Goal: Information Seeking & Learning: Check status

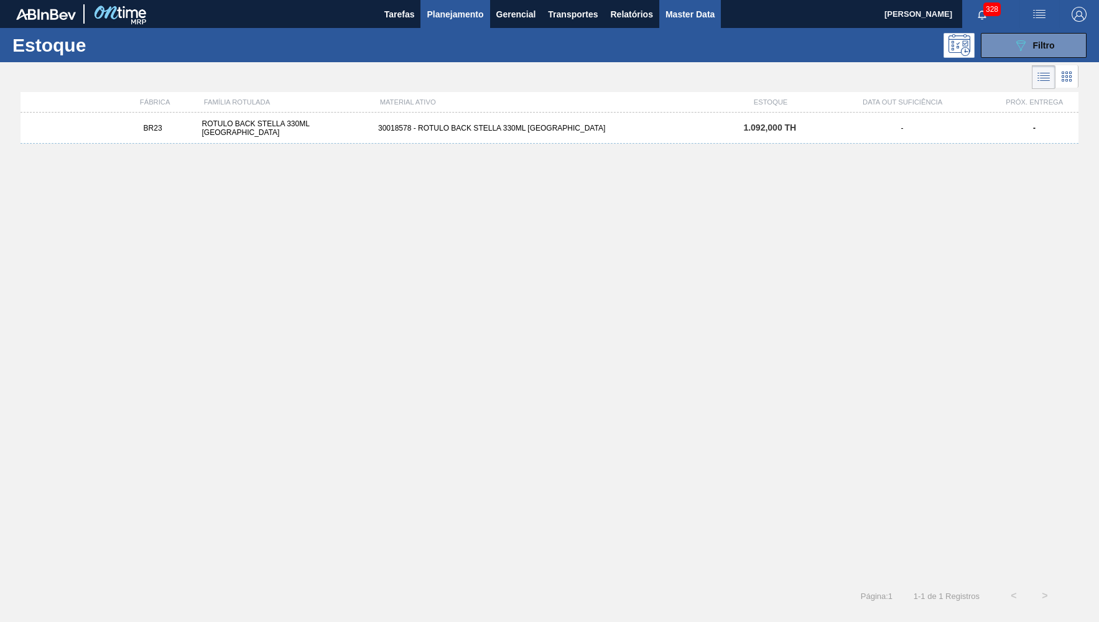
click at [665, 15] on button "Master Data" at bounding box center [690, 14] width 62 height 28
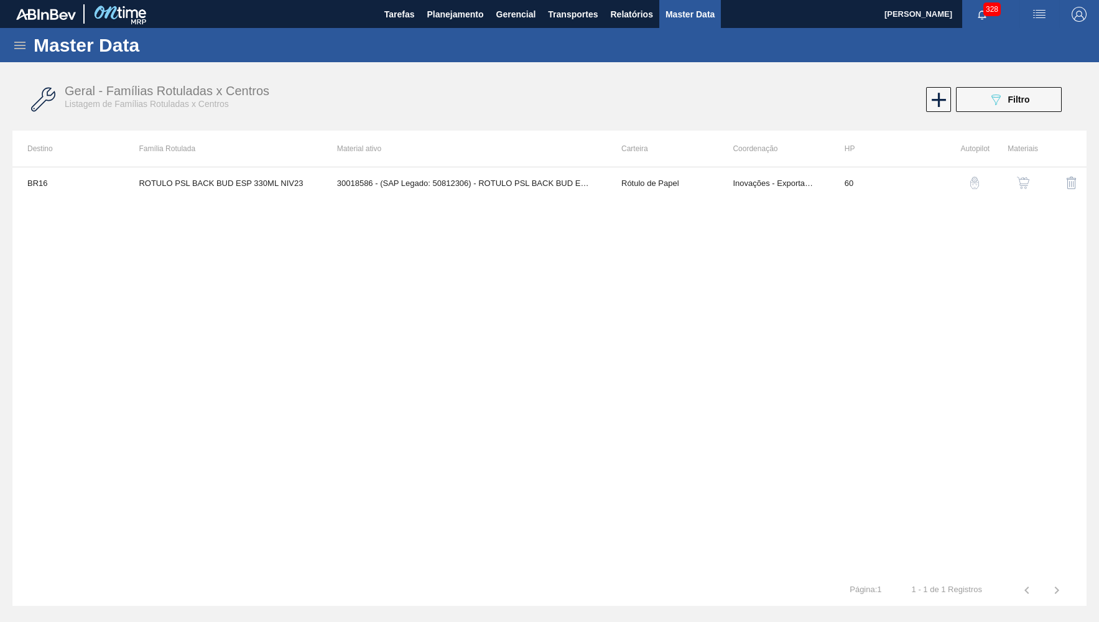
click at [17, 47] on icon at bounding box center [19, 45] width 15 height 15
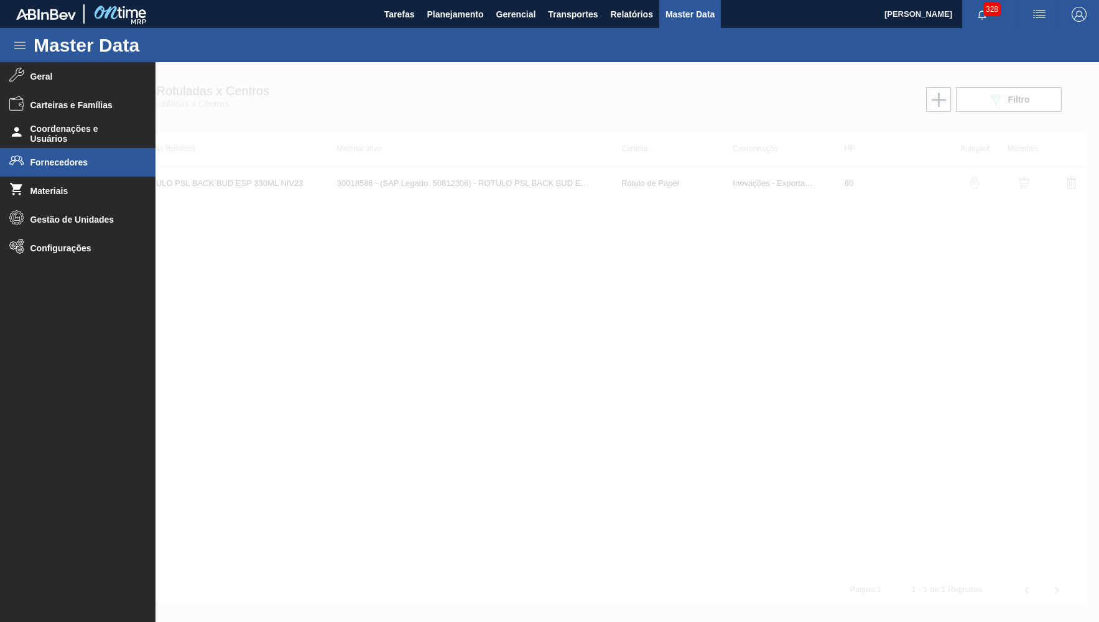
click at [73, 171] on li "Fornecedores" at bounding box center [78, 162] width 156 height 29
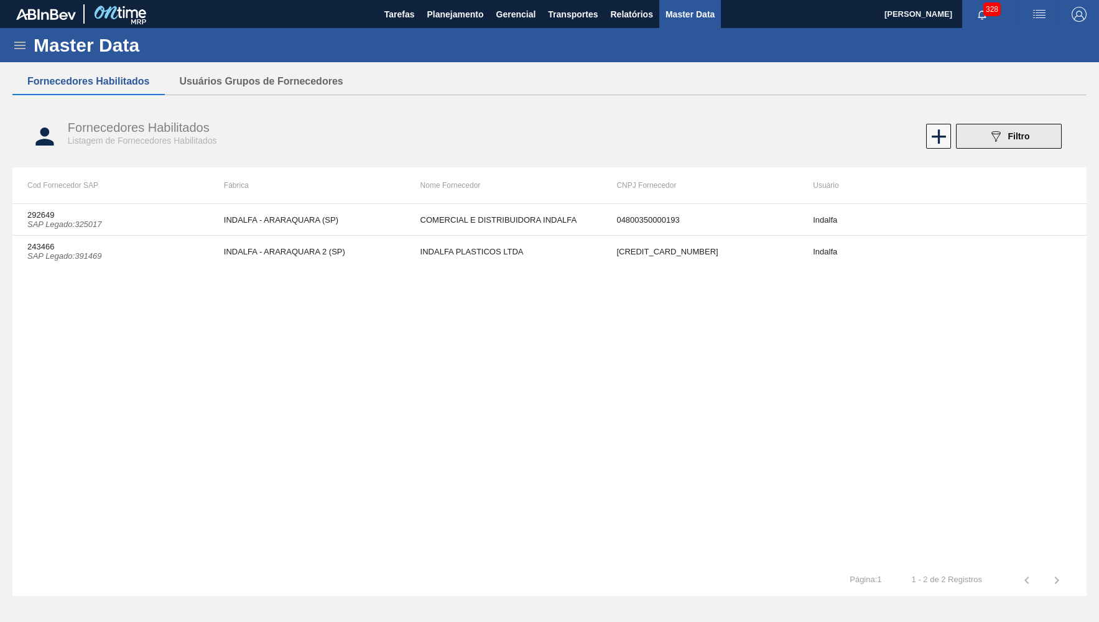
click at [1024, 143] on div "089F7B8B-B2A5-4AFE-B5C0-19BA573D28AC Filtro" at bounding box center [1010, 136] width 42 height 15
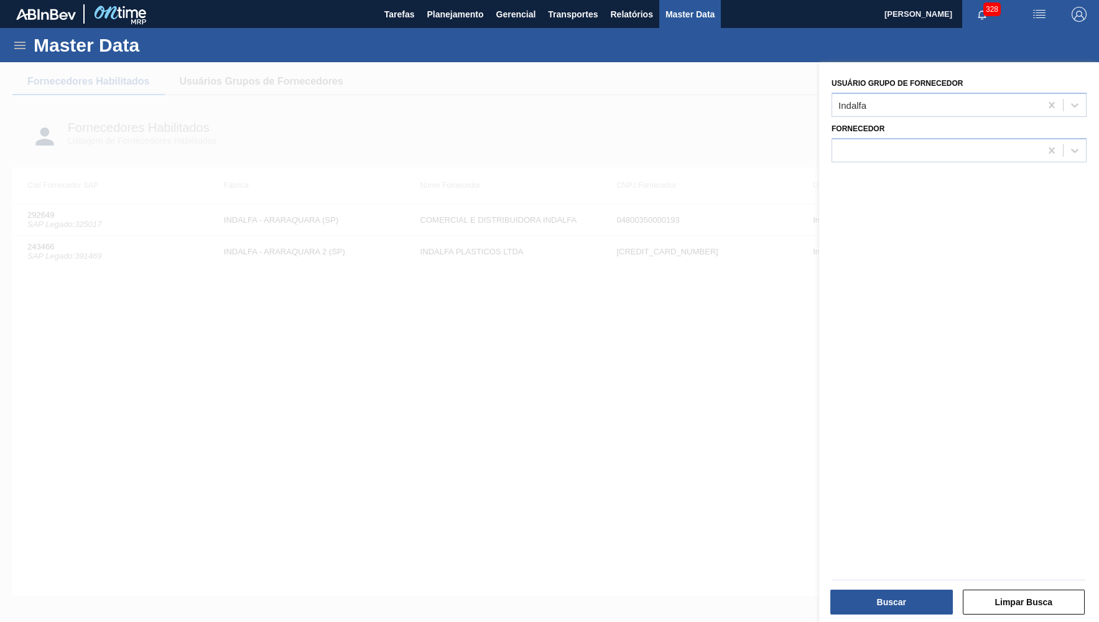
click at [579, 261] on div at bounding box center [549, 373] width 1099 height 622
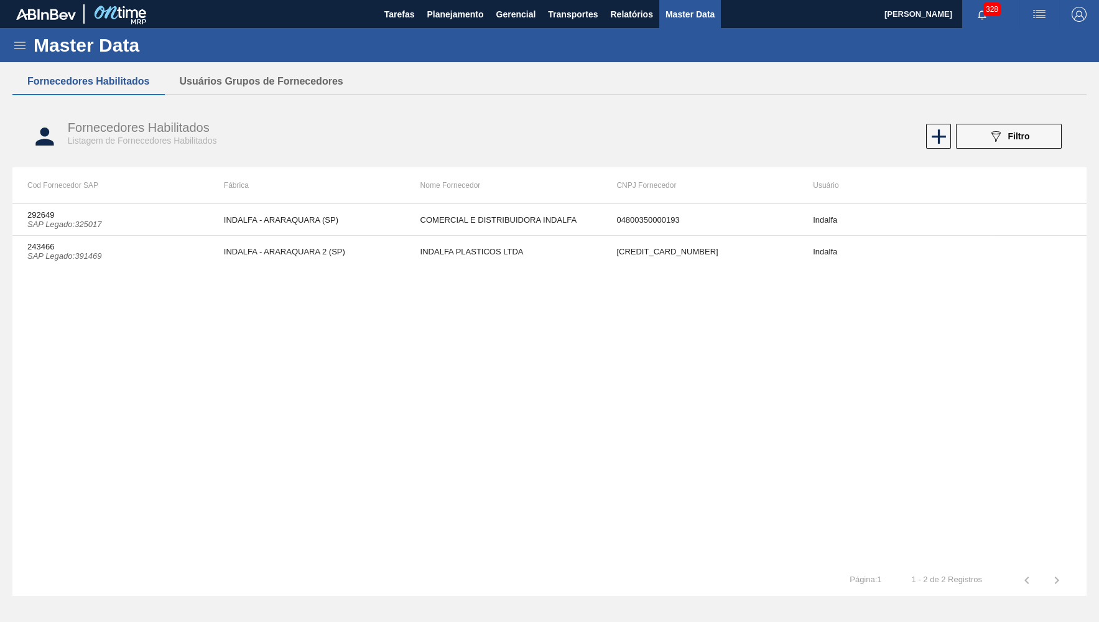
click at [375, 219] on td "INDALFA - ARARAQUARA (SP)" at bounding box center [307, 220] width 197 height 32
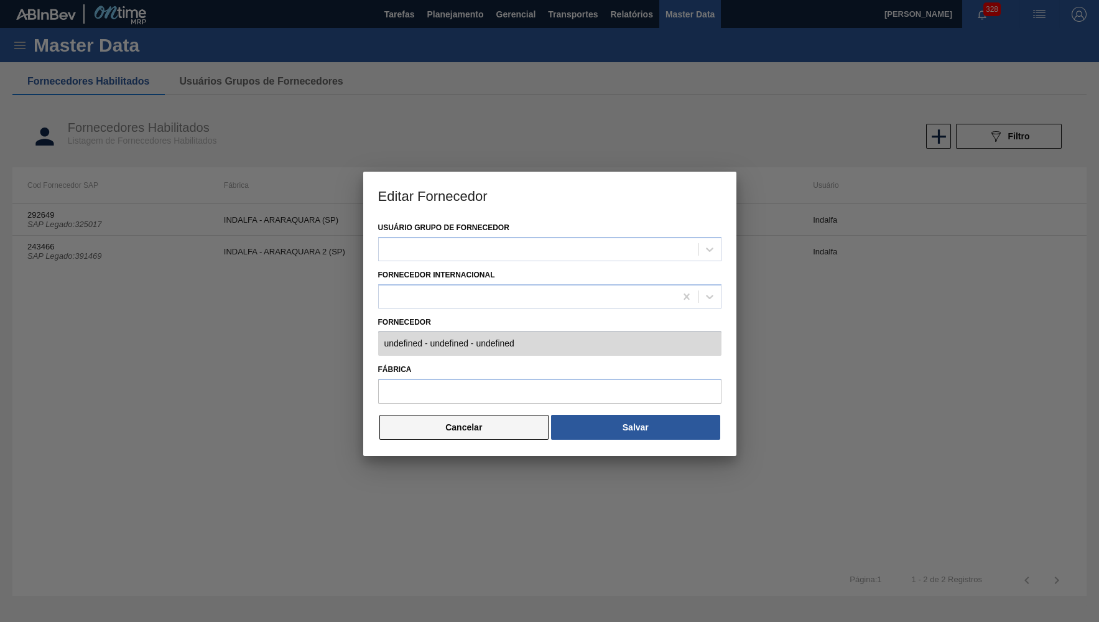
click at [494, 422] on button "Cancelar" at bounding box center [465, 427] width 170 height 25
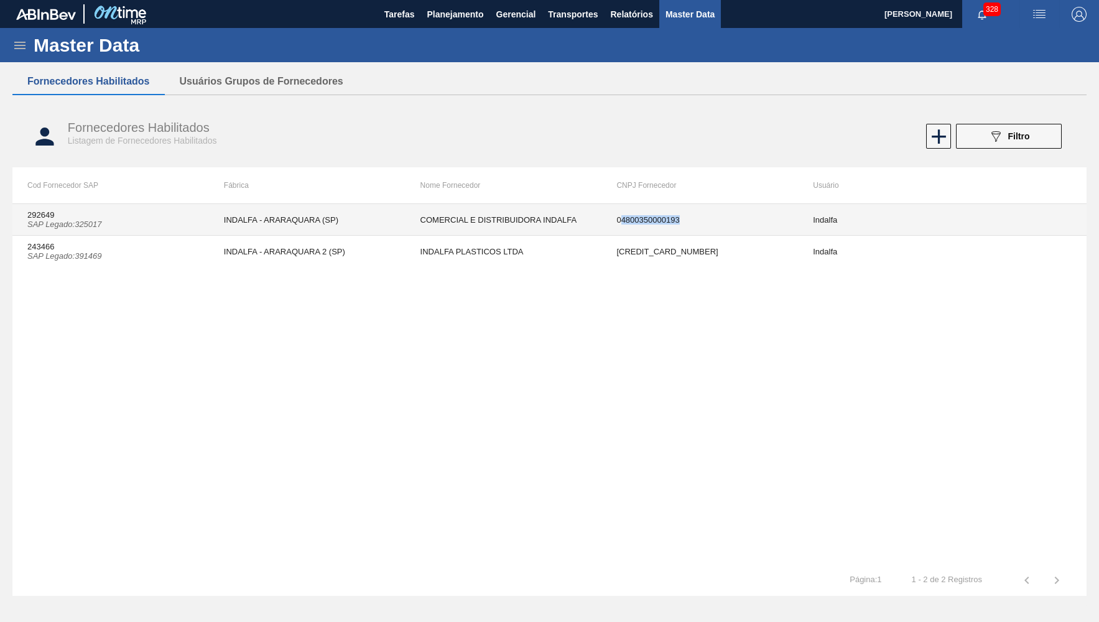
drag, startPoint x: 641, startPoint y: 233, endPoint x: 619, endPoint y: 230, distance: 21.9
click at [619, 230] on td "04800350000193" at bounding box center [700, 220] width 197 height 32
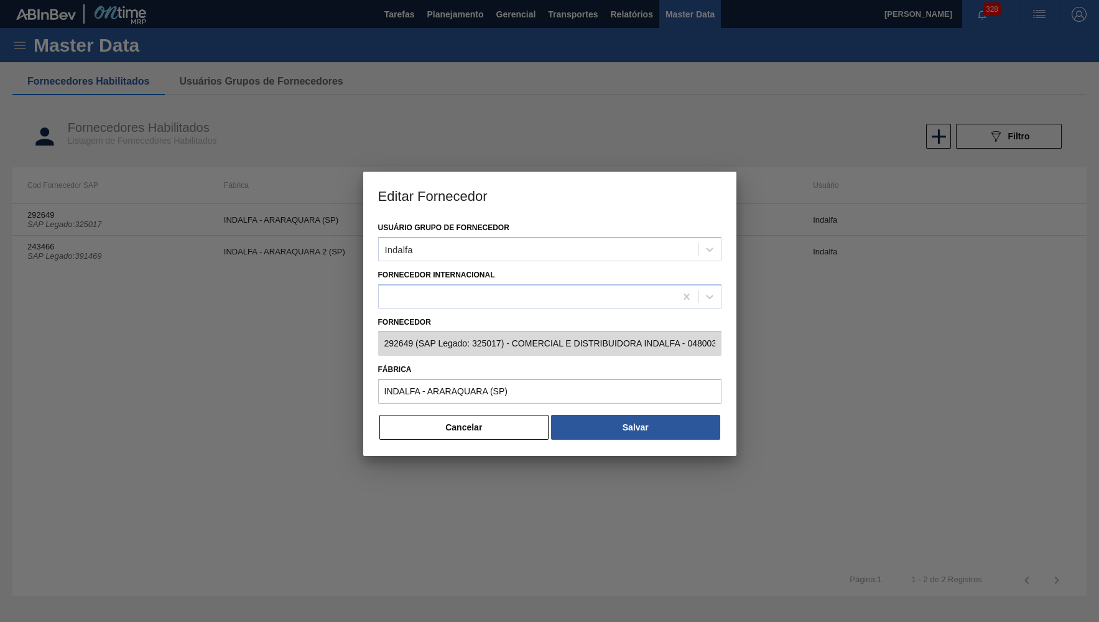
type input "292649 (SAP Legado: 325017) - COMERCIAL E DISTRIBUIDORA INDALFA - 04800350000193"
type input "INDALFA - ARARAQUARA (SP)"
drag, startPoint x: 451, startPoint y: 503, endPoint x: 473, endPoint y: 454, distance: 53.8
click at [451, 502] on div at bounding box center [549, 311] width 1099 height 622
click at [477, 446] on div "Usuário Grupo de Fornecedor Indalfa Fornecedor Internacional Fornecedor 292649 …" at bounding box center [549, 337] width 373 height 237
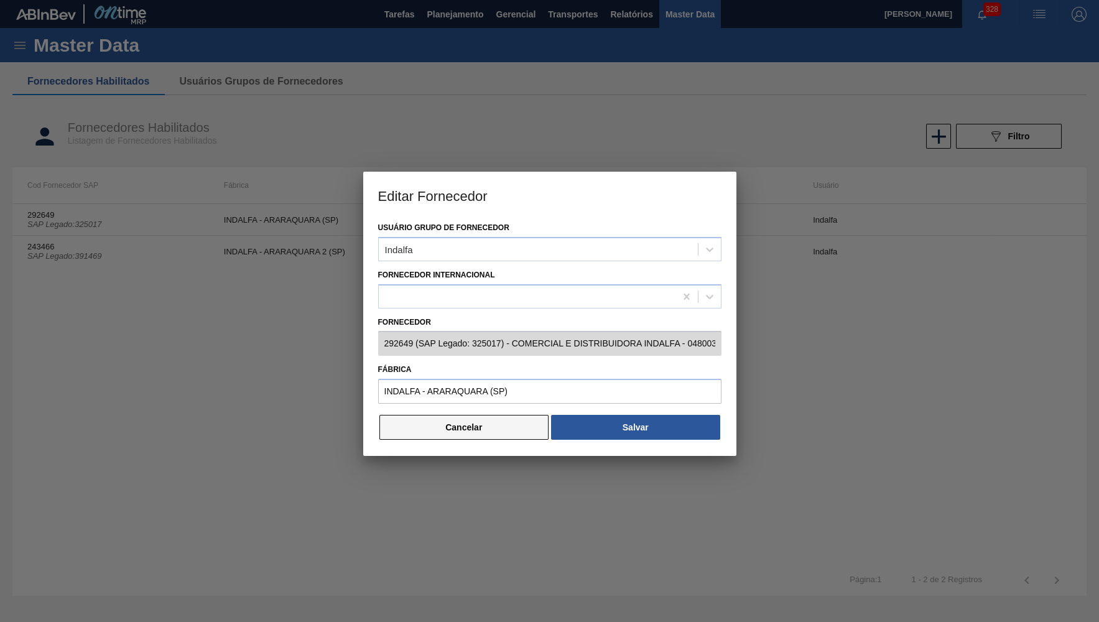
click at [479, 429] on button "Cancelar" at bounding box center [465, 427] width 170 height 25
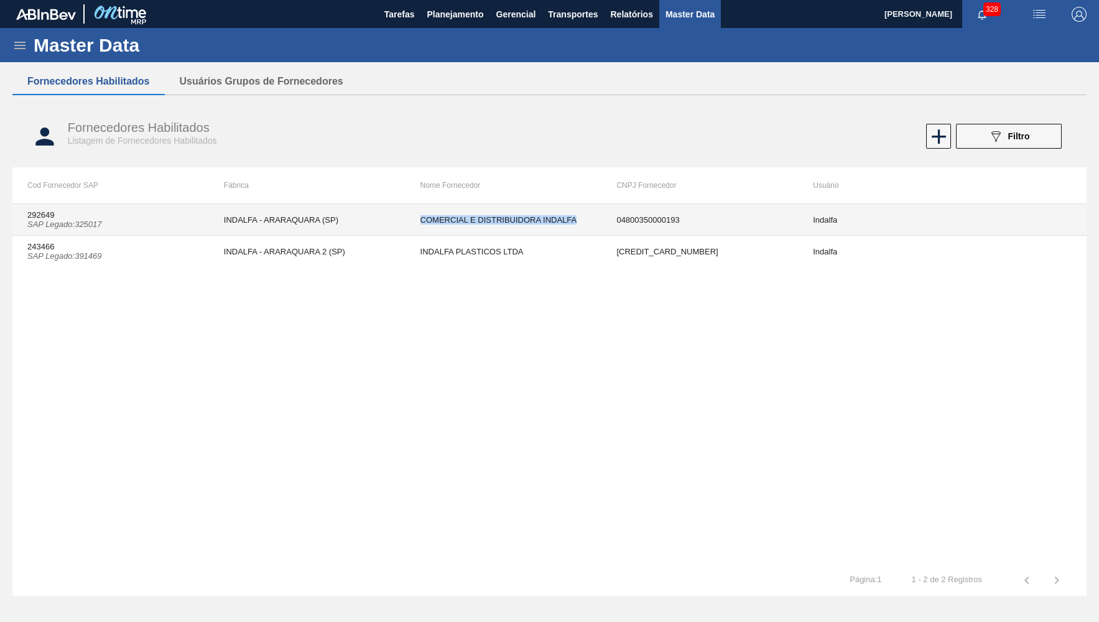
drag, startPoint x: 606, startPoint y: 224, endPoint x: 700, endPoint y: 224, distance: 93.9
click at [700, 224] on td "04800350000193" at bounding box center [700, 220] width 197 height 32
copy td "COMERCIAL E DISTRIBUIDORA INDALFA"
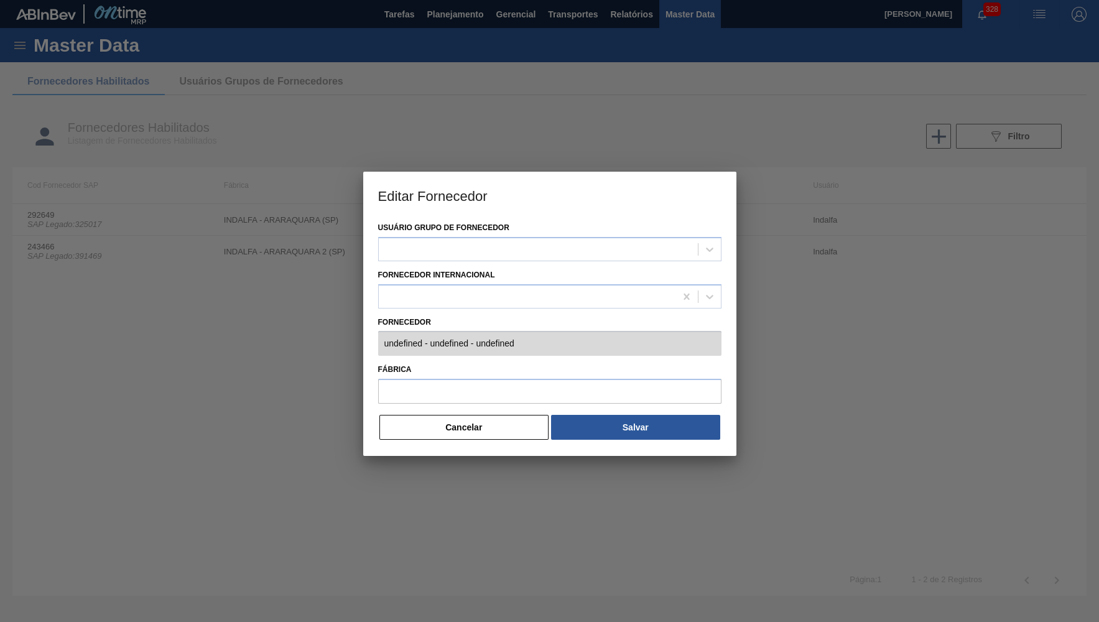
type input "292649 (SAP Legado: 325017) - COMERCIAL E DISTRIBUIDORA INDALFA - 04800350000193"
type input "INDALFA - ARARAQUARA (SP)"
click at [454, 440] on div "Usuário Grupo de Fornecedor Indalfa Fornecedor Internacional Fornecedor 292649 …" at bounding box center [549, 337] width 373 height 237
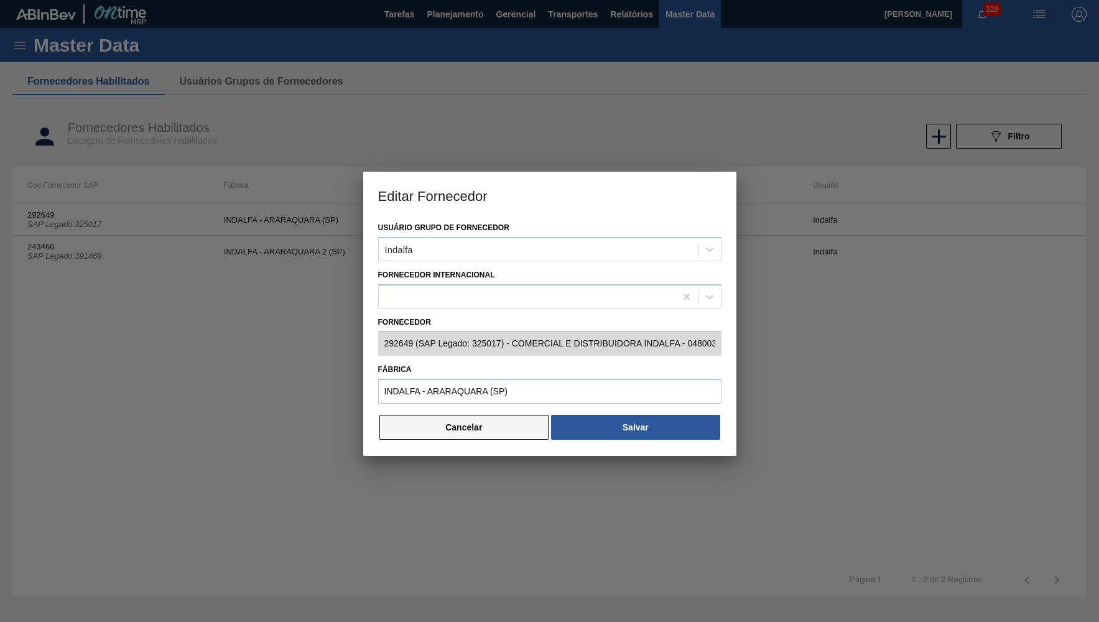
click at [472, 419] on button "Cancelar" at bounding box center [465, 427] width 170 height 25
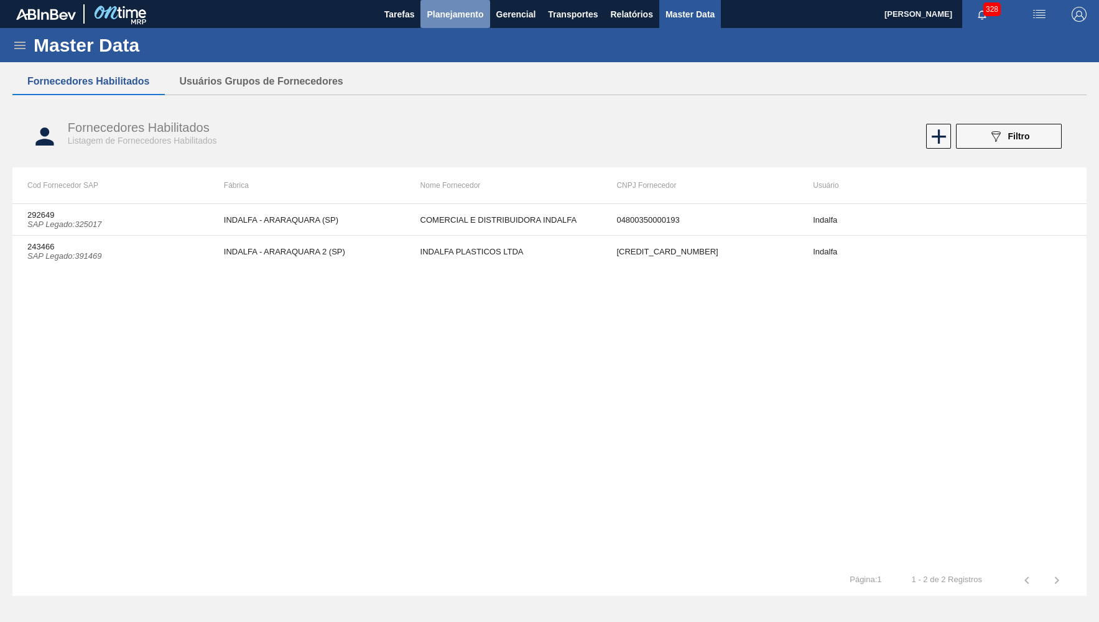
click at [478, 7] on span "Planejamento" at bounding box center [455, 14] width 57 height 15
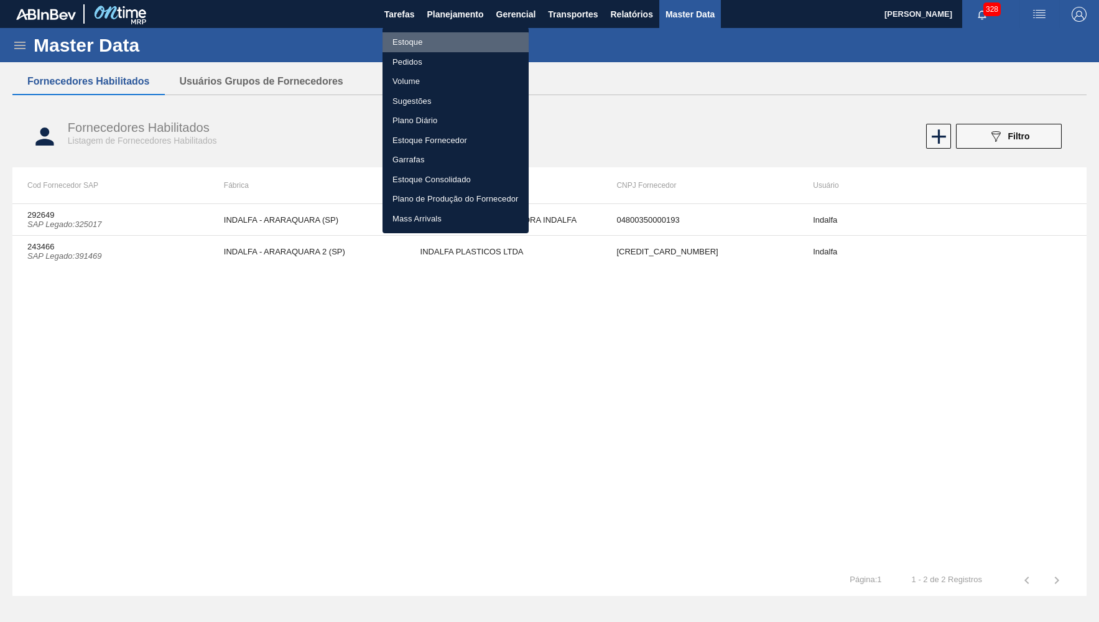
click at [439, 44] on li "Estoque" at bounding box center [456, 42] width 146 height 20
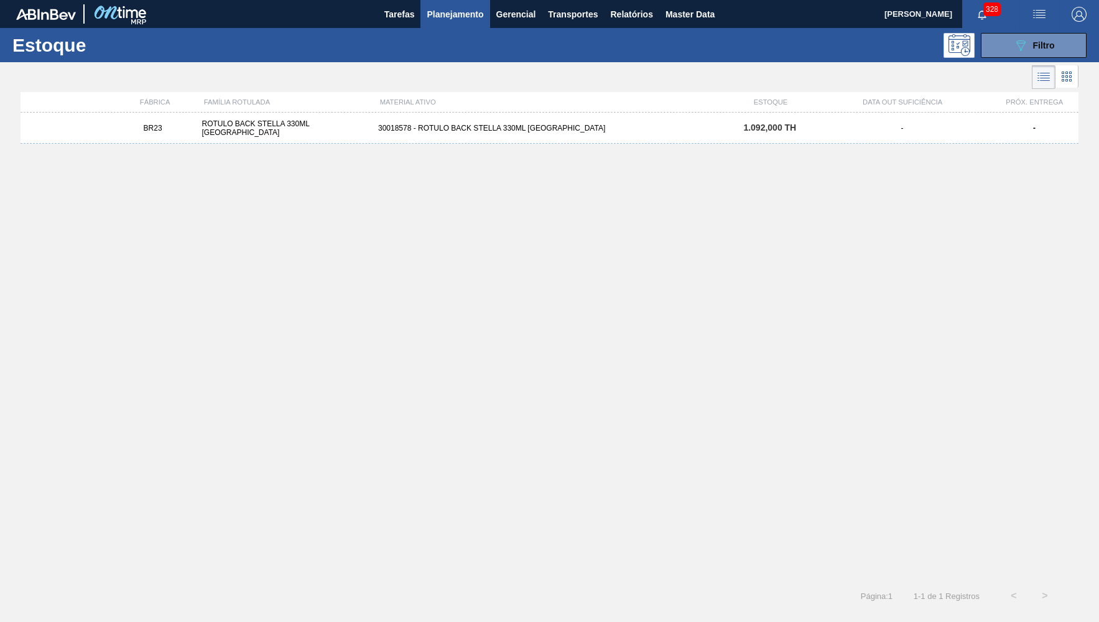
click at [611, 251] on div "BR23 ROTULO BACK STELLA 330ML PARAGUAI 30018578 - ROTULO BACK STELLA 330ML PARA…" at bounding box center [550, 343] width 1058 height 460
click at [1056, 39] on button "089F7B8B-B2A5-4AFE-B5C0-19BA573D28AC Filtro" at bounding box center [1034, 45] width 106 height 25
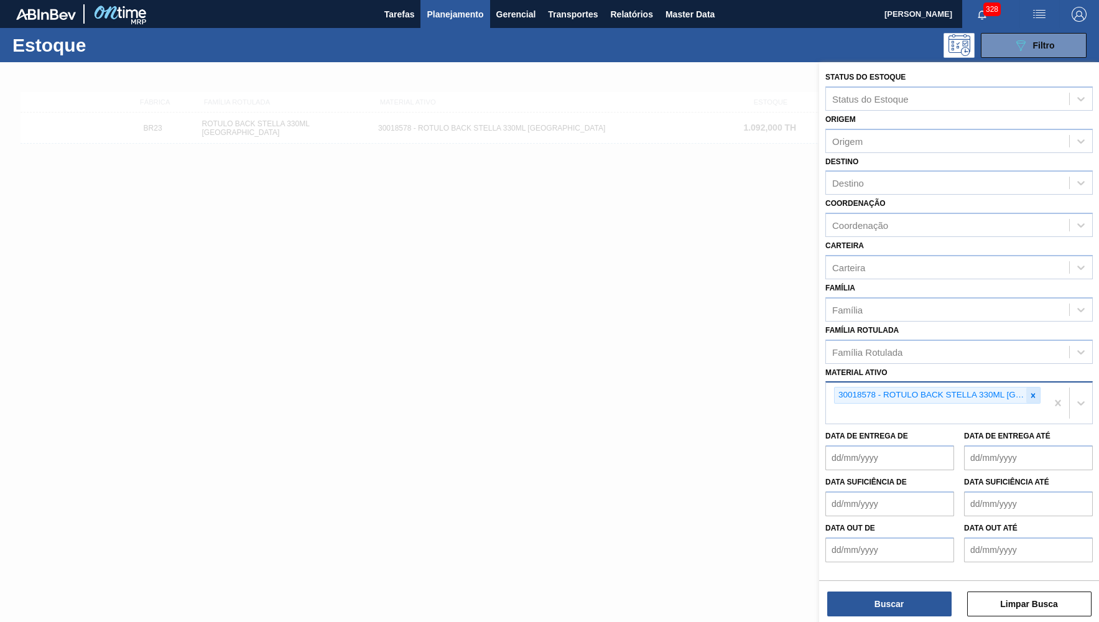
click at [1029, 388] on div at bounding box center [1034, 396] width 14 height 16
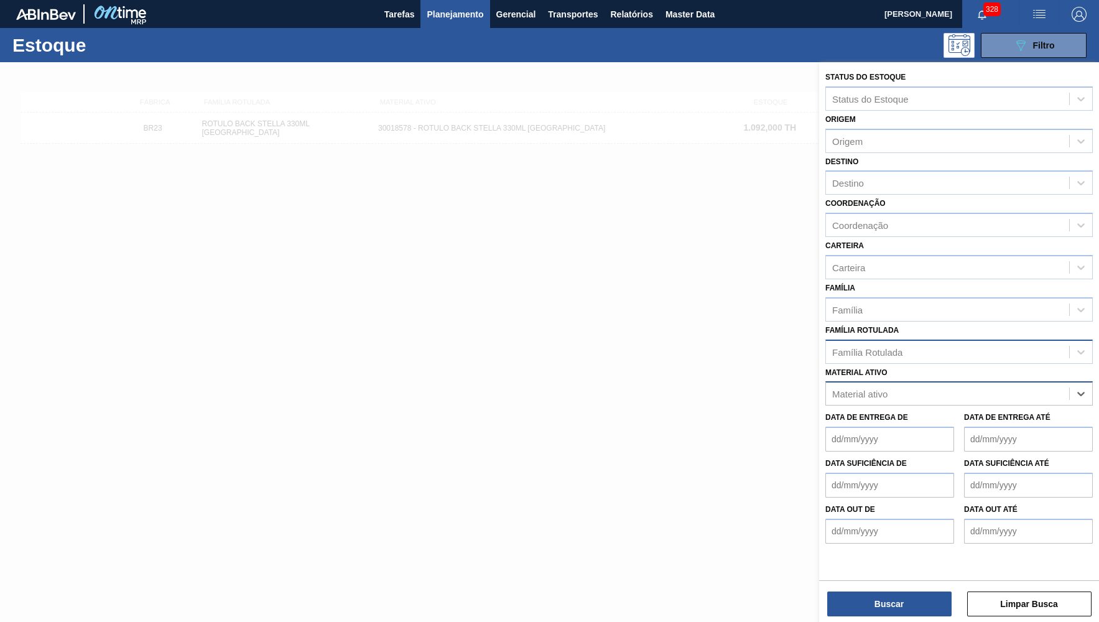
click at [869, 347] on div "Família Rotulada" at bounding box center [947, 352] width 243 height 18
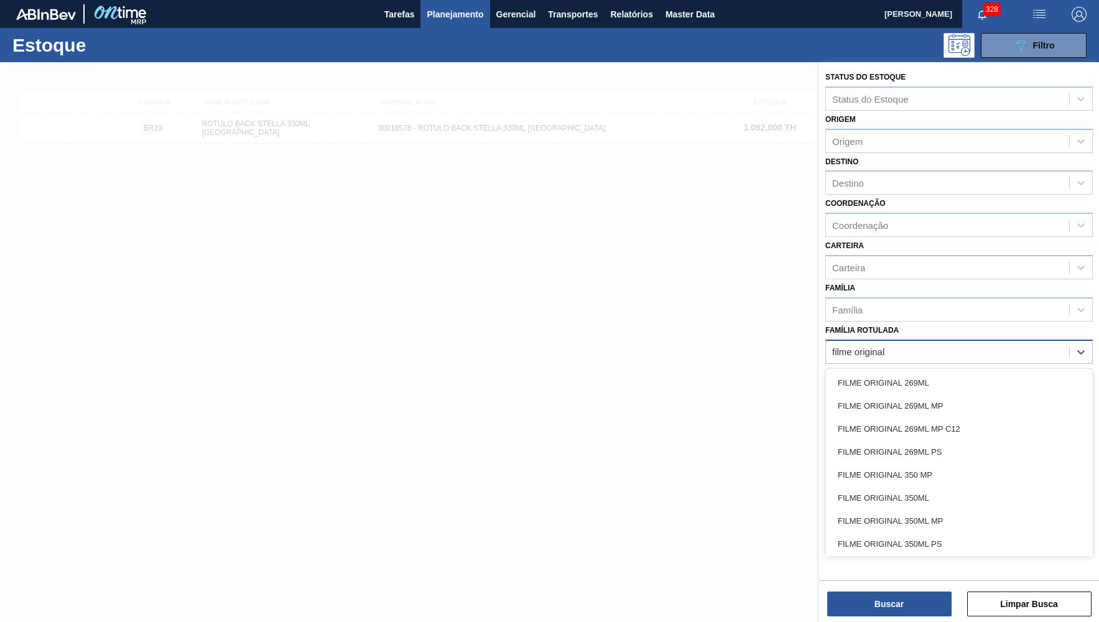
type Rotulada "filme original"
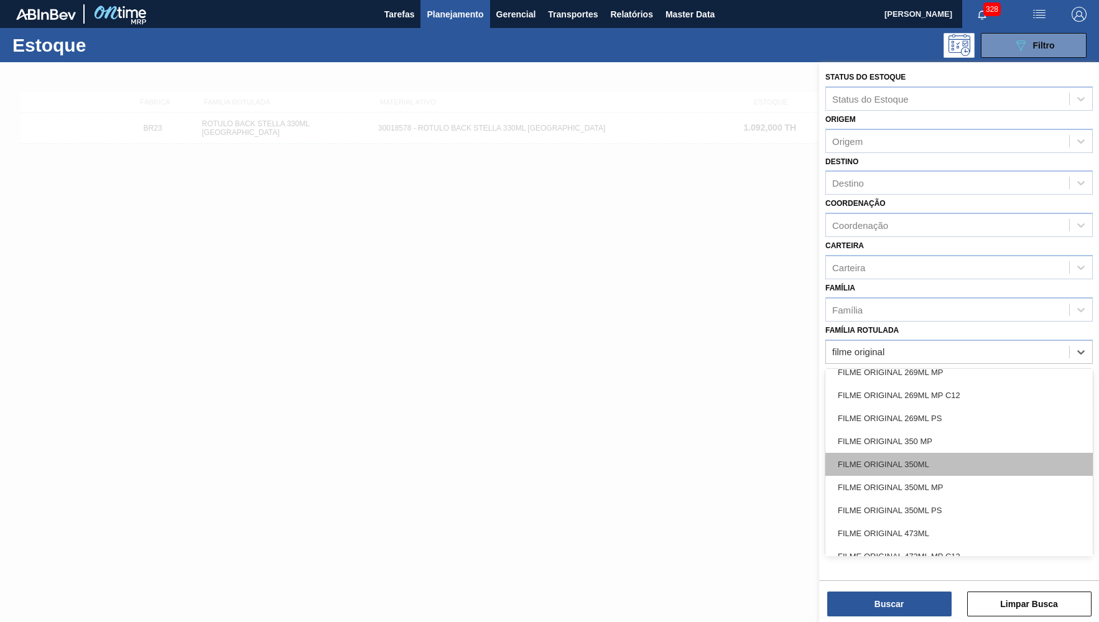
scroll to position [71, 0]
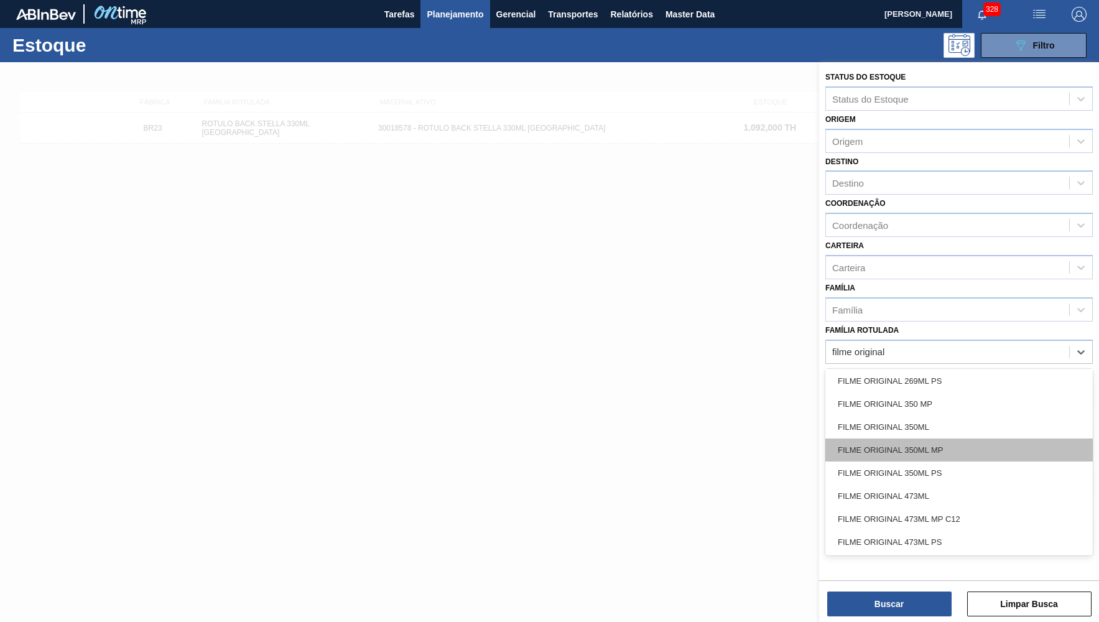
click at [869, 439] on div "FILME ORIGINAL 350ML MP" at bounding box center [960, 450] width 268 height 23
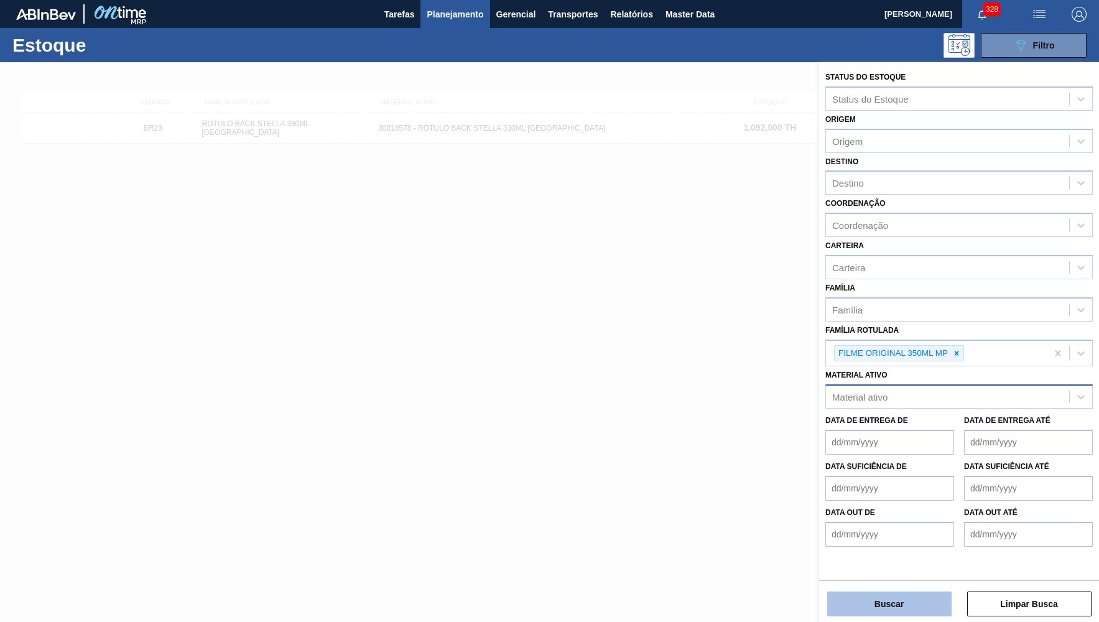
click at [881, 612] on button "Buscar" at bounding box center [889, 604] width 124 height 25
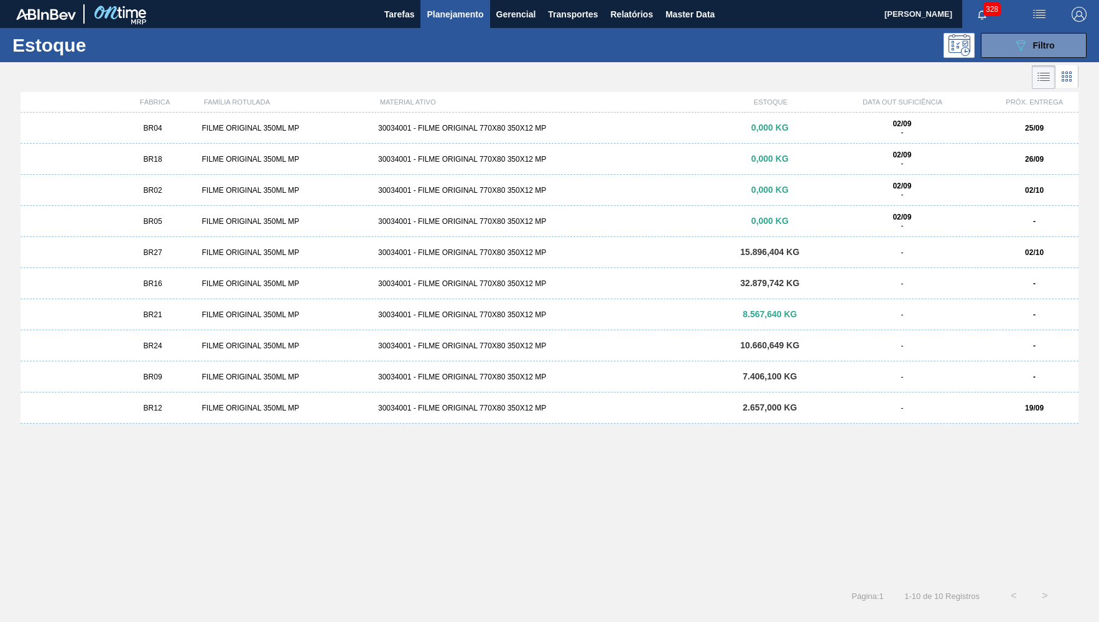
click at [218, 164] on div "BR18 FILME ORIGINAL 350ML MP 30034001 - FILME ORIGINAL 770X80 350X12 MP 0,000 K…" at bounding box center [550, 159] width 1058 height 31
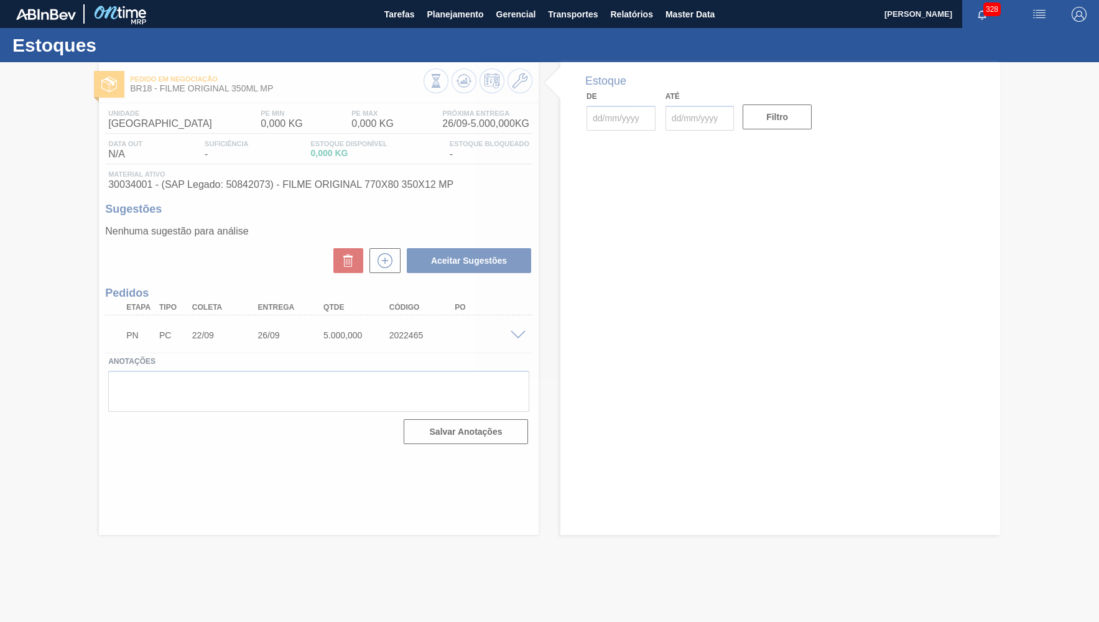
type input "[DATE]"
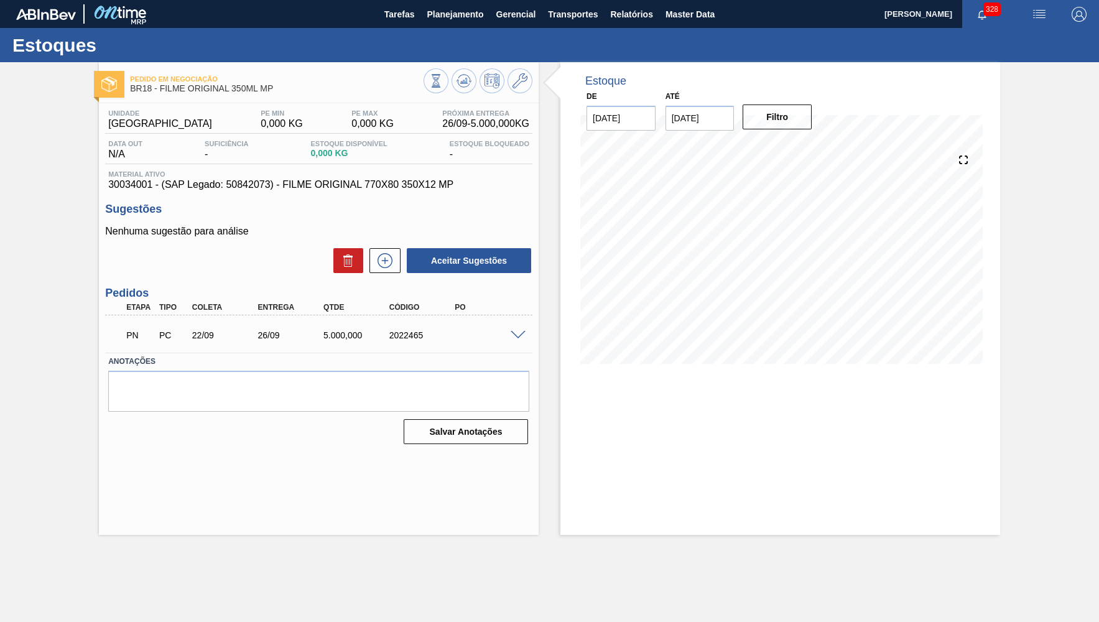
click at [597, 471] on div "Estoque De 02/09/2025 Até 16/09/2025 Filtro" at bounding box center [781, 298] width 440 height 473
click at [352, 208] on h3 "Sugestões" at bounding box center [318, 209] width 427 height 13
click at [343, 190] on span "30034001 - (SAP Legado: 50842073) - FILME ORIGINAL 770X80 350X12 MP" at bounding box center [318, 184] width 421 height 11
click at [340, 190] on span "30034001 - (SAP Legado: 50842073) - FILME ORIGINAL 770X80 350X12 MP" at bounding box center [318, 184] width 421 height 11
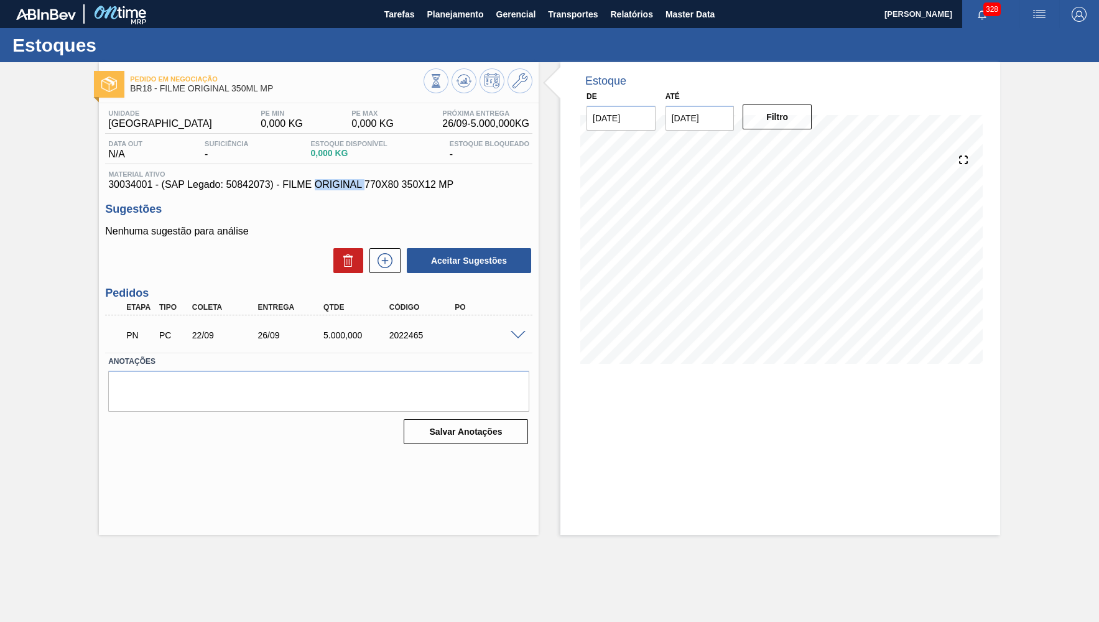
click at [340, 190] on span "30034001 - (SAP Legado: 50842073) - FILME ORIGINAL 770X80 350X12 MP" at bounding box center [318, 184] width 421 height 11
click at [515, 336] on span at bounding box center [518, 335] width 15 height 9
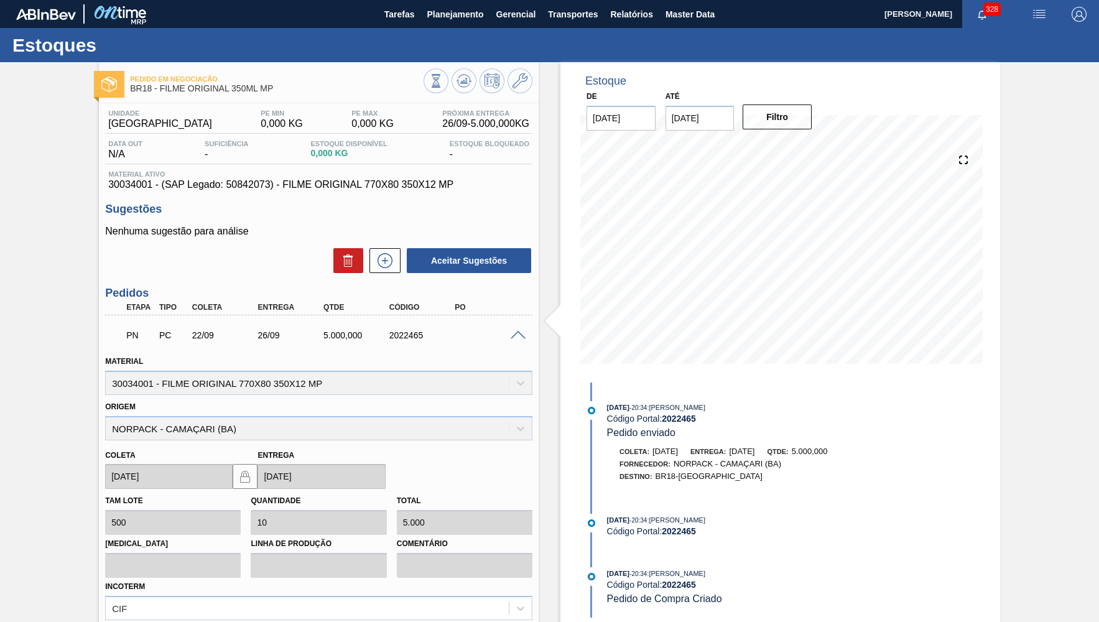
click at [441, 345] on div "PN PC 22/09 26/09 5.000,000 2022465" at bounding box center [315, 334] width 394 height 25
click at [404, 337] on div "2022465" at bounding box center [422, 335] width 73 height 10
click at [540, 88] on div "Estoque De 02/09/2025 Até 16/09/2025 Filtro 01/09/2025 - 20:34 : YASMIM FERREIR…" at bounding box center [770, 409] width 462 height 694
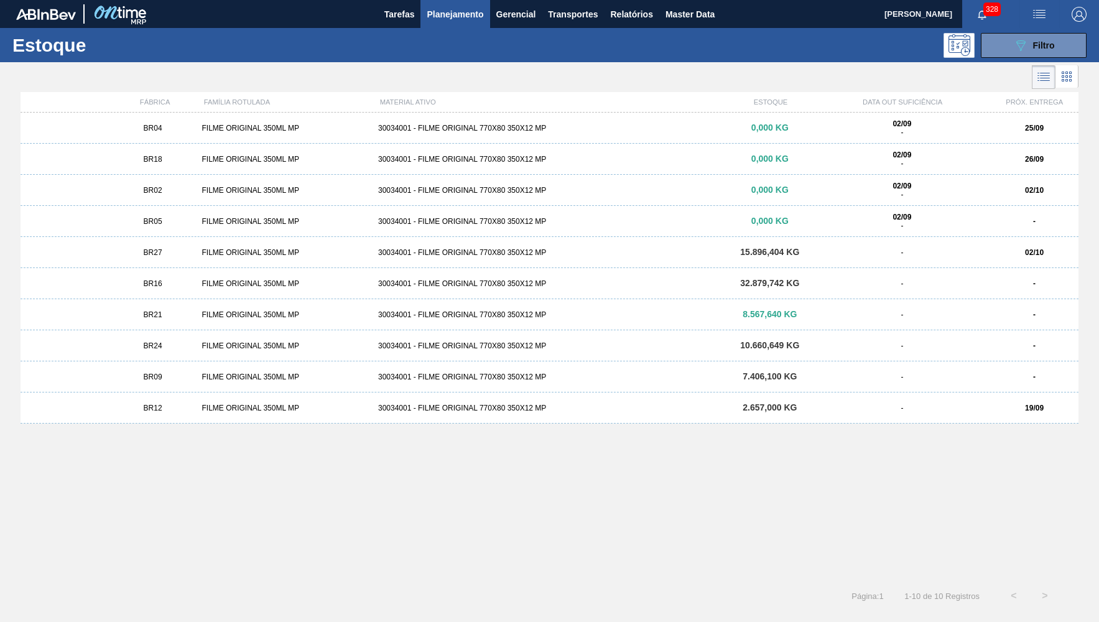
click at [166, 345] on div "BR24" at bounding box center [153, 346] width 88 height 9
click at [371, 226] on div "FILME ORIGINAL 350ML MP" at bounding box center [285, 221] width 176 height 9
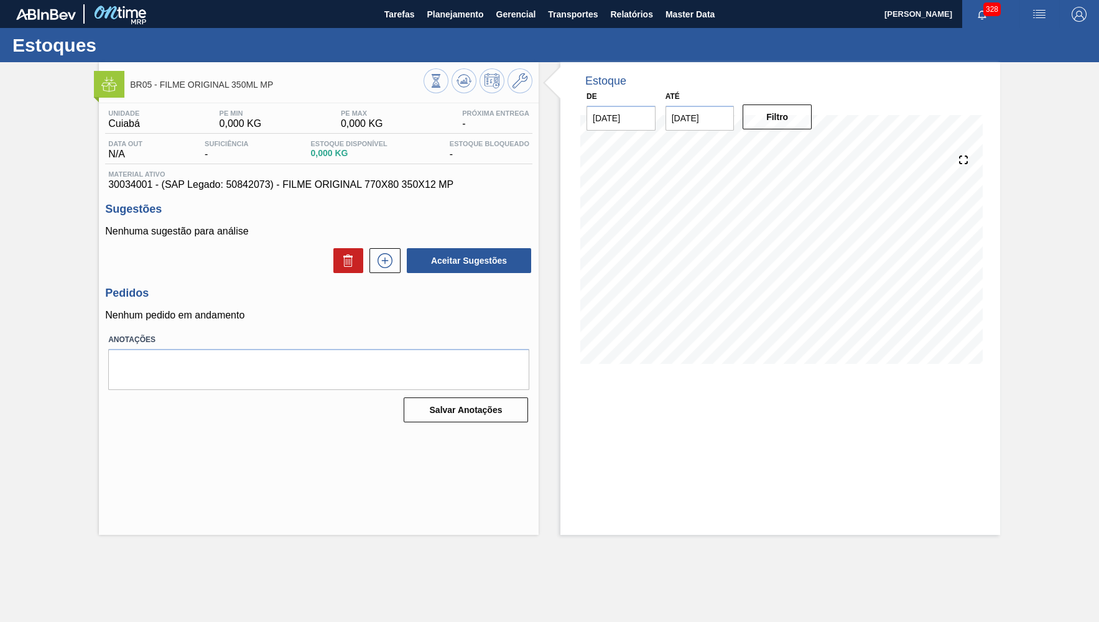
click at [313, 190] on span "30034001 - (SAP Legado: 50842073) - FILME ORIGINAL 770X80 350X12 MP" at bounding box center [318, 184] width 421 height 11
click at [313, 188] on span "30034001 - (SAP Legado: 50842073) - FILME ORIGINAL 770X80 350X12 MP" at bounding box center [318, 184] width 421 height 11
click at [442, 14] on span "Planejamento" at bounding box center [455, 14] width 57 height 15
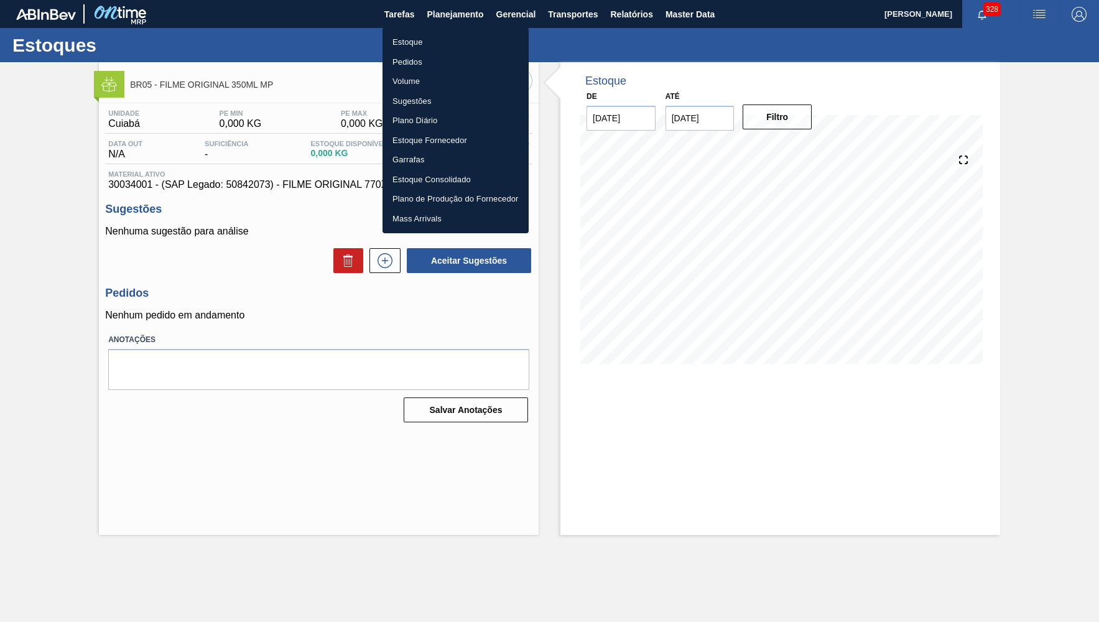
click at [444, 32] on ul "Estoque Pedidos Volume Sugestões Plano Diário Estoque Fornecedor Garrafas Estoq…" at bounding box center [456, 130] width 146 height 206
click at [455, 37] on li "Estoque" at bounding box center [456, 42] width 146 height 20
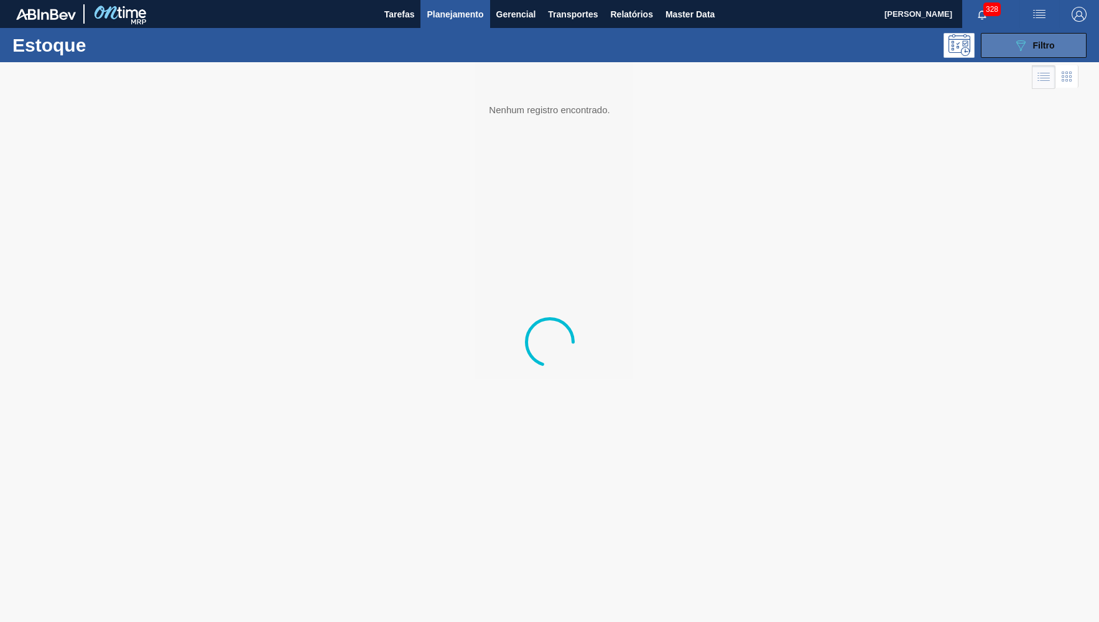
click at [1031, 52] on div "089F7B8B-B2A5-4AFE-B5C0-19BA573D28AC Filtro" at bounding box center [1035, 45] width 42 height 15
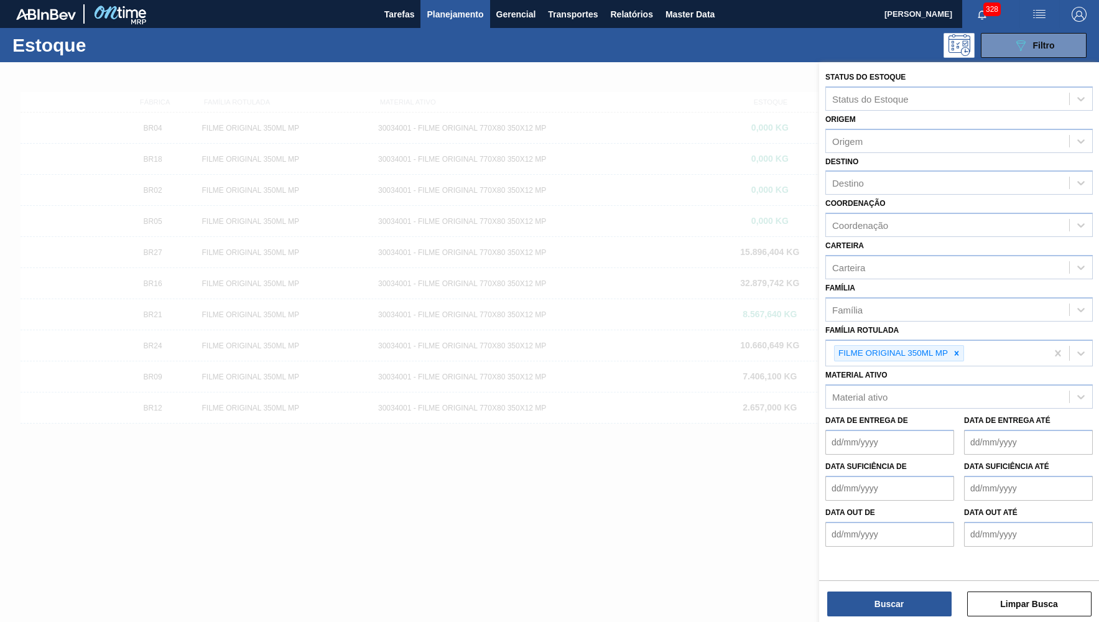
click at [961, 349] on icon at bounding box center [957, 353] width 9 height 9
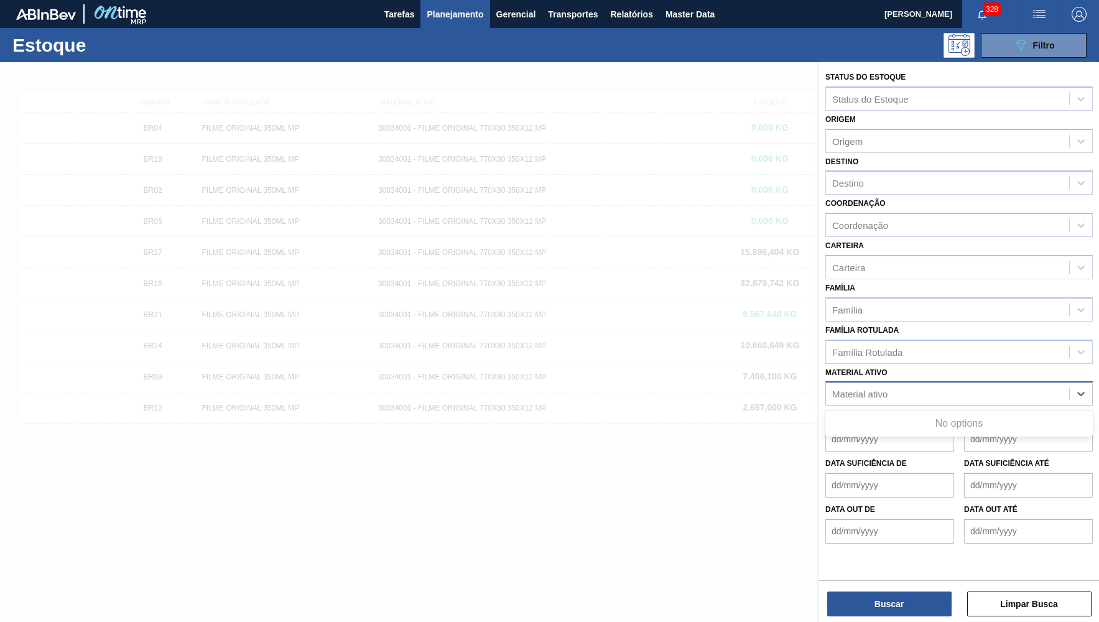
click at [948, 386] on div "Material ativo" at bounding box center [947, 394] width 243 height 18
paste ativo "30030822"
type ativo "30030822"
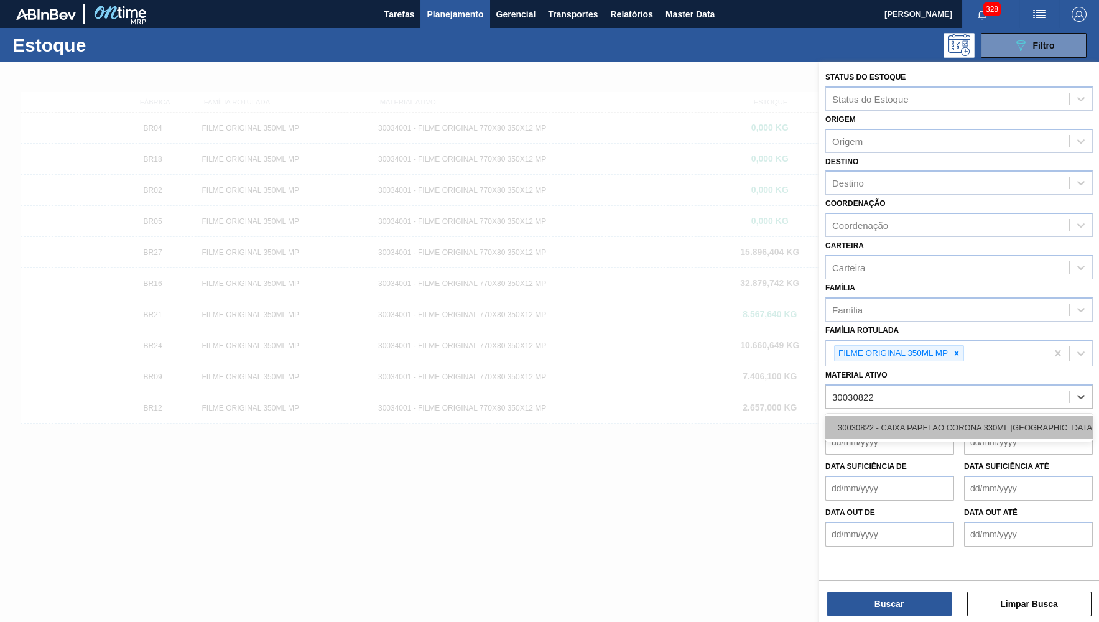
click at [902, 416] on div "30030822 - CAIXA PAPELAO CORONA 330ML BOLIVIA" at bounding box center [960, 427] width 268 height 23
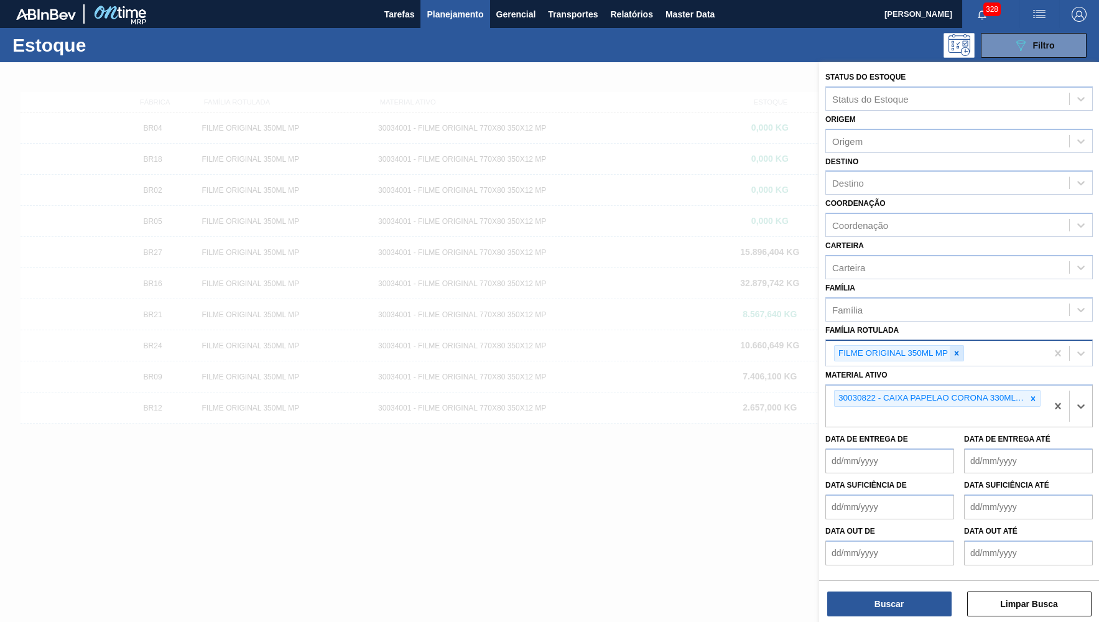
click at [953, 349] on icon at bounding box center [957, 353] width 9 height 9
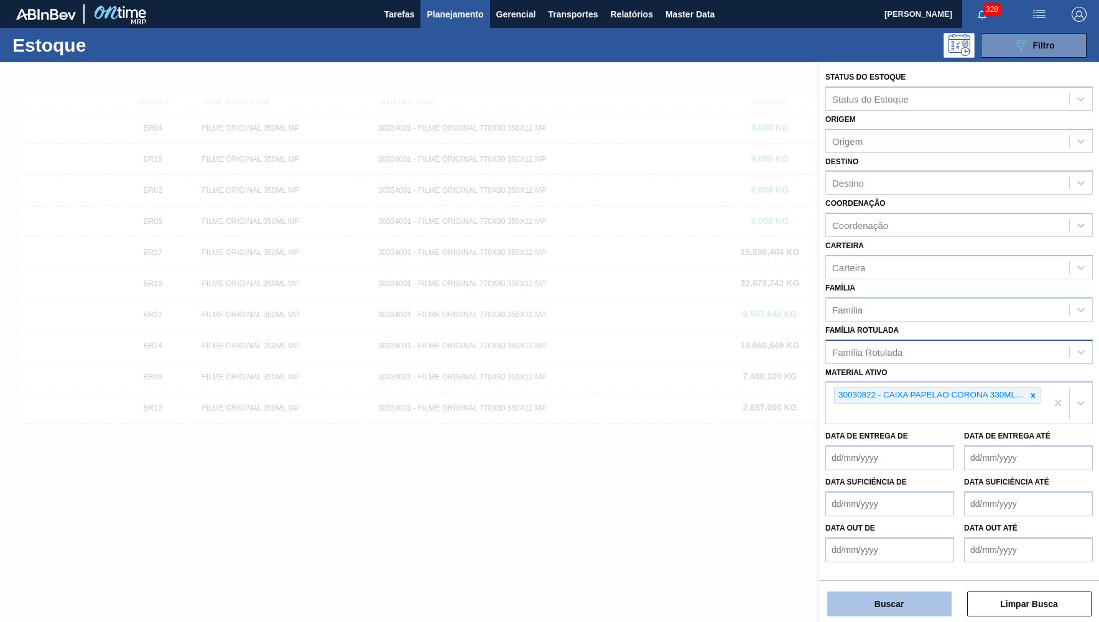
click at [913, 594] on button "Buscar" at bounding box center [889, 604] width 124 height 25
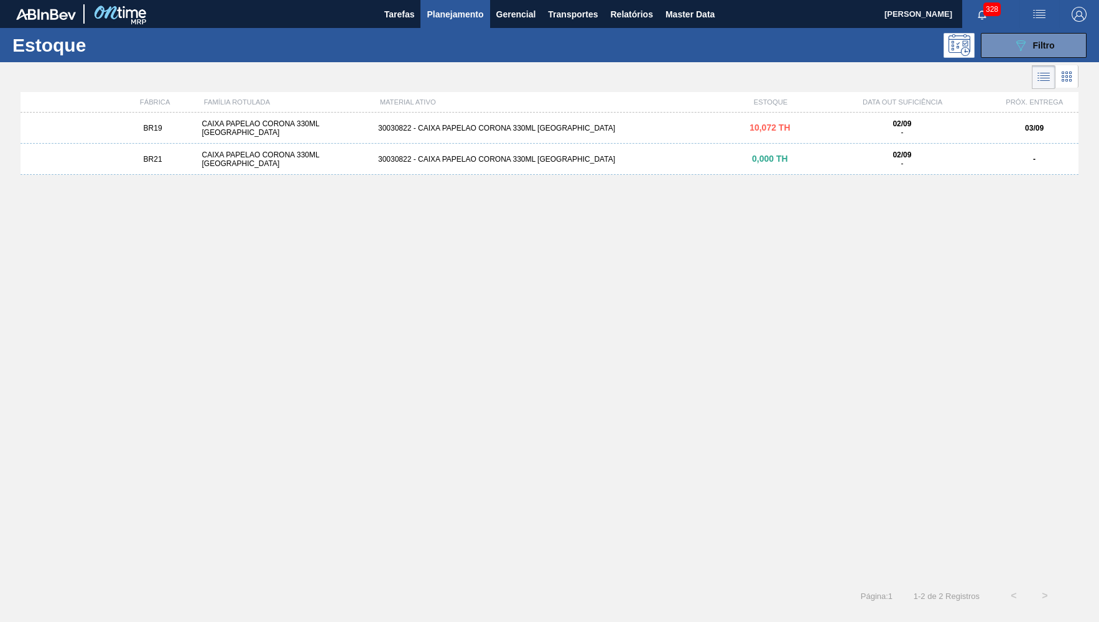
click at [281, 134] on div "BR19 CAIXA PAPELAO CORONA 330ML BOLIVIA 30030822 - CAIXA PAPELAO CORONA 330ML B…" at bounding box center [550, 128] width 1058 height 31
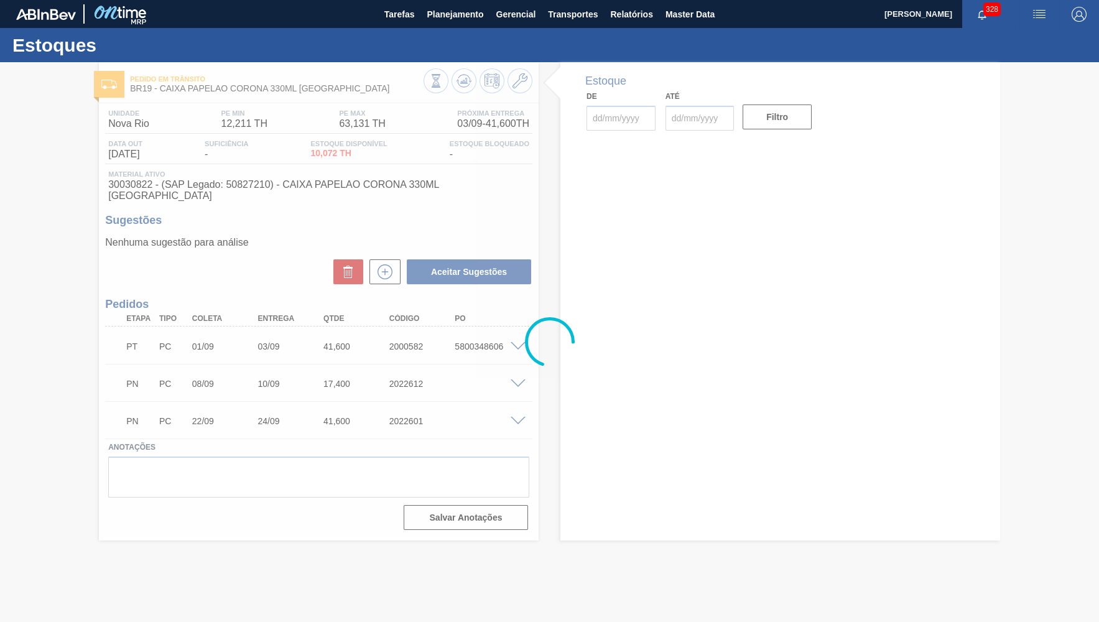
type input "[DATE]"
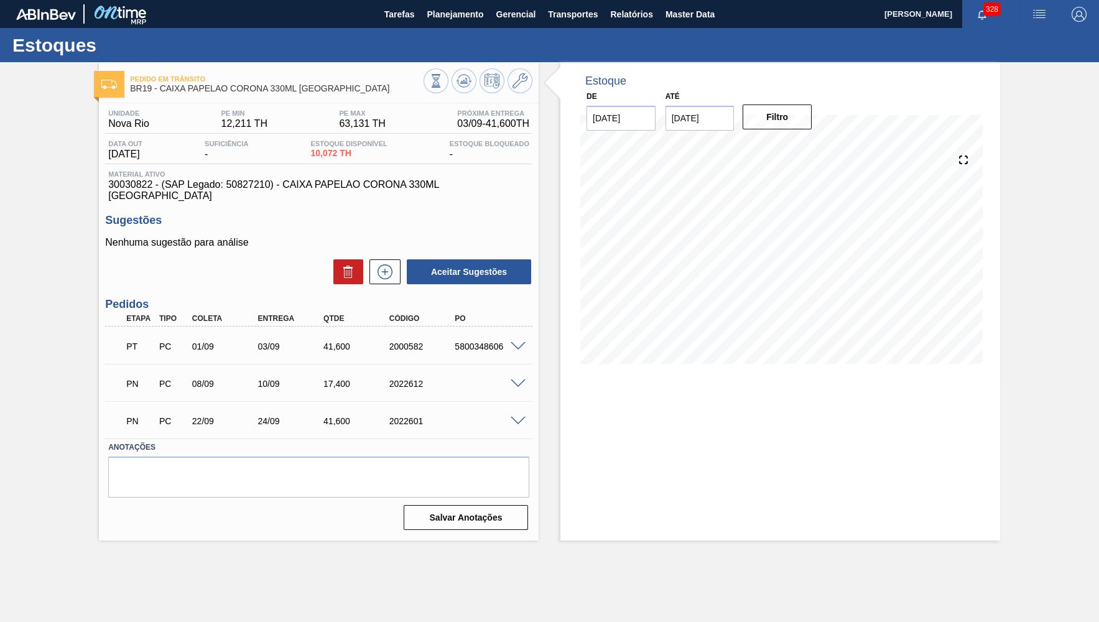
click at [262, 200] on div "Unidade Nova Rio PE MIN 12,211 TH PE MAX 63,131 TH Próxima Entrega 03/09 - 41,6…" at bounding box center [319, 318] width 440 height 431
click at [262, 197] on div "Unidade Nova Rio PE MIN 12,211 TH PE MAX 63,131 TH Próxima Entrega 03/09 - 41,6…" at bounding box center [319, 318] width 440 height 431
click at [262, 184] on span "30030822 - (SAP Legado: 50827210) - CAIXA PAPELAO CORONA 330ML BOLIVIA" at bounding box center [318, 190] width 421 height 22
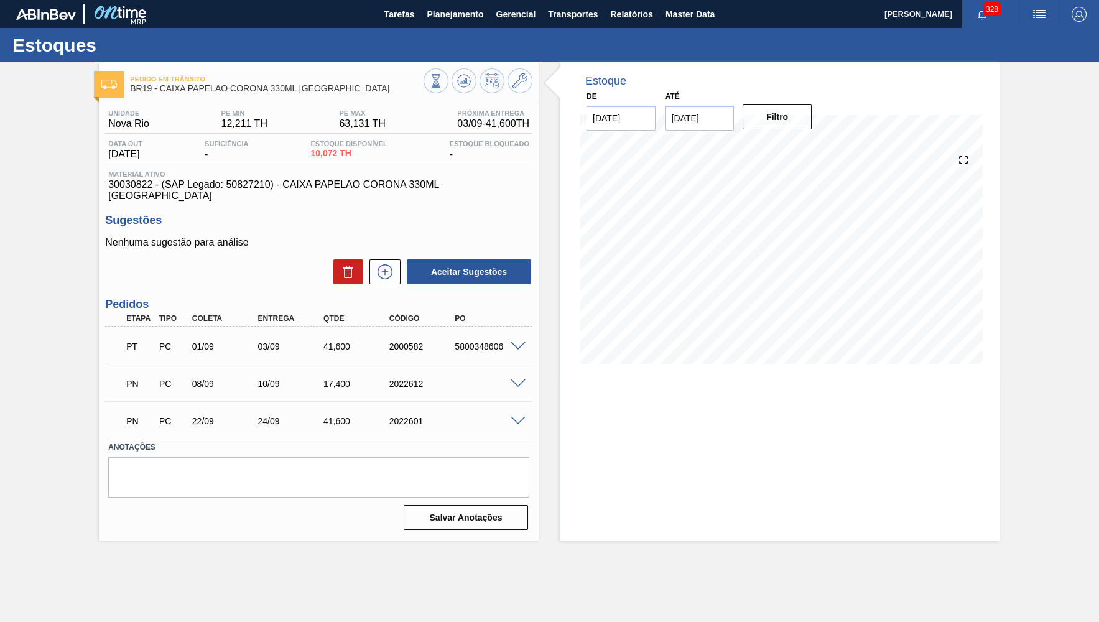
click at [467, 342] on div "5800348606" at bounding box center [488, 347] width 73 height 10
click at [422, 333] on div "PT PC 01/09 03/09 41,600 2000582 5800348606" at bounding box center [315, 345] width 394 height 25
copy div "2000582"
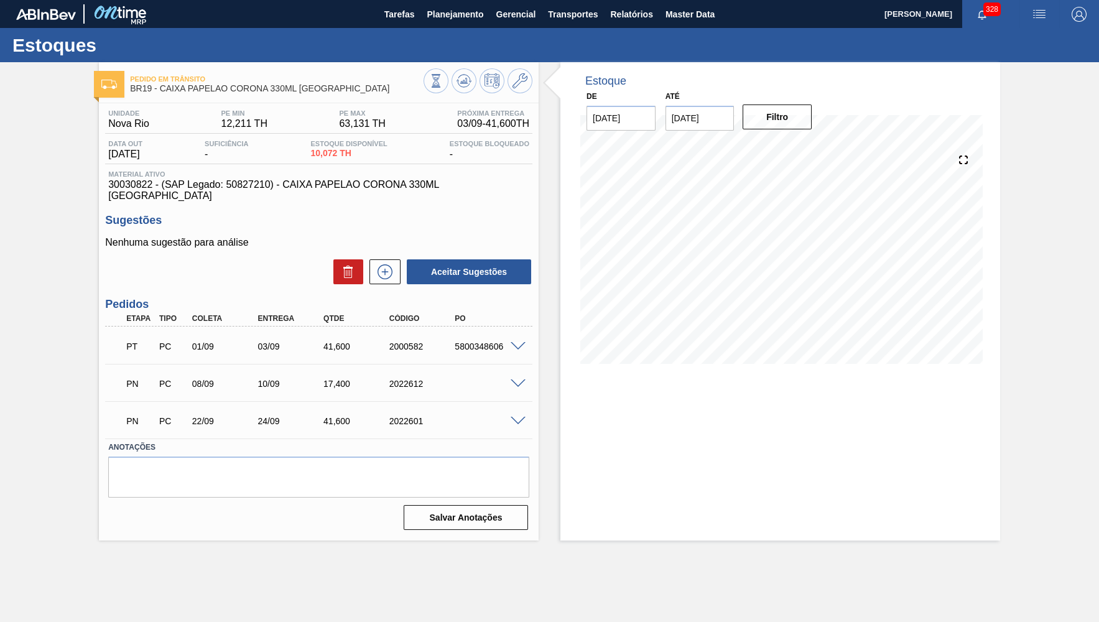
click at [310, 342] on div "03/09" at bounding box center [290, 347] width 73 height 10
click at [114, 188] on span "30030822 - (SAP Legado: 50827210) - CAIXA PAPELAO CORONA 330ML BOLIVIA" at bounding box center [318, 190] width 421 height 22
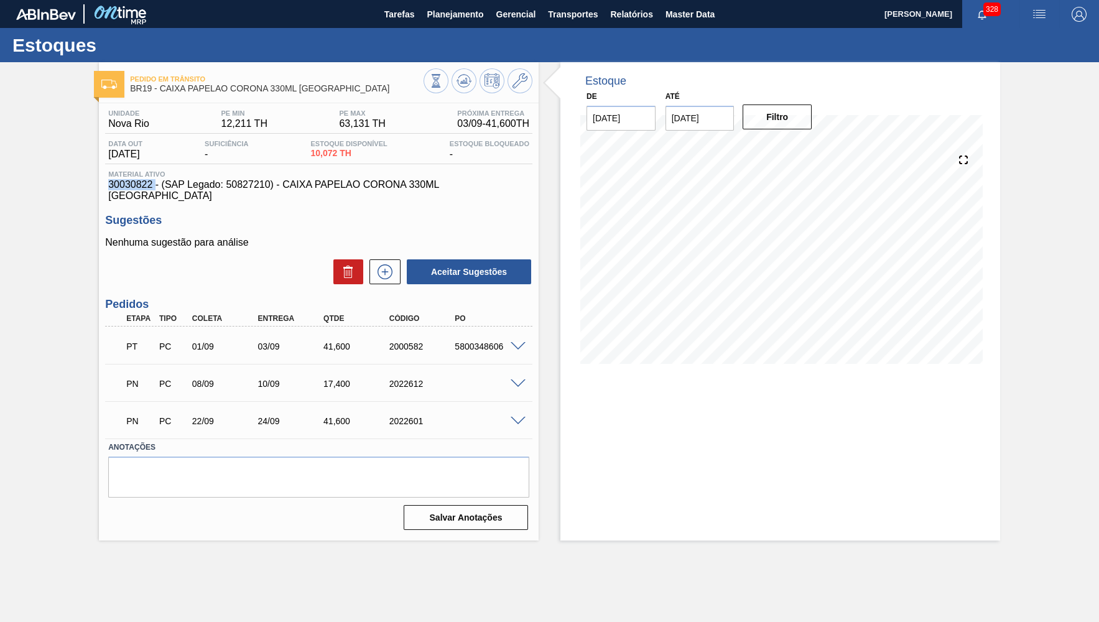
copy span "30030822"
click at [60, 124] on div "Pedido em Trânsito BR19 - CAIXA PAPELAO CORONA 330ML BOLIVIA Unidade Nova Rio P…" at bounding box center [549, 301] width 1099 height 478
click at [464, 342] on div "5800348606" at bounding box center [488, 347] width 73 height 10
copy div "5800348606"
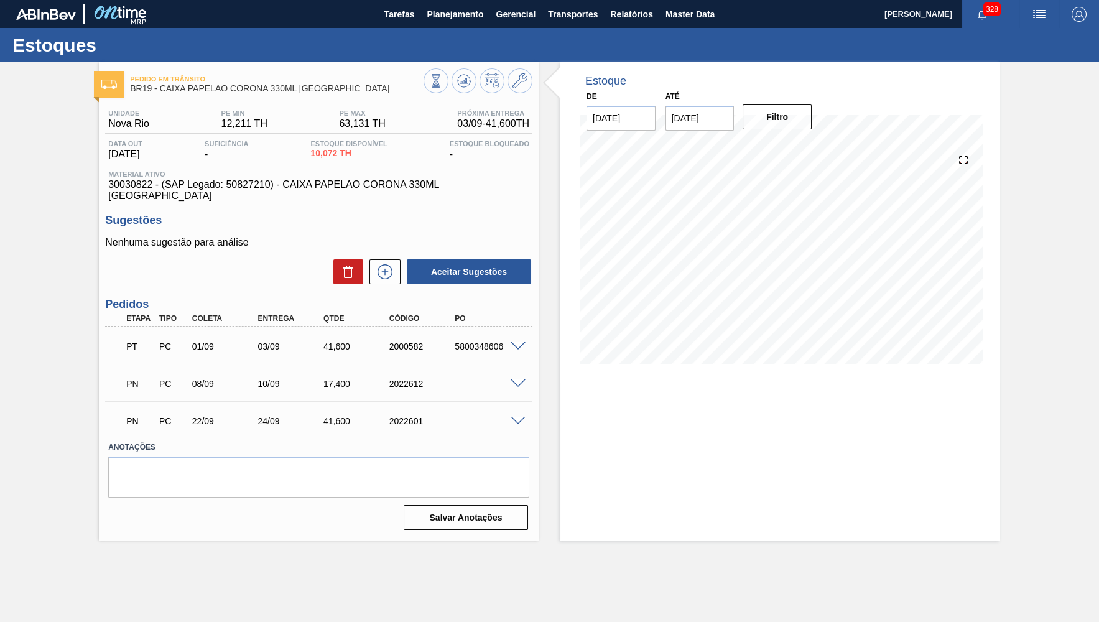
click at [469, 373] on div "PN PC 08/09 10/09 17,400 2022612" at bounding box center [315, 382] width 394 height 25
drag, startPoint x: 384, startPoint y: 375, endPoint x: 457, endPoint y: 363, distance: 73.0
click at [457, 370] on div "PN PC 08/09 10/09 17,400 2022612" at bounding box center [315, 382] width 394 height 25
drag, startPoint x: 393, startPoint y: 340, endPoint x: 417, endPoint y: 342, distance: 24.3
click at [417, 342] on div "2000582" at bounding box center [422, 347] width 73 height 10
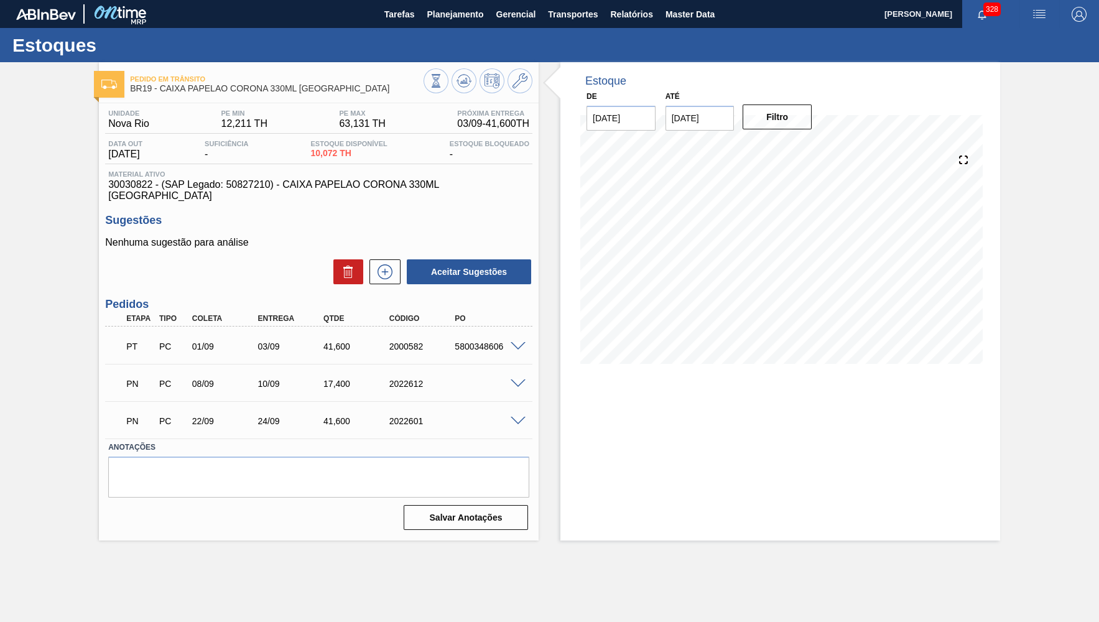
click at [724, 391] on div "Estoque De 02/09/2025 Até 16/09/2025 Filtro 04/09 Projeção de Estoque 51.672 Ne…" at bounding box center [781, 301] width 440 height 478
click at [452, 30] on div "Estoques" at bounding box center [549, 45] width 1099 height 34
click at [449, 30] on div "Estoques" at bounding box center [549, 45] width 1099 height 34
click at [444, 15] on span "Planejamento" at bounding box center [455, 14] width 57 height 15
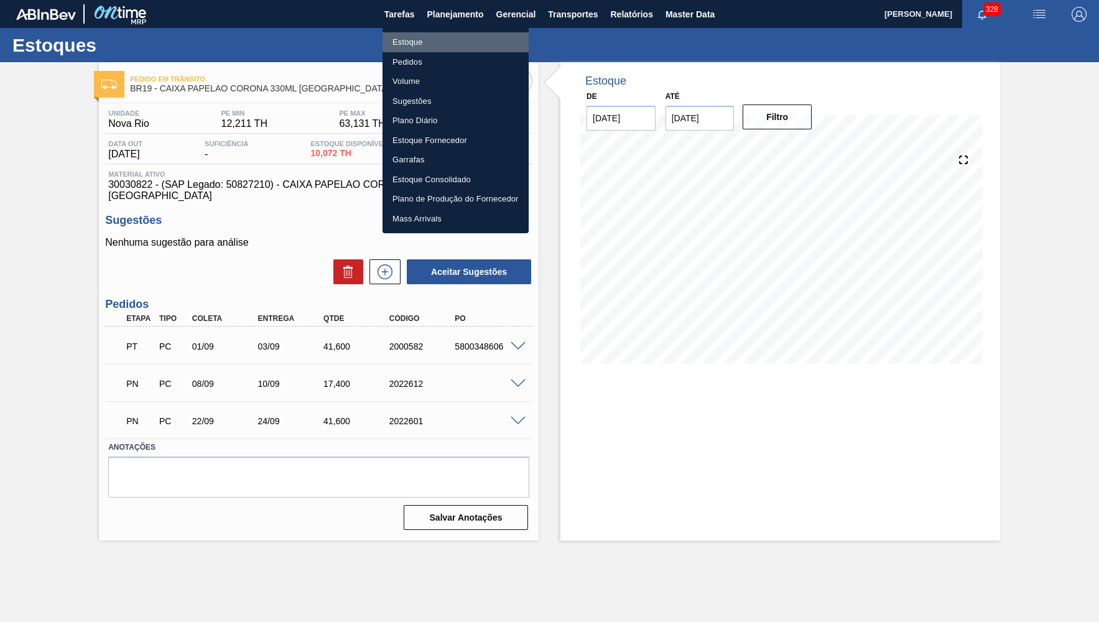
click at [433, 40] on li "Estoque" at bounding box center [456, 42] width 146 height 20
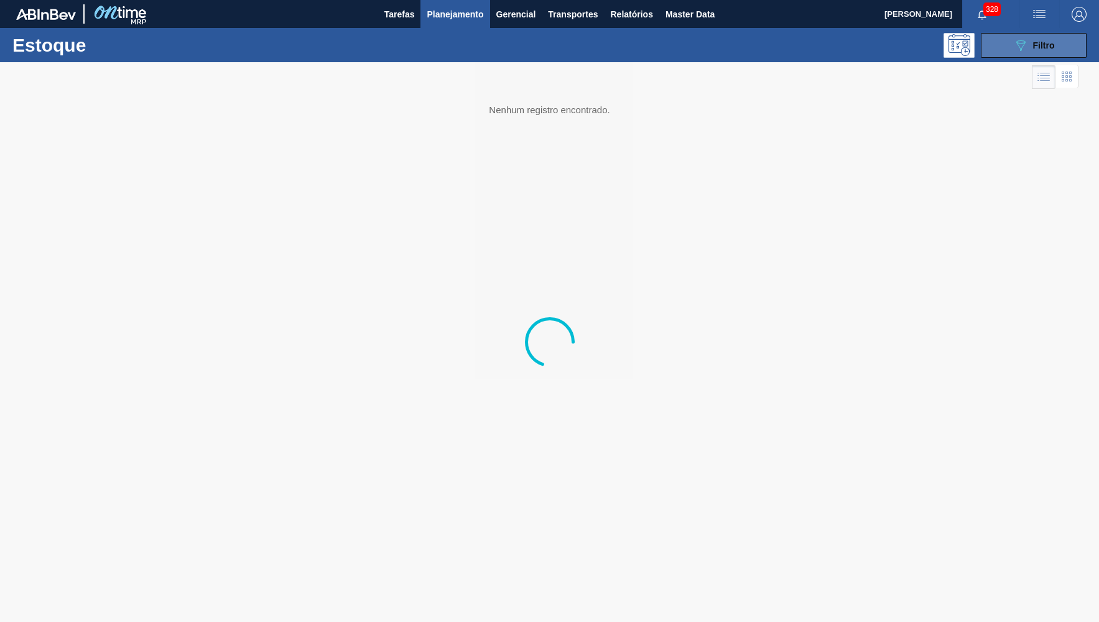
click at [1027, 49] on icon "089F7B8B-B2A5-4AFE-B5C0-19BA573D28AC" at bounding box center [1021, 45] width 15 height 15
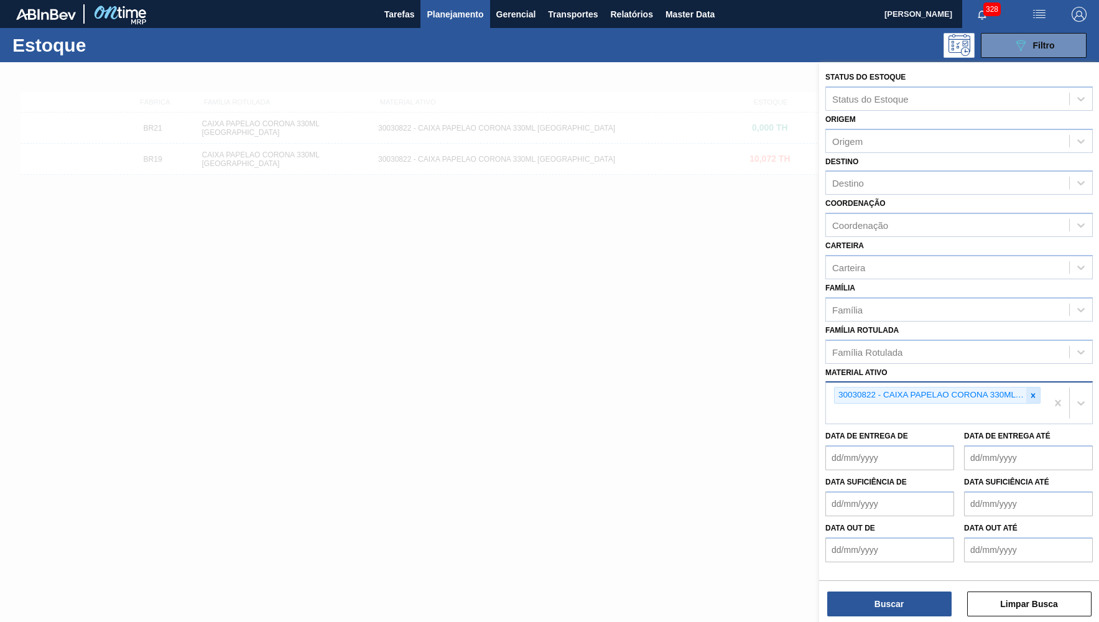
click at [1033, 388] on div at bounding box center [1034, 396] width 14 height 16
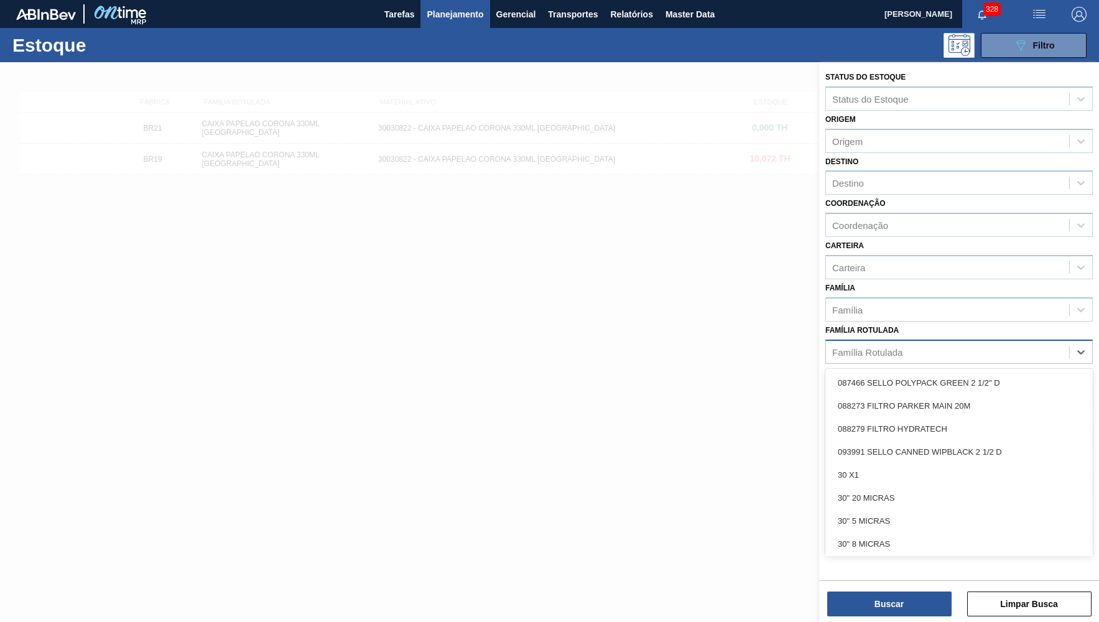
click at [966, 345] on div "Família Rotulada" at bounding box center [947, 352] width 243 height 18
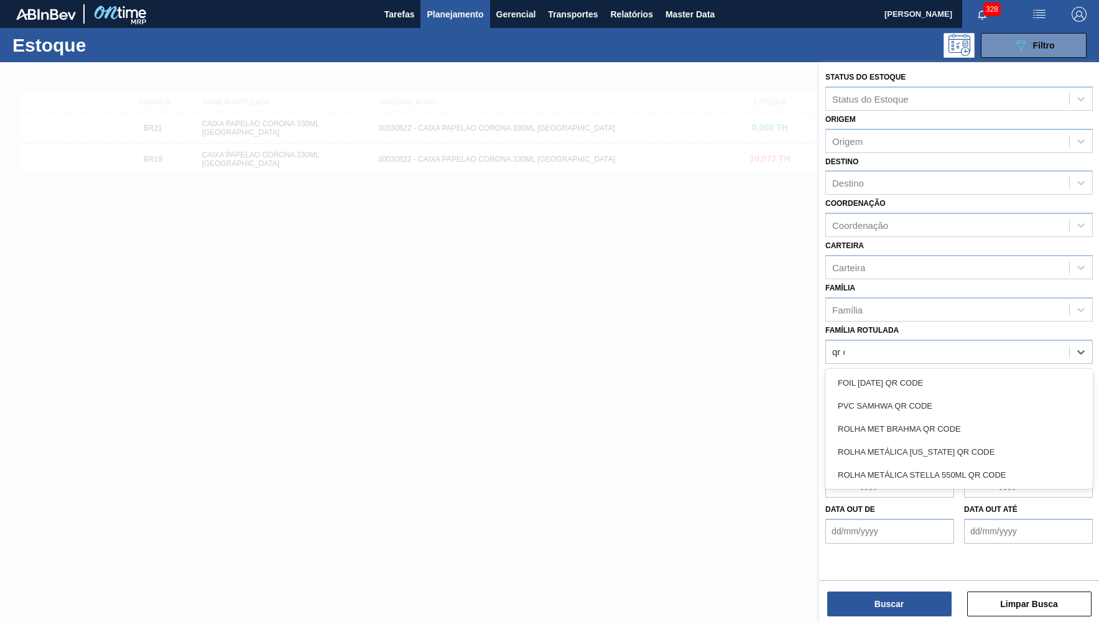
type Rotulada "qr co"
click at [985, 417] on div "ROLHA MET BRAHMA QR CODE" at bounding box center [960, 428] width 268 height 23
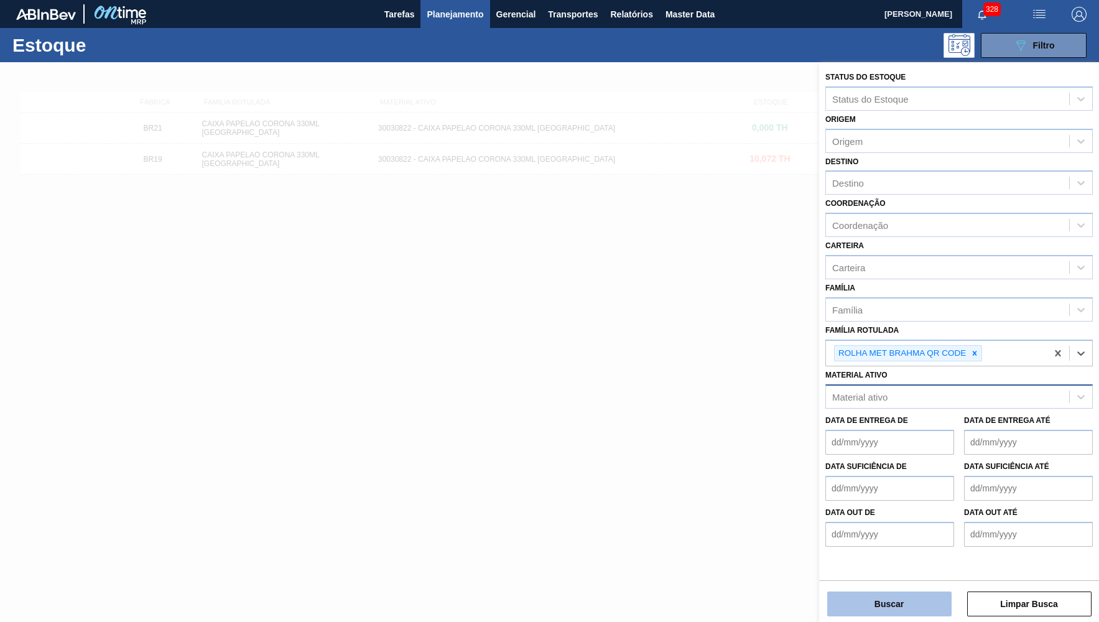
click at [877, 604] on button "Buscar" at bounding box center [889, 604] width 124 height 25
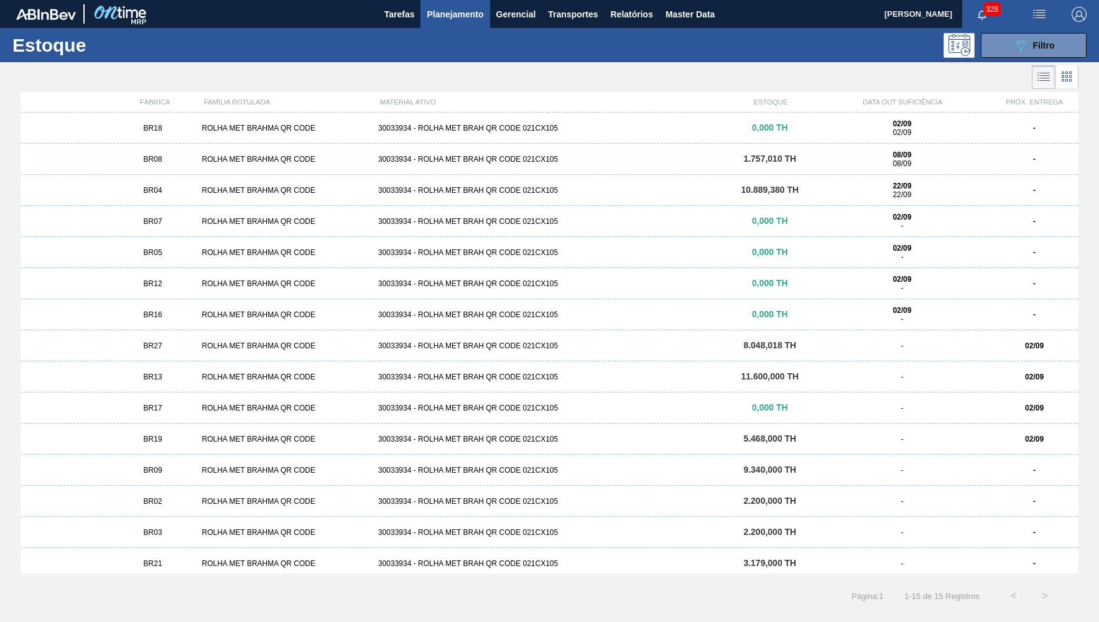
click at [162, 343] on span "BR27" at bounding box center [153, 346] width 19 height 9
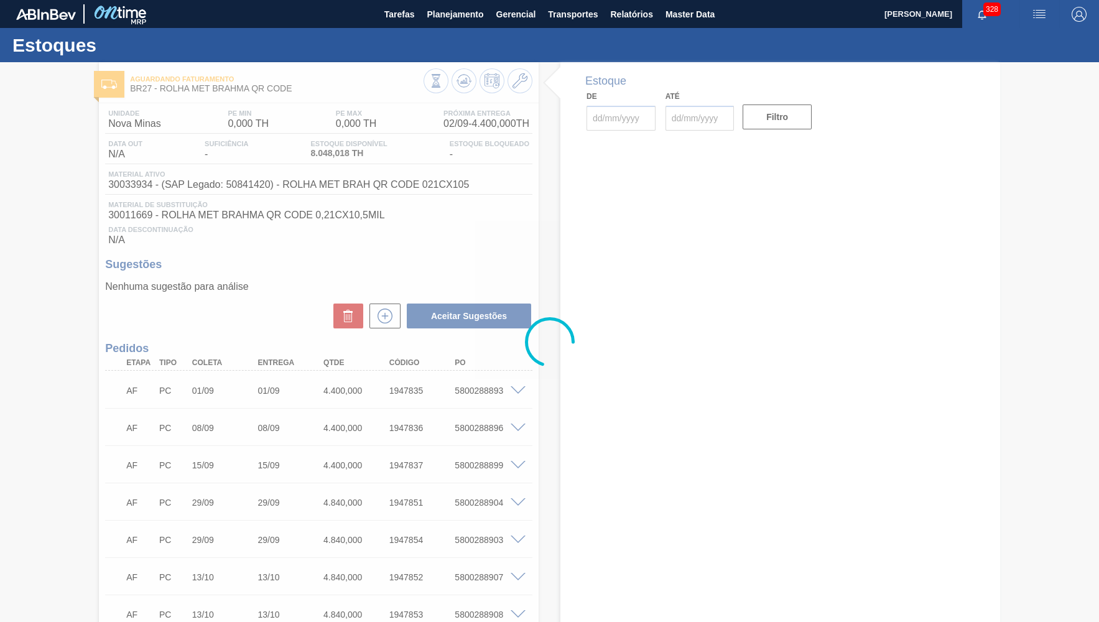
type input "[DATE]"
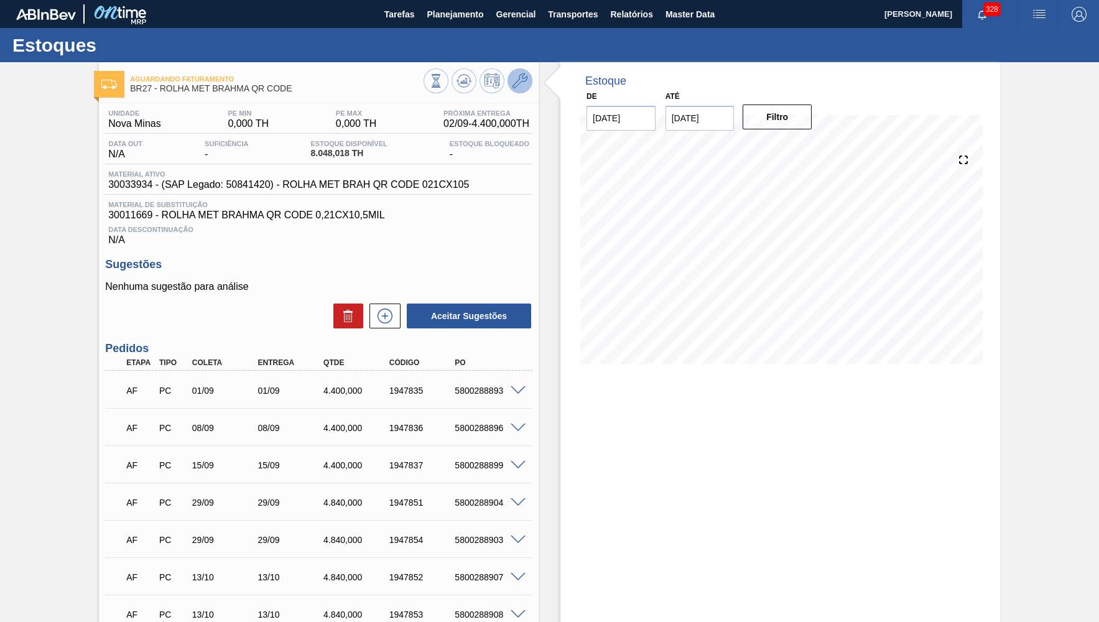
click at [518, 84] on icon at bounding box center [520, 80] width 15 height 15
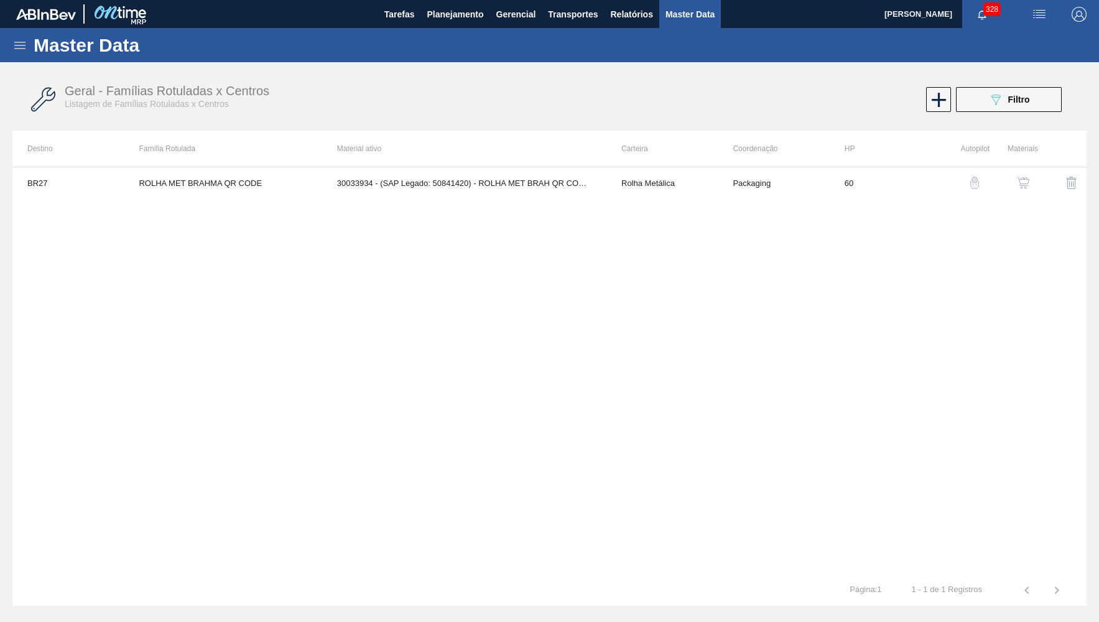
click at [1032, 180] on button "button" at bounding box center [1024, 183] width 30 height 30
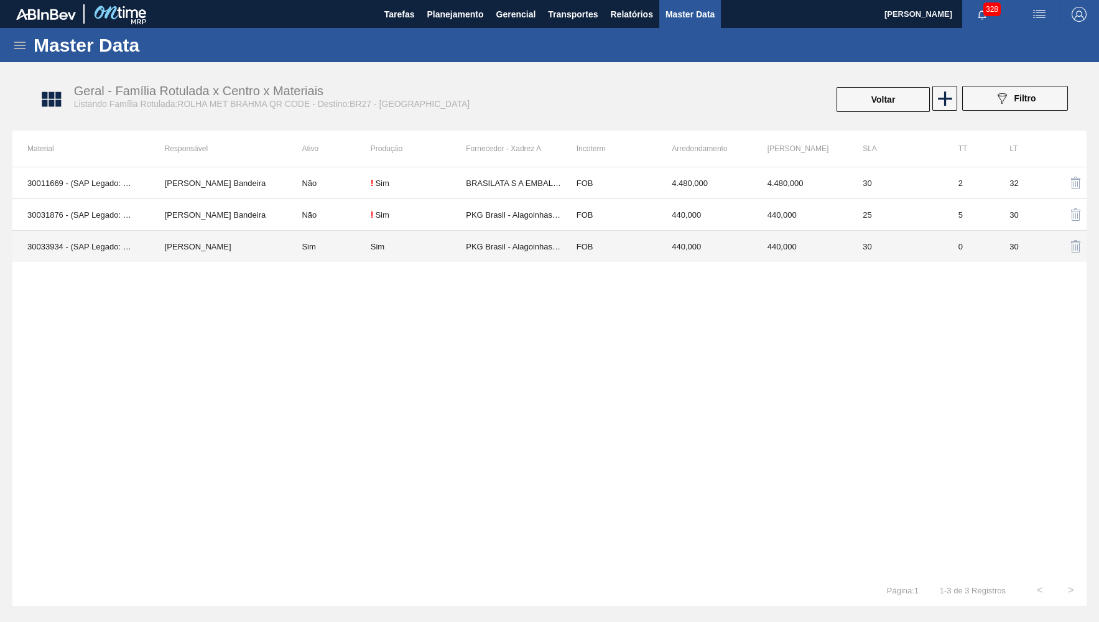
click at [804, 239] on td "440,000" at bounding box center [800, 247] width 95 height 32
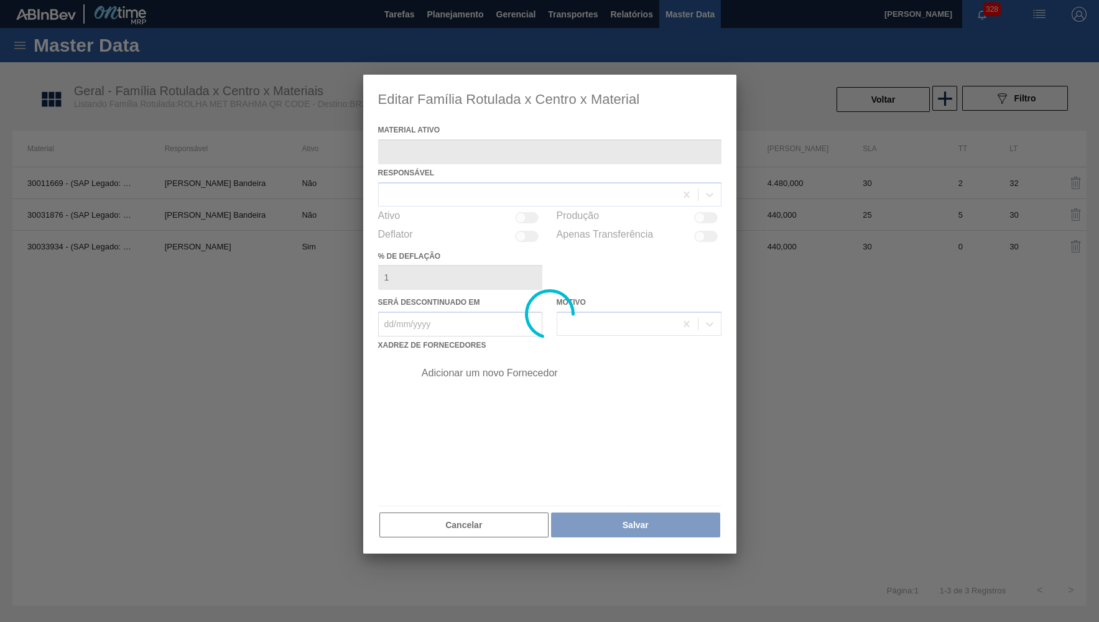
type ativo "30033934 - (SAP Legado: 50841420) - ROLHA MET BRAH QR CODE 021CX105"
checkbox input "true"
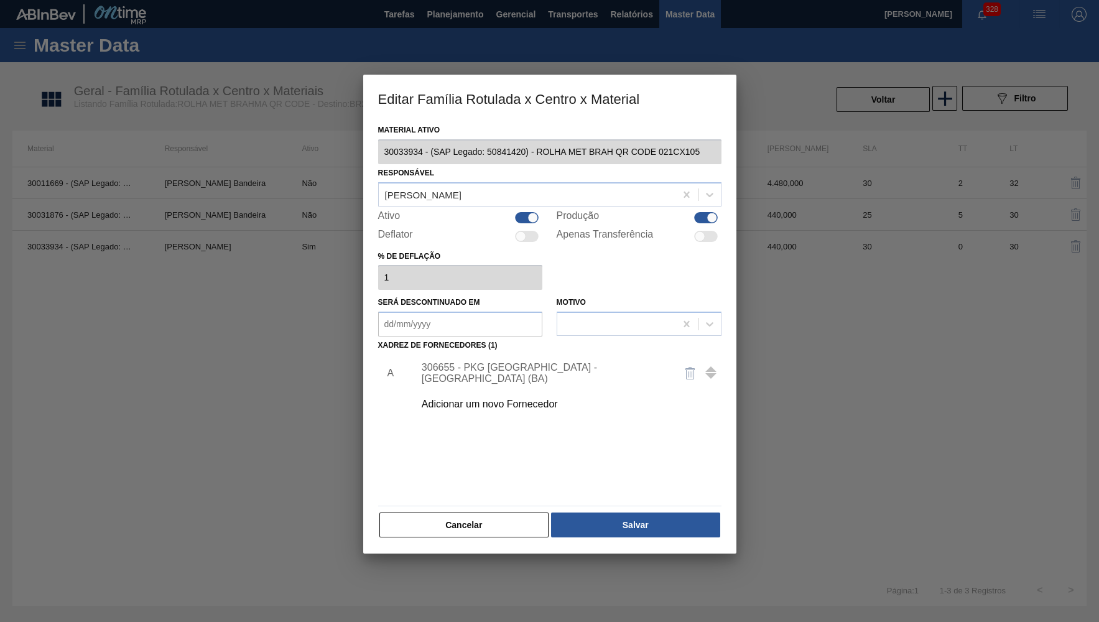
click at [458, 538] on div "Material ativo 30033934 - (SAP Legado: 50841420) - ROLHA MET BRAH QR CODE 021CX…" at bounding box center [549, 337] width 373 height 432
click at [458, 519] on button "Cancelar" at bounding box center [465, 525] width 170 height 25
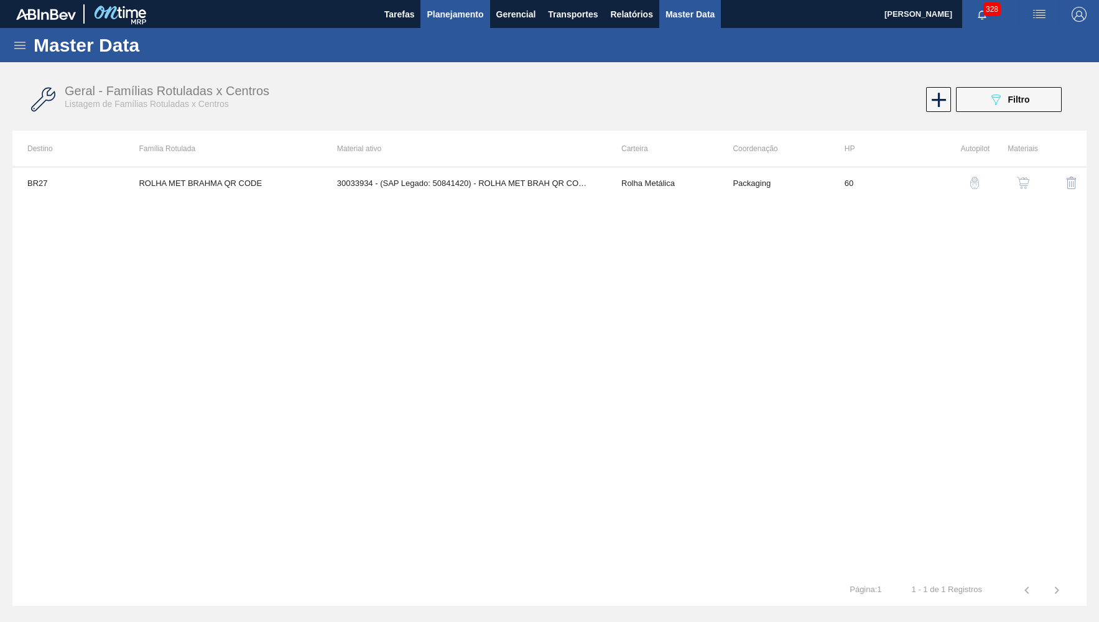
click at [447, 13] on span "Planejamento" at bounding box center [455, 14] width 57 height 15
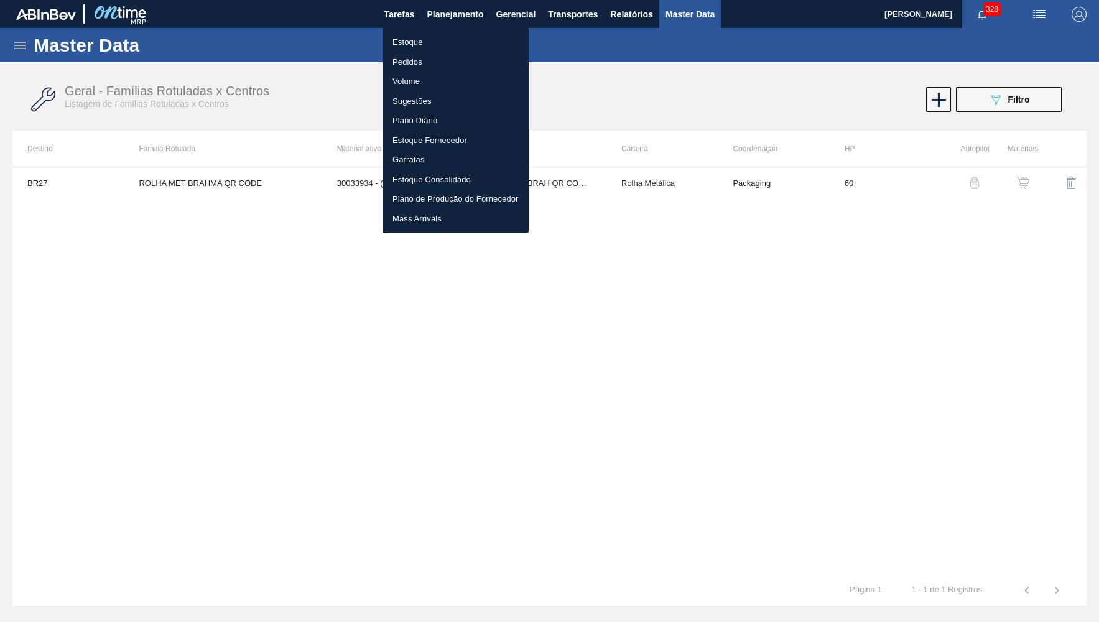
click at [407, 43] on li "Estoque" at bounding box center [456, 42] width 146 height 20
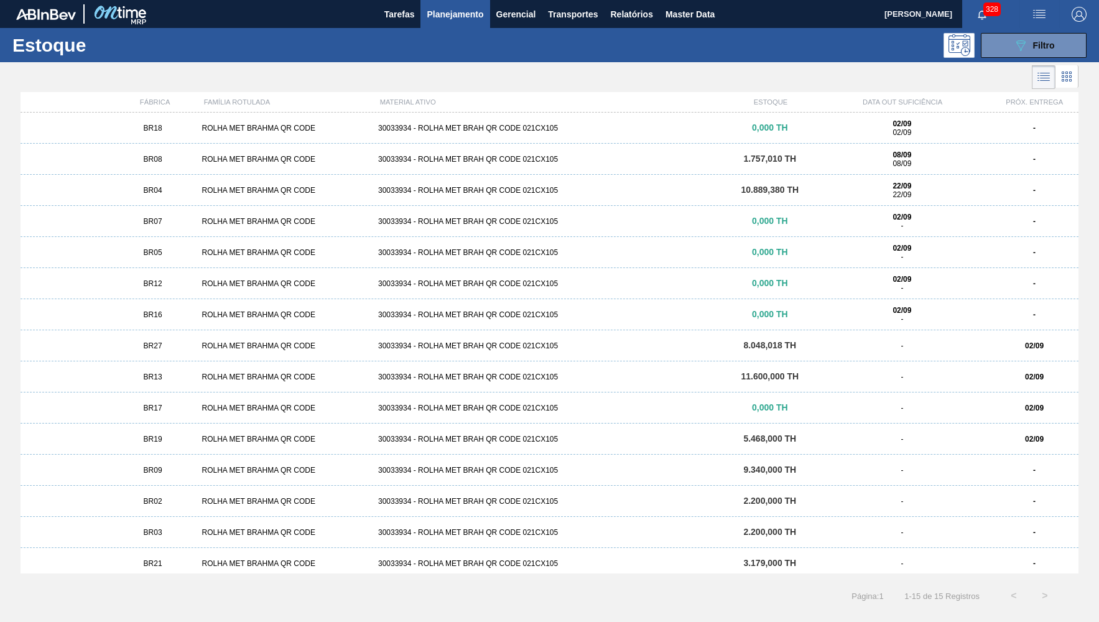
click at [154, 441] on span "BR19" at bounding box center [153, 439] width 19 height 9
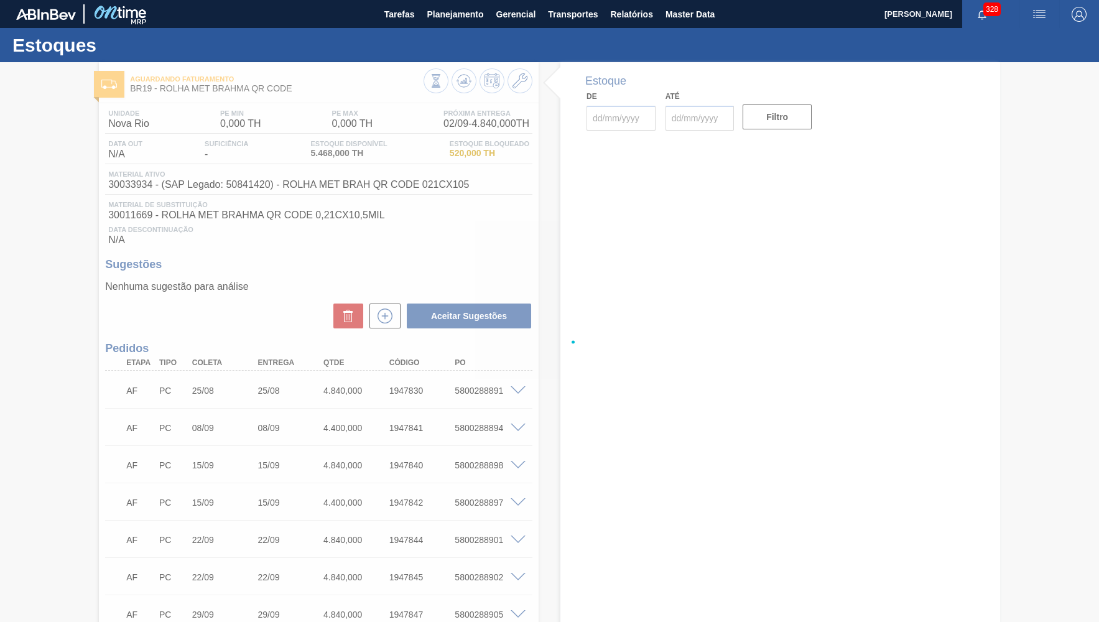
type input "[DATE]"
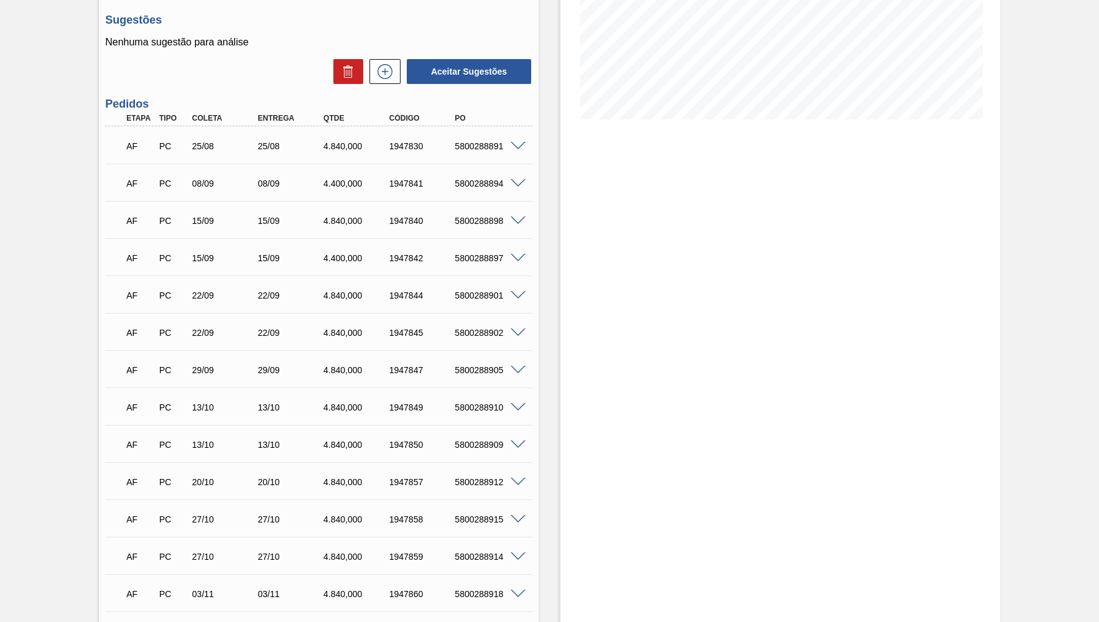
scroll to position [234, 0]
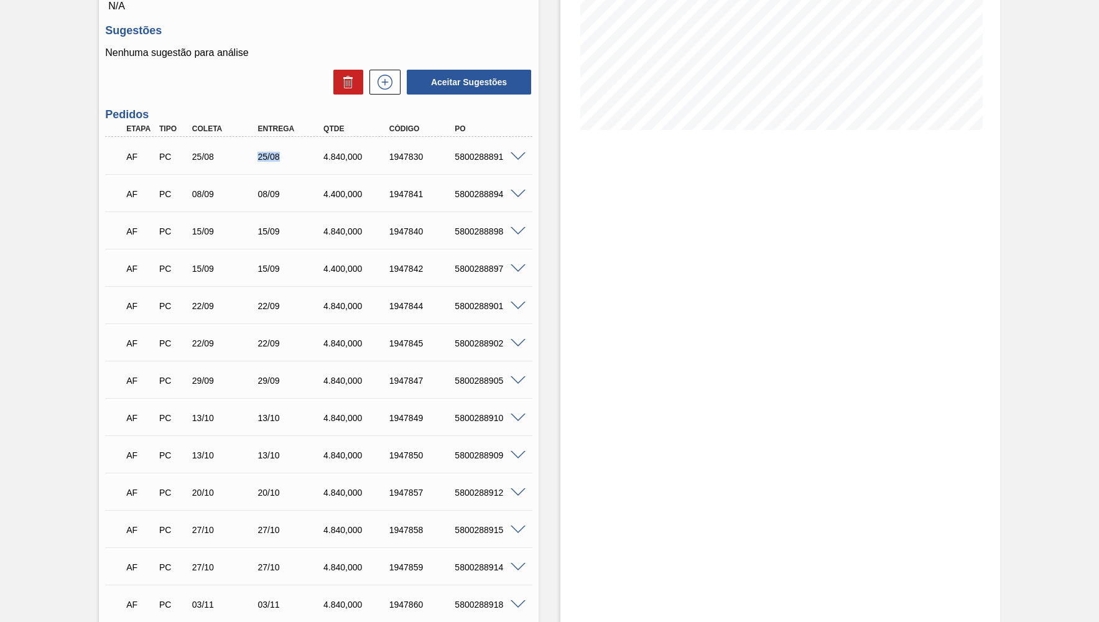
drag, startPoint x: 268, startPoint y: 157, endPoint x: 279, endPoint y: 157, distance: 10.6
click at [279, 157] on div "25/08" at bounding box center [282, 157] width 66 height 10
click at [390, 160] on div "1947830" at bounding box center [422, 157] width 73 height 10
copy div "1947830"
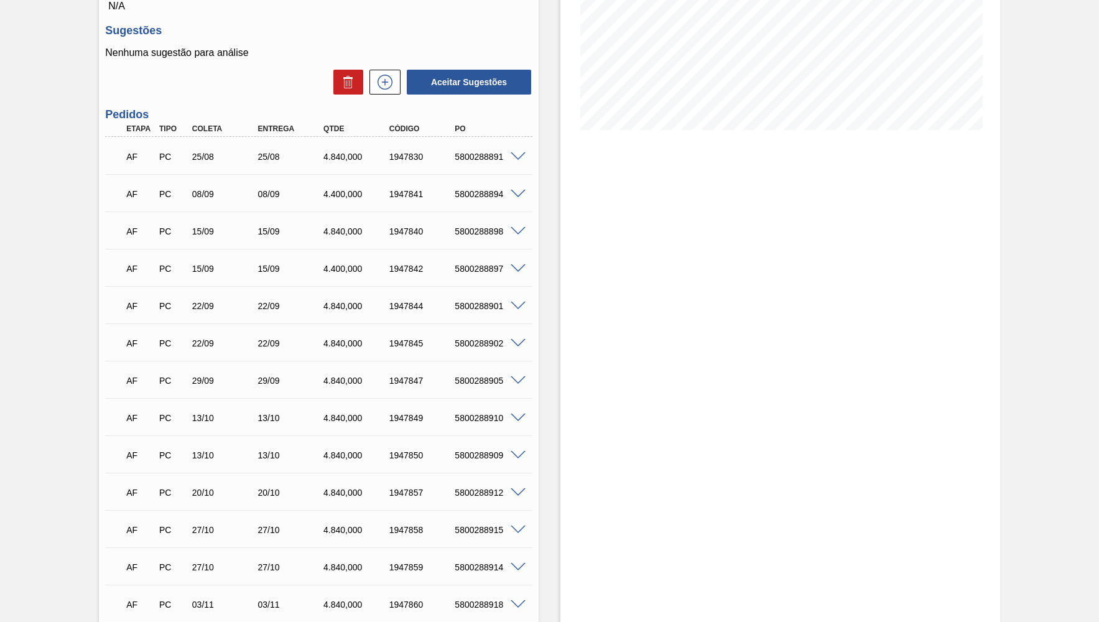
click at [334, 158] on div "4.840,000" at bounding box center [356, 157] width 73 height 10
copy div "840"
click at [342, 147] on div "AF PC 25/08 25/08 4.840,000 1947830 5800288891" at bounding box center [315, 155] width 394 height 25
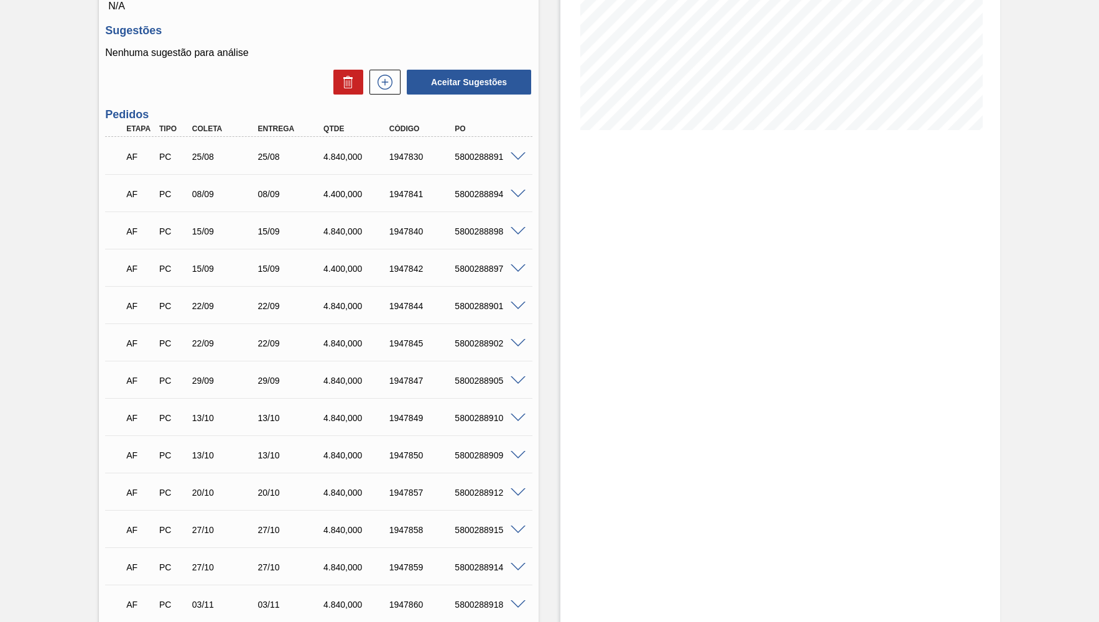
click at [342, 147] on div "AF PC 25/08 25/08 4.840,000 1947830 5800288891" at bounding box center [315, 155] width 394 height 25
click at [418, 161] on div "1947830" at bounding box center [422, 157] width 73 height 10
copy div "1947830"
click at [516, 154] on span at bounding box center [518, 156] width 15 height 9
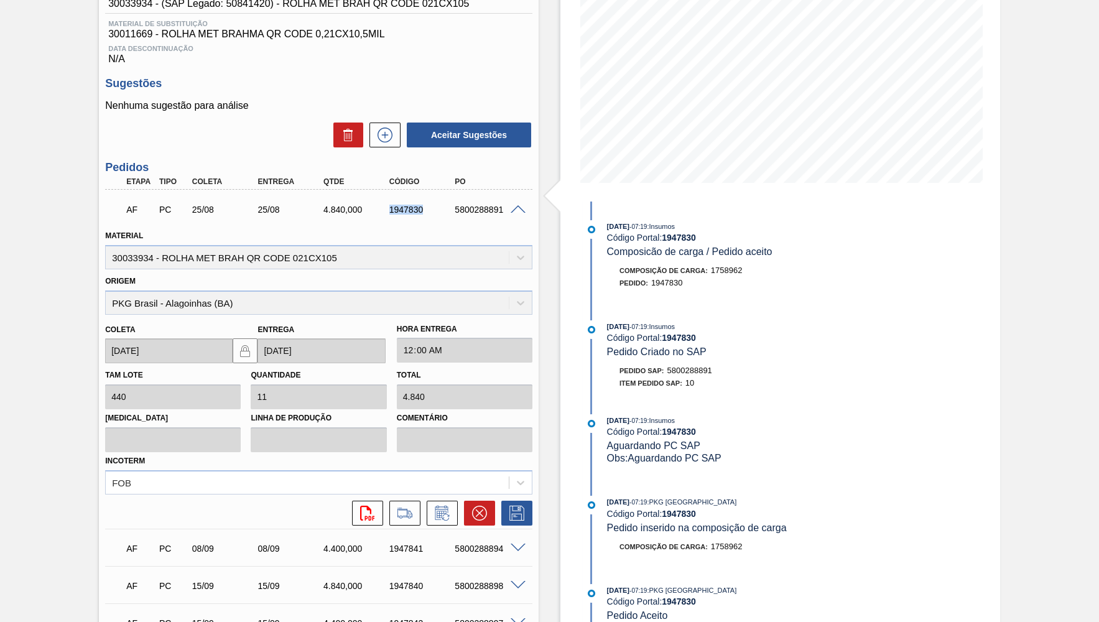
scroll to position [182, 0]
click at [465, 509] on button at bounding box center [479, 512] width 31 height 25
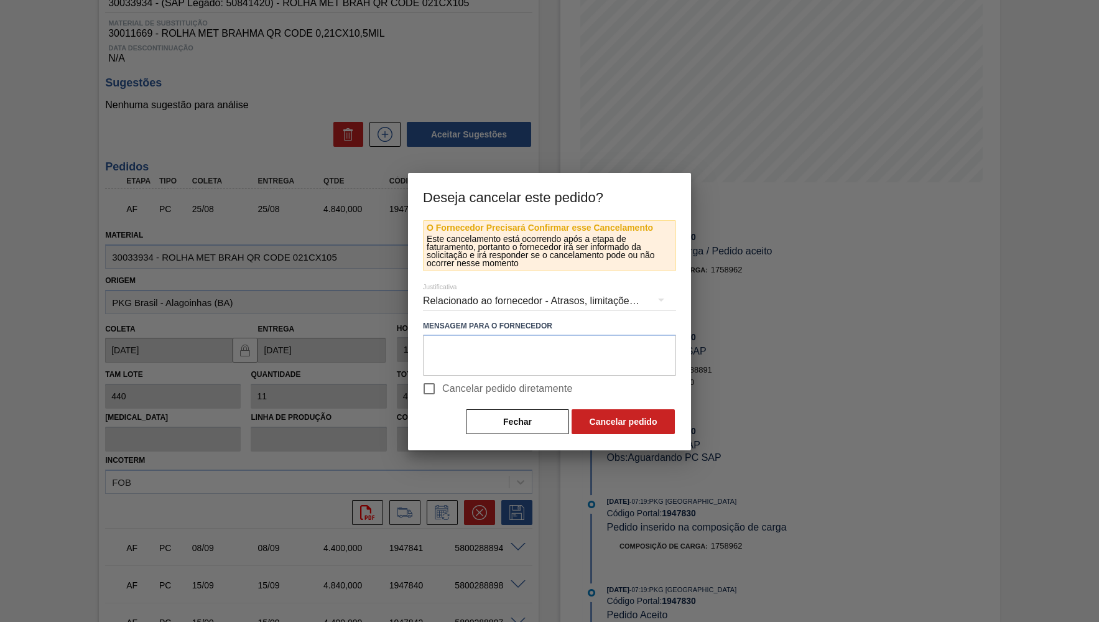
click at [444, 383] on span "Cancelar pedido diretamente" at bounding box center [507, 388] width 131 height 15
click at [442, 383] on input "Cancelar pedido diretamente" at bounding box center [429, 389] width 26 height 26
checkbox input "true"
click at [496, 314] on div "Relacionado ao fornecedor - Atrasos, limitações de capacidade, etc." at bounding box center [549, 301] width 253 height 35
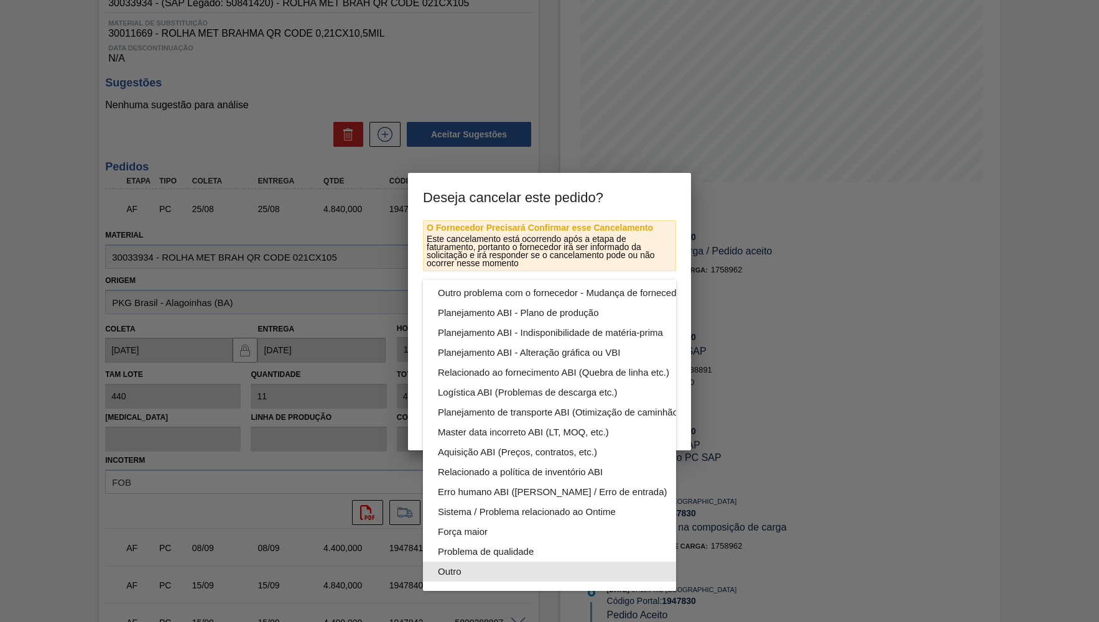
click at [460, 575] on div "Outro" at bounding box center [579, 572] width 282 height 20
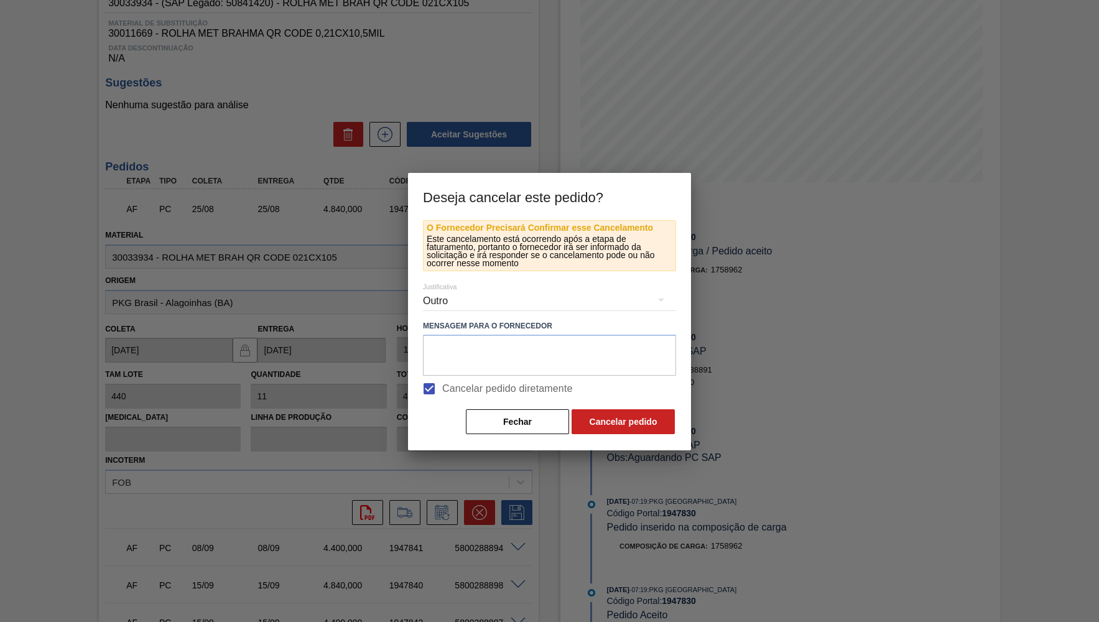
scroll to position [67, 0]
click at [440, 352] on textarea at bounding box center [549, 355] width 253 height 41
paste textarea "2022706"
type textarea "Virado para o card 2022706"
click at [623, 415] on button "Cancelar pedido" at bounding box center [623, 421] width 103 height 25
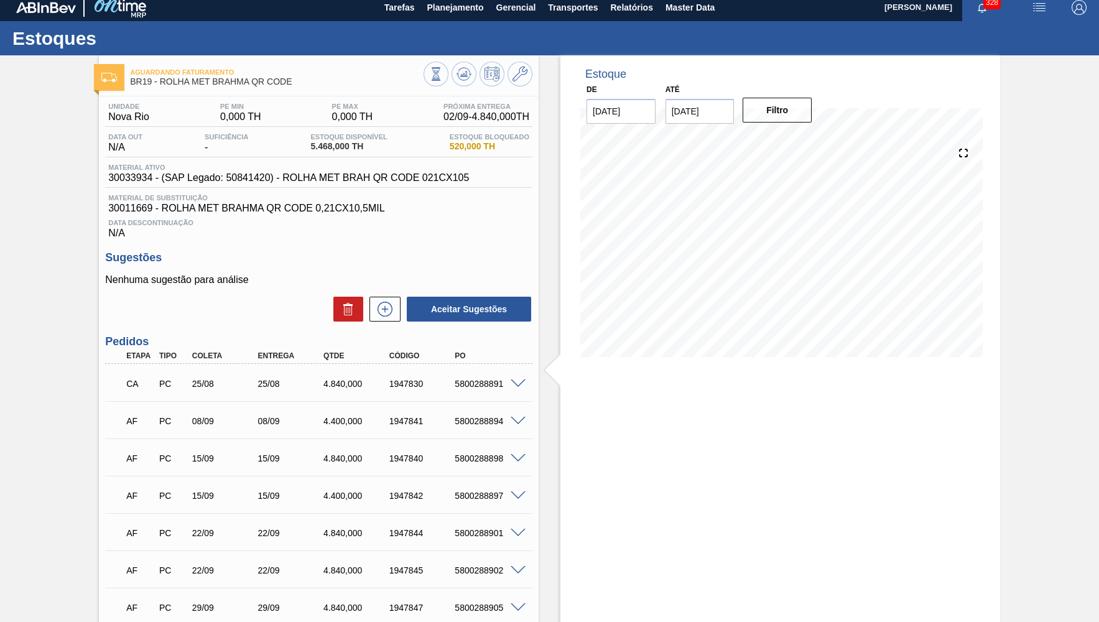
scroll to position [0, 0]
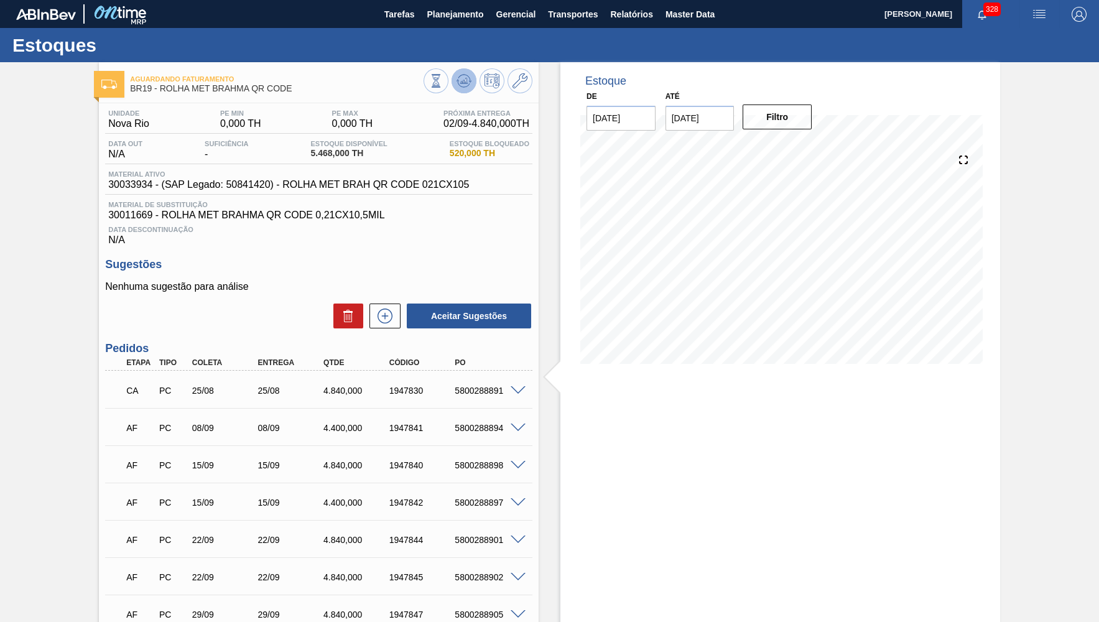
click at [468, 72] on button at bounding box center [464, 80] width 25 height 25
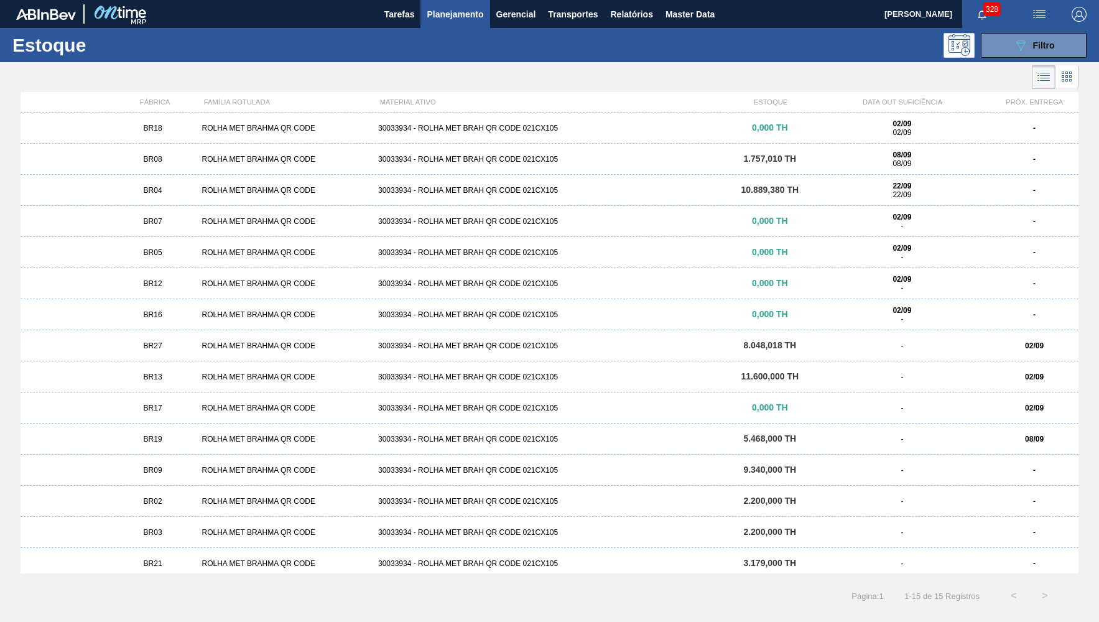
click at [164, 314] on div "BR16" at bounding box center [153, 314] width 88 height 9
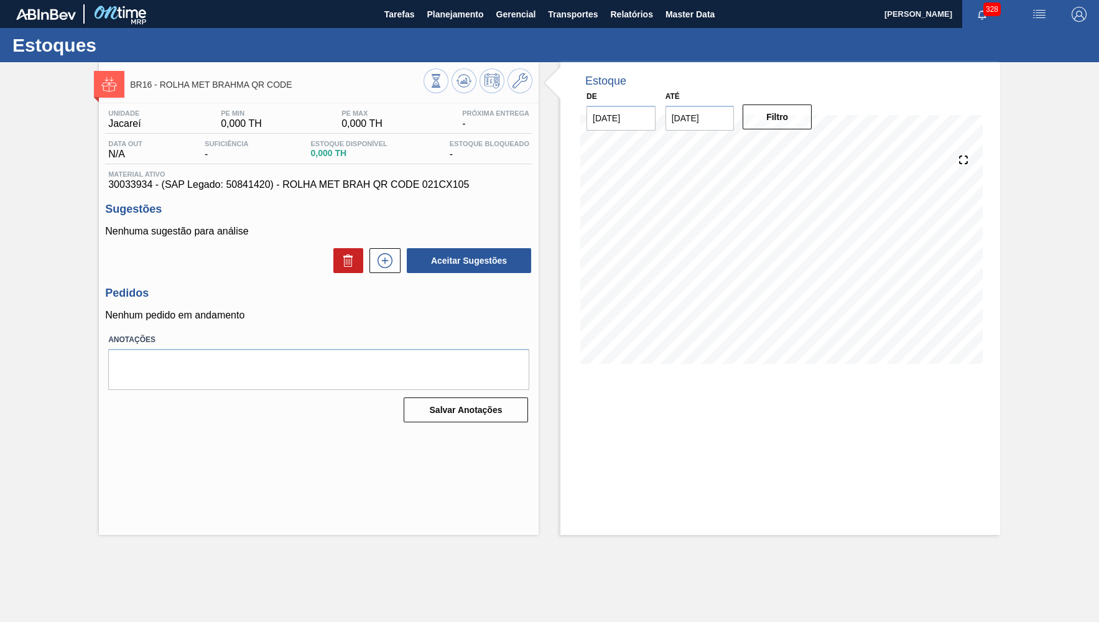
click at [645, 467] on div "Estoque De 02/09/2025 Até 16/09/2025 Filtro" at bounding box center [781, 298] width 440 height 473
click at [322, 178] on span "Material ativo" at bounding box center [318, 173] width 421 height 7
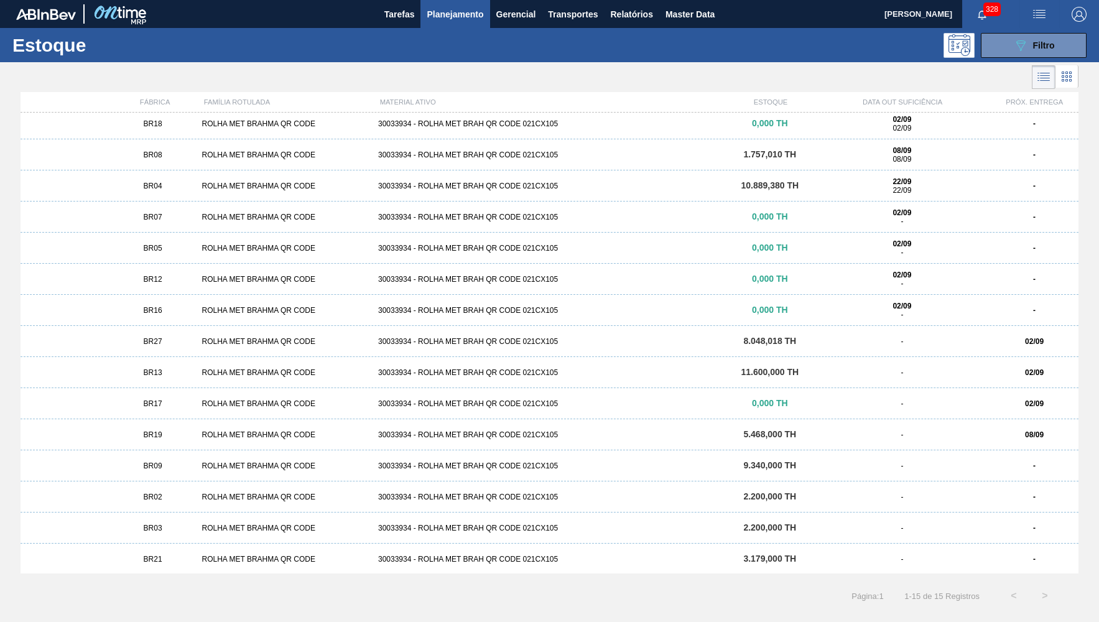
scroll to position [6, 0]
click at [154, 433] on span "BR19" at bounding box center [153, 433] width 19 height 9
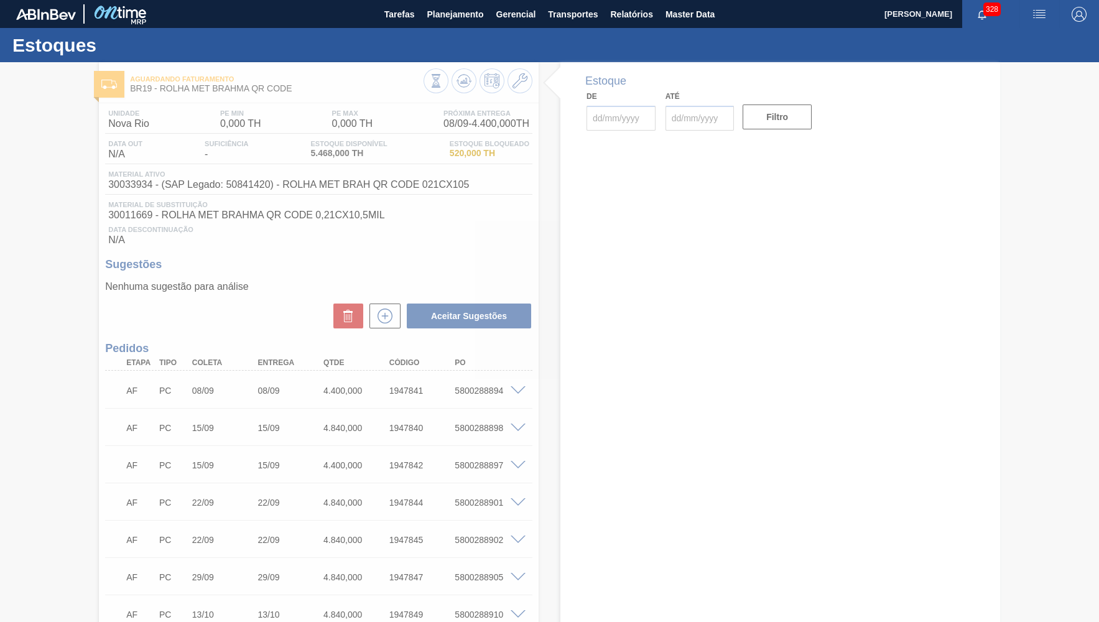
type input "[DATE]"
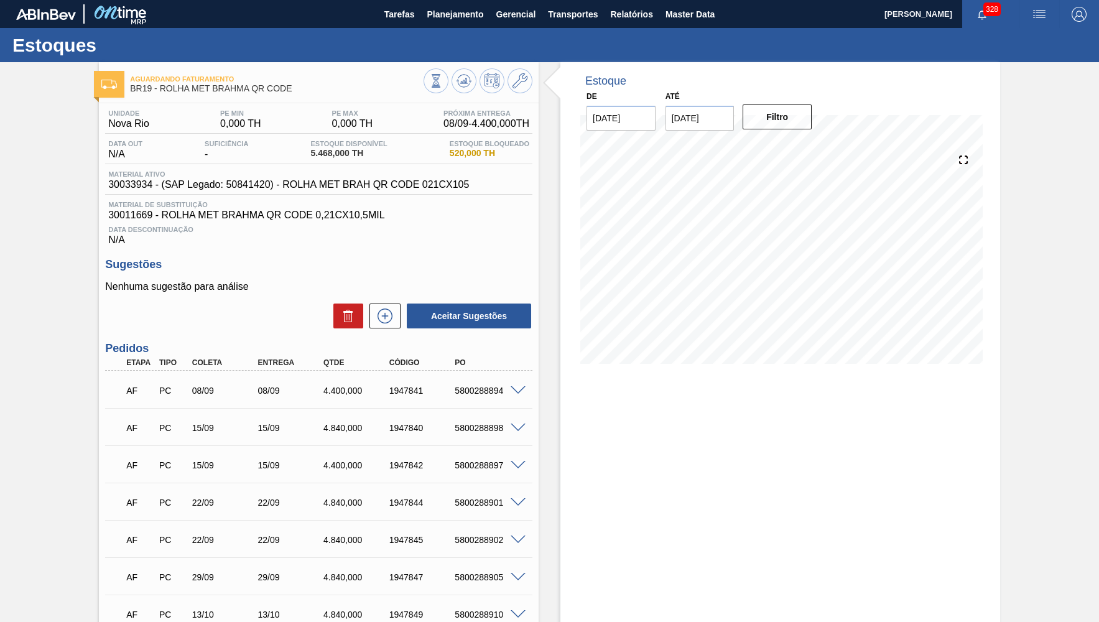
click at [289, 175] on span "Material ativo" at bounding box center [288, 173] width 361 height 7
click at [292, 175] on span "Material ativo" at bounding box center [288, 173] width 361 height 7
click at [311, 192] on div "Material ativo 30033934 - (SAP Legado: 50841420) - ROLHA MET BRAH QR CODE 021CX…" at bounding box center [318, 182] width 427 height 24
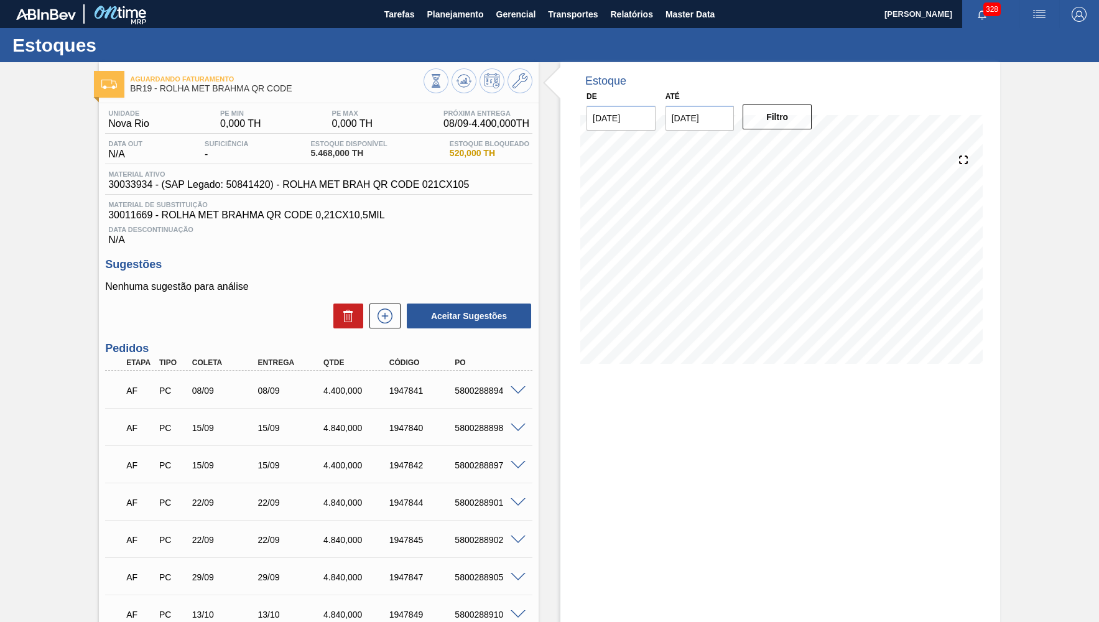
click at [311, 192] on div "Material ativo 30033934 - (SAP Legado: 50841420) - ROLHA MET BRAH QR CODE 021CX…" at bounding box center [318, 182] width 427 height 24
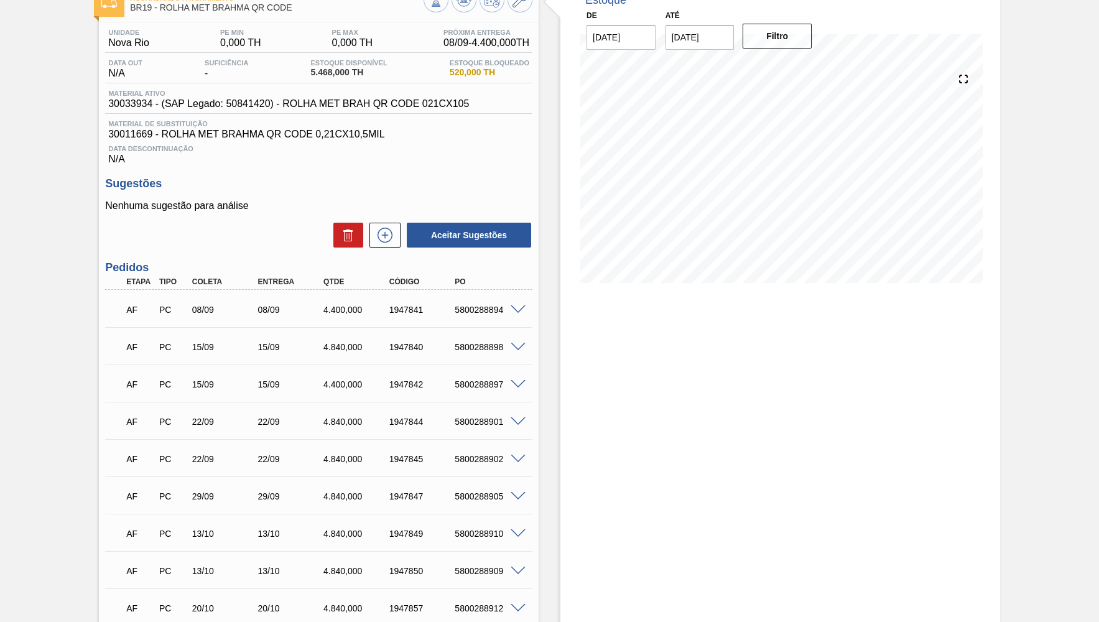
scroll to position [121, 0]
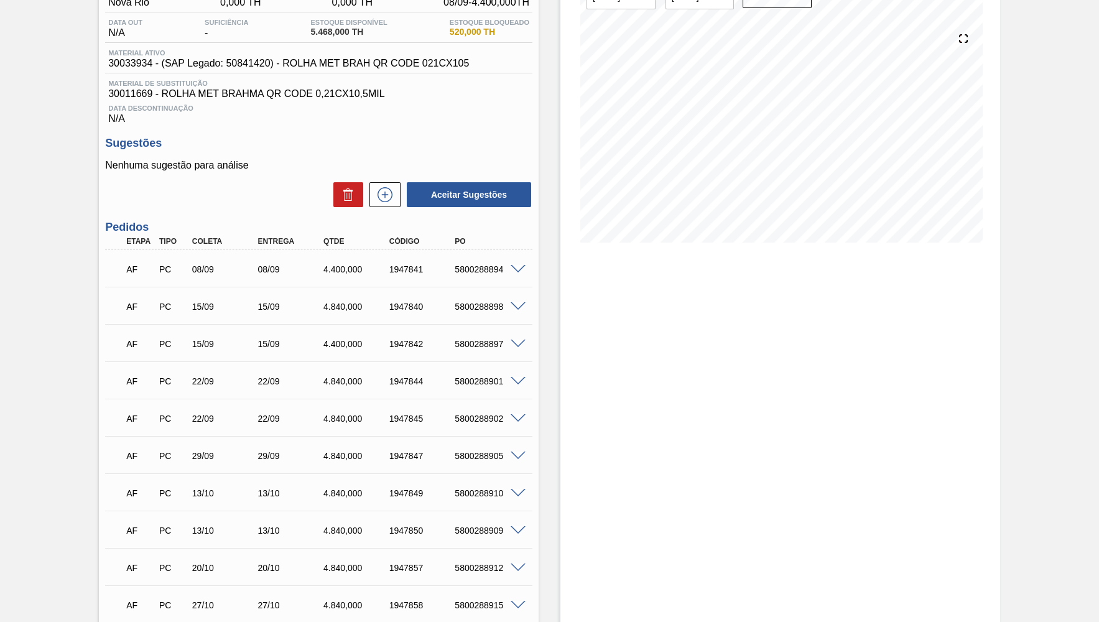
click at [333, 324] on div "AF PC 15/09 15/09 4.840,000 1947840 5800288898 Material 30033934 - ROLHA MET BR…" at bounding box center [318, 305] width 427 height 37
click at [335, 320] on div "AF PC 15/09 15/09 4.840,000 1947840 5800288898" at bounding box center [318, 305] width 427 height 31
click at [340, 355] on div "AF PC 15/09 15/09 4.400,000 1947842 5800288897" at bounding box center [315, 342] width 394 height 25
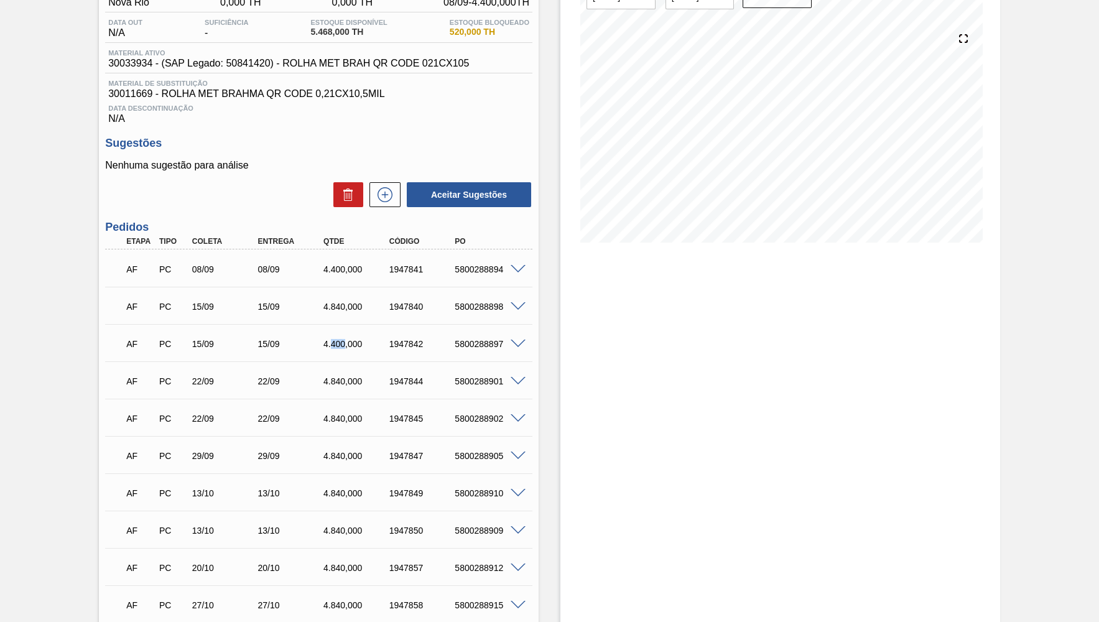
click at [340, 355] on div "AF PC 15/09 15/09 4.400,000 1947842 5800288897" at bounding box center [315, 342] width 394 height 25
copy div "400"
click at [347, 345] on div "4.400,000" at bounding box center [356, 344] width 73 height 10
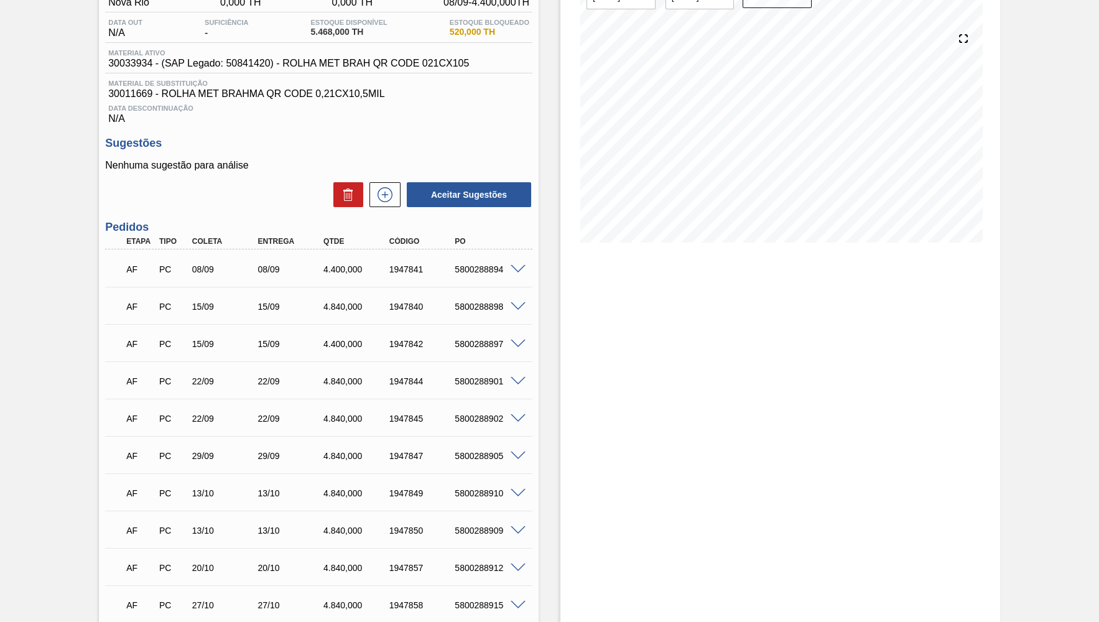
click at [387, 317] on div "AF PC 15/09 15/09 4.840,000 1947840 5800288898" at bounding box center [315, 305] width 394 height 25
click at [397, 312] on div "AF PC 15/09 15/09 4.840,000 1947840 5800288898" at bounding box center [315, 305] width 394 height 25
click at [397, 312] on div "1947840" at bounding box center [422, 307] width 73 height 10
copy div "1947840"
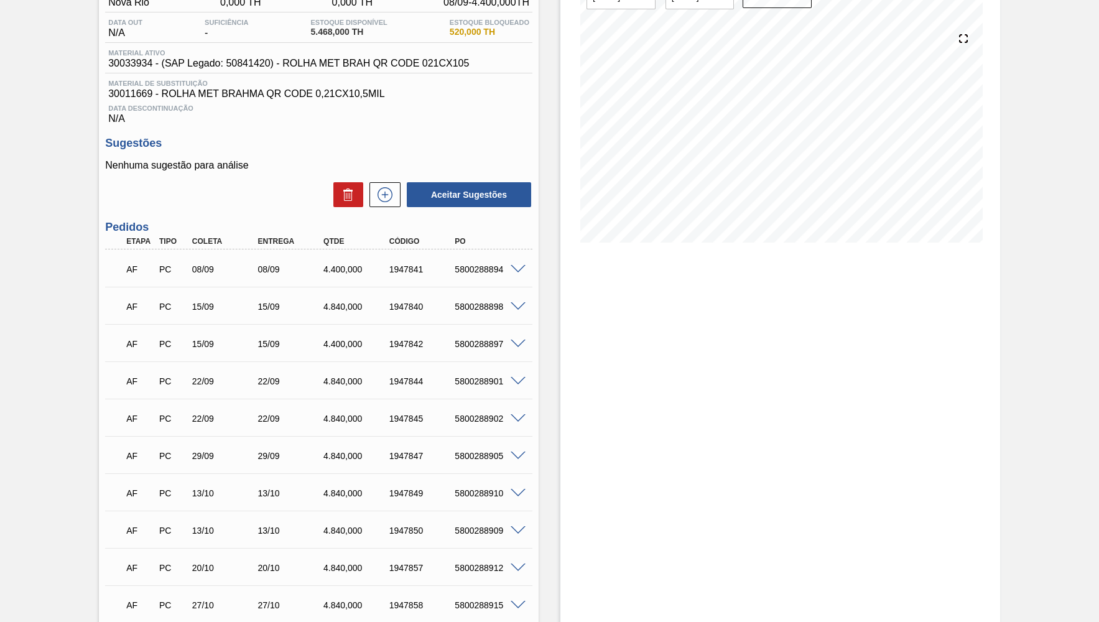
drag, startPoint x: 717, startPoint y: 341, endPoint x: 631, endPoint y: 324, distance: 87.6
click at [714, 341] on div "Estoque De 02/09/2025 Até 16/09/2025 Filtro" at bounding box center [781, 501] width 440 height 1120
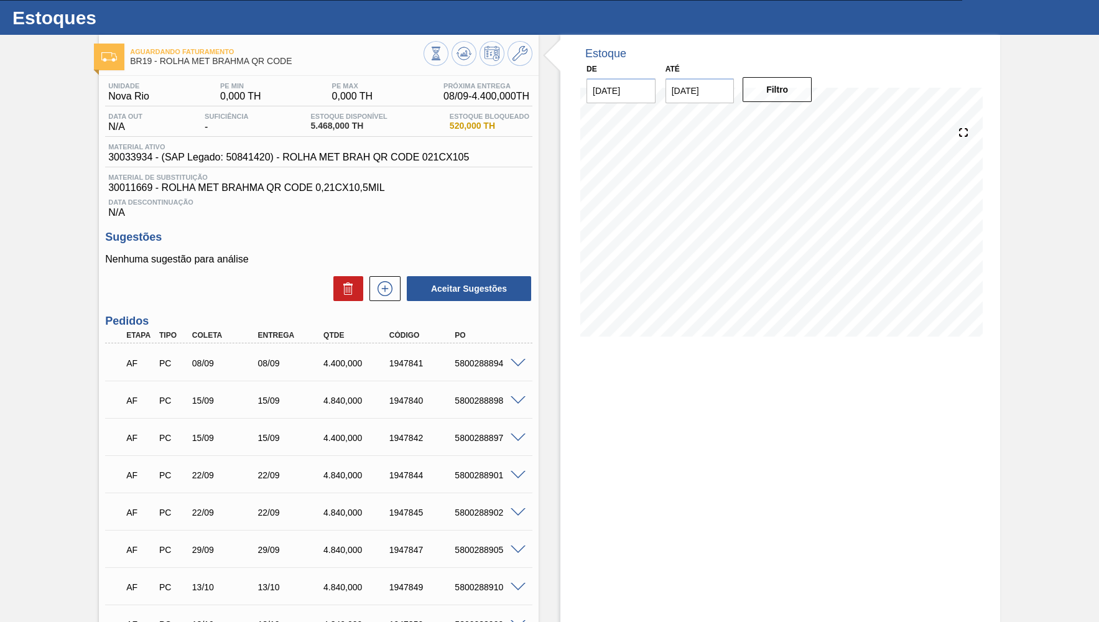
scroll to position [0, 0]
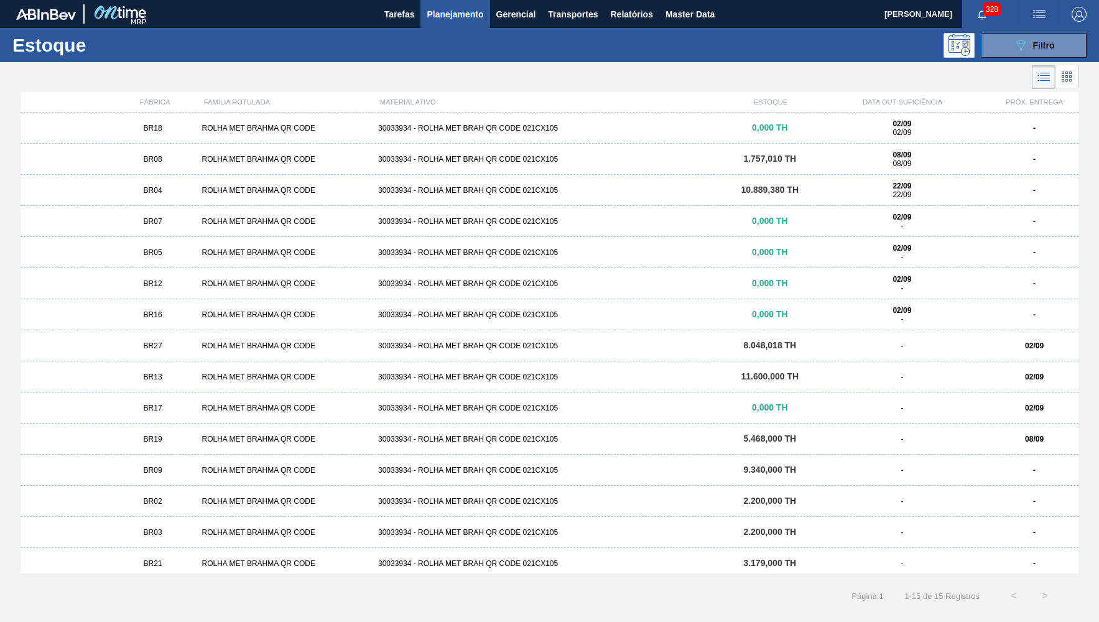
scroll to position [6, 0]
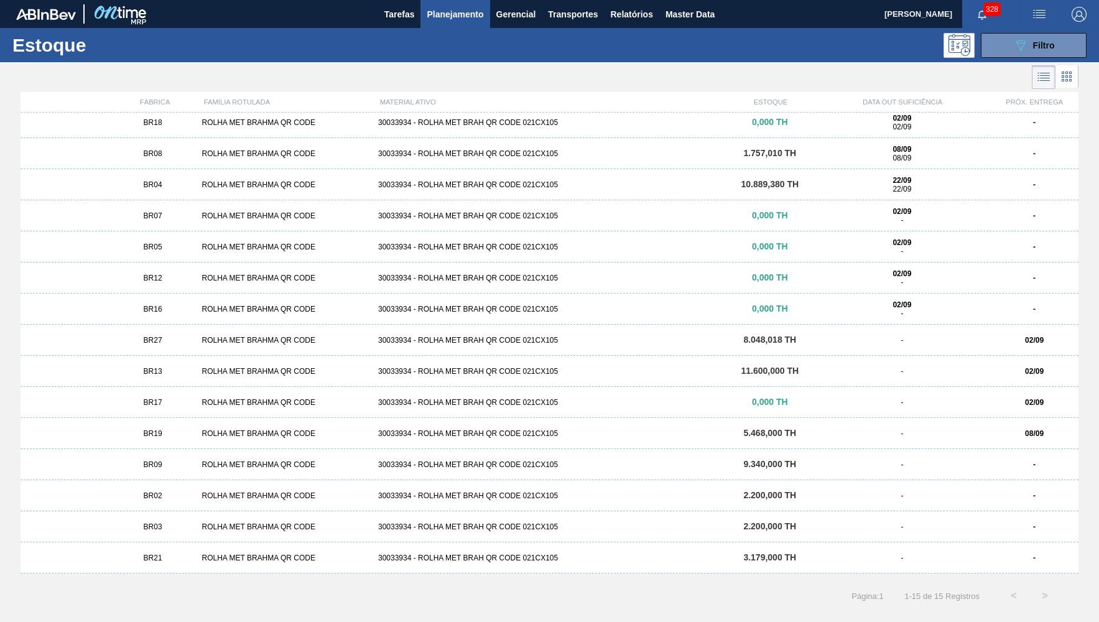
click at [600, 572] on div "BR21 ROLHA MET BRAHMA QR CODE 30033934 - ROLHA MET BRAH QR CODE 021CX105 3.179,…" at bounding box center [550, 558] width 1058 height 31
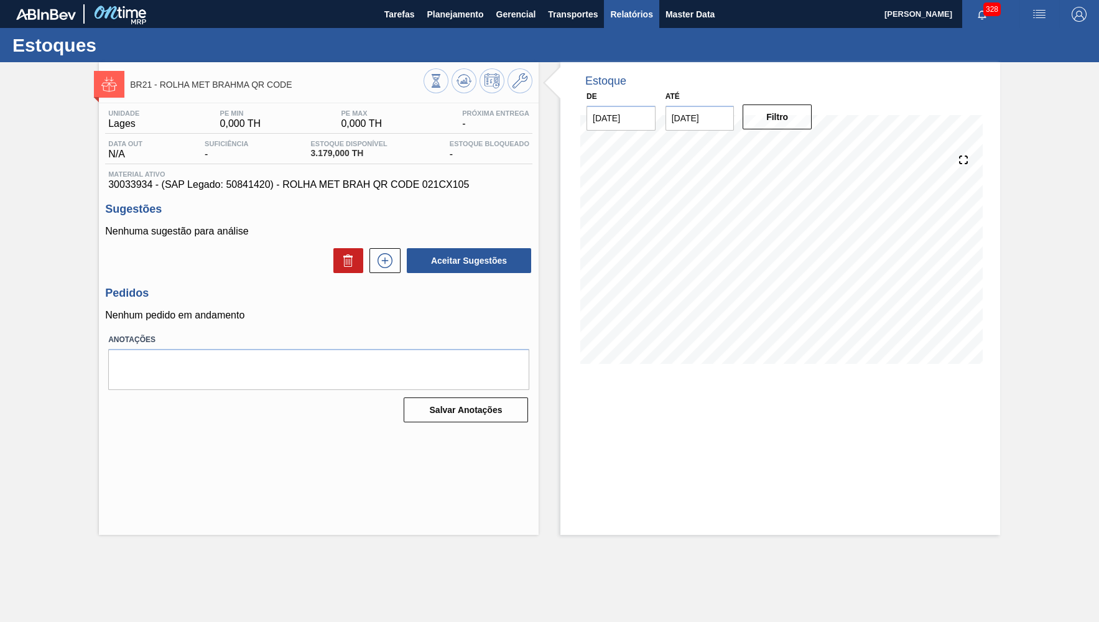
click at [640, 7] on span "Relatórios" at bounding box center [631, 14] width 42 height 15
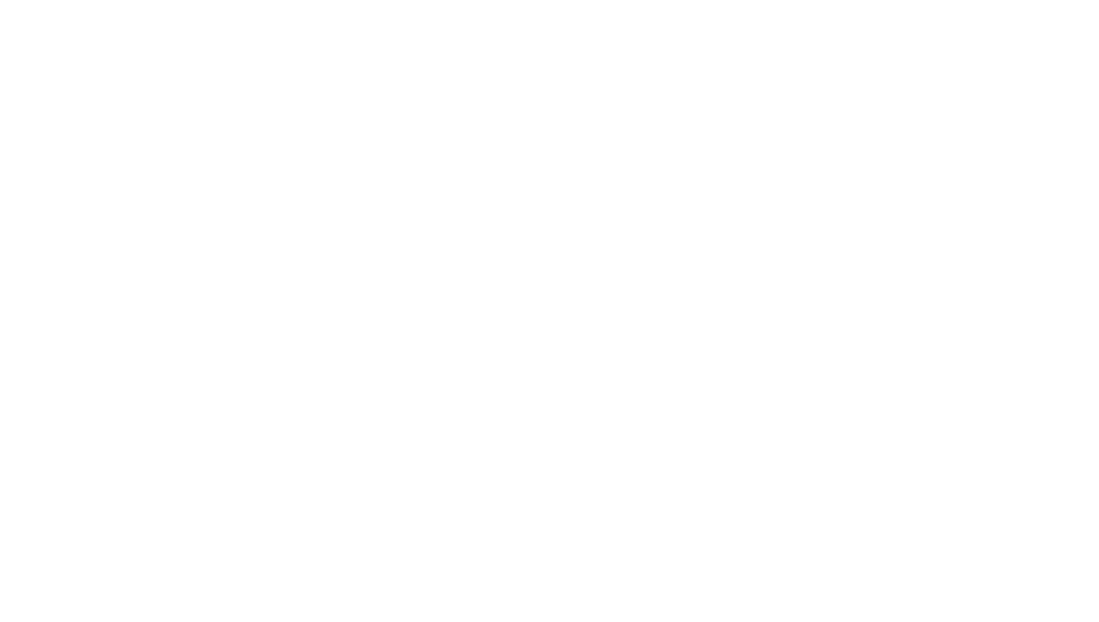
click at [861, 0] on html at bounding box center [549, 0] width 1099 height 0
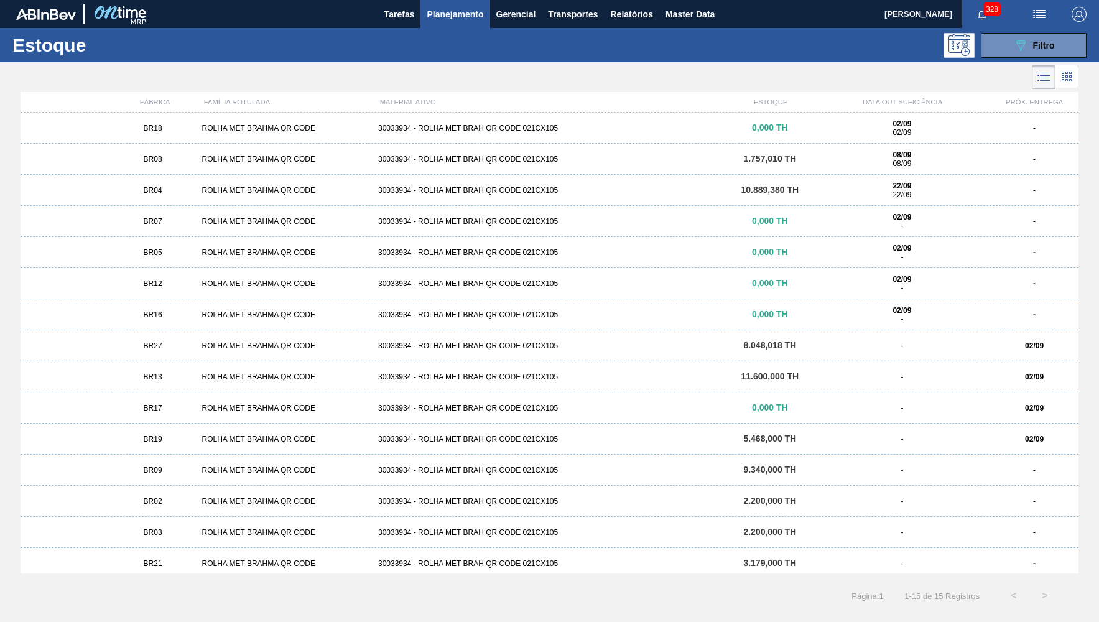
click at [158, 342] on span "BR27" at bounding box center [153, 346] width 19 height 9
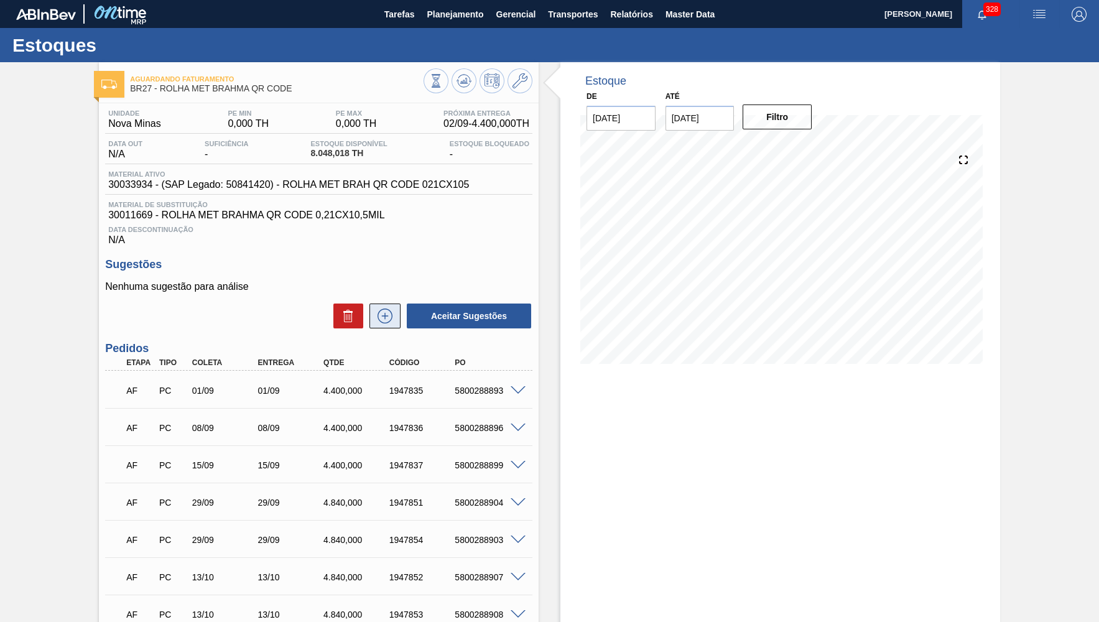
click at [392, 315] on icon at bounding box center [385, 316] width 15 height 15
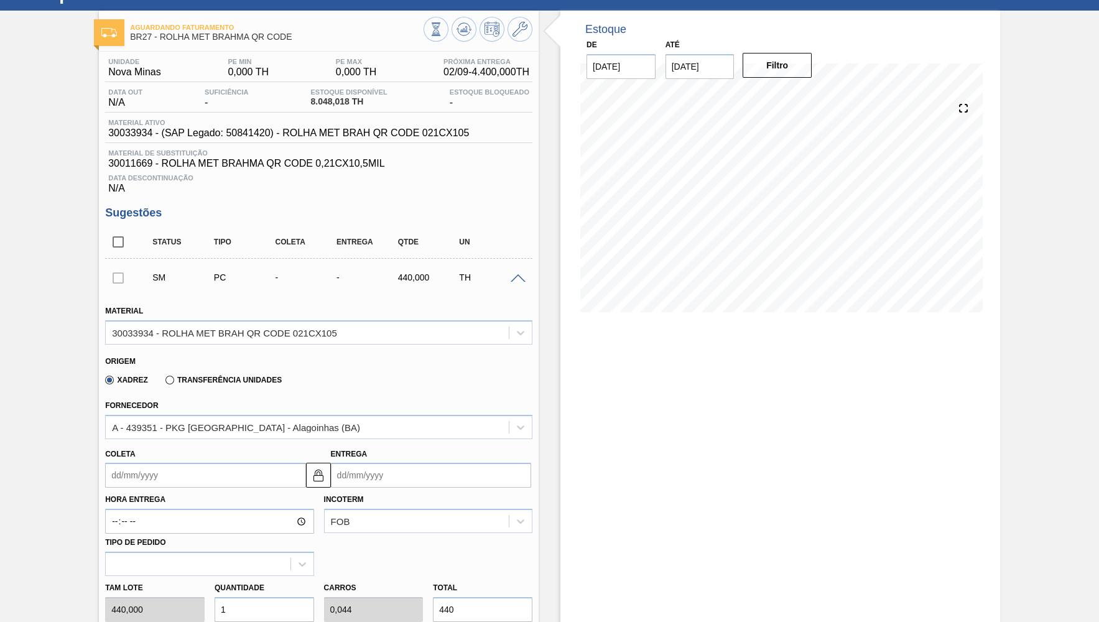
scroll to position [121, 0]
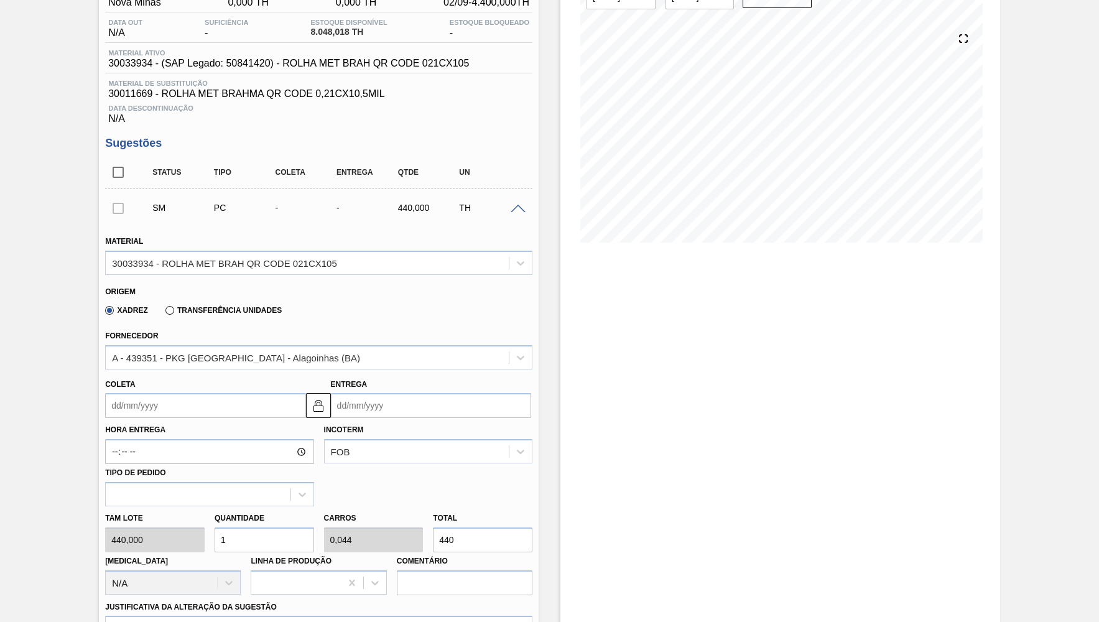
click at [133, 393] on input "Coleta" at bounding box center [205, 405] width 200 height 25
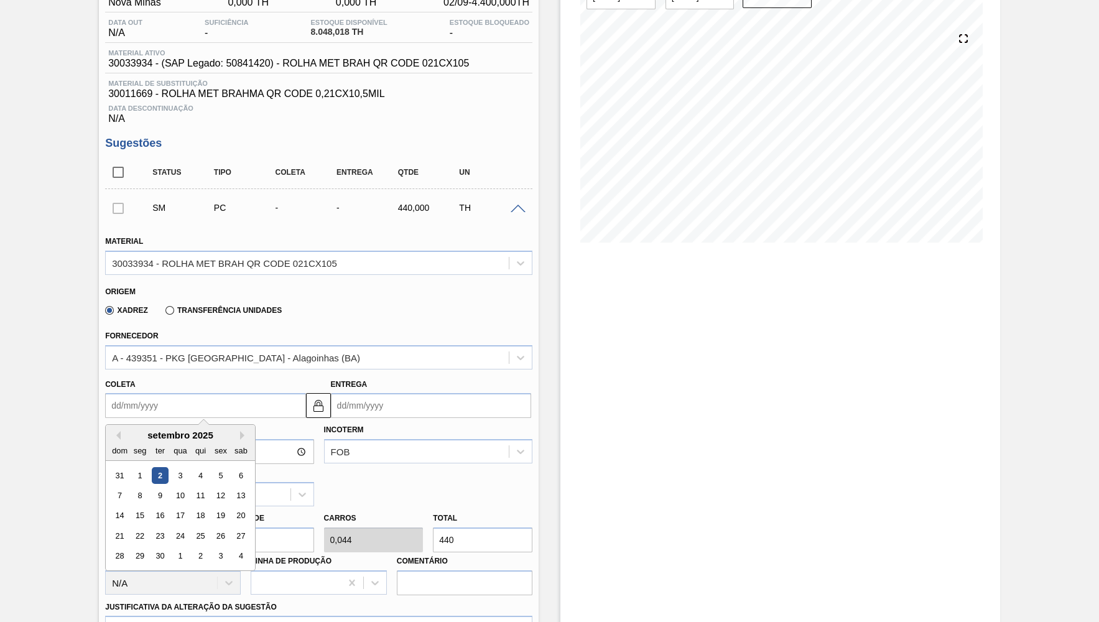
click at [406, 403] on input "Entrega" at bounding box center [431, 405] width 200 height 25
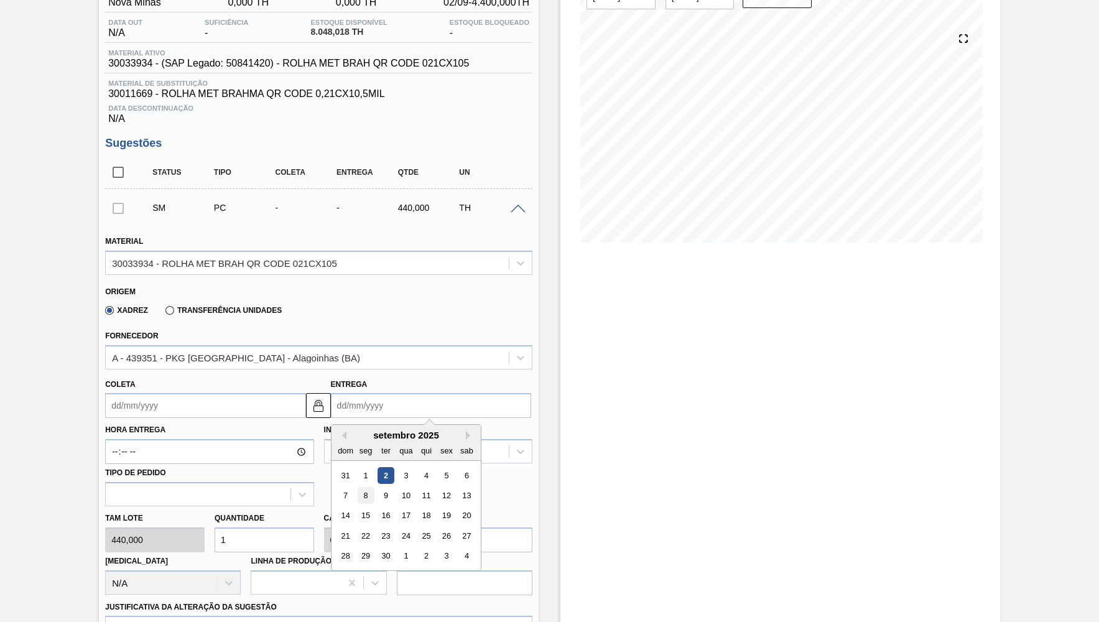
click at [362, 493] on div "8" at bounding box center [365, 495] width 17 height 17
type input "08/09/2025"
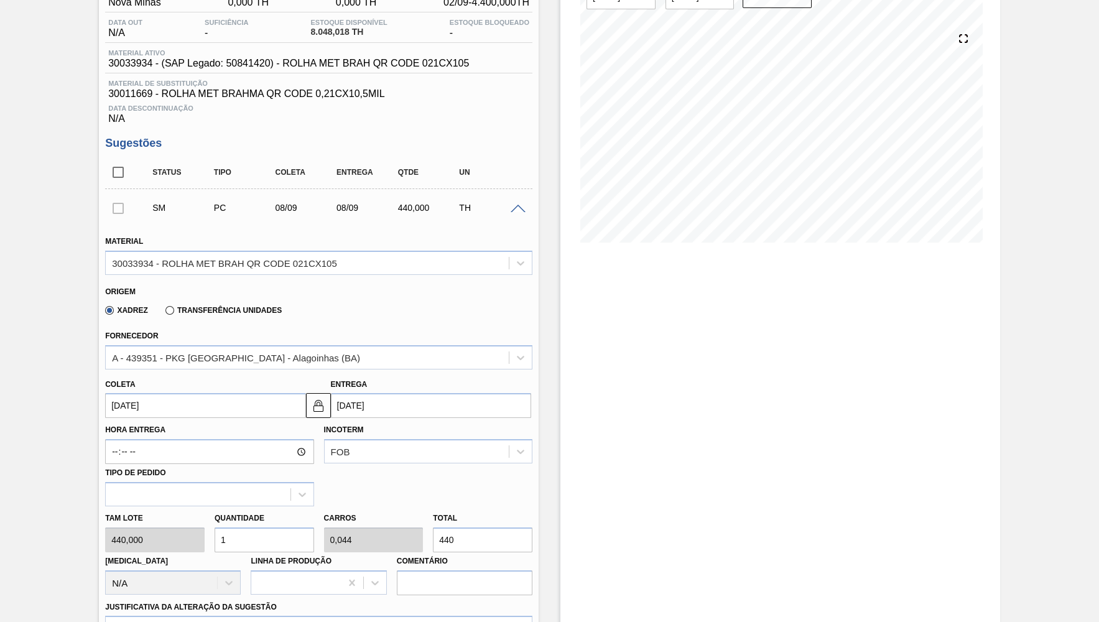
click at [378, 416] on div "Entrega 08/09/2025" at bounding box center [433, 397] width 205 height 43
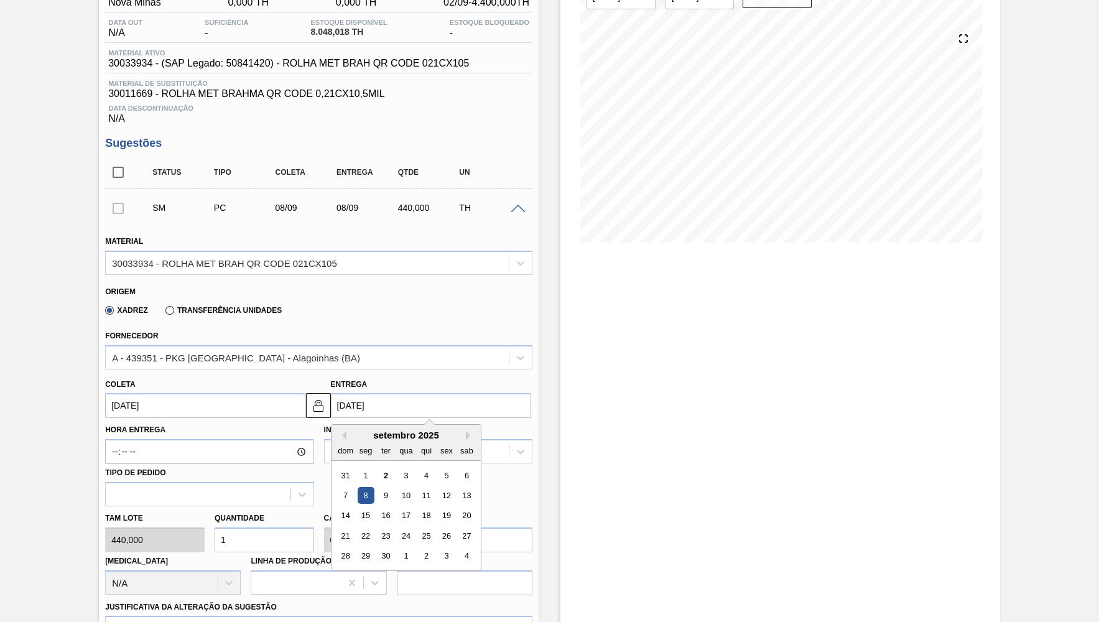
click at [378, 412] on input "08/09/2025" at bounding box center [431, 405] width 200 height 25
click at [302, 337] on div "Fornecedor A - 439351 - PKG Brasil - Alagoinhas (BA)" at bounding box center [318, 348] width 427 height 42
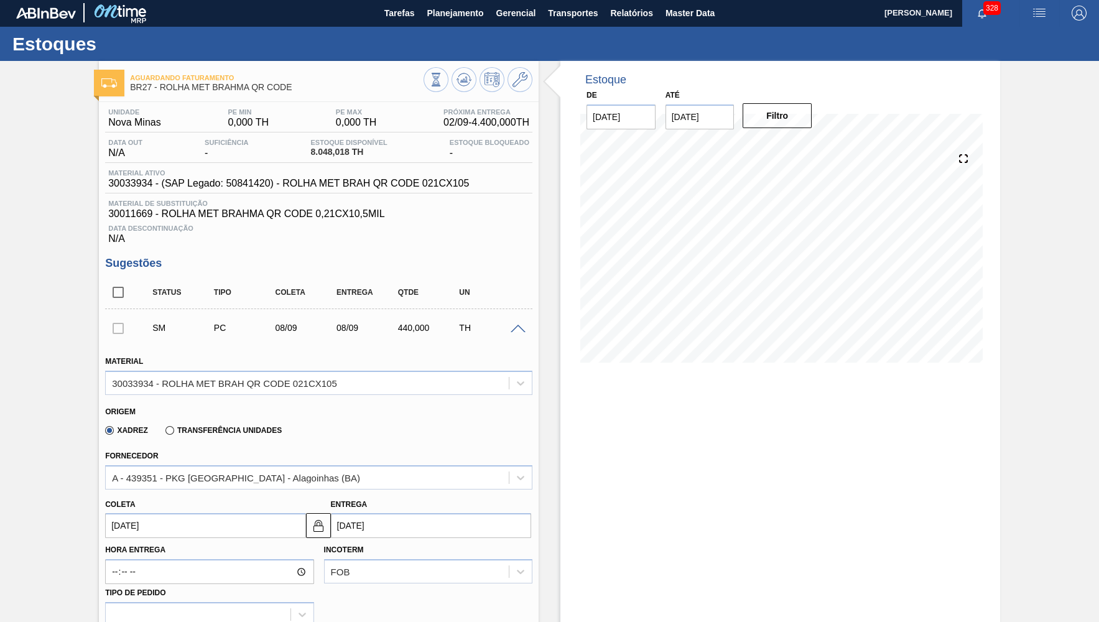
scroll to position [0, 0]
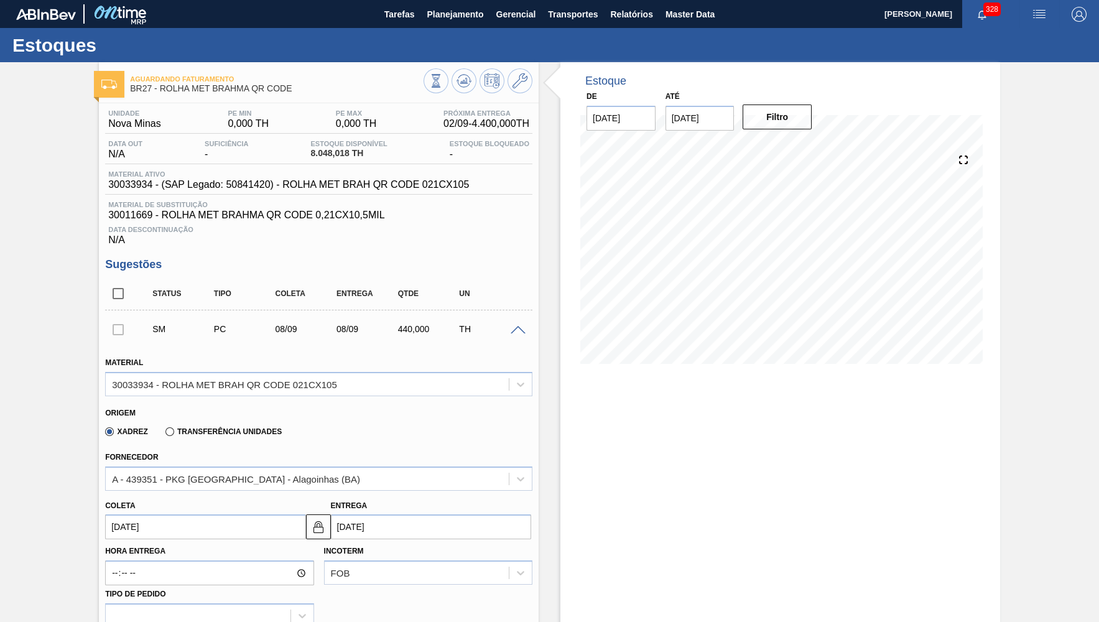
click at [529, 69] on div at bounding box center [478, 82] width 109 height 28
click at [520, 77] on icon at bounding box center [520, 80] width 15 height 15
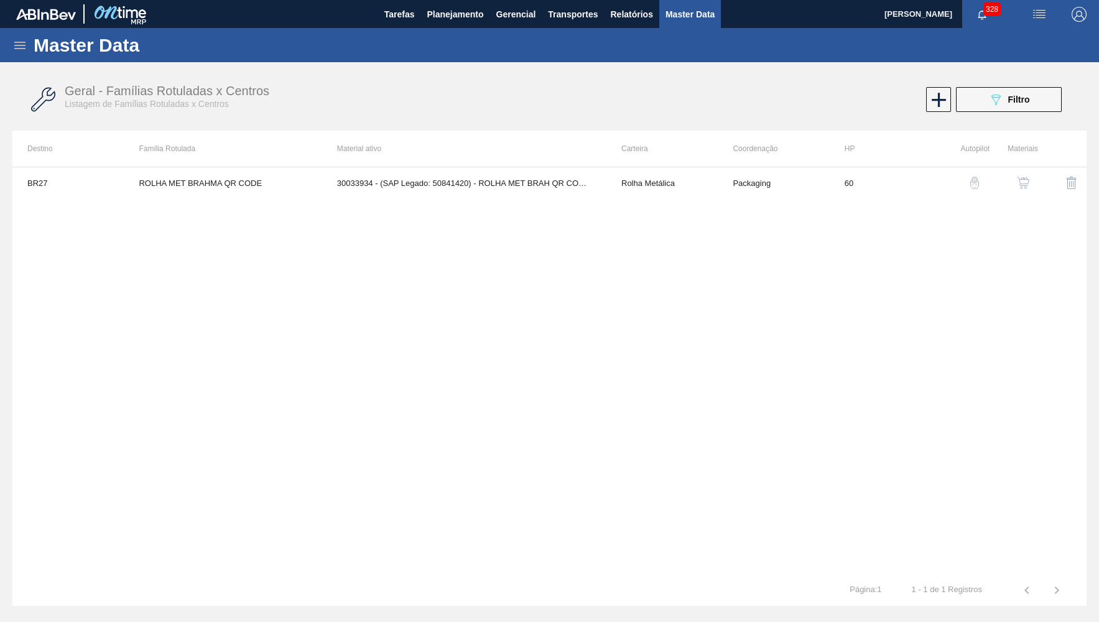
click at [1016, 184] on button "button" at bounding box center [1024, 183] width 30 height 30
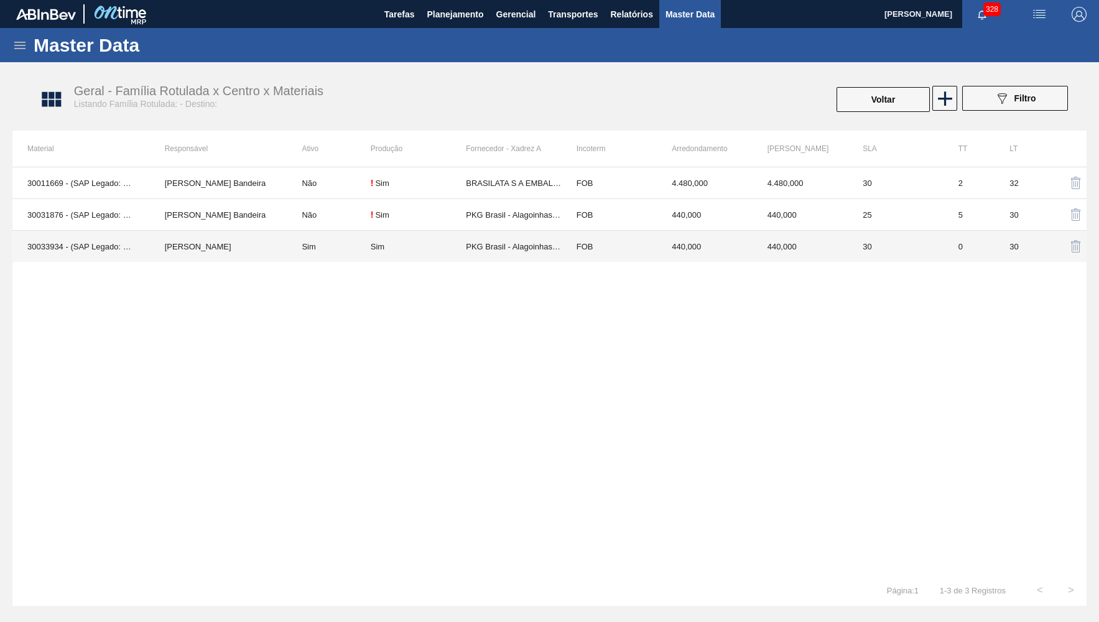
click at [518, 238] on td "PKG Brasil - Alagoinhas (BA)" at bounding box center [513, 247] width 95 height 32
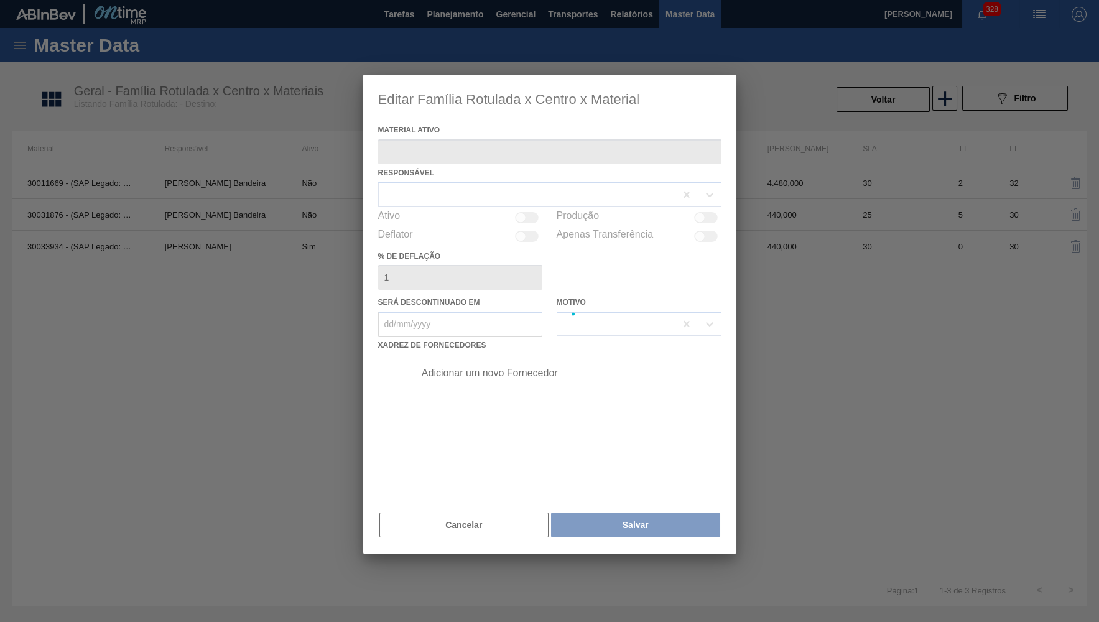
type ativo "30033934 - (SAP Legado: 50841420) - ROLHA MET BRAH QR CODE 021CX105"
checkbox input "true"
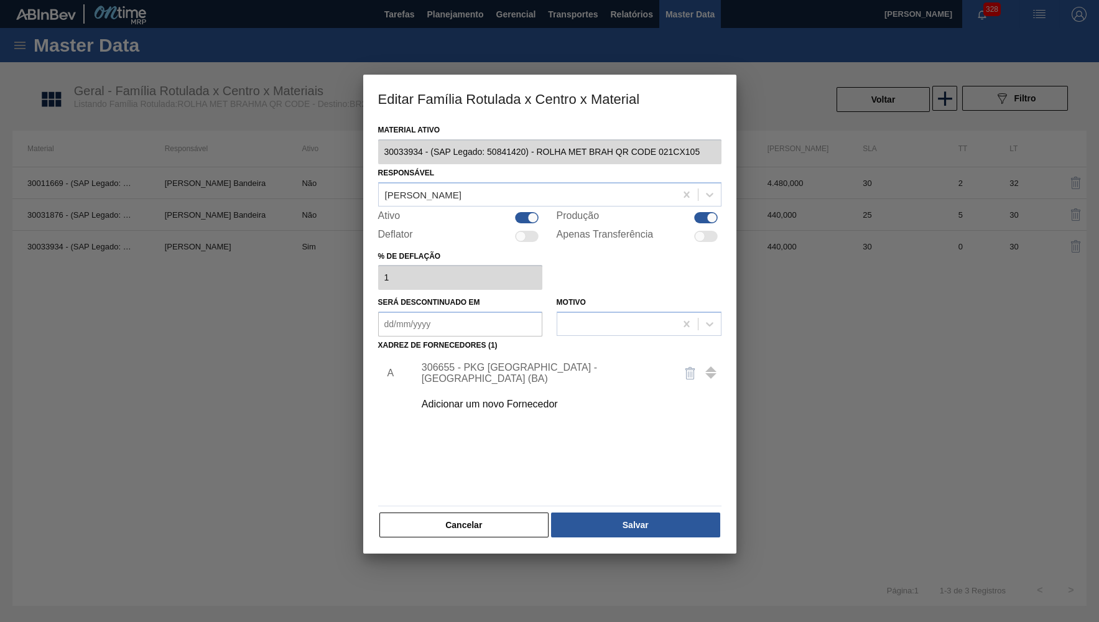
click at [506, 366] on div "306655 - PKG Brasil - Alagoinhas (BA)" at bounding box center [544, 373] width 244 height 22
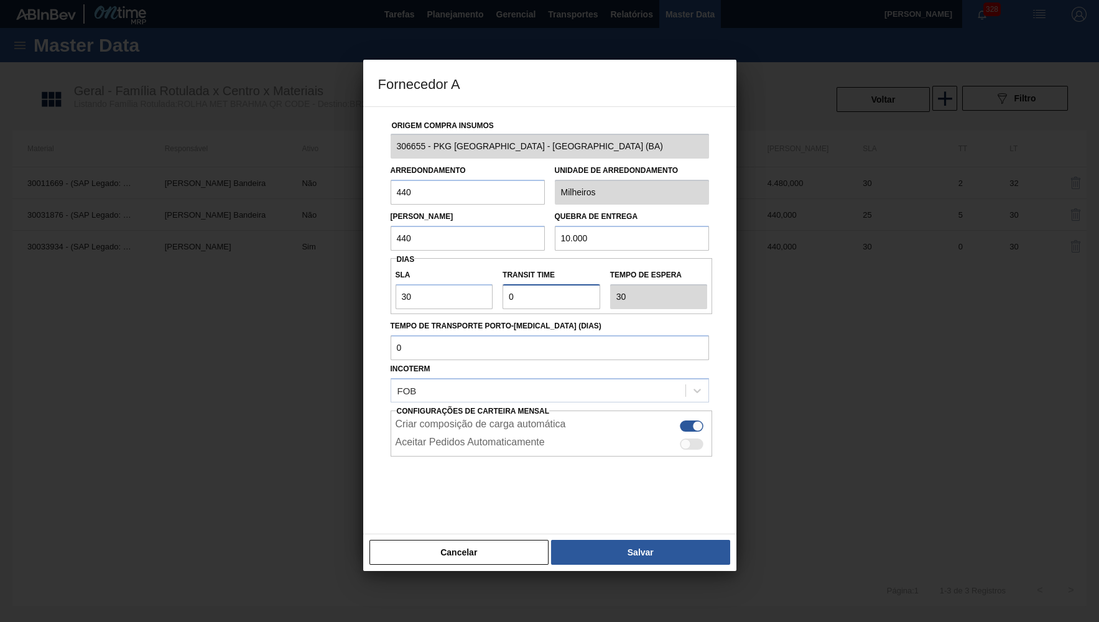
drag, startPoint x: 518, startPoint y: 294, endPoint x: 486, endPoint y: 288, distance: 32.8
click at [503, 288] on input "Transit Time" at bounding box center [552, 296] width 98 height 25
type input "2"
type input "32"
drag, startPoint x: 530, startPoint y: 292, endPoint x: 440, endPoint y: 279, distance: 91.2
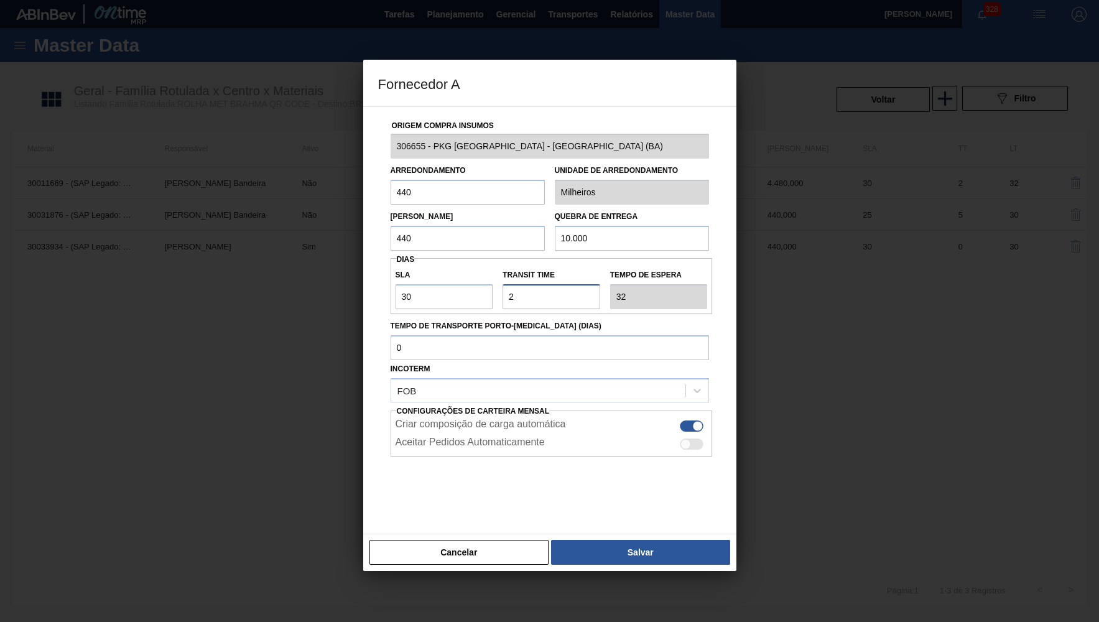
click at [503, 284] on input "Transit Time" at bounding box center [552, 296] width 98 height 25
type input "3"
type input "33"
drag, startPoint x: 540, startPoint y: 292, endPoint x: 464, endPoint y: 284, distance: 77.0
click at [503, 284] on input "Transit Time" at bounding box center [552, 296] width 98 height 25
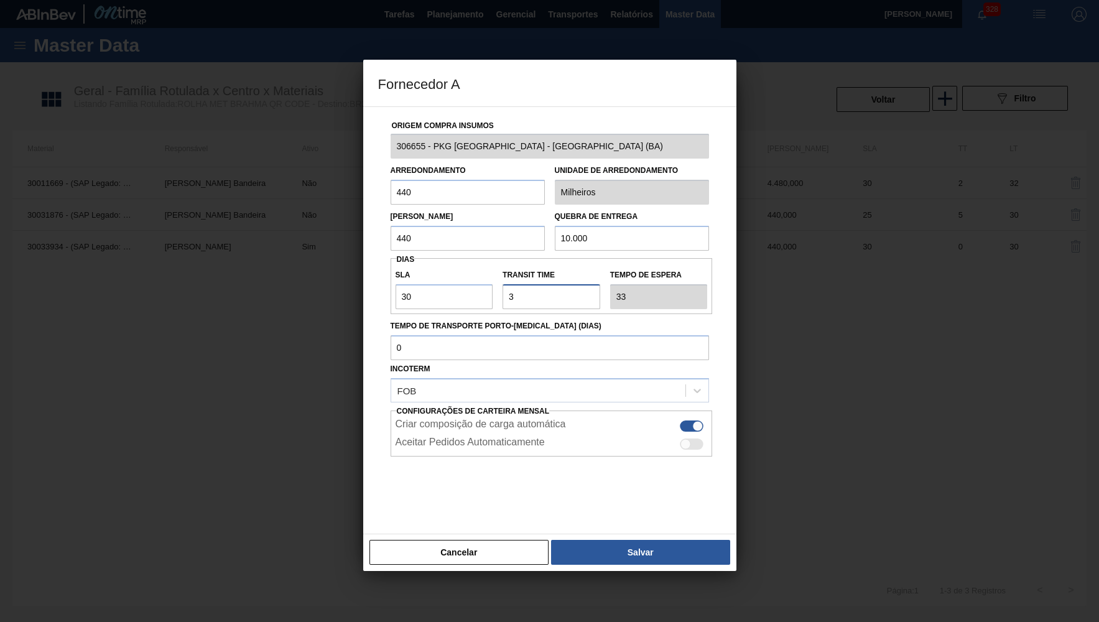
type input "2"
type input "32"
type input "2"
click at [618, 564] on div at bounding box center [549, 311] width 1099 height 622
click at [612, 548] on button "Salvar" at bounding box center [640, 552] width 179 height 25
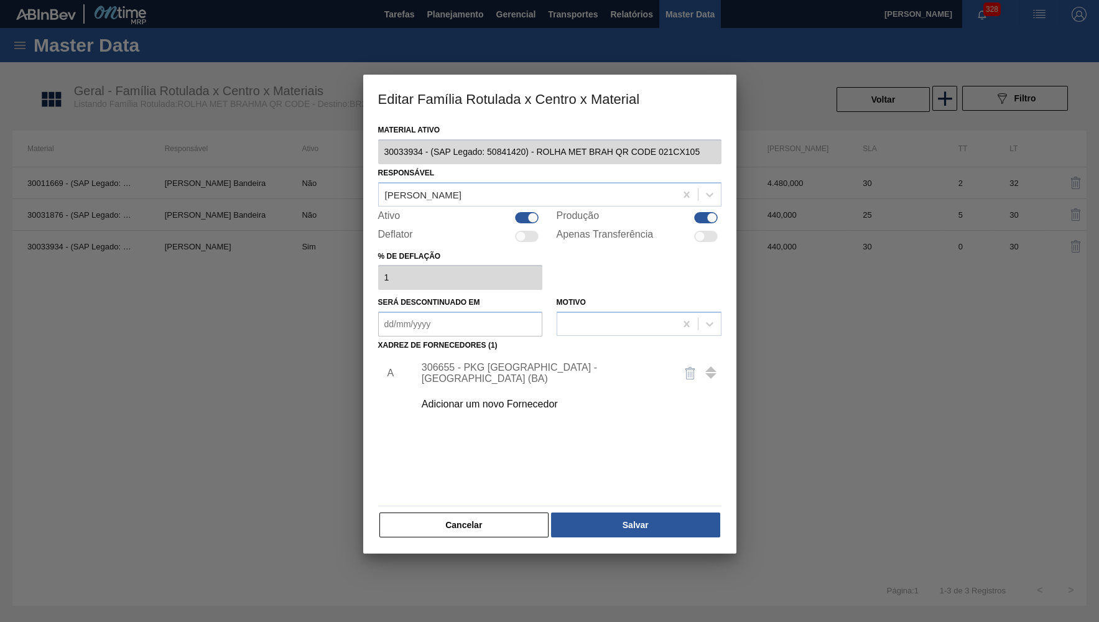
click at [611, 506] on hr at bounding box center [549, 506] width 343 height 1
click at [611, 504] on div "Material ativo 30033934 - (SAP Legado: 50841420) - ROLHA MET BRAH QR CODE 021CX…" at bounding box center [549, 329] width 343 height 417
click at [618, 513] on button "Salvar" at bounding box center [635, 525] width 169 height 25
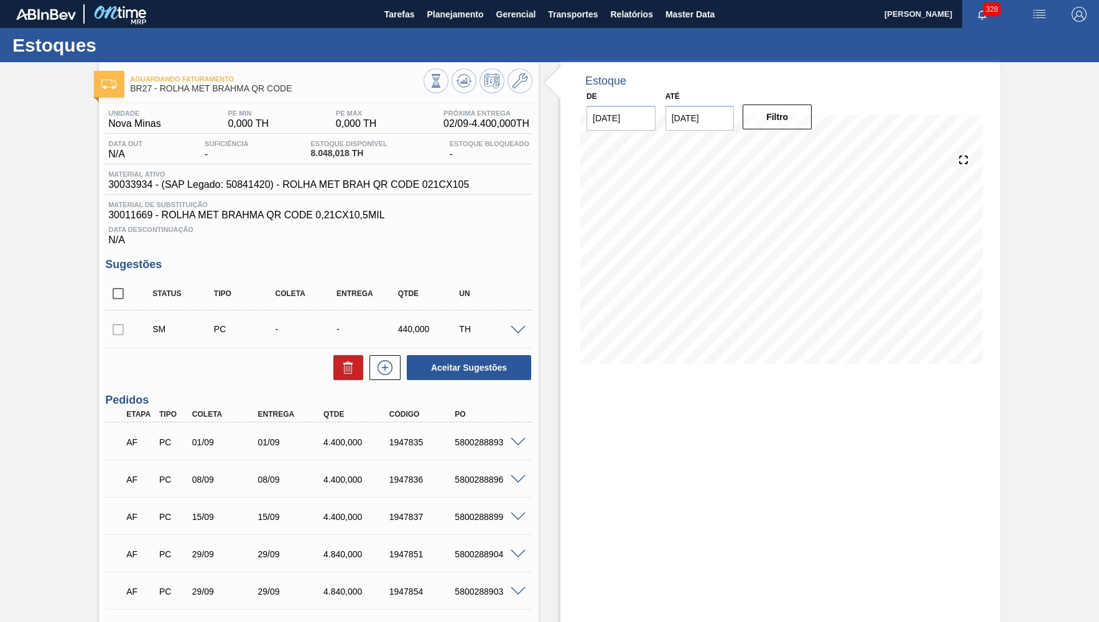
click at [513, 329] on span at bounding box center [518, 330] width 15 height 9
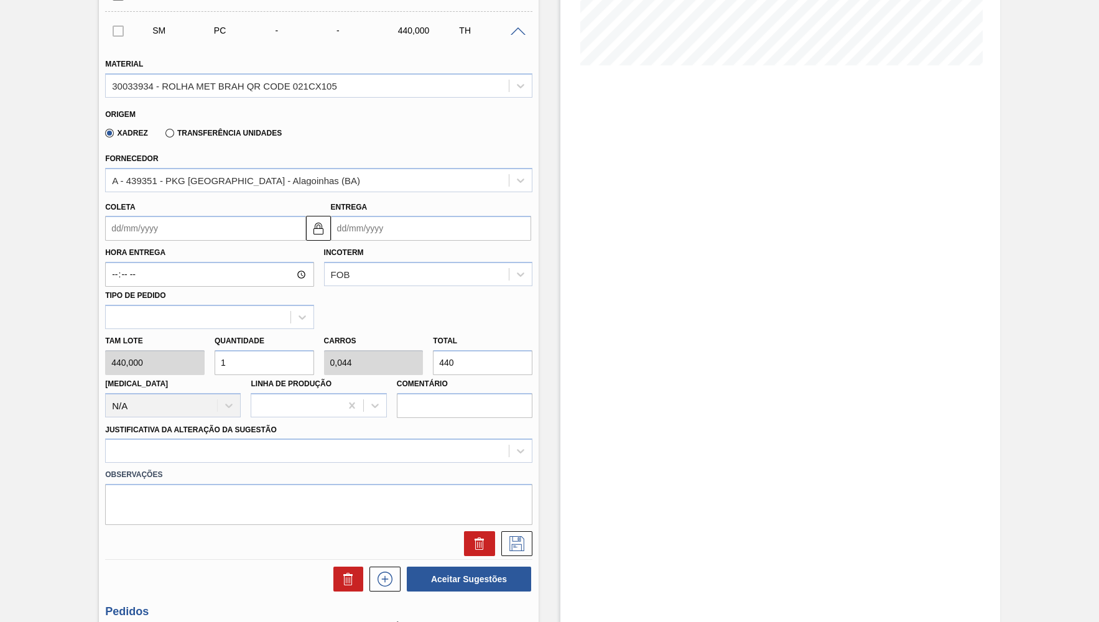
scroll to position [304, 0]
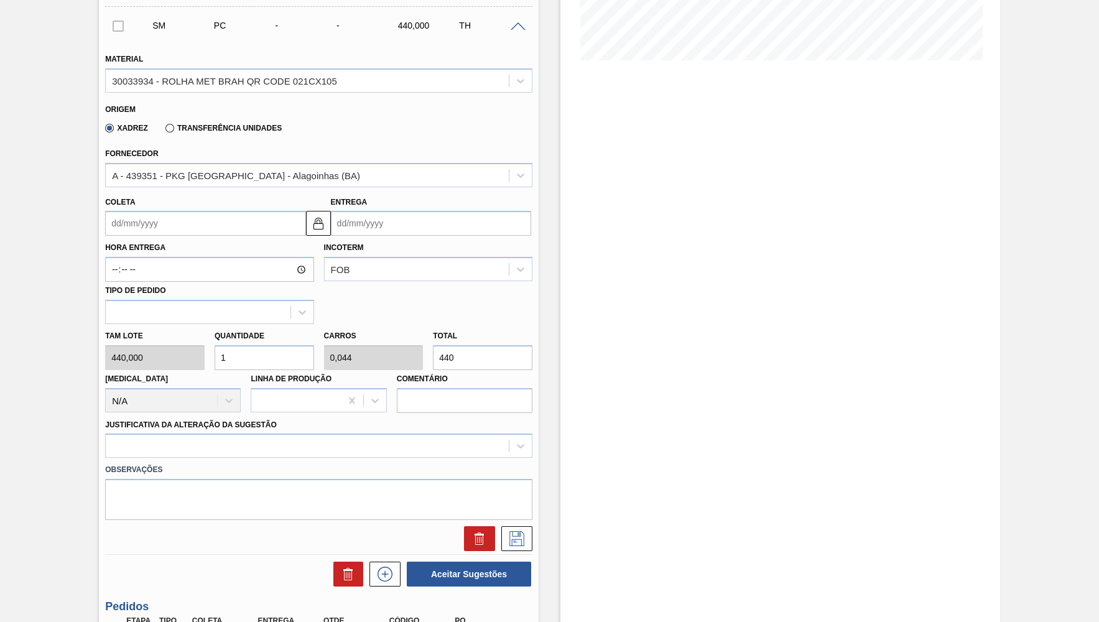
drag, startPoint x: 378, startPoint y: 333, endPoint x: 184, endPoint y: 337, distance: 193.5
click at [433, 345] on input "440" at bounding box center [483, 357] width 100 height 25
paste input "1.947.83"
type input "4.426,886"
type input "194,783"
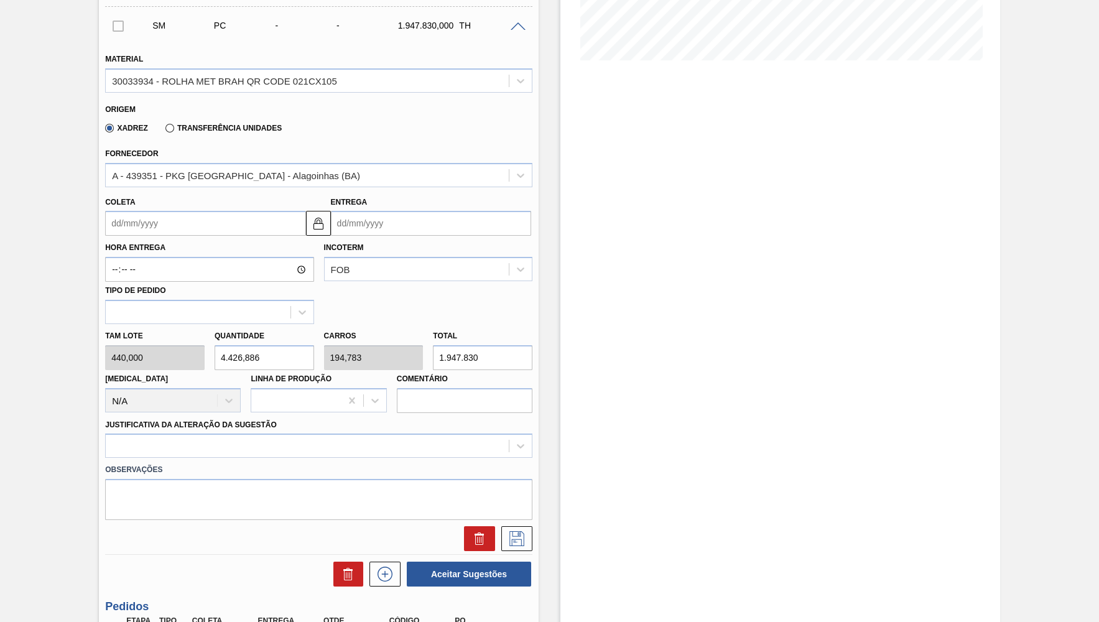
drag, startPoint x: 497, startPoint y: 346, endPoint x: 361, endPoint y: 344, distance: 135.6
click at [433, 345] on input "1.947.830" at bounding box center [483, 357] width 100 height 25
type input "1.947.830"
paste input "4.840,00"
type input "11"
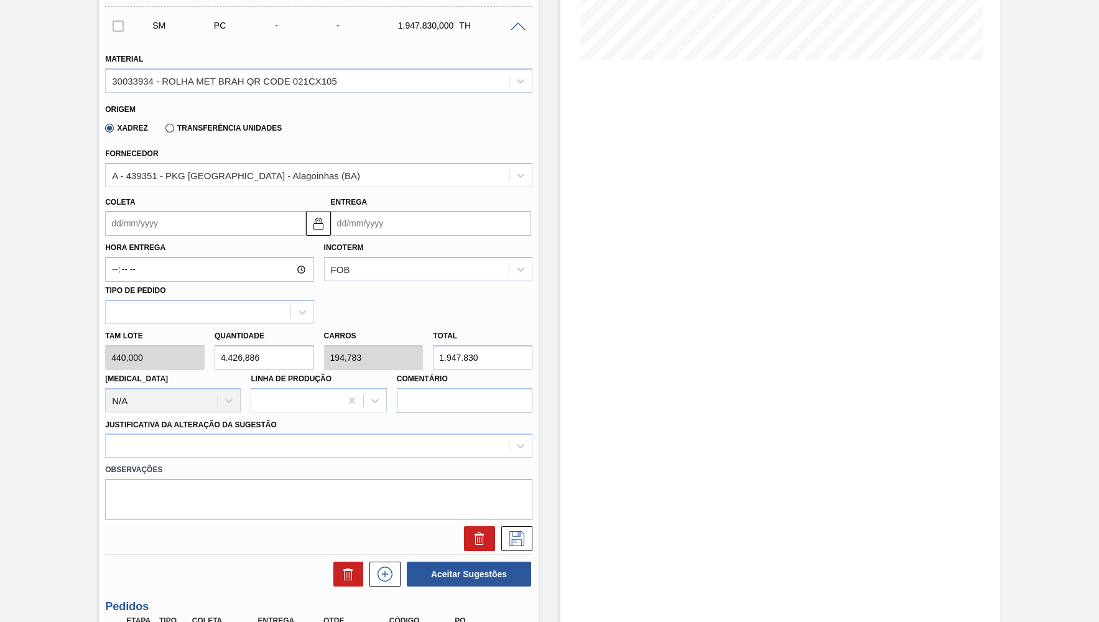
type input "0,484"
type input "4.840,000"
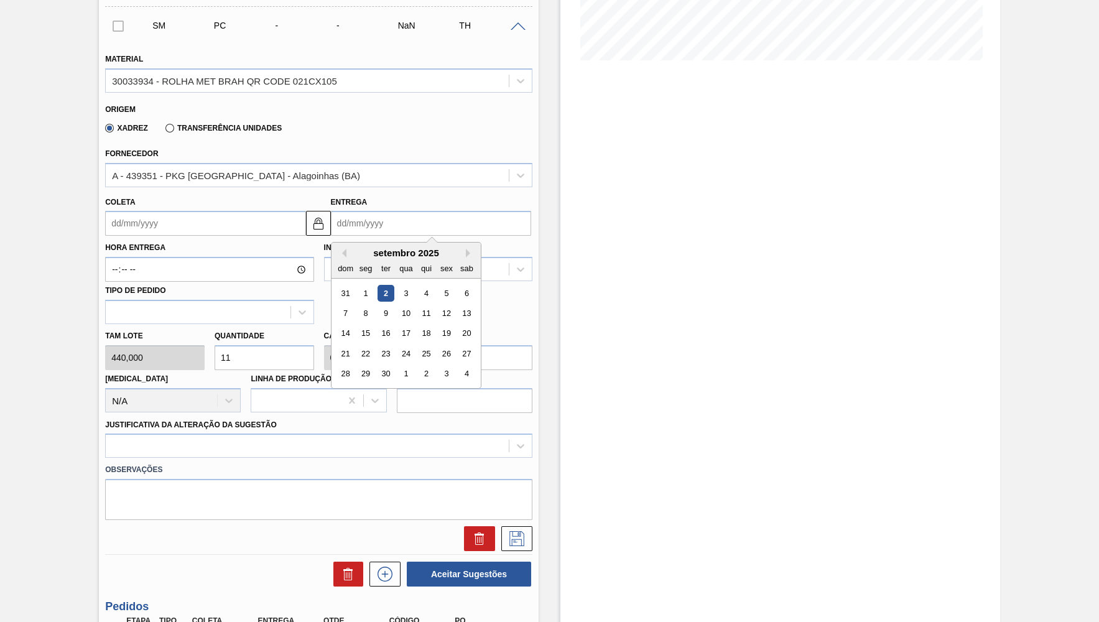
click at [385, 220] on input "Entrega" at bounding box center [431, 223] width 200 height 25
click at [366, 305] on div "8" at bounding box center [365, 313] width 17 height 17
type input "06/09/2025"
type input "08/09/2025"
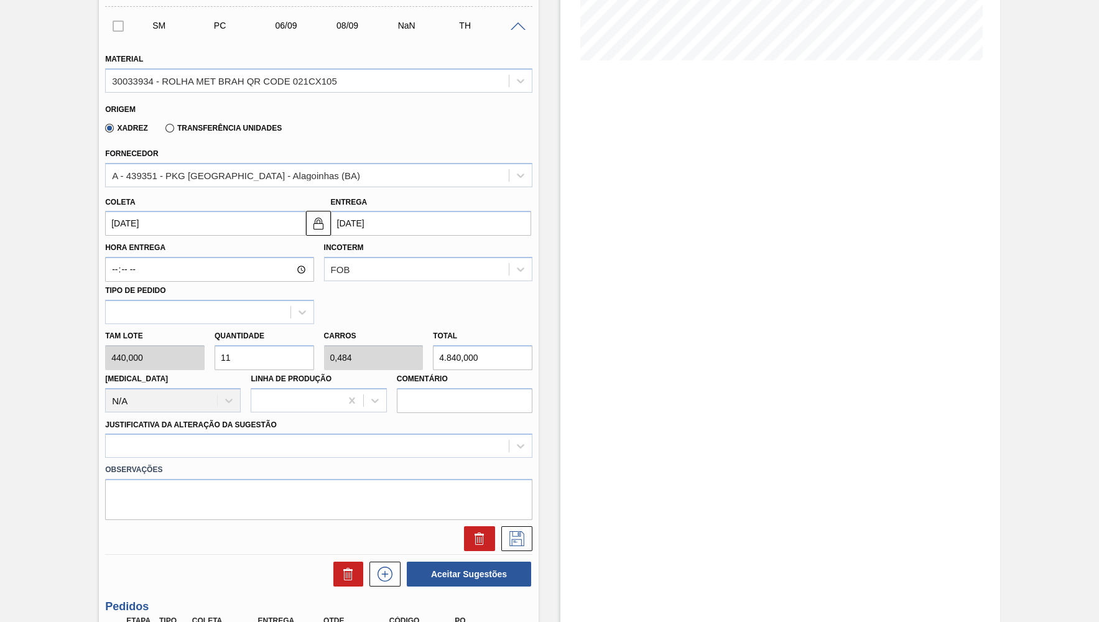
scroll to position [546, 0]
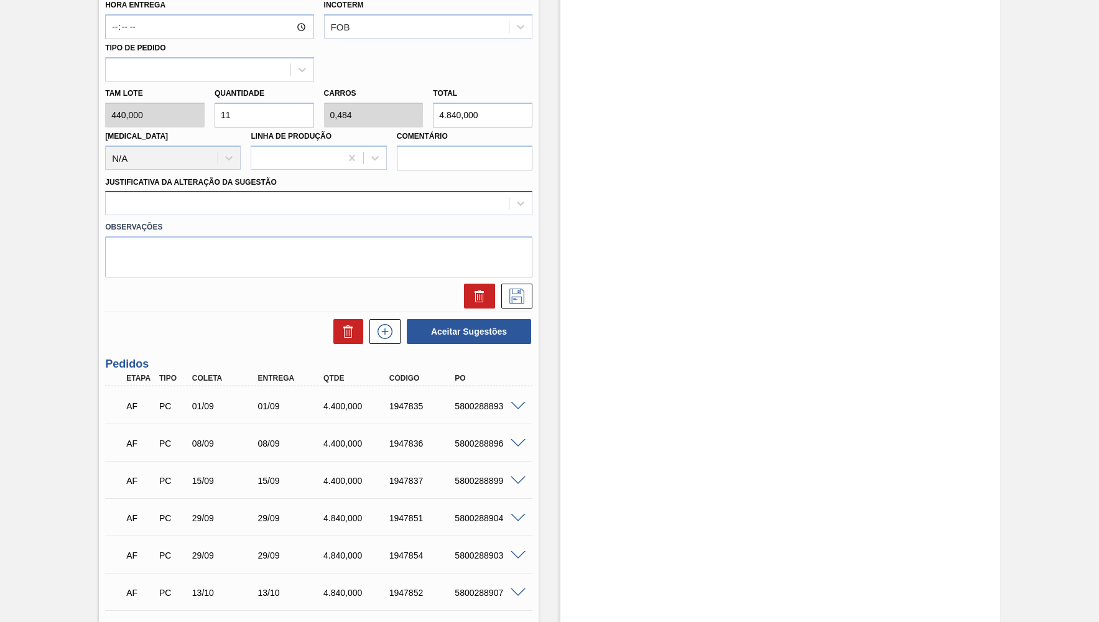
click at [156, 197] on div at bounding box center [307, 204] width 403 height 18
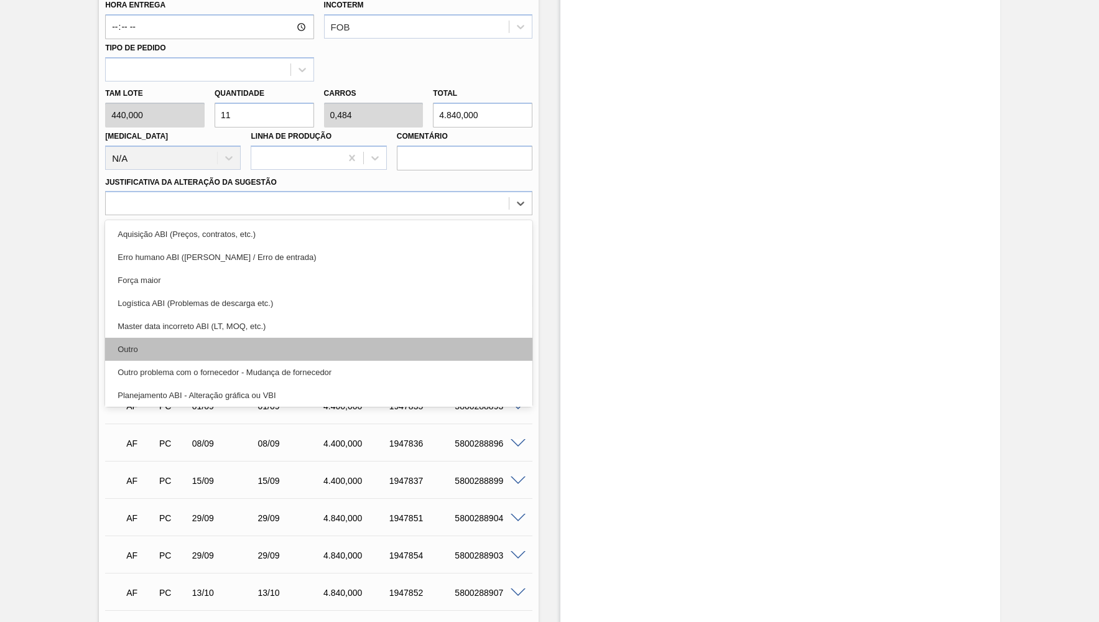
click at [171, 338] on div "Outro" at bounding box center [318, 349] width 427 height 23
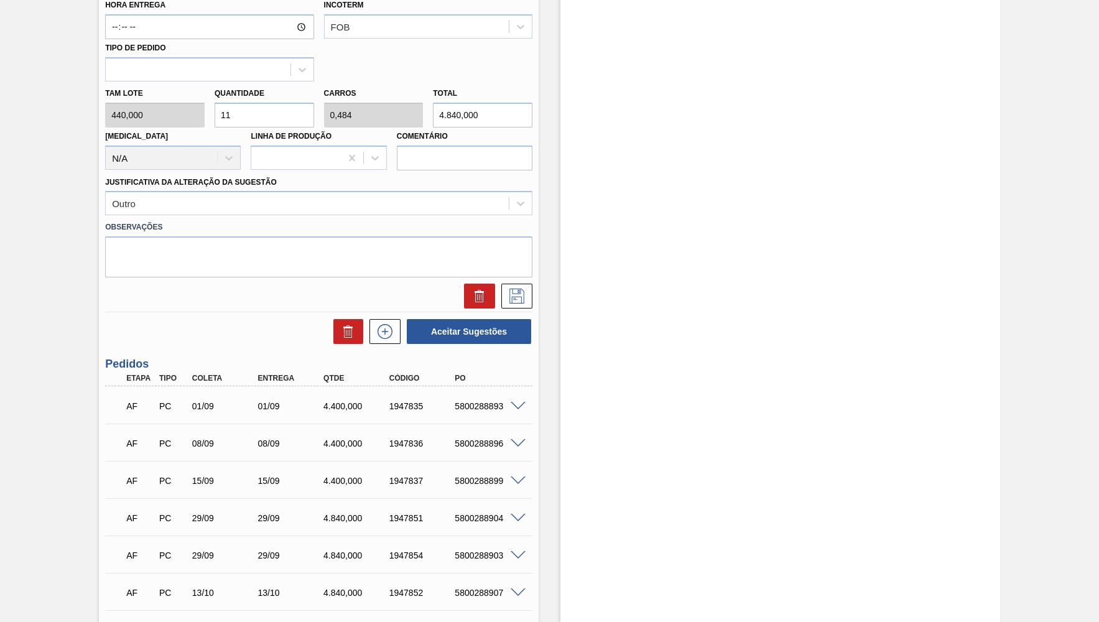
click at [280, 284] on div at bounding box center [318, 296] width 437 height 25
click at [280, 241] on textarea at bounding box center [318, 256] width 427 height 41
click at [284, 264] on textarea at bounding box center [318, 256] width 427 height 41
paste textarea "1947830"
click at [116, 236] on textarea "1947830" at bounding box center [318, 256] width 427 height 41
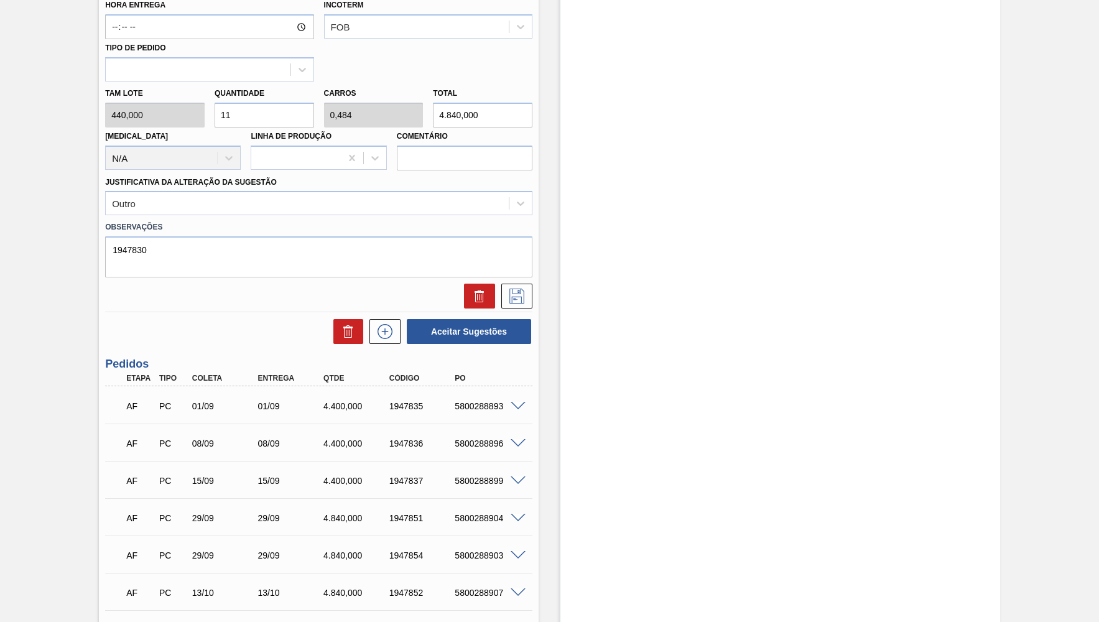
click at [102, 234] on div "Observações 1947830" at bounding box center [318, 247] width 437 height 59
click at [111, 238] on textarea "1947830" at bounding box center [318, 256] width 427 height 41
click at [267, 256] on textarea "CARD virado de 1947830" at bounding box center [318, 256] width 427 height 41
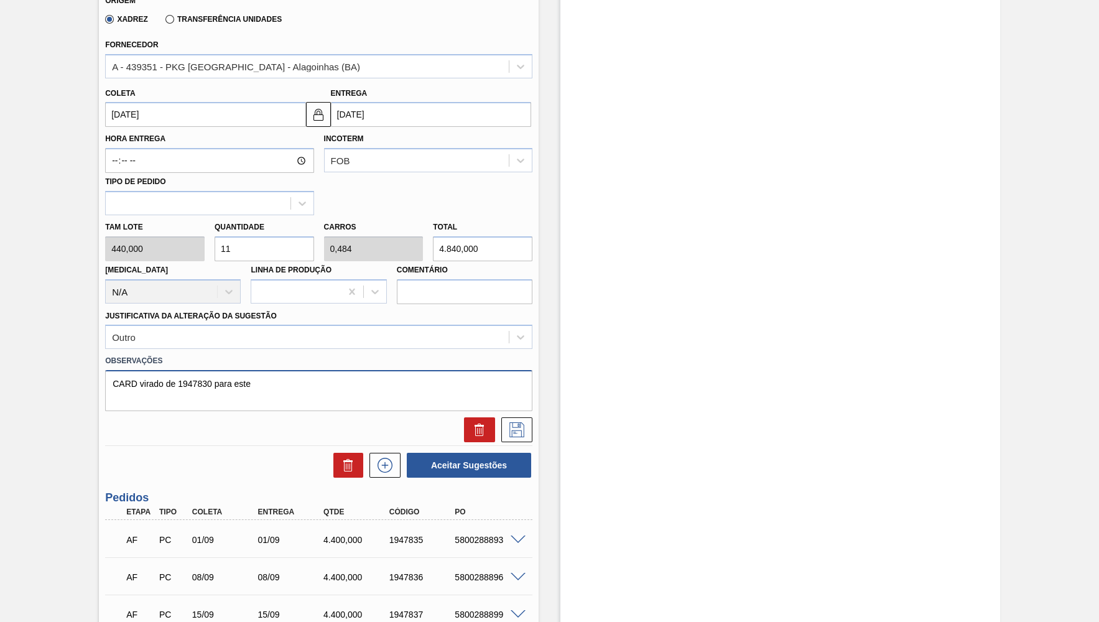
scroll to position [425, 0]
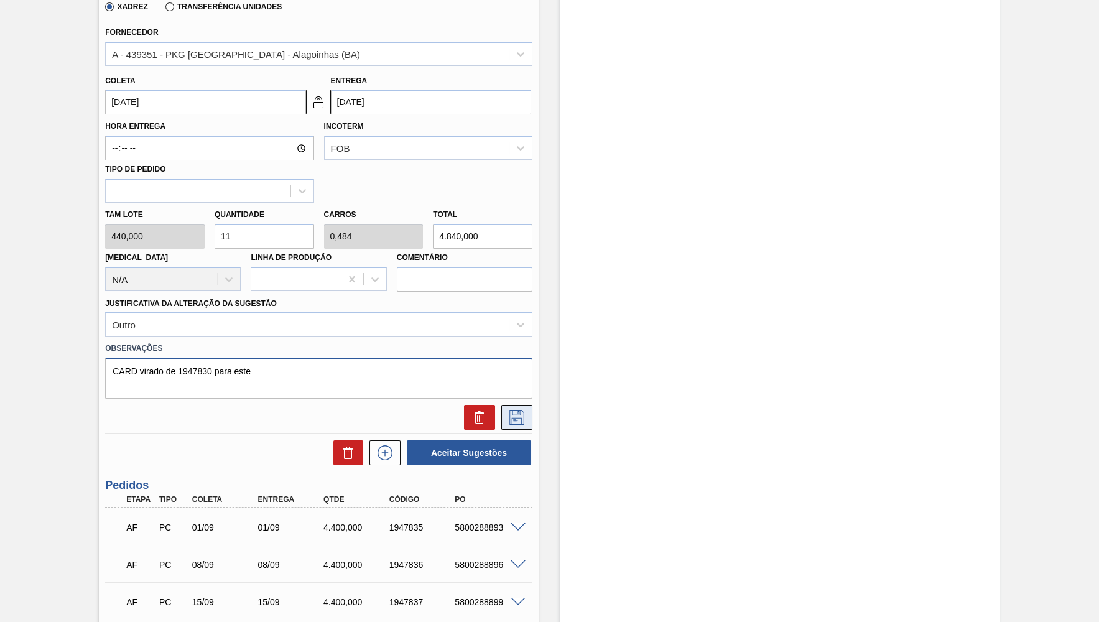
type textarea "CARD virado de 1947830 para este"
click at [520, 410] on icon at bounding box center [517, 417] width 20 height 15
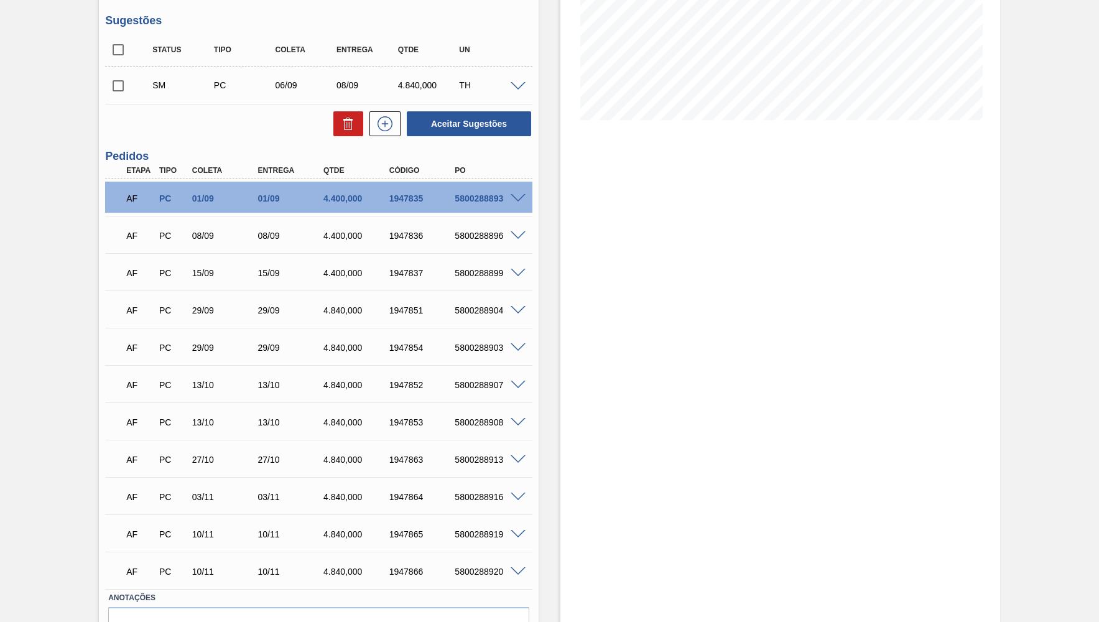
scroll to position [253, 0]
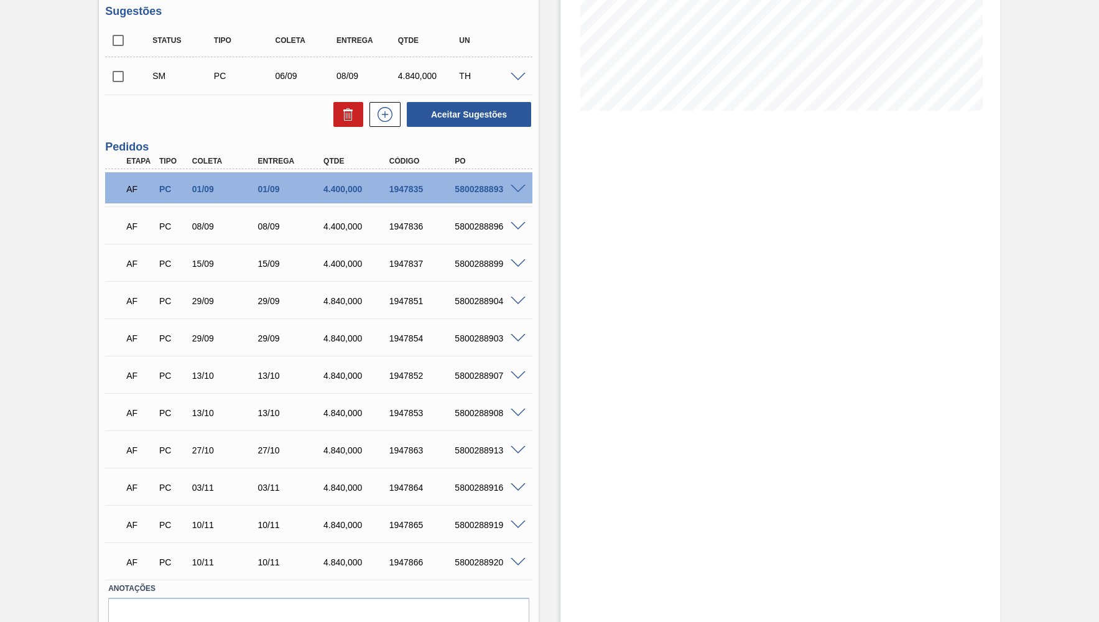
click at [126, 80] on input "checkbox" at bounding box center [118, 76] width 26 height 26
click at [507, 122] on button "Aceitar Sugestões" at bounding box center [469, 114] width 124 height 25
checkbox input "false"
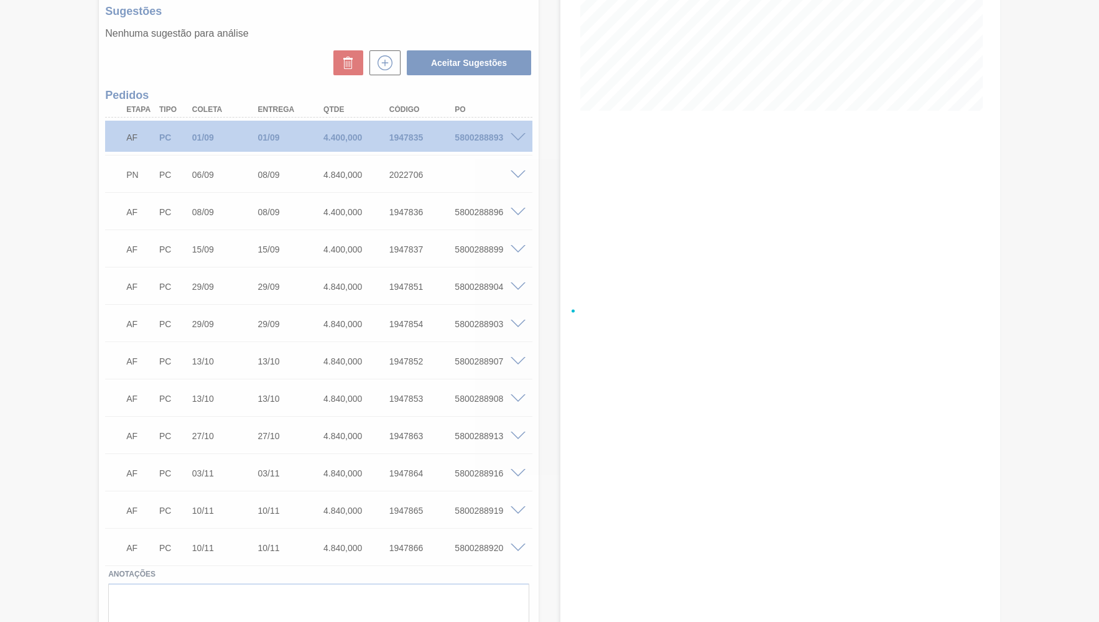
click at [395, 183] on div at bounding box center [549, 311] width 1099 height 622
click at [394, 176] on div at bounding box center [549, 311] width 1099 height 622
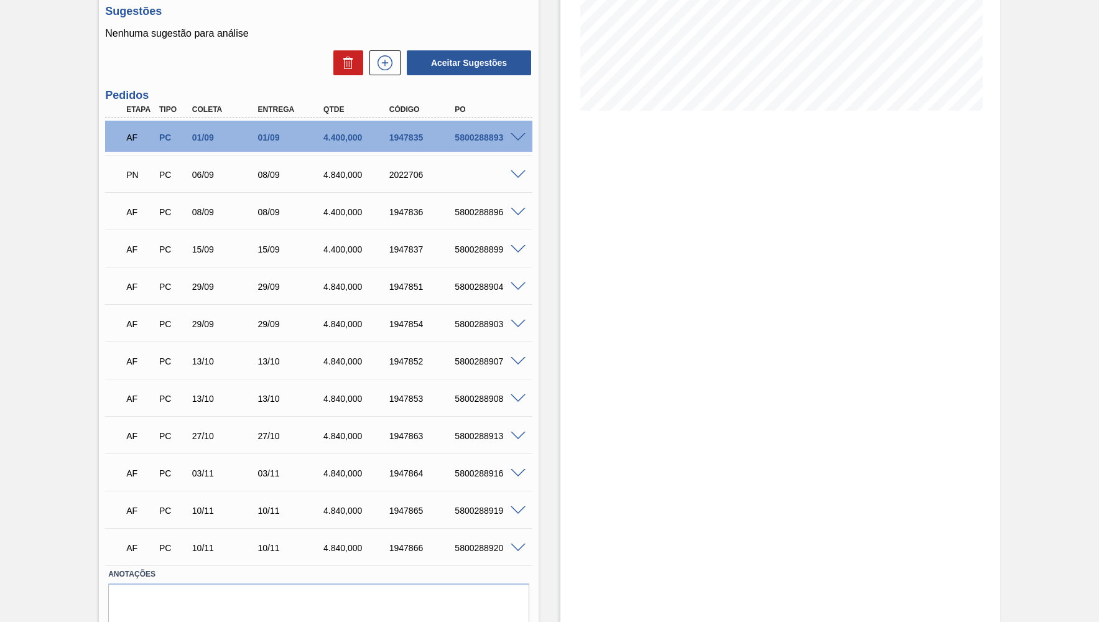
click at [399, 178] on div "2022706" at bounding box center [422, 175] width 73 height 10
copy div "2022706"
click at [401, 231] on div "AF PC 15/09 15/09 4.400,000 1947837 5800288899 Material 30033934 - ROLHA MET BR…" at bounding box center [318, 248] width 427 height 37
click at [401, 223] on div "AF PC 08/09 08/09 4.400,000 1947836 5800288896" at bounding box center [315, 210] width 394 height 25
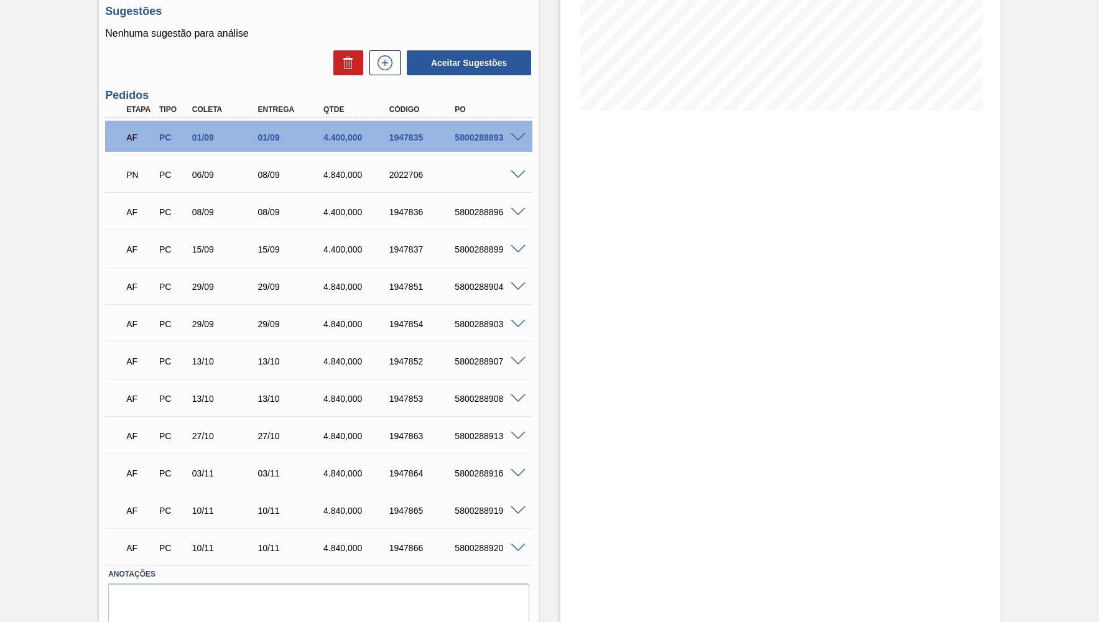
click at [401, 217] on div "1947836" at bounding box center [422, 212] width 73 height 10
copy div "1947836"
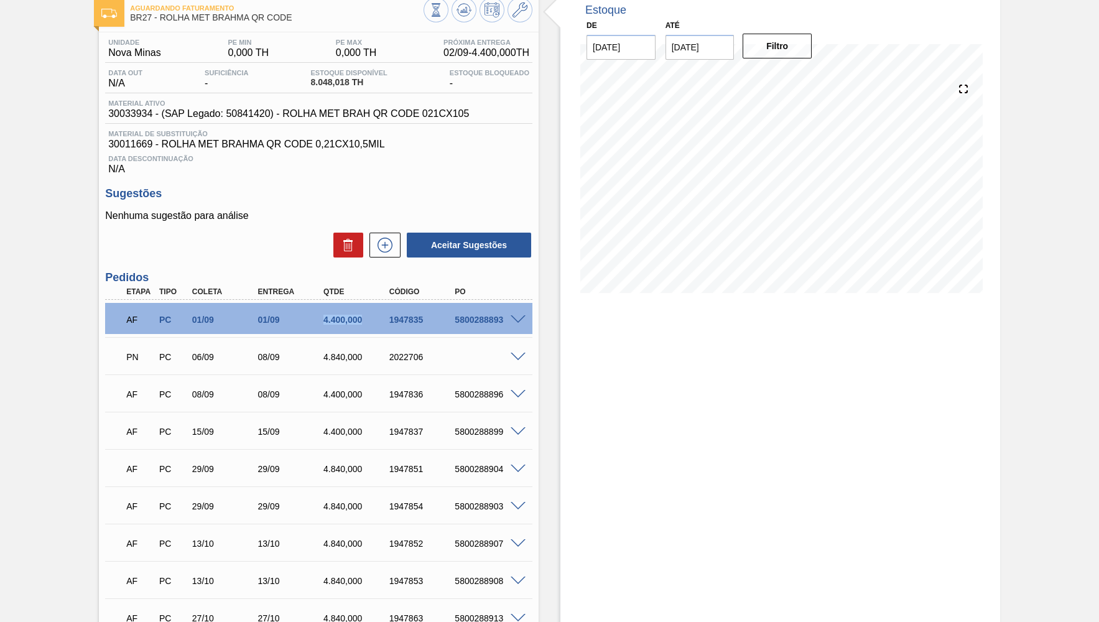
drag, startPoint x: 344, startPoint y: 312, endPoint x: 378, endPoint y: 314, distance: 34.3
click at [378, 314] on div "AF PC 01/09 01/09 4.400,000 1947835 5800288893" at bounding box center [315, 318] width 394 height 25
drag, startPoint x: 289, startPoint y: 347, endPoint x: 366, endPoint y: 352, distance: 77.4
click at [366, 352] on div "PN PC 06/09 08/09 4.840,000 2022706" at bounding box center [315, 355] width 394 height 25
drag, startPoint x: 312, startPoint y: 399, endPoint x: 354, endPoint y: 399, distance: 41.7
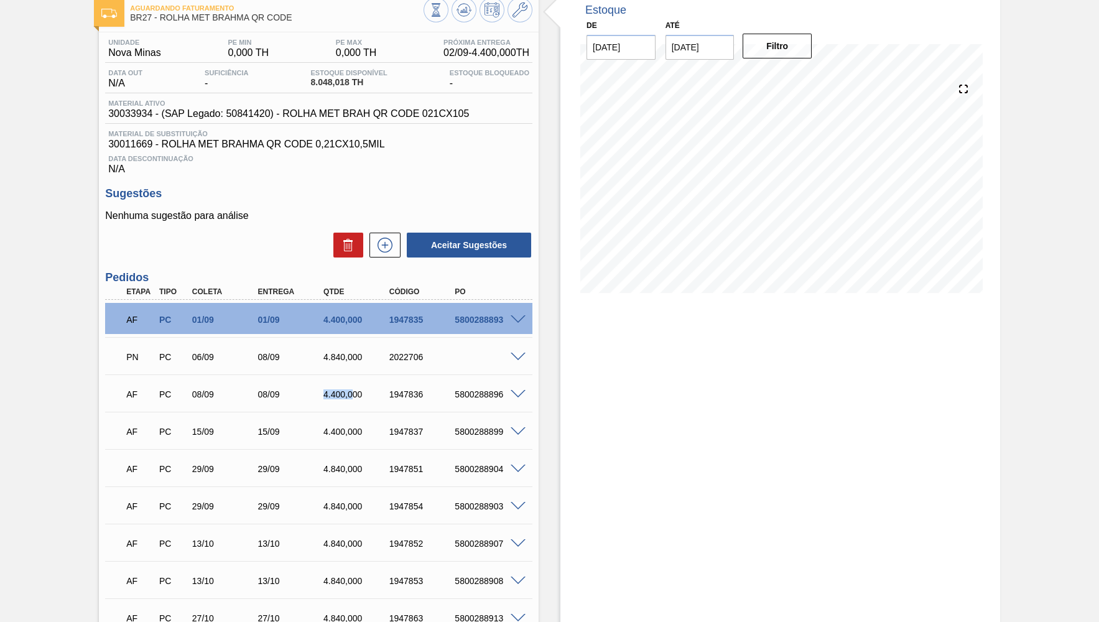
click at [328, 399] on div "08/09" at bounding box center [290, 394] width 73 height 10
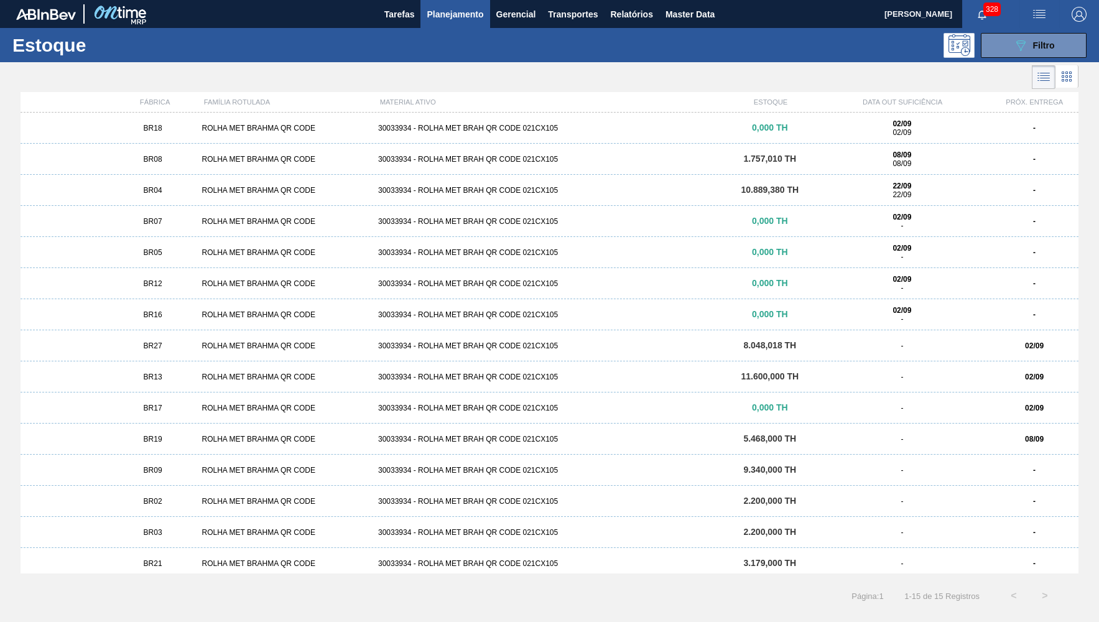
click at [165, 317] on div "BR16" at bounding box center [153, 314] width 88 height 9
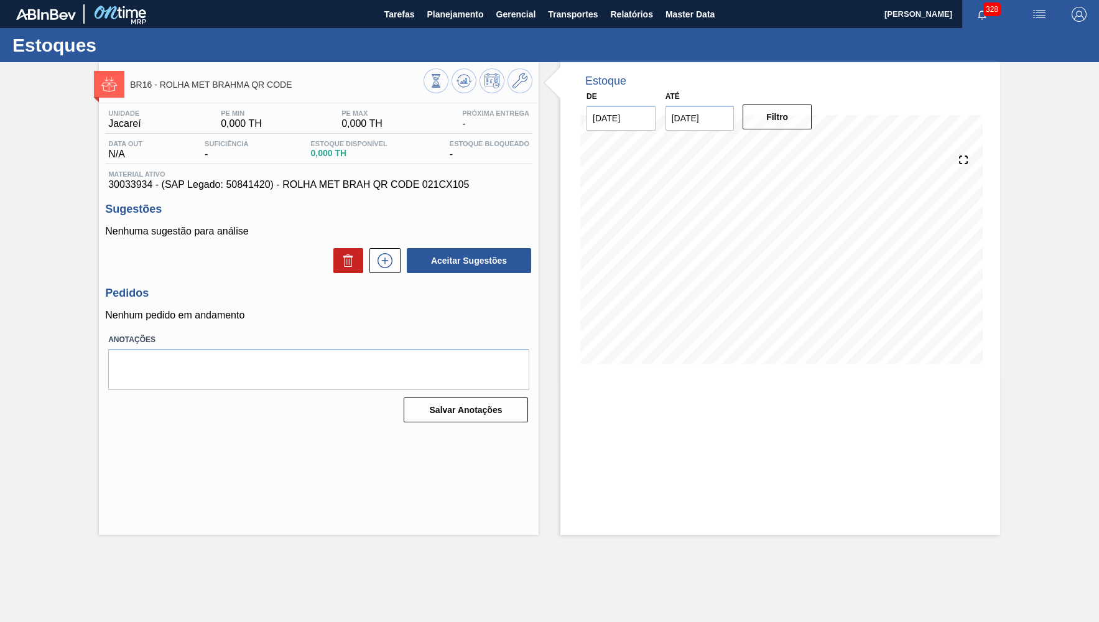
click at [536, 67] on div "BR16 - ROLHA MET BRAHMA QR CODE" at bounding box center [319, 79] width 440 height 34
click at [527, 73] on button at bounding box center [520, 80] width 25 height 25
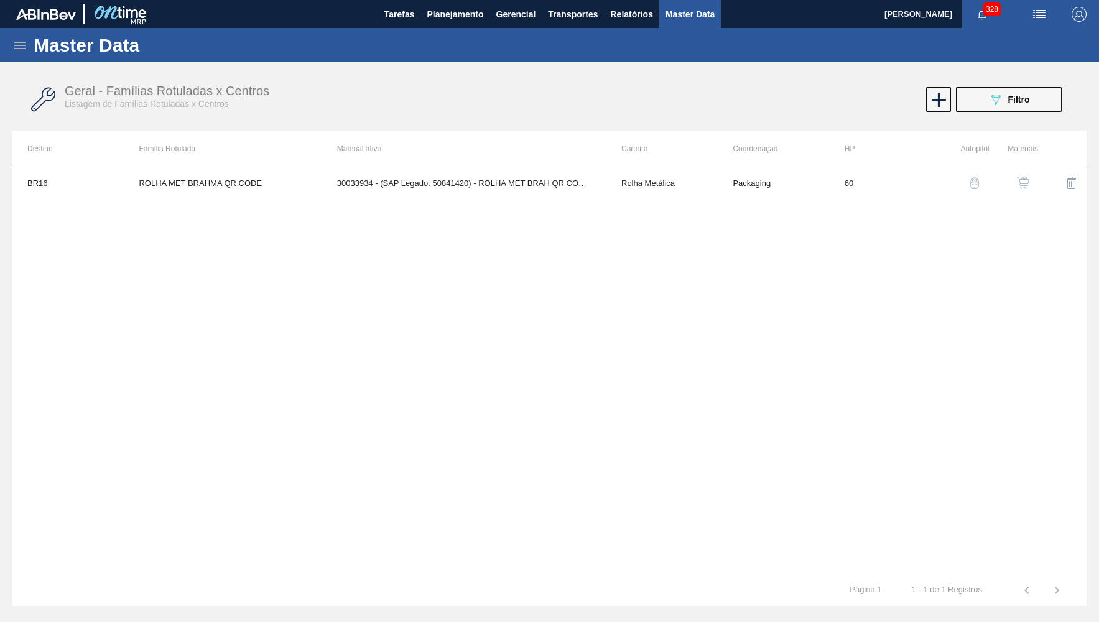
click at [1009, 189] on div at bounding box center [1017, 183] width 42 height 30
click at [561, 167] on div "BR16 ROLHA MET BRAHMA QR CODE 30033934 - (SAP Legado: 50841420) - ROLHA MET BRA…" at bounding box center [549, 371] width 1074 height 408
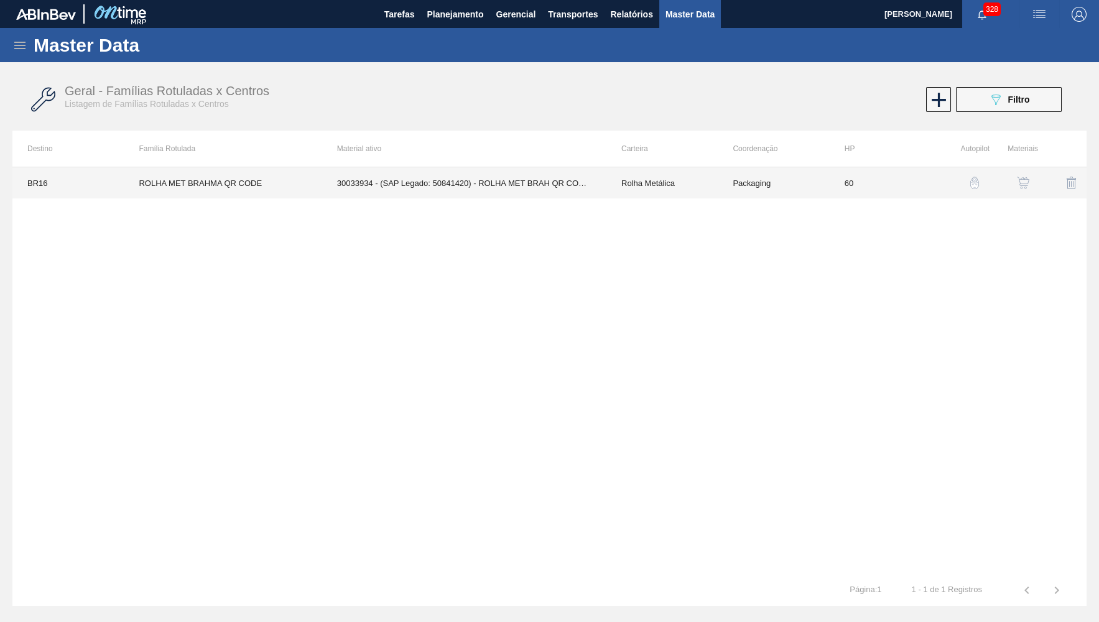
click at [537, 198] on td "30033934 - (SAP Legado: 50841420) - ROLHA MET BRAH QR CODE 021CX105" at bounding box center [464, 182] width 284 height 31
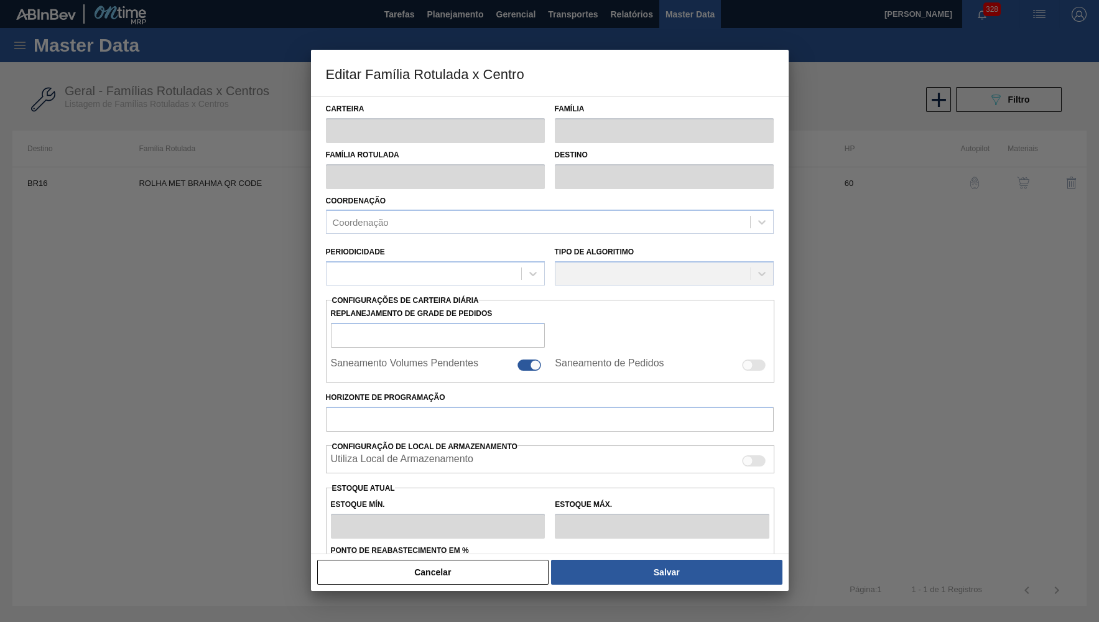
click at [534, 192] on div "Coordenação Coordenação" at bounding box center [550, 213] width 448 height 42
type input "Rolha Metálica"
type input "ROLHA MET BRAHMA QR CODE"
type input "BR16 - Jacareí"
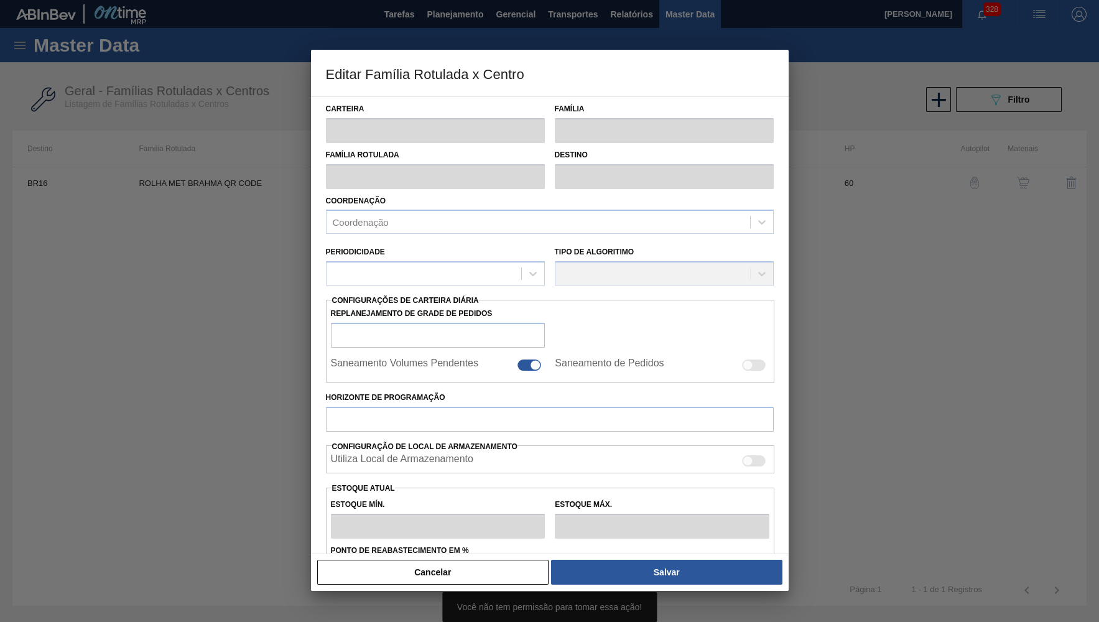
type input "60"
type input "0"
type input "100"
type input "0,000"
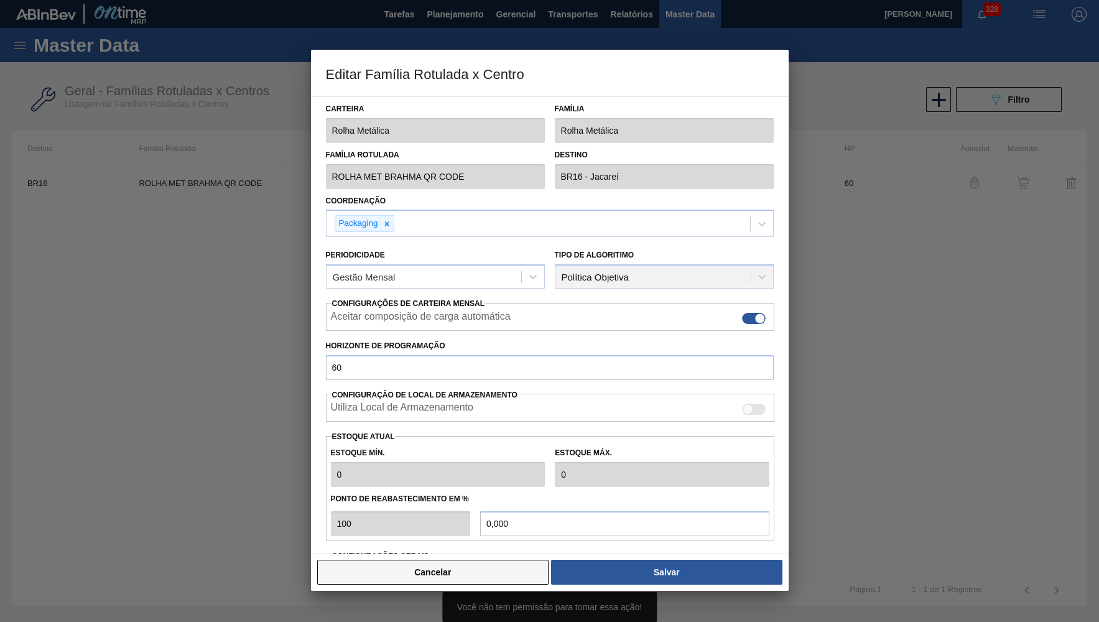
click at [459, 577] on button "Cancelar" at bounding box center [433, 572] width 232 height 25
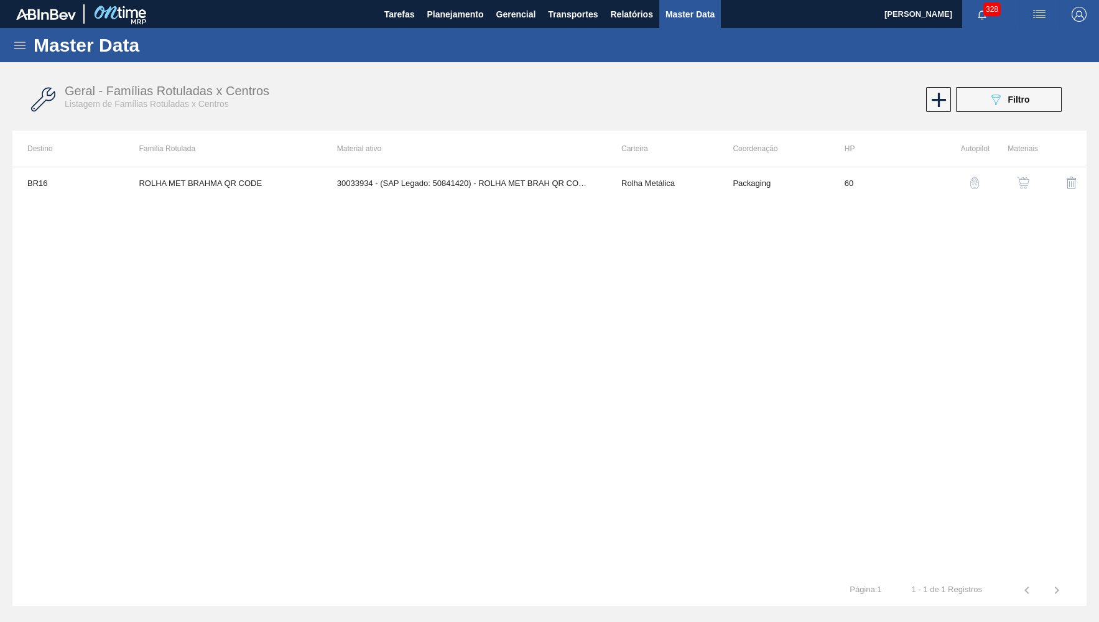
click at [1020, 182] on img "button" at bounding box center [1023, 183] width 12 height 12
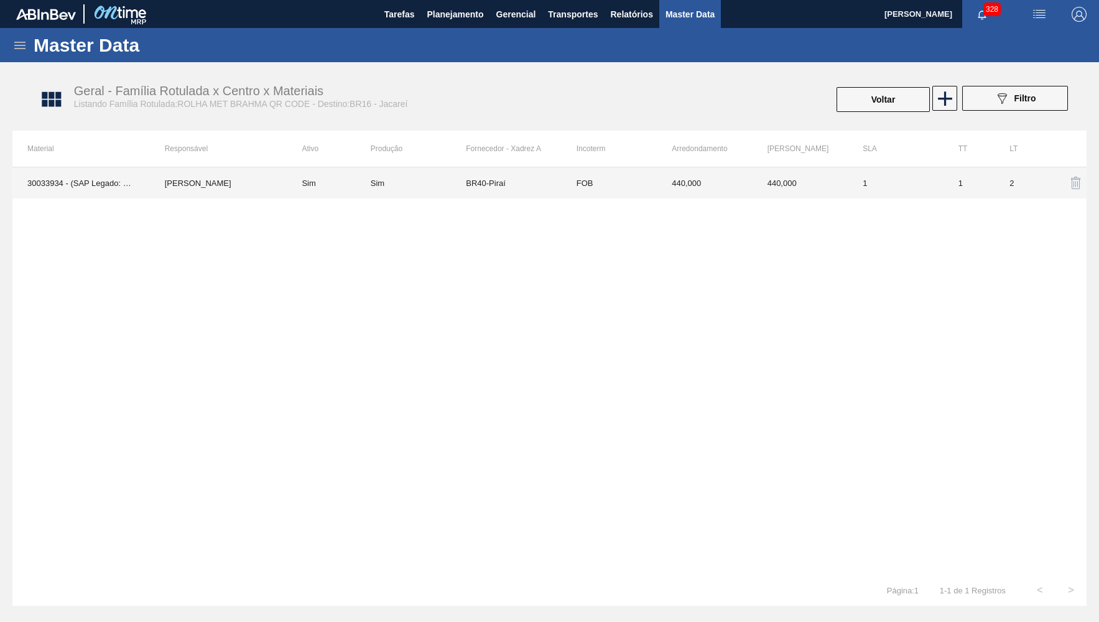
click at [380, 189] on td "Sim" at bounding box center [418, 182] width 95 height 31
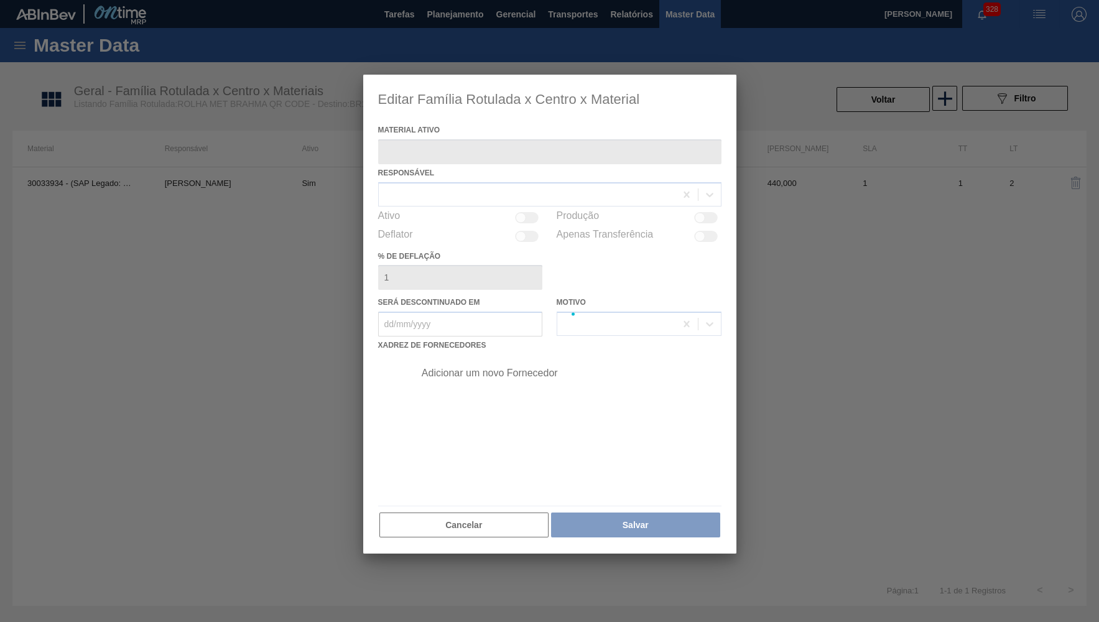
type ativo "30033934 - (SAP Legado: 50841420) - ROLHA MET BRAH QR CODE 021CX105"
checkbox input "true"
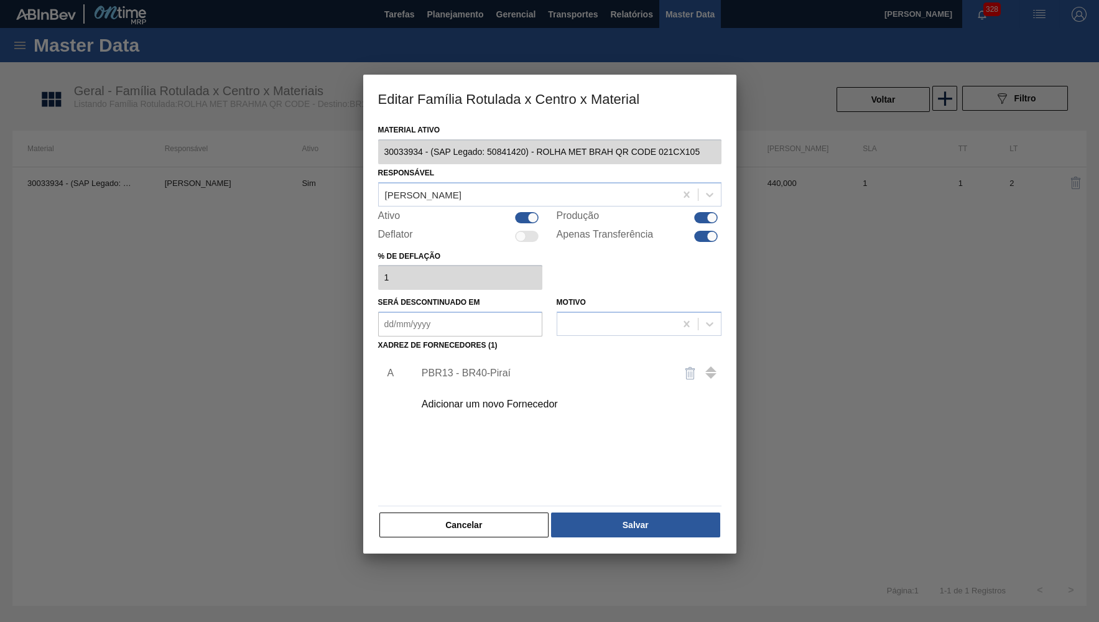
click at [464, 392] on div "Adicionar um novo Fornecedor" at bounding box center [565, 404] width 314 height 31
click at [450, 400] on div "Adicionar um novo Fornecedor" at bounding box center [544, 404] width 244 height 11
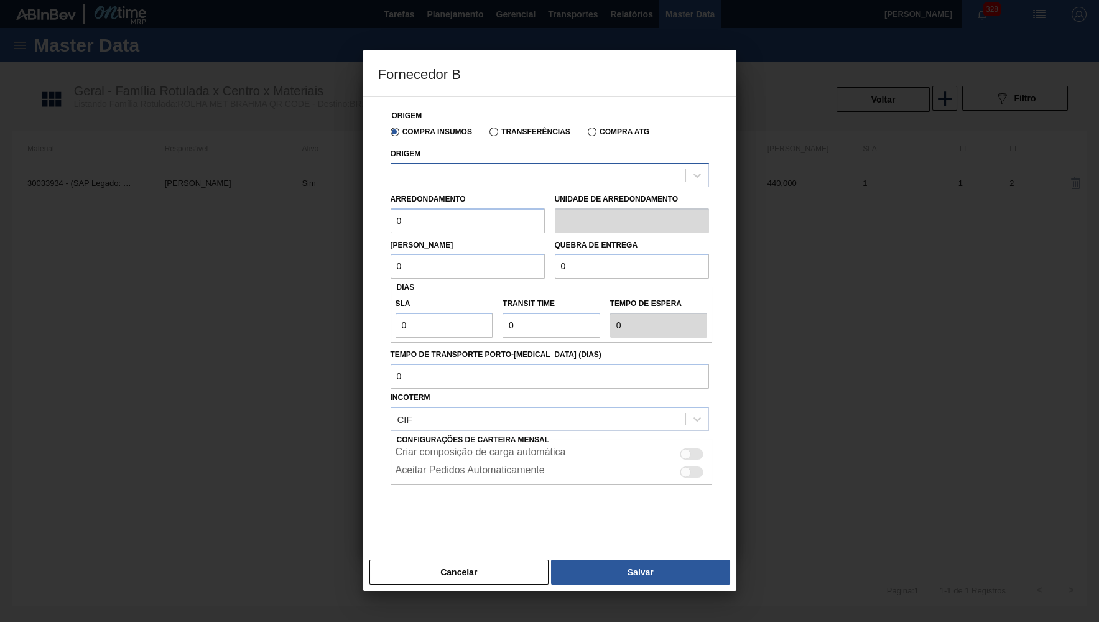
click at [450, 179] on div at bounding box center [538, 175] width 294 height 18
click at [466, 99] on div "Origem Compra Insumos Transferências Compra ATG Origem Use Up and Down to choos…" at bounding box center [549, 322] width 343 height 450
click at [496, 188] on div "Arredondamento 0 Unidade de arredondamento" at bounding box center [550, 210] width 329 height 46
click at [493, 181] on div at bounding box center [538, 175] width 294 height 18
click at [501, 228] on input "0" at bounding box center [468, 220] width 154 height 25
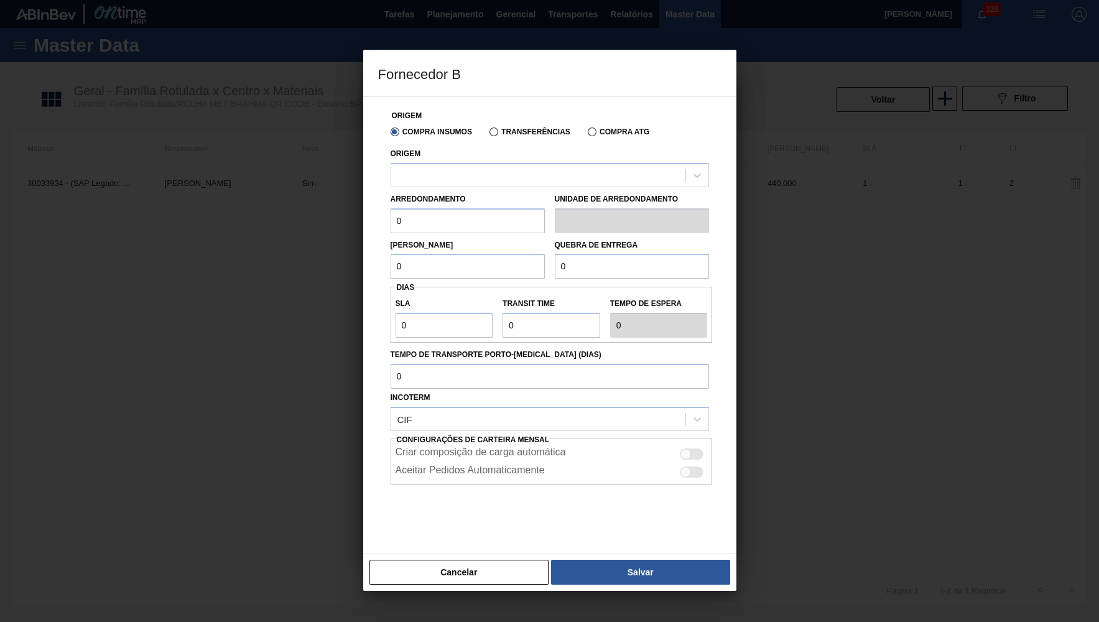
drag, startPoint x: 472, startPoint y: 218, endPoint x: 192, endPoint y: 208, distance: 280.8
click at [391, 208] on input "0" at bounding box center [468, 220] width 154 height 25
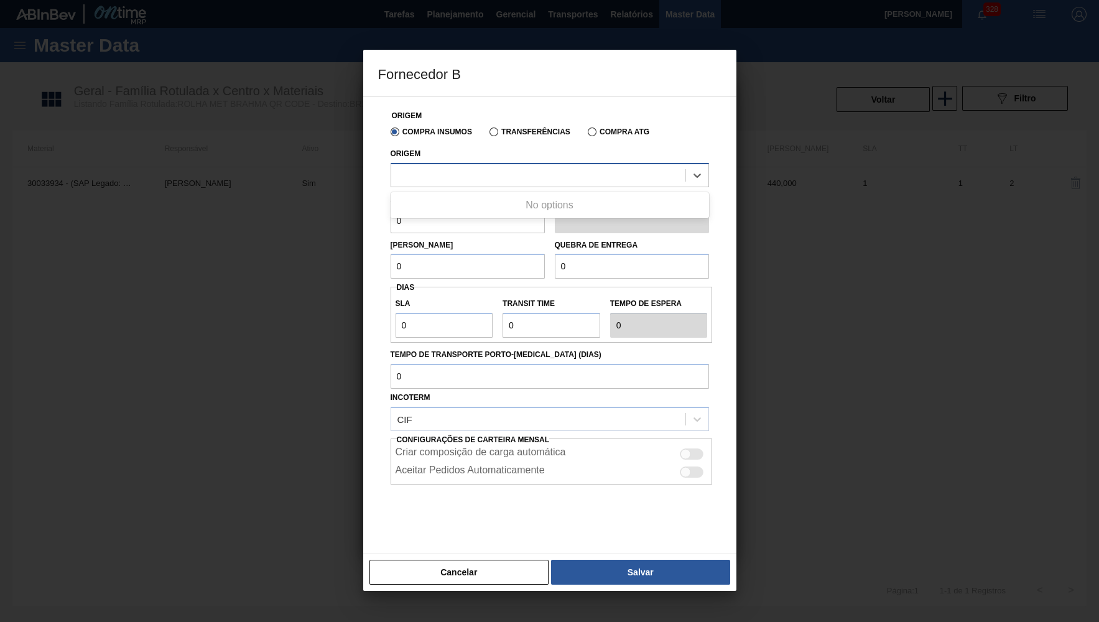
click at [577, 175] on div at bounding box center [538, 175] width 294 height 18
click at [438, 562] on button "Cancelar" at bounding box center [460, 572] width 180 height 25
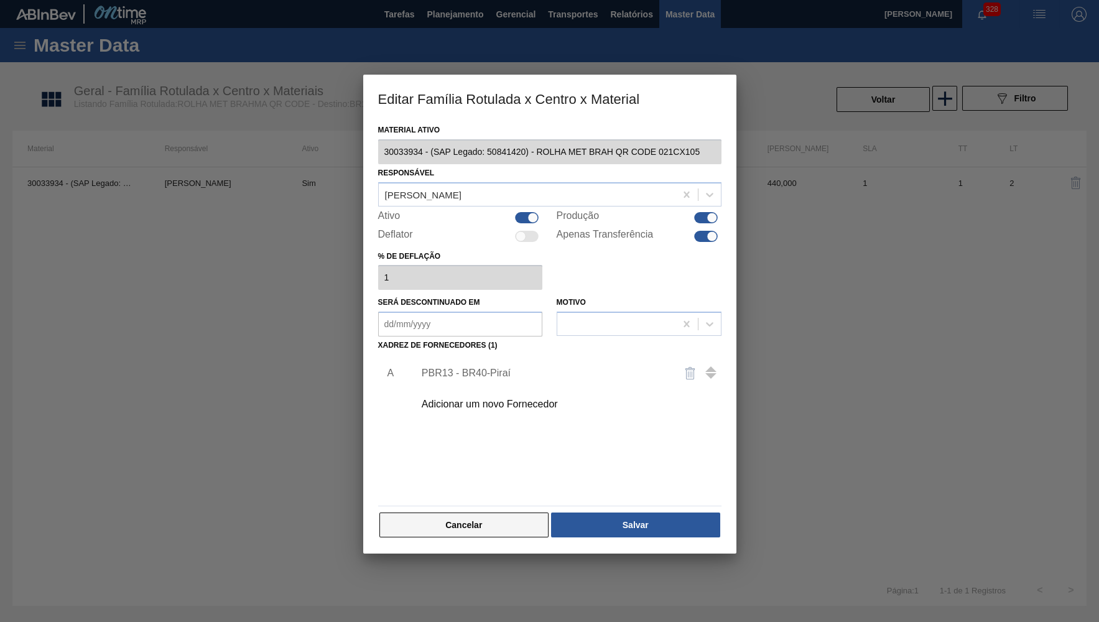
click at [465, 529] on button "Cancelar" at bounding box center [465, 525] width 170 height 25
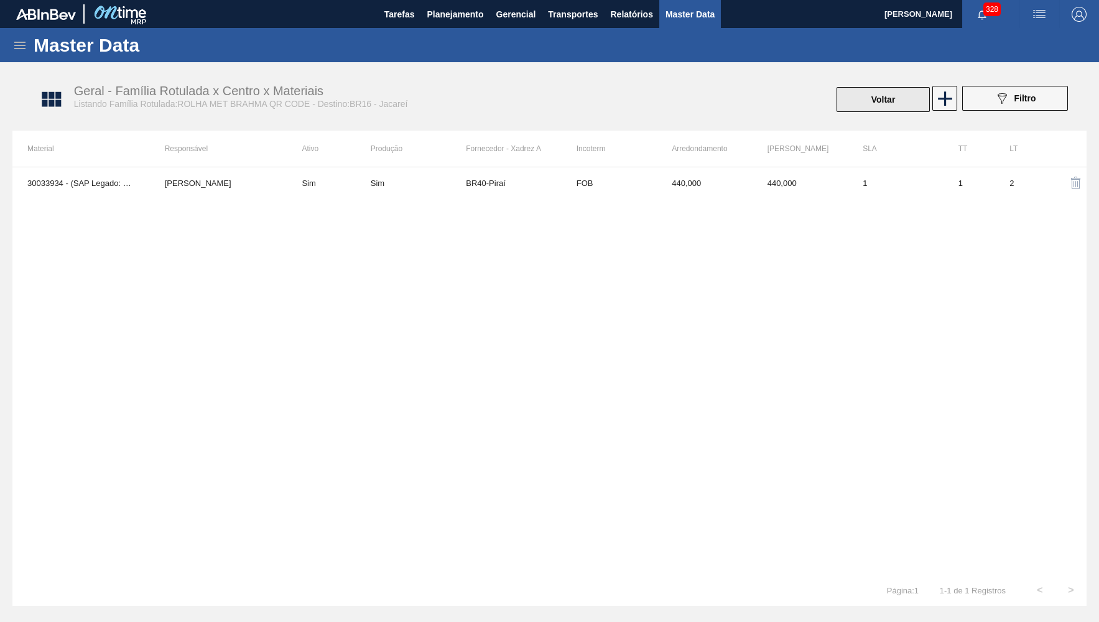
click at [862, 93] on button "Voltar" at bounding box center [883, 99] width 93 height 25
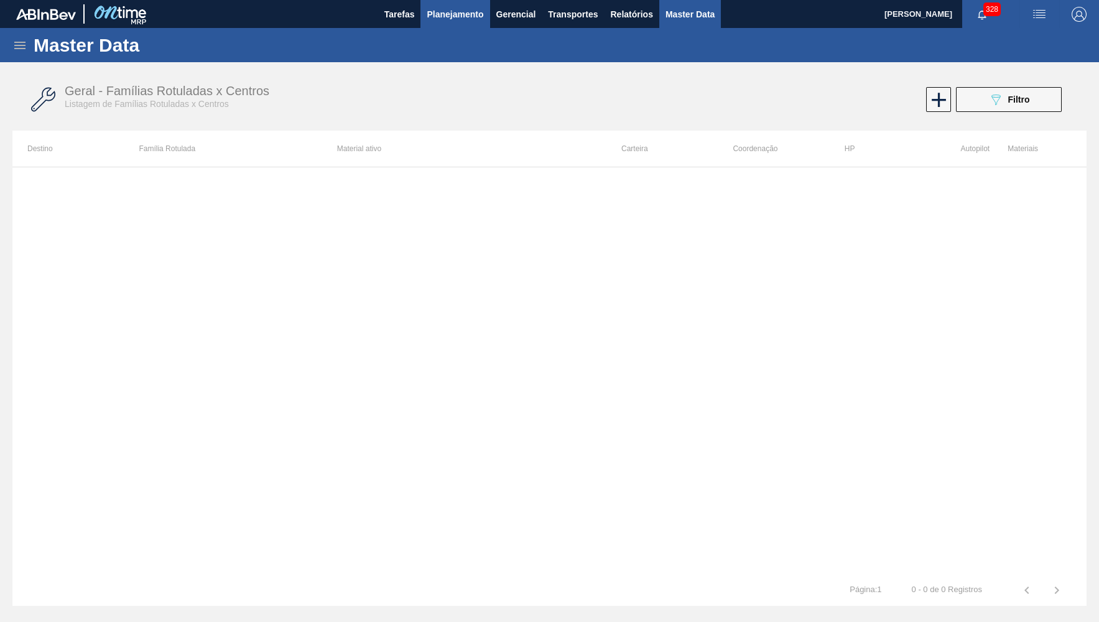
click at [444, 14] on span "Planejamento" at bounding box center [455, 14] width 57 height 15
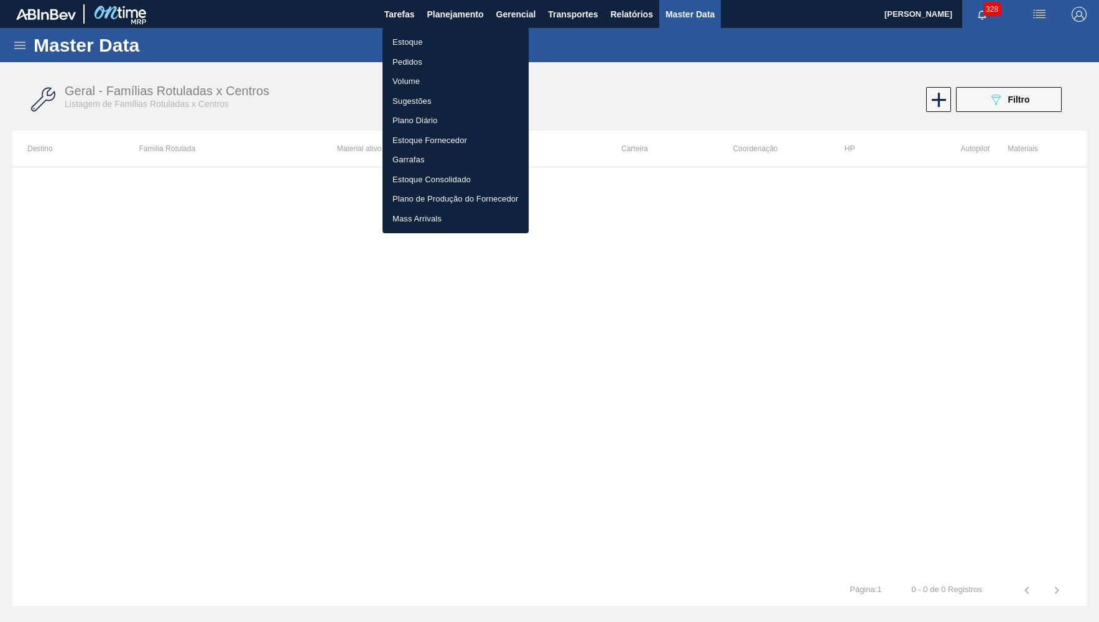
click at [436, 37] on li "Estoque" at bounding box center [456, 42] width 146 height 20
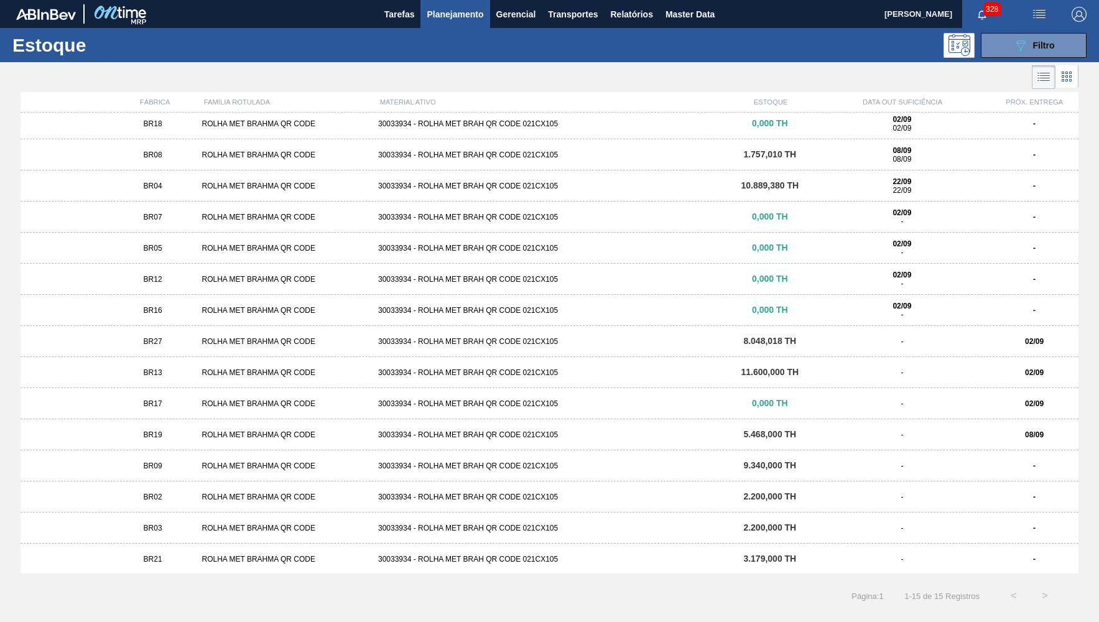
scroll to position [6, 0]
drag, startPoint x: 165, startPoint y: 429, endPoint x: 149, endPoint y: 427, distance: 16.3
click at [165, 428] on div "BR19 ROLHA MET BRAHMA QR CODE 30033934 - ROLHA MET BRAH QR CODE 021CX105 5.468,…" at bounding box center [550, 433] width 1058 height 31
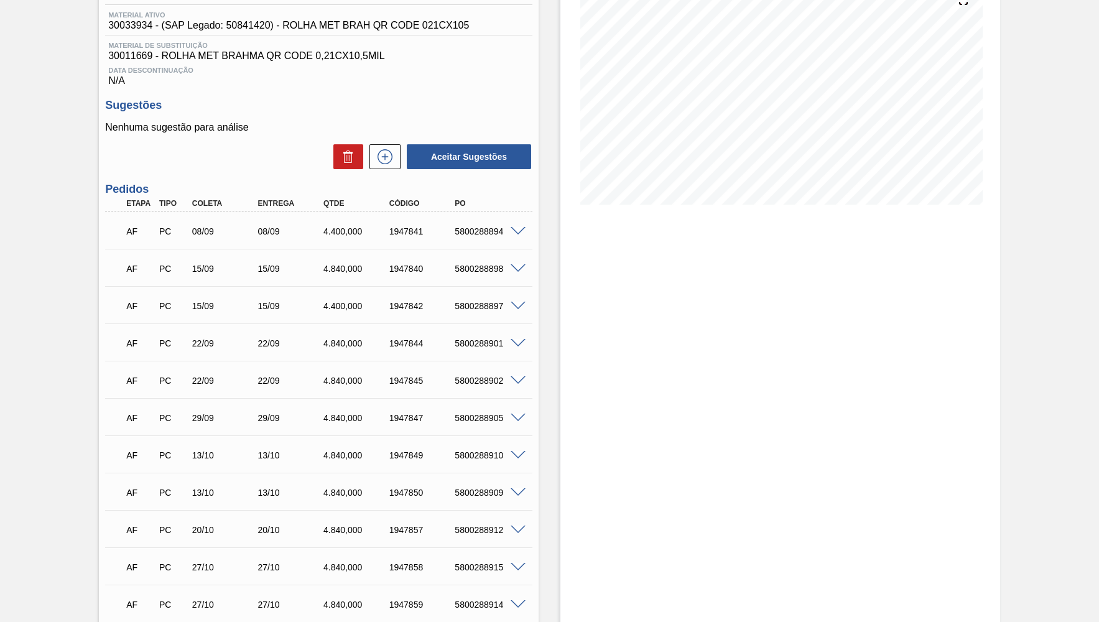
scroll to position [182, 0]
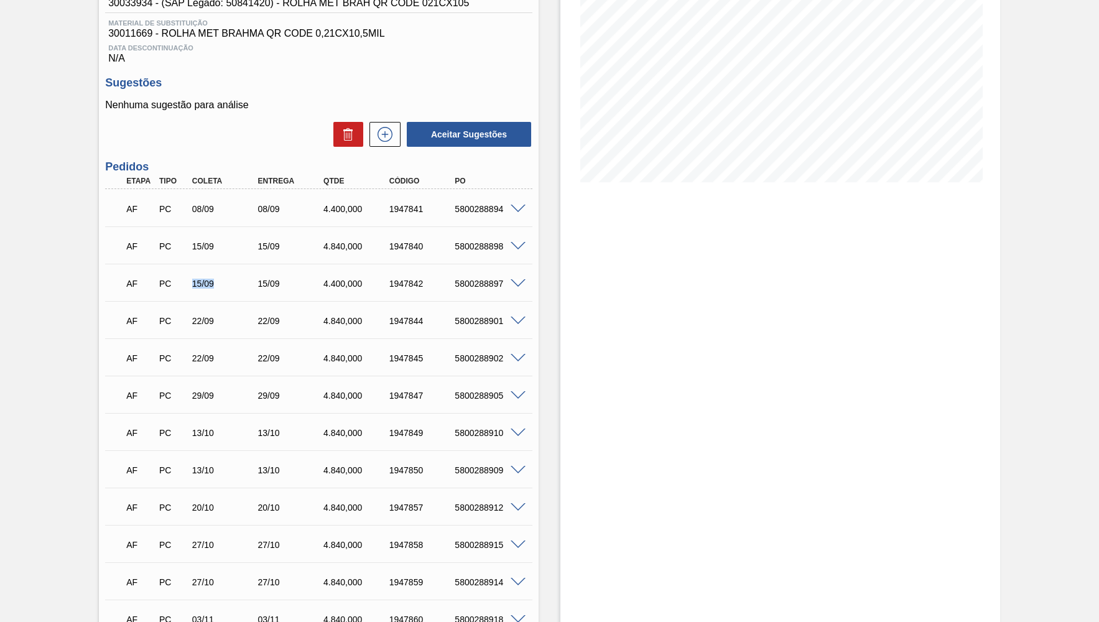
drag, startPoint x: 182, startPoint y: 292, endPoint x: 218, endPoint y: 277, distance: 38.8
click at [218, 277] on div "AF PC 15/09 15/09 4.400,000 1947842 5800288897" at bounding box center [315, 282] width 394 height 25
drag, startPoint x: 321, startPoint y: 251, endPoint x: 370, endPoint y: 251, distance: 48.5
click at [370, 251] on div "4.840,000" at bounding box center [348, 246] width 66 height 10
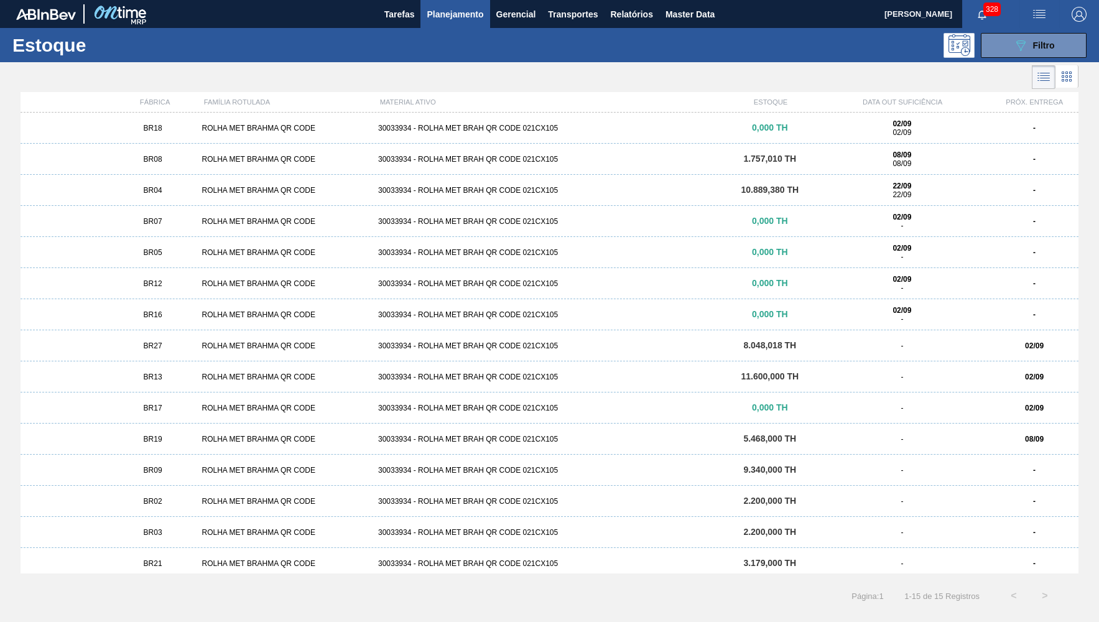
click at [159, 338] on div "BR27 ROLHA MET BRAHMA QR CODE 30033934 - ROLHA MET BRAH QR CODE 021CX105 8.048,…" at bounding box center [550, 345] width 1058 height 31
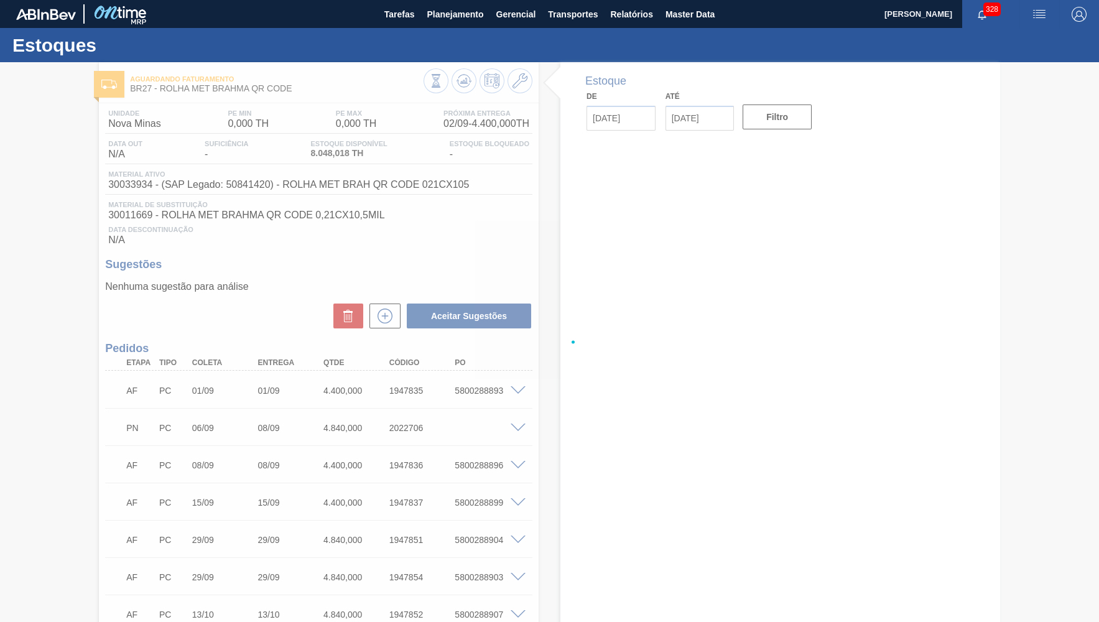
type input "[DATE]"
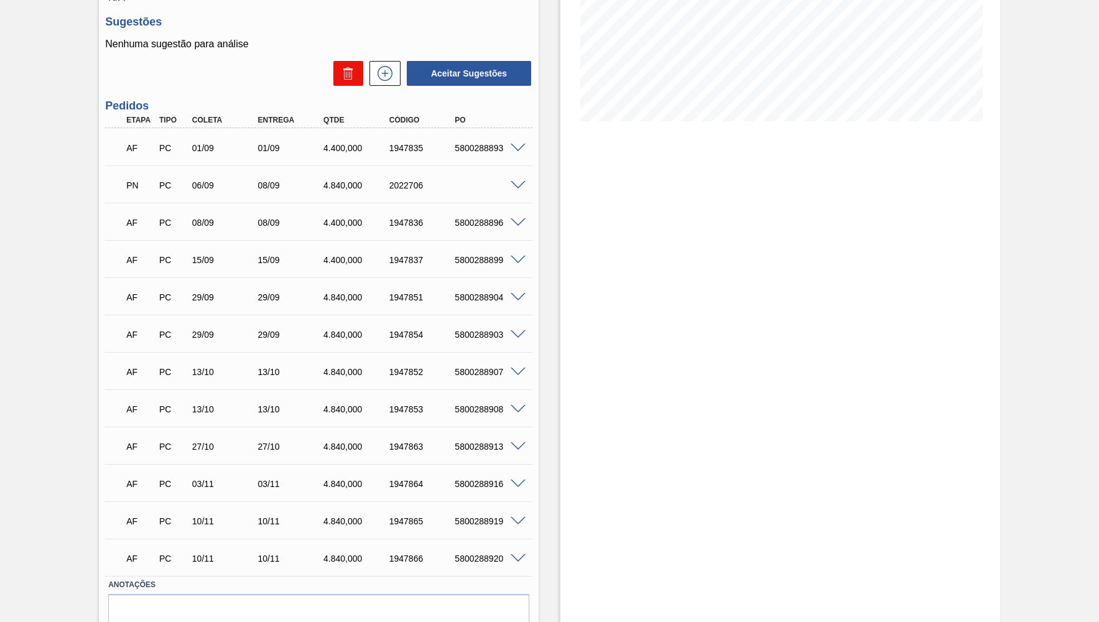
scroll to position [60, 0]
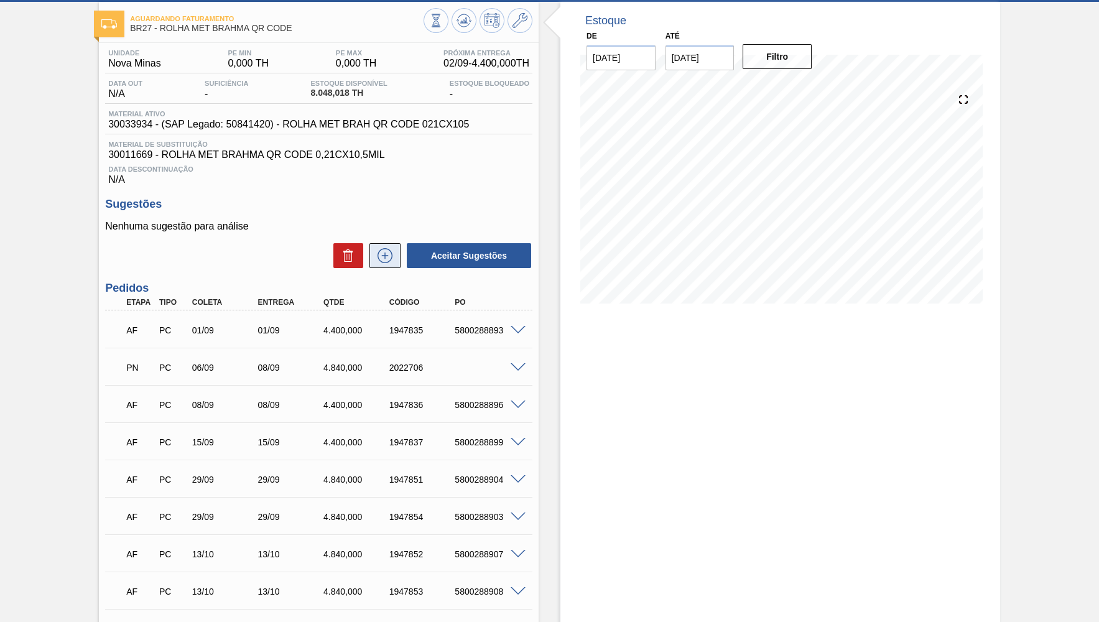
click at [388, 256] on icon at bounding box center [385, 255] width 7 height 1
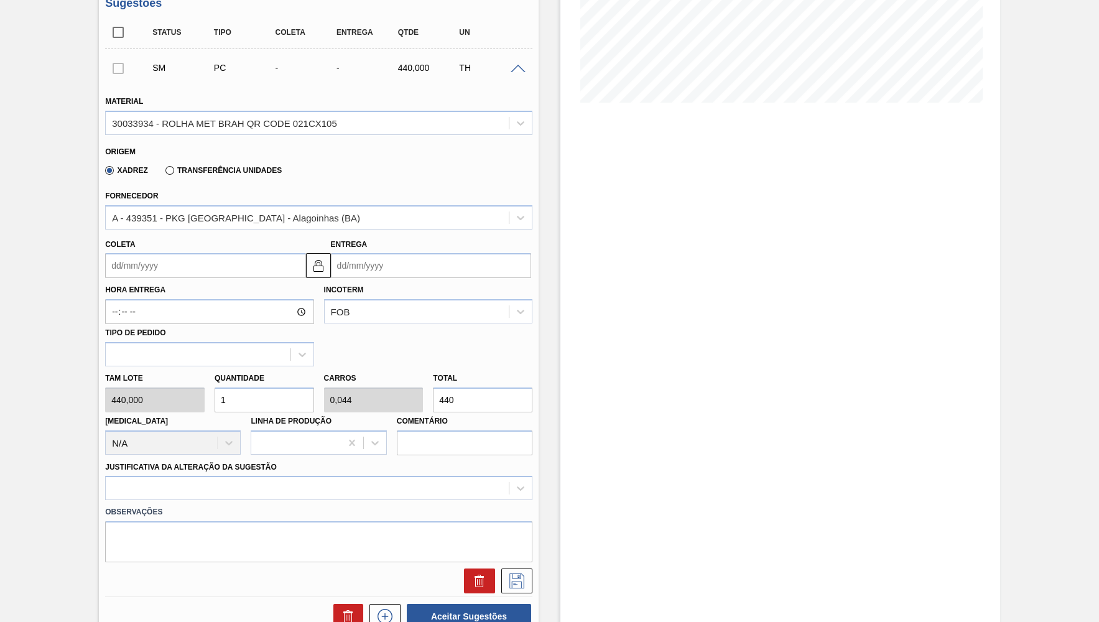
scroll to position [304, 0]
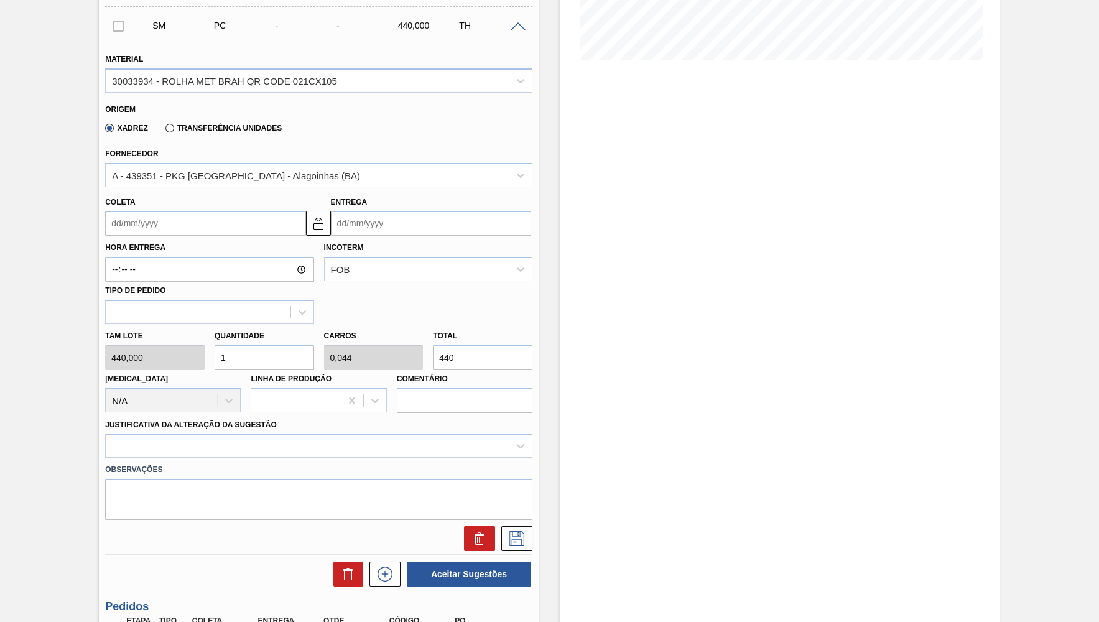
click at [183, 223] on input "Coleta" at bounding box center [205, 223] width 200 height 25
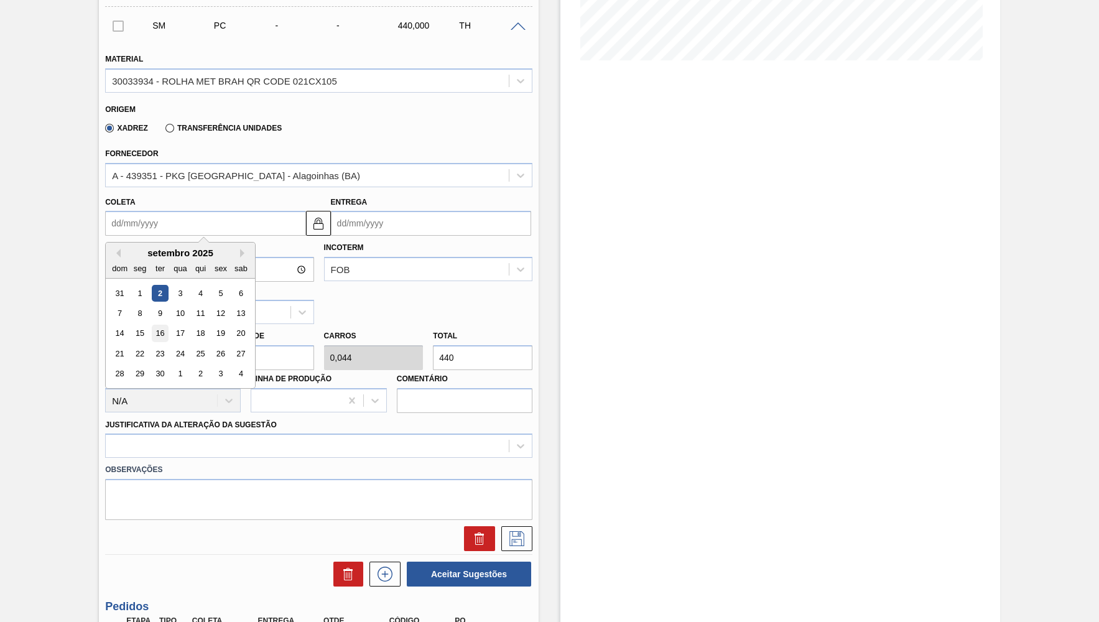
click at [161, 325] on div "16" at bounding box center [160, 333] width 17 height 17
type input "[DATE]"
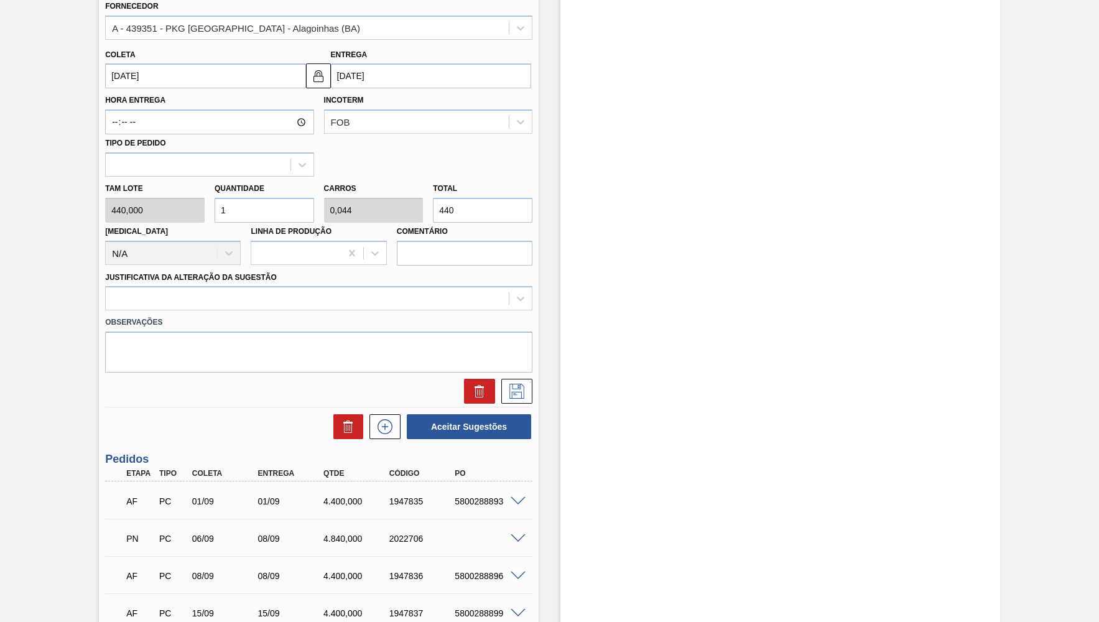
scroll to position [485, 0]
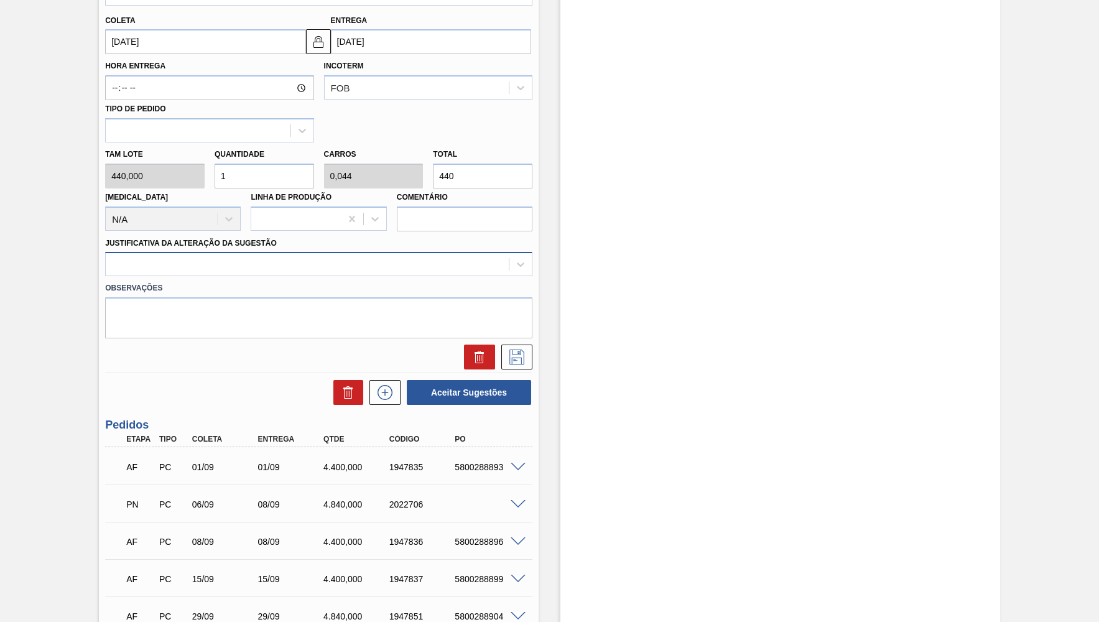
click at [145, 256] on div at bounding box center [307, 265] width 403 height 18
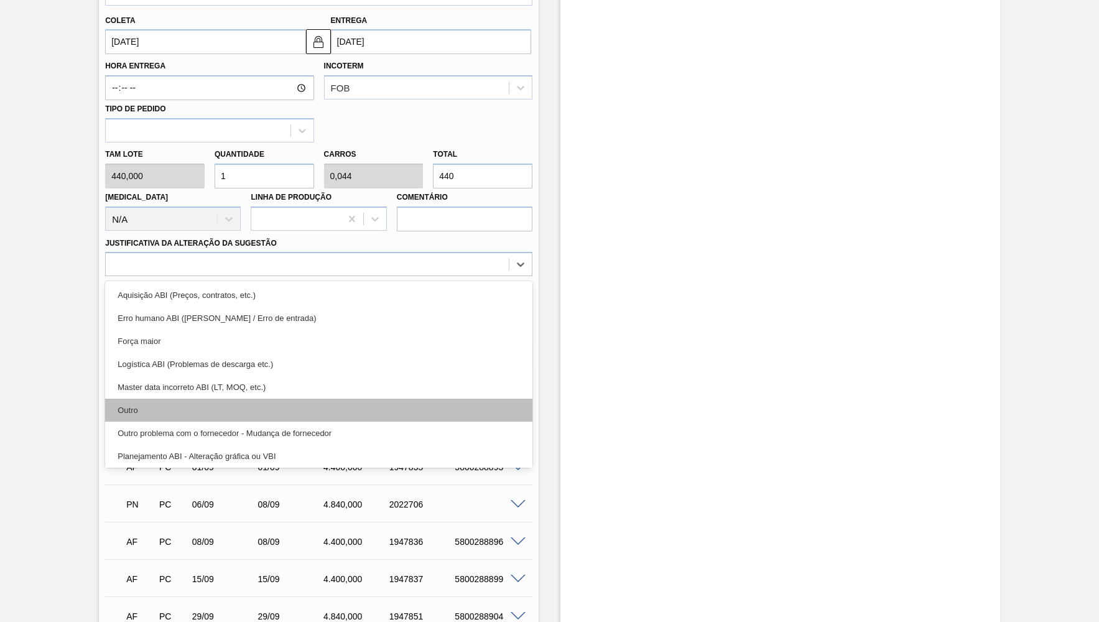
drag, startPoint x: 199, startPoint y: 389, endPoint x: 221, endPoint y: 396, distance: 22.8
click at [221, 396] on div "Aquisição ABI (Preços, contratos, etc.) Erro humano ABI (Cálculo / Erro de entr…" at bounding box center [318, 374] width 427 height 187
click at [221, 399] on div "Outro" at bounding box center [318, 410] width 427 height 23
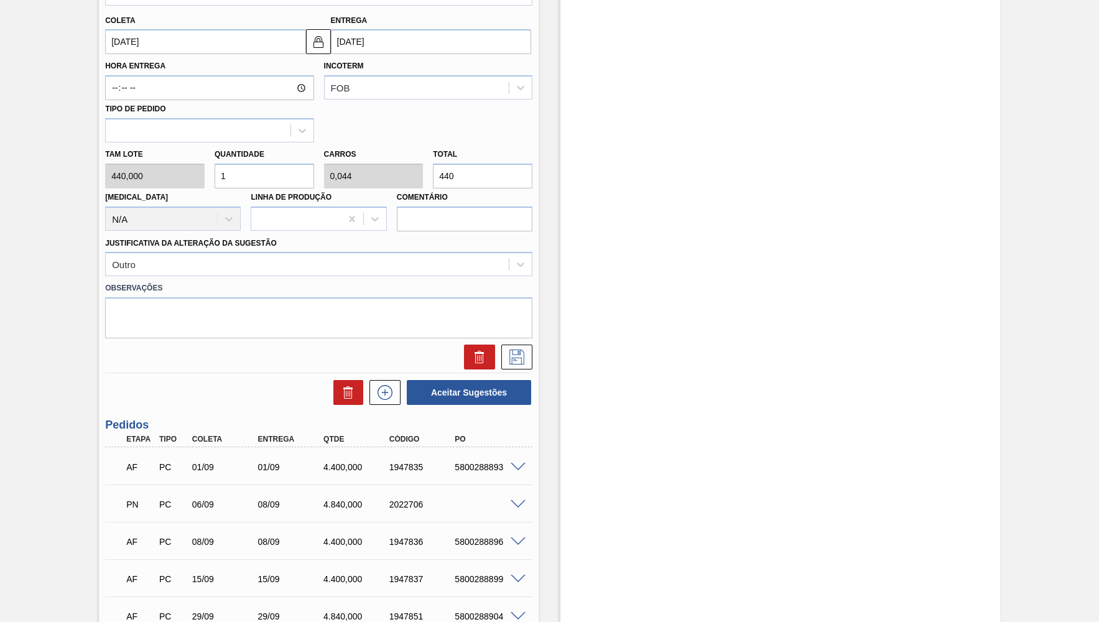
drag, startPoint x: 465, startPoint y: 168, endPoint x: 426, endPoint y: 164, distance: 40.1
click at [426, 164] on div "Tam lote 440,000 Quantidade 1 Carros 0,044 Total 440 Doca N/A Linha de Produção…" at bounding box center [318, 186] width 437 height 89
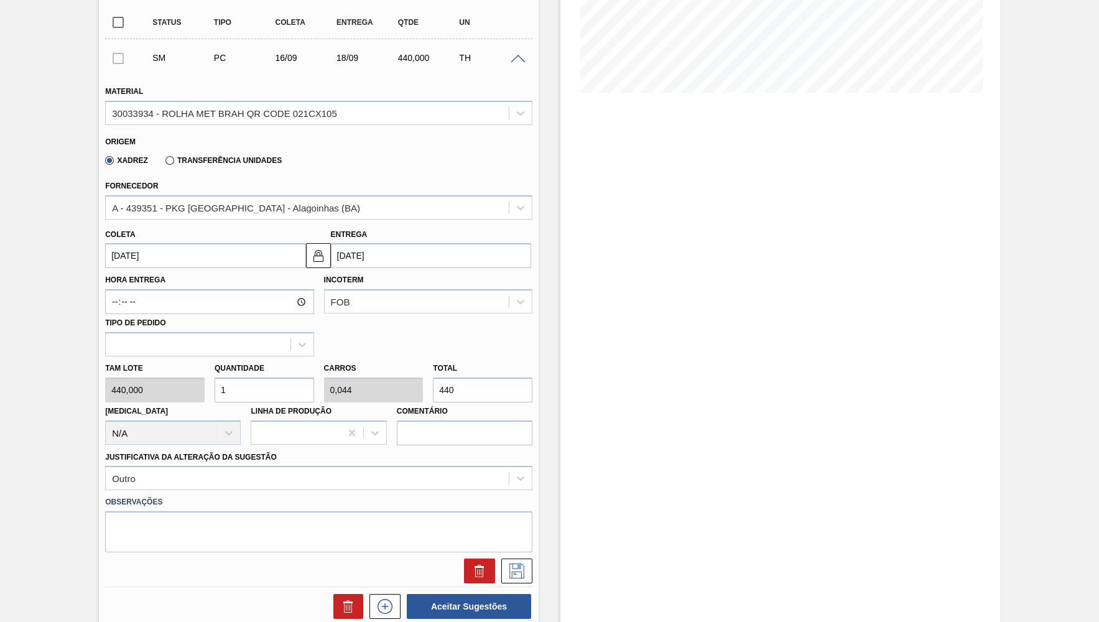
scroll to position [243, 0]
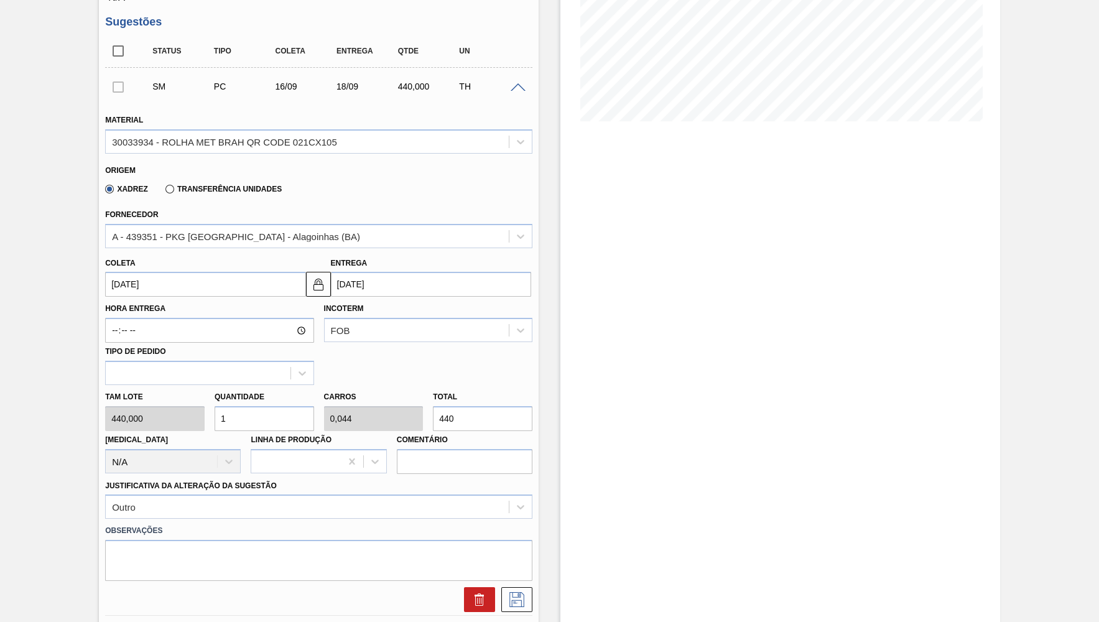
click at [455, 406] on input "440" at bounding box center [483, 418] width 100 height 25
drag, startPoint x: 473, startPoint y: 415, endPoint x: 338, endPoint y: 410, distance: 134.5
click at [433, 410] on input "440" at bounding box center [483, 418] width 100 height 25
click at [470, 394] on div "Total 440" at bounding box center [483, 409] width 100 height 43
drag, startPoint x: 468, startPoint y: 403, endPoint x: 394, endPoint y: 414, distance: 74.8
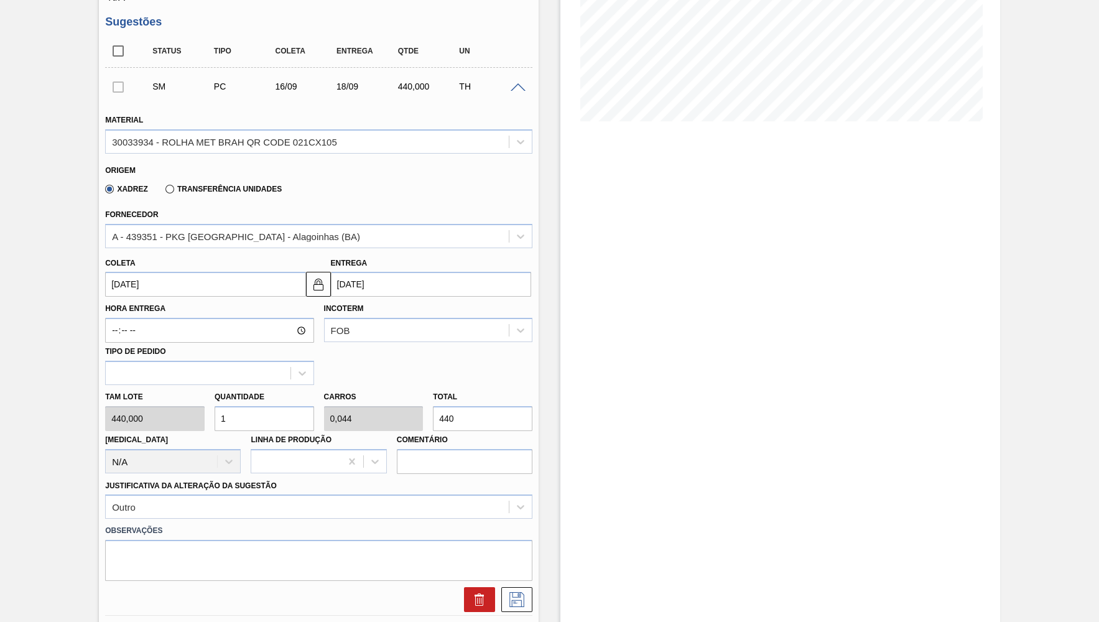
click at [433, 414] on input "440" at bounding box center [483, 418] width 100 height 25
paste input "2.6"
type input "6"
type input "0,264"
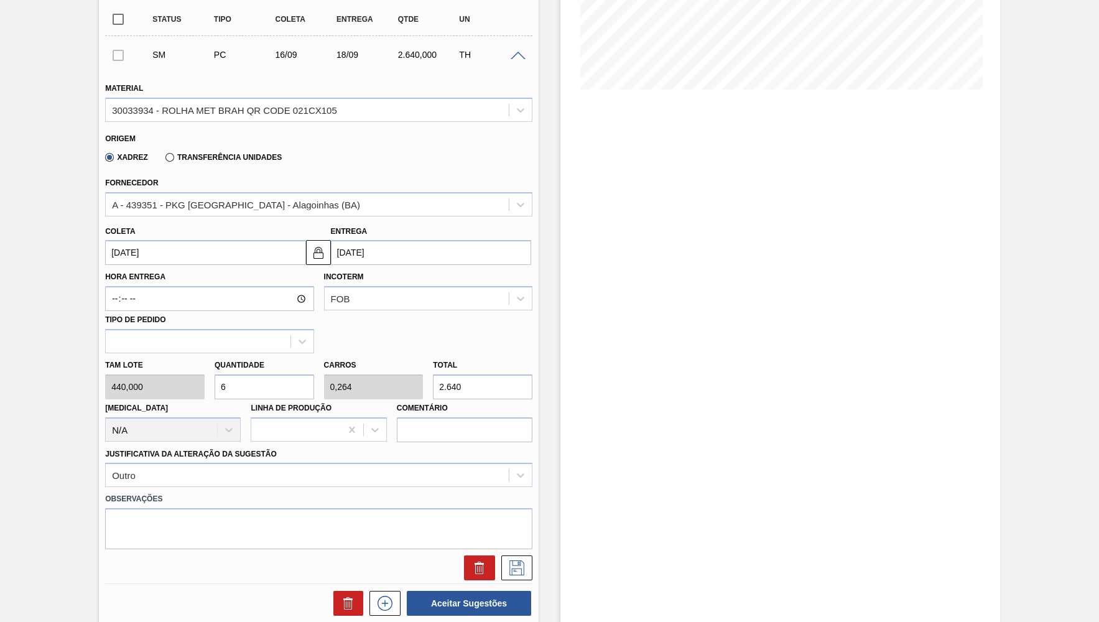
scroll to position [304, 0]
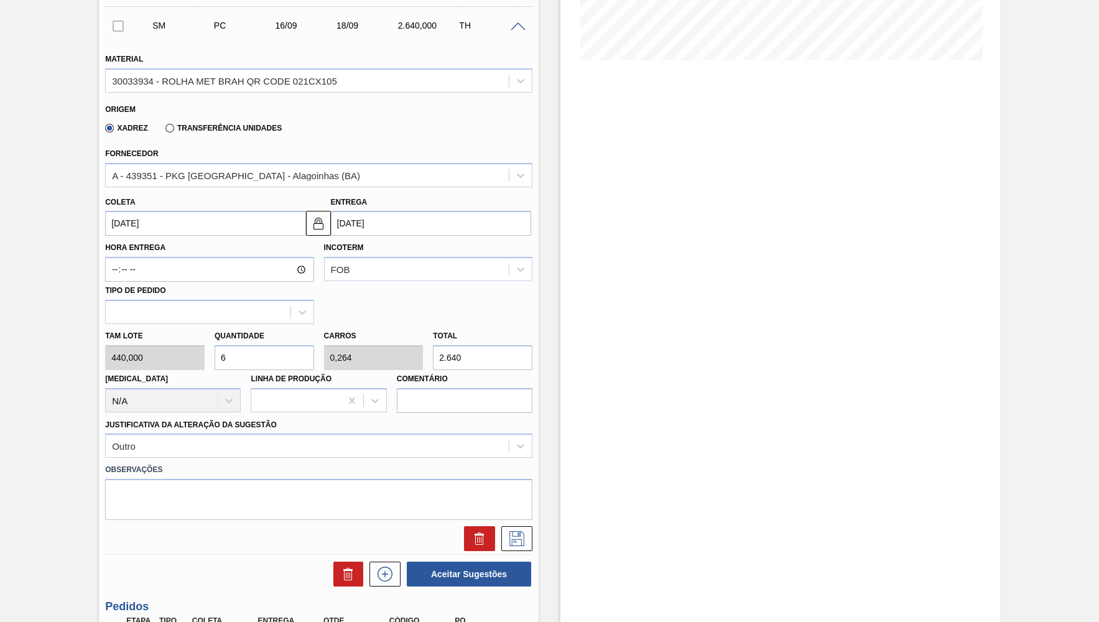
type input "2.640"
click at [291, 487] on textarea at bounding box center [318, 499] width 427 height 41
click at [666, 327] on div "Estoque De 02/09/2025 Até 16/09/2025 Filtro 09/09 Projeção de Estoque 16,848.01…" at bounding box center [781, 469] width 440 height 1420
click at [315, 494] on textarea at bounding box center [318, 499] width 427 height 41
paste textarea "1947840"
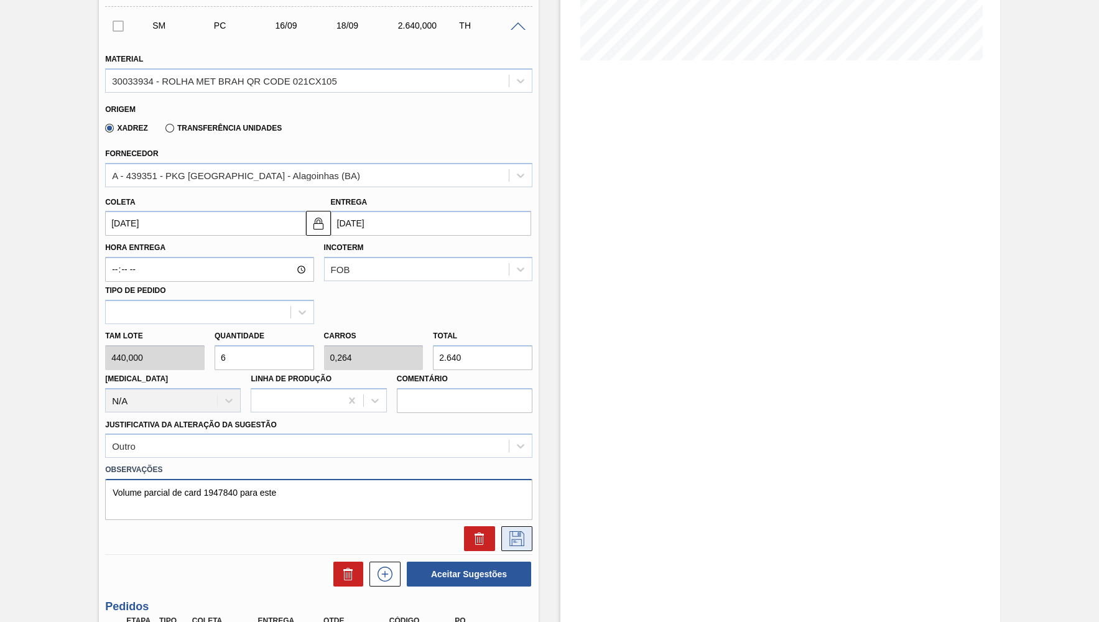
type textarea "Volume parcial de card 1947840 para este"
click at [521, 526] on button at bounding box center [516, 538] width 31 height 25
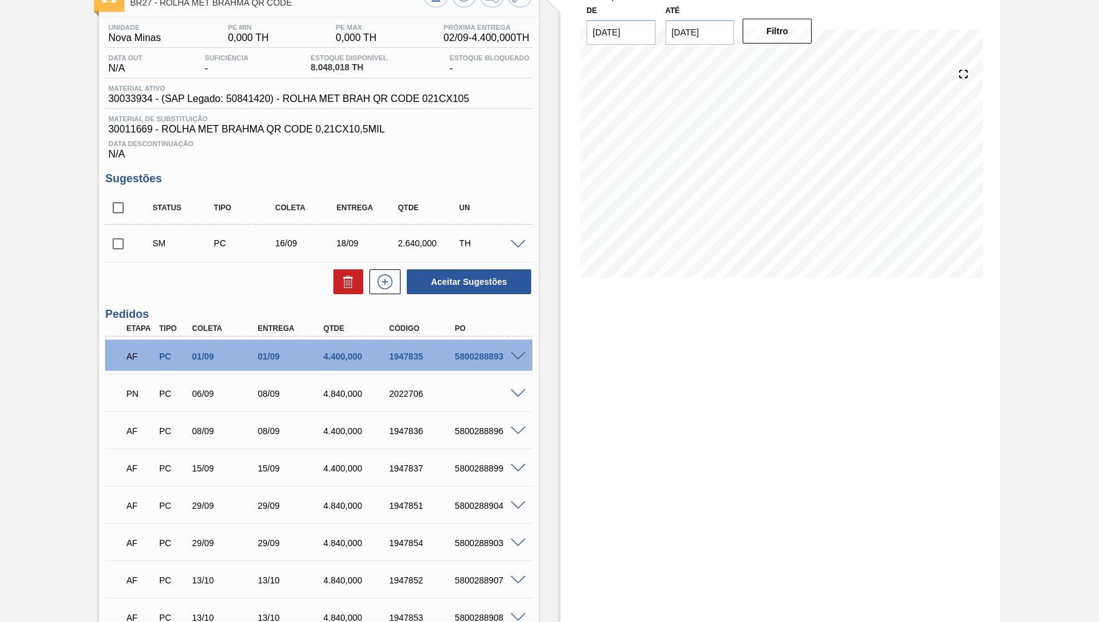
scroll to position [60, 0]
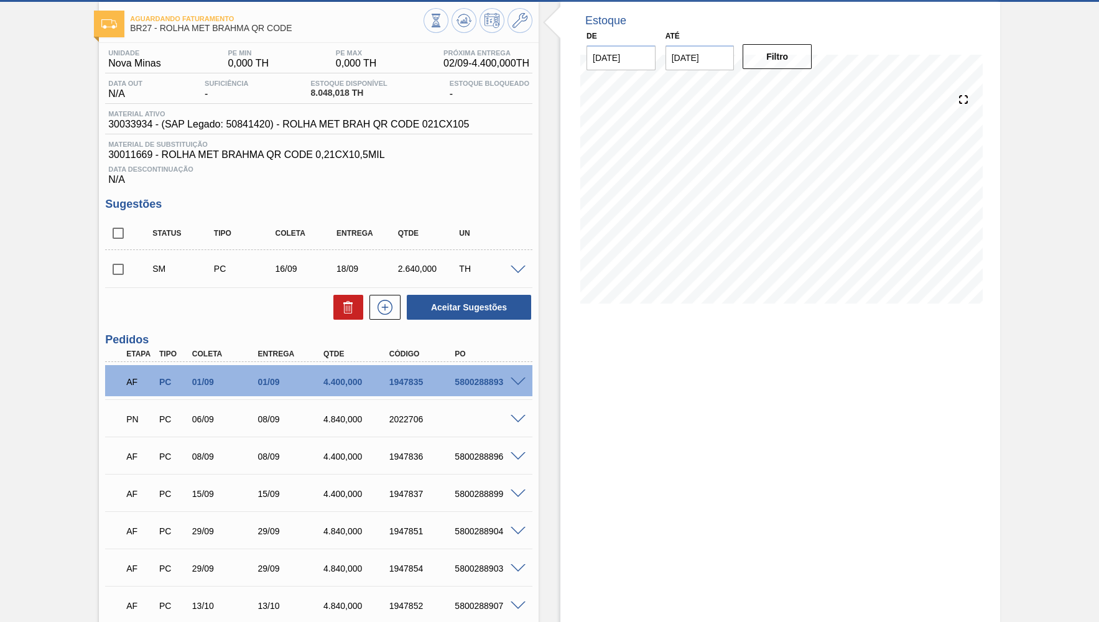
click at [118, 231] on input "checkbox" at bounding box center [118, 233] width 26 height 26
checkbox input "true"
click at [490, 296] on div "Aceitar Sugestões" at bounding box center [467, 307] width 132 height 27
click at [490, 296] on button "Aceitar Sugestões" at bounding box center [469, 307] width 124 height 25
checkbox input "false"
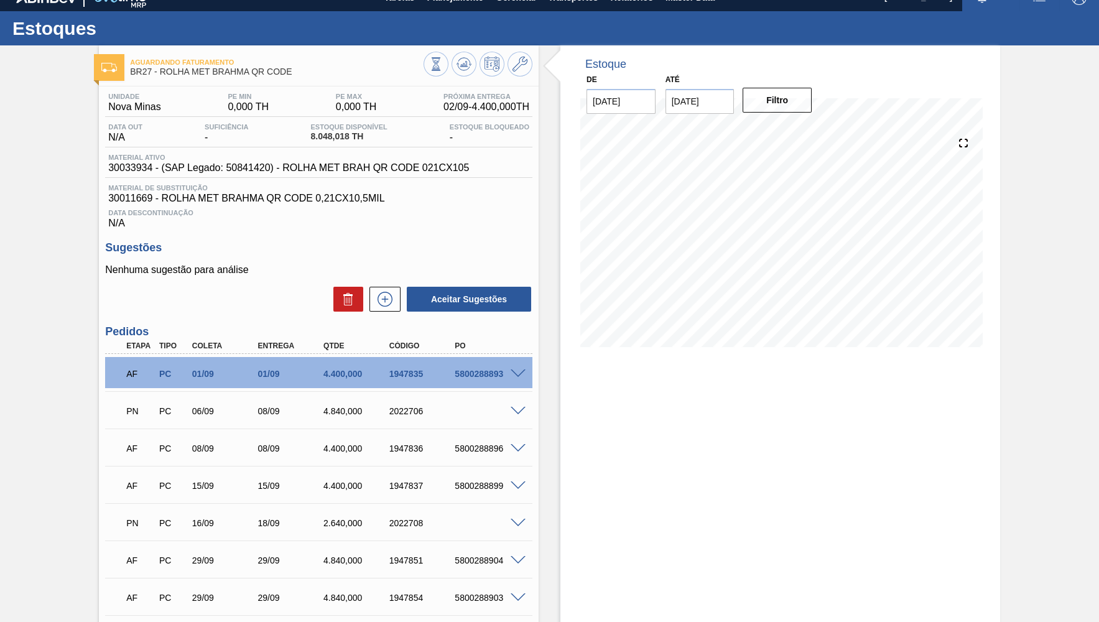
scroll to position [0, 0]
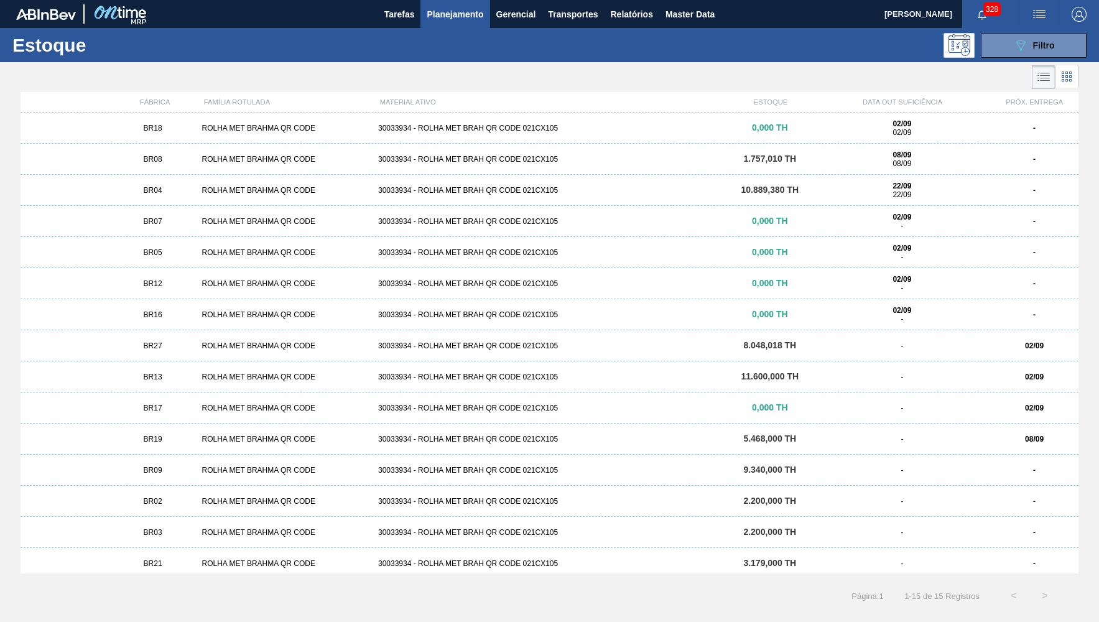
click at [182, 371] on div "BR13 ROLHA MET BRAHMA QR CODE 30033934 - ROLHA MET BRAH QR CODE 021CX105 11.600…" at bounding box center [550, 376] width 1058 height 31
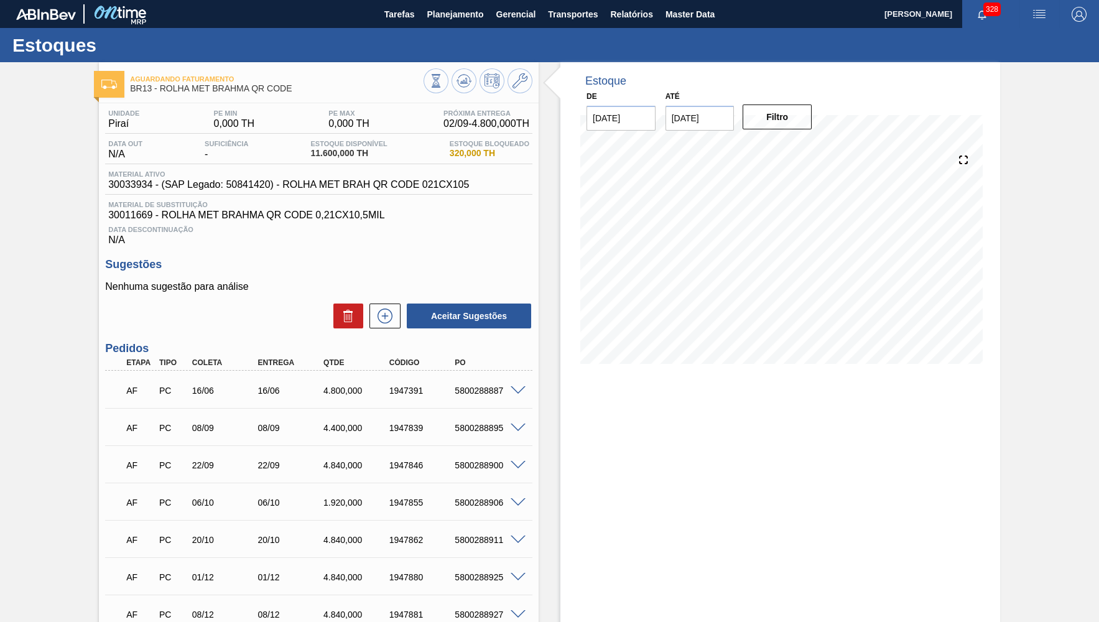
scroll to position [112, 0]
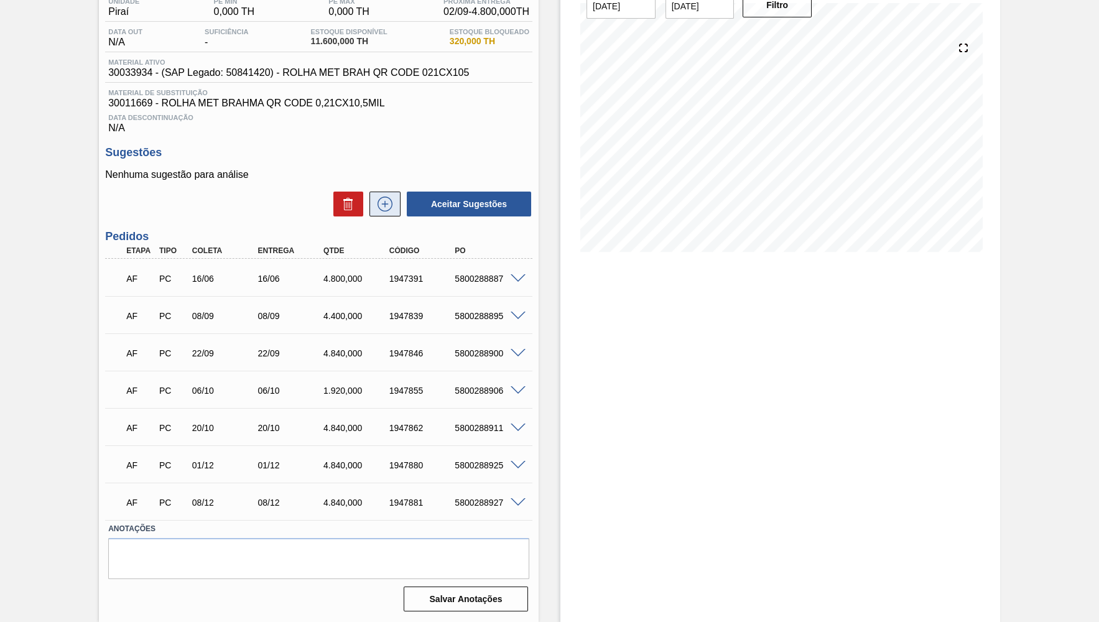
click at [391, 199] on icon at bounding box center [385, 204] width 15 height 15
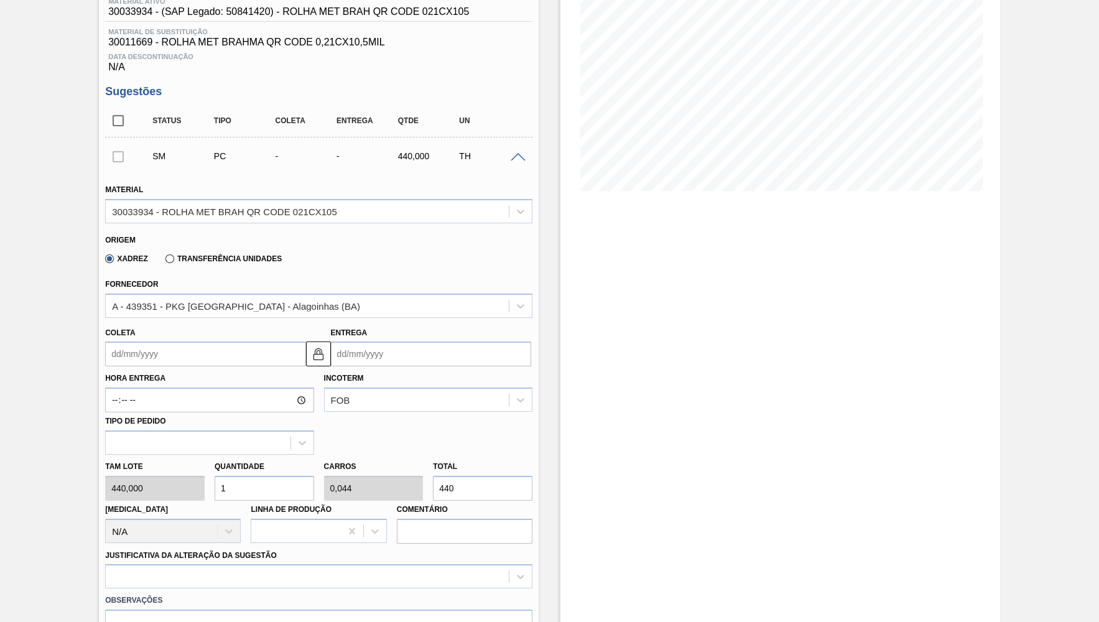
scroll to position [52, 0]
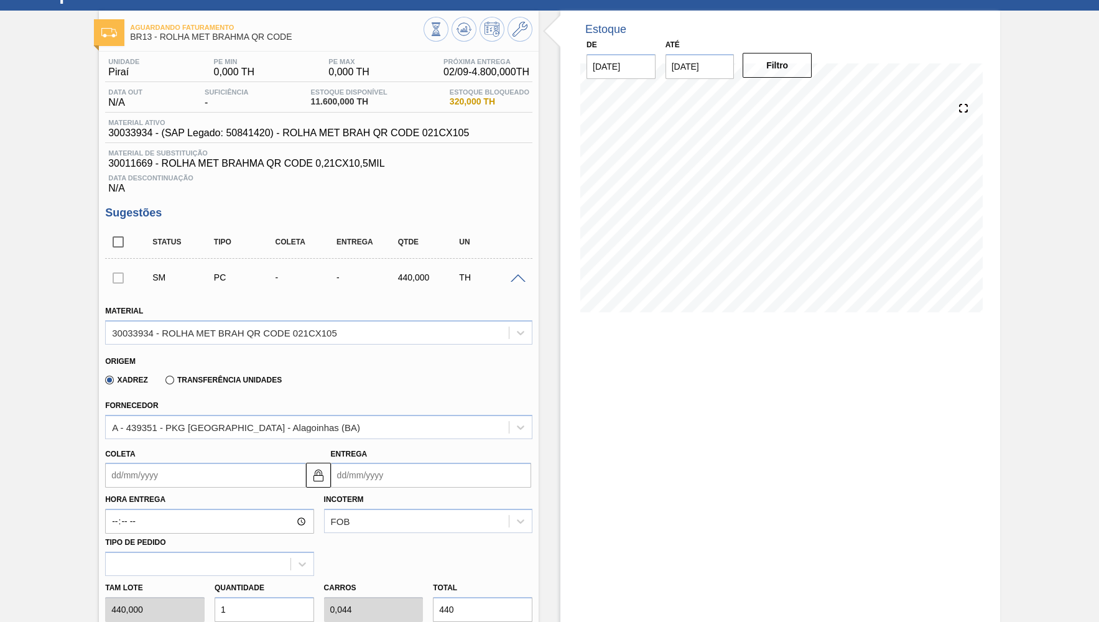
click at [533, 432] on div "Fornecedor A - 439351 - PKG Brasil - Alagoinhas (BA)" at bounding box center [318, 418] width 437 height 42
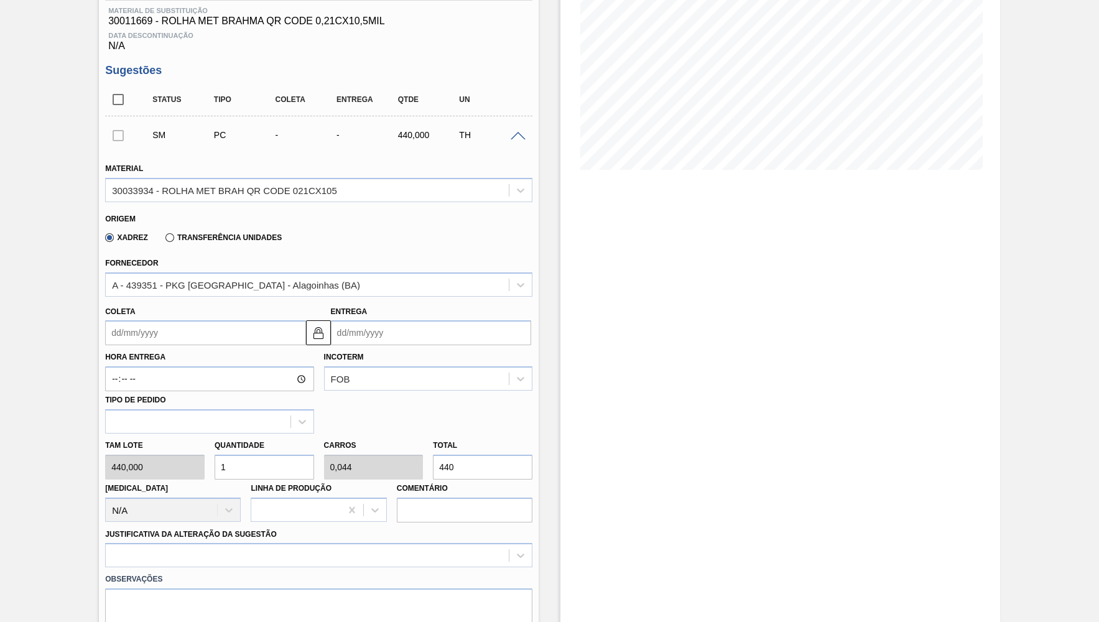
scroll to position [234, 0]
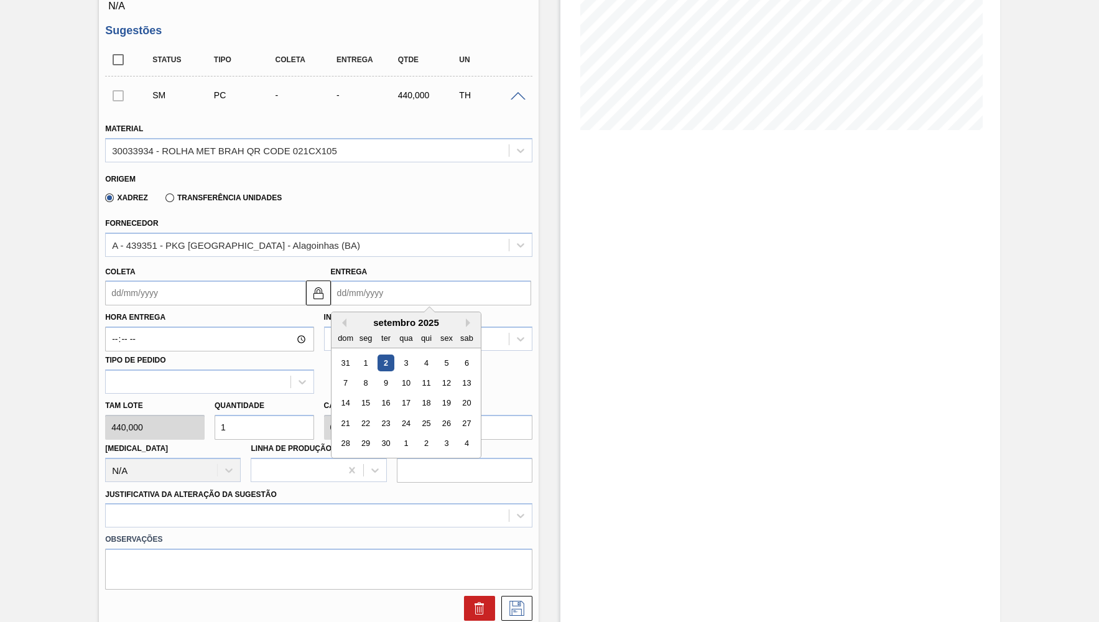
click at [367, 285] on input "Entrega" at bounding box center [431, 293] width 200 height 25
click at [358, 398] on div "15" at bounding box center [365, 403] width 17 height 17
type input "15/09/2025"
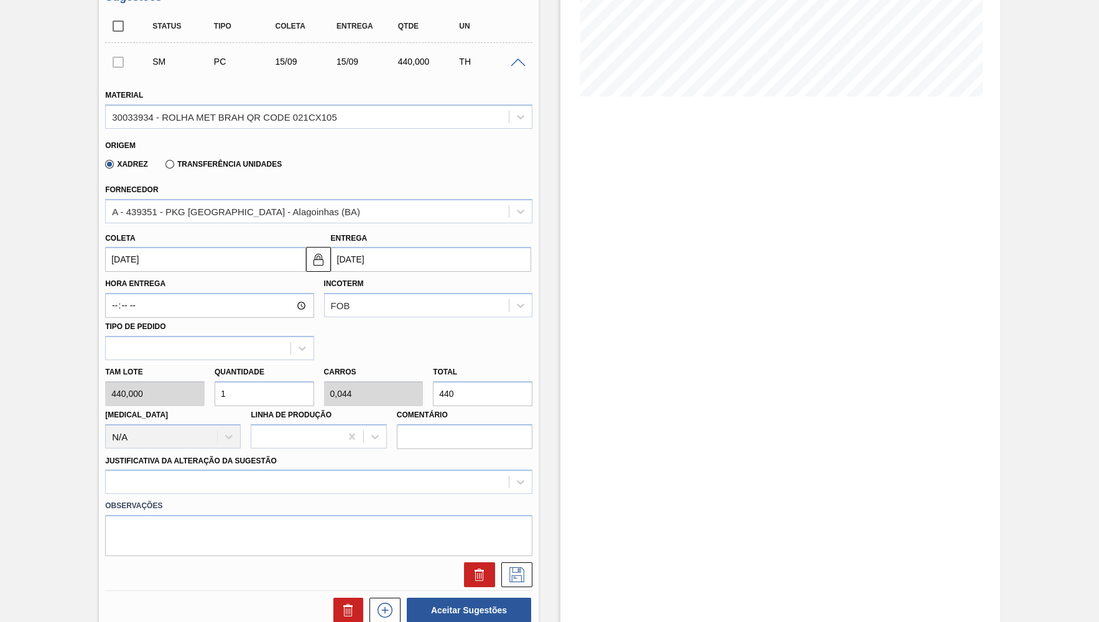
scroll to position [294, 0]
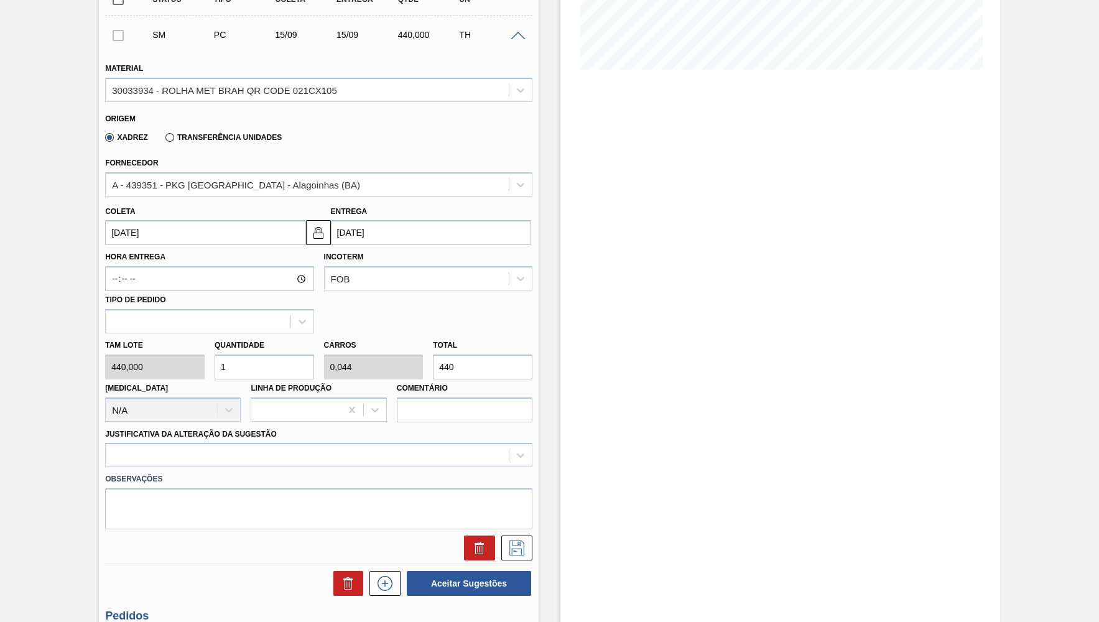
click at [433, 355] on input "440" at bounding box center [483, 367] width 100 height 25
paste input "1.76"
type input "4"
type input "0,176"
type input "1.760"
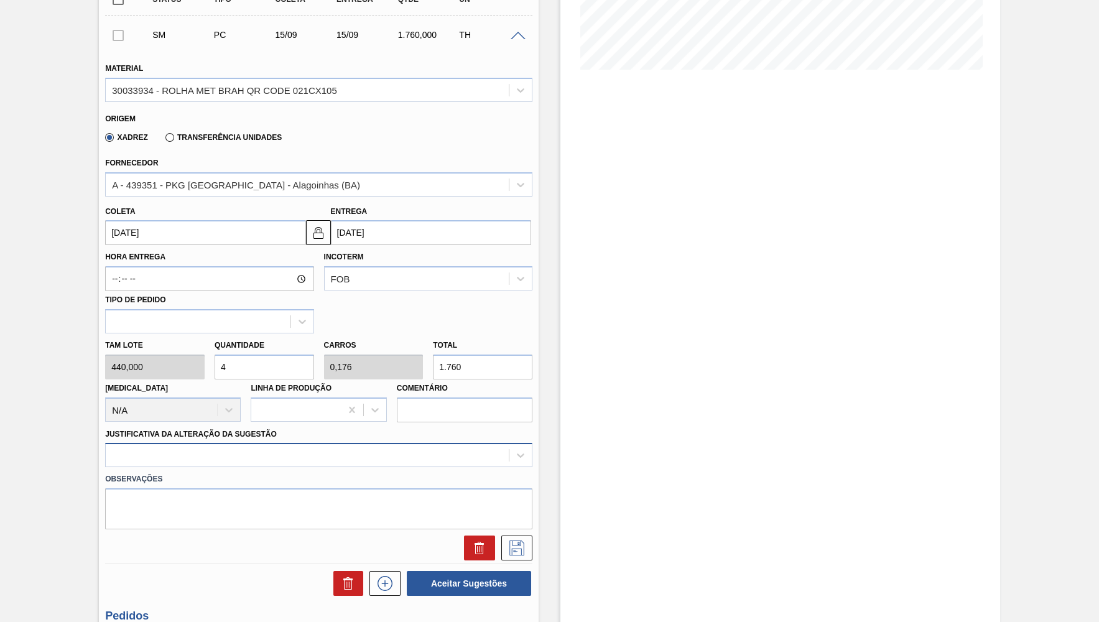
click at [234, 443] on div at bounding box center [318, 455] width 427 height 24
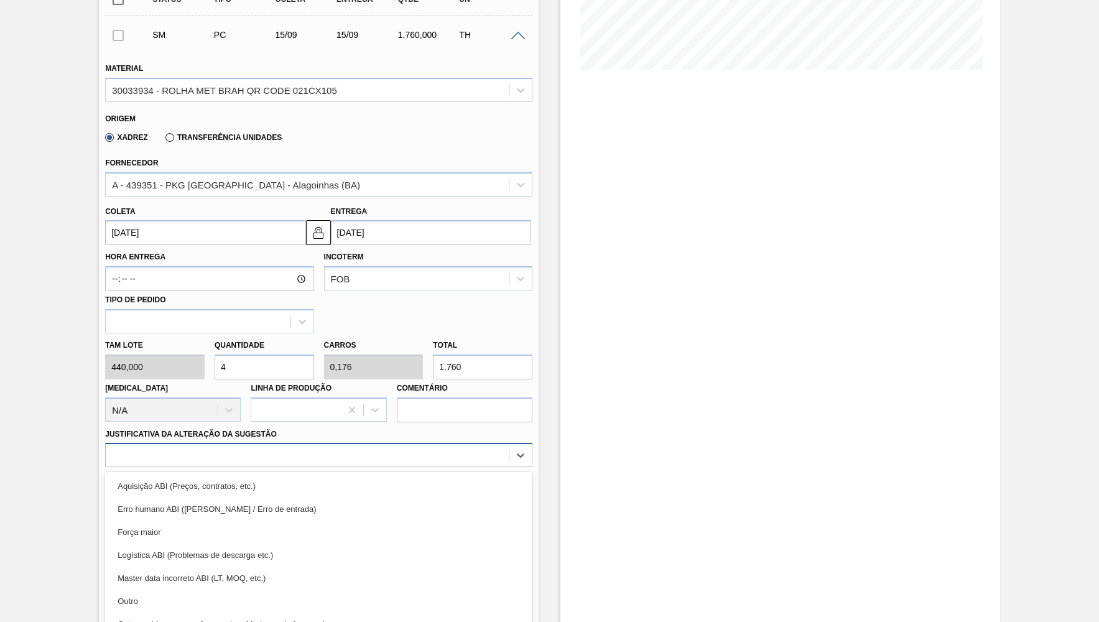
scroll to position [327, 0]
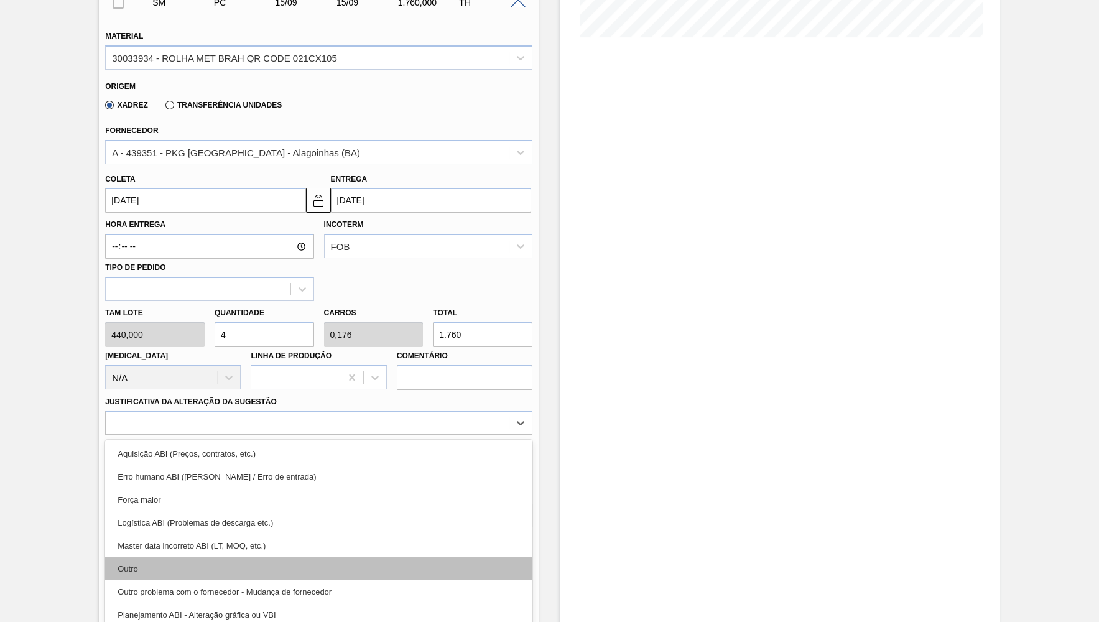
click at [184, 564] on div "Outro" at bounding box center [318, 568] width 427 height 23
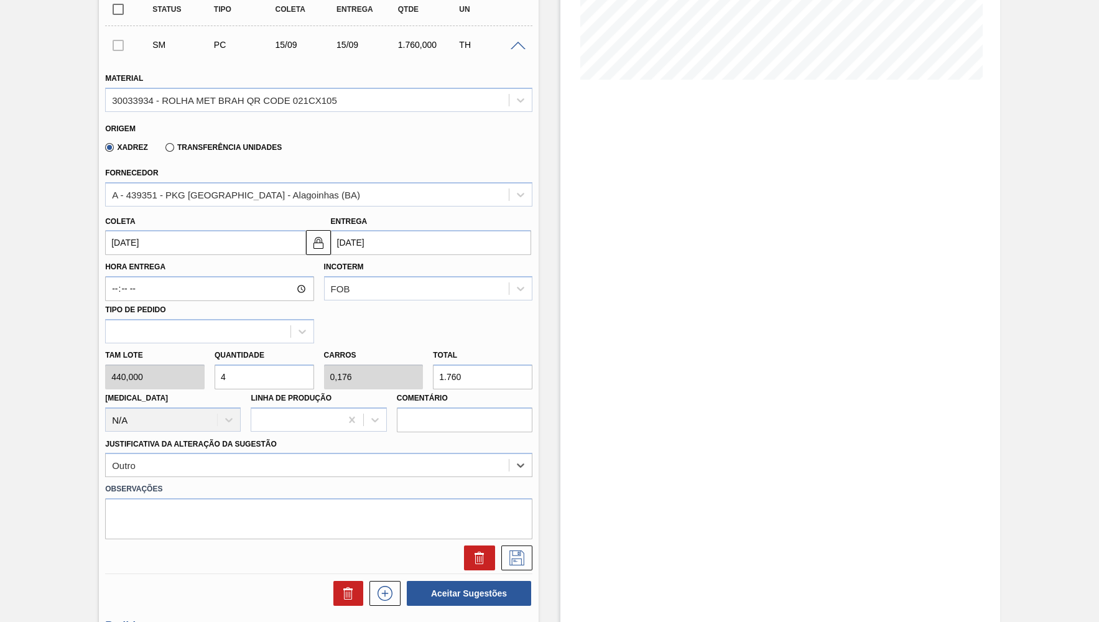
scroll to position [304, 0]
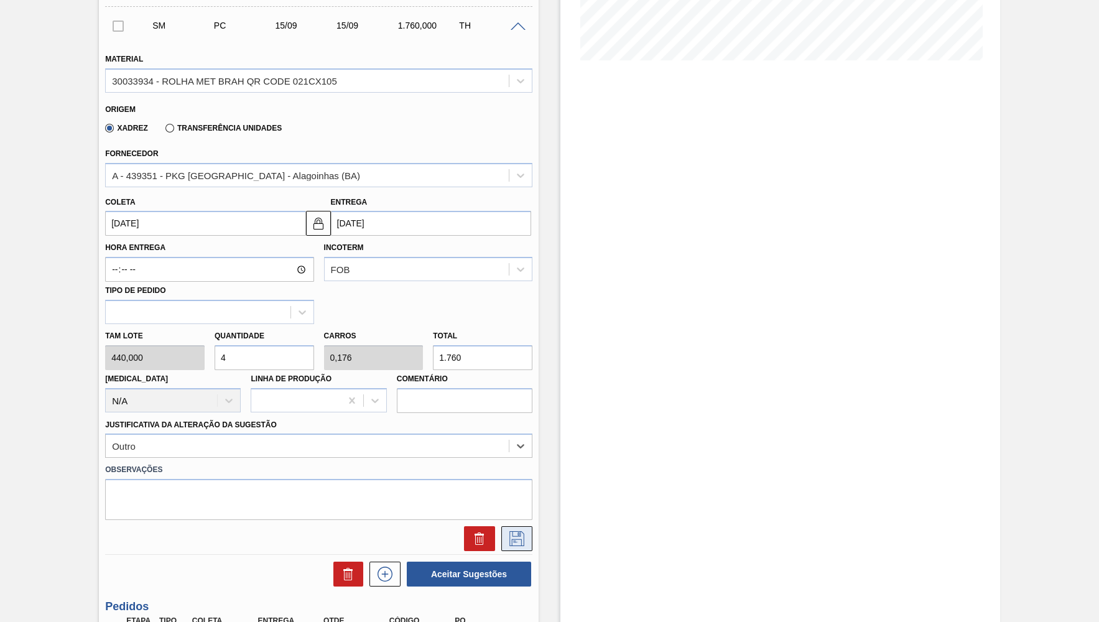
click at [521, 531] on icon at bounding box center [517, 538] width 20 height 15
click at [516, 534] on icon at bounding box center [517, 538] width 20 height 15
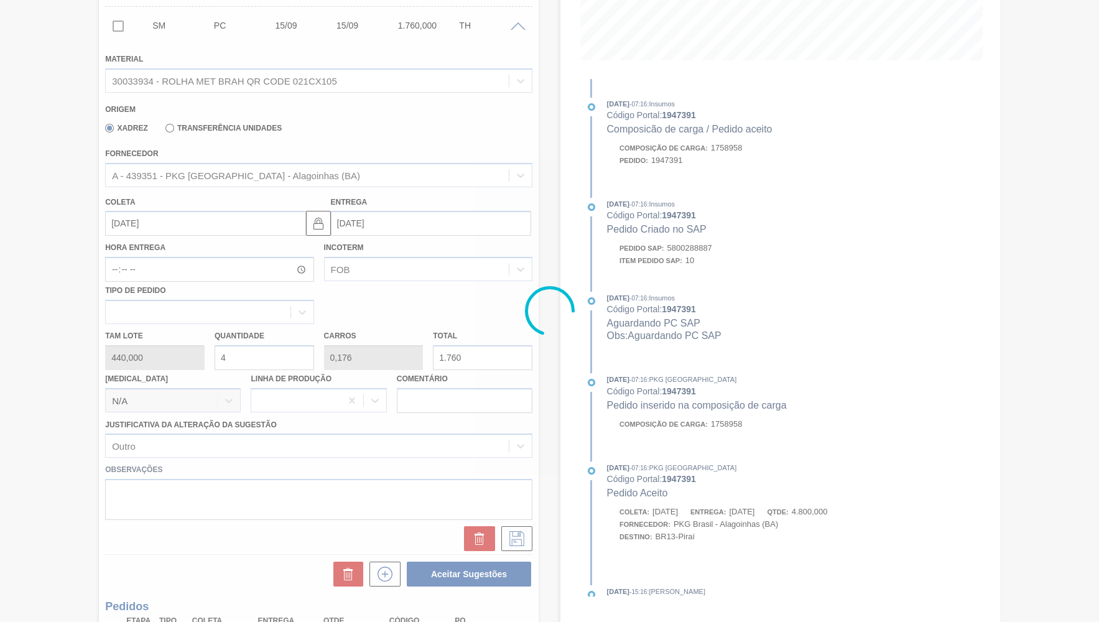
click at [55, 218] on div at bounding box center [549, 311] width 1099 height 622
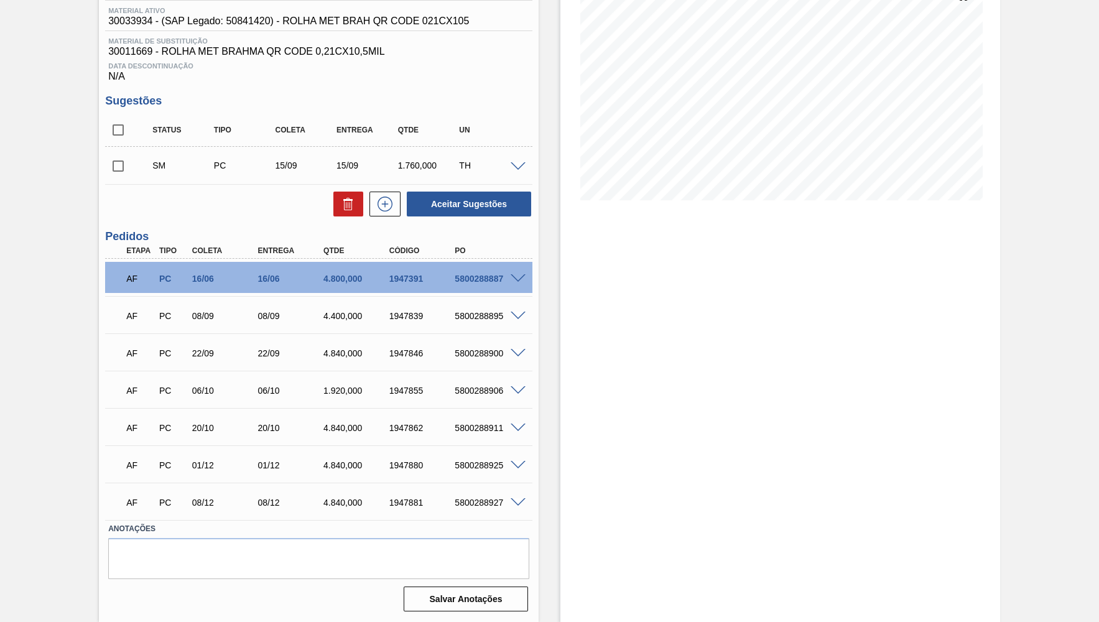
scroll to position [165, 0]
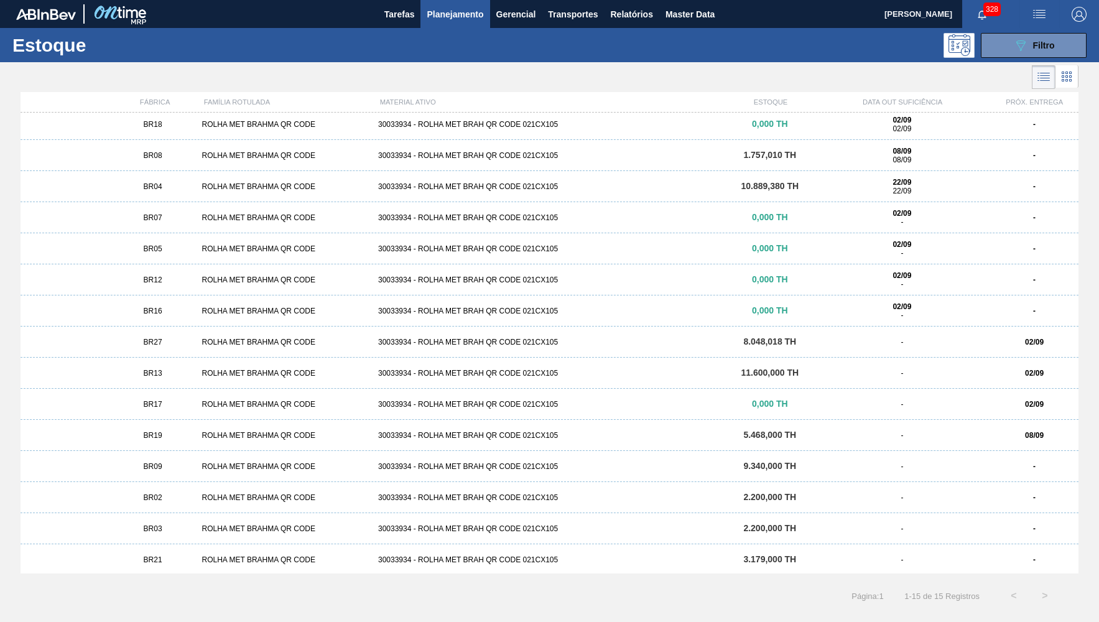
scroll to position [6, 0]
click at [152, 488] on div "BR02 ROLHA MET BRAHMA QR CODE 30033934 - ROLHA MET BRAH QR CODE 021CX105 2.200,…" at bounding box center [550, 495] width 1058 height 31
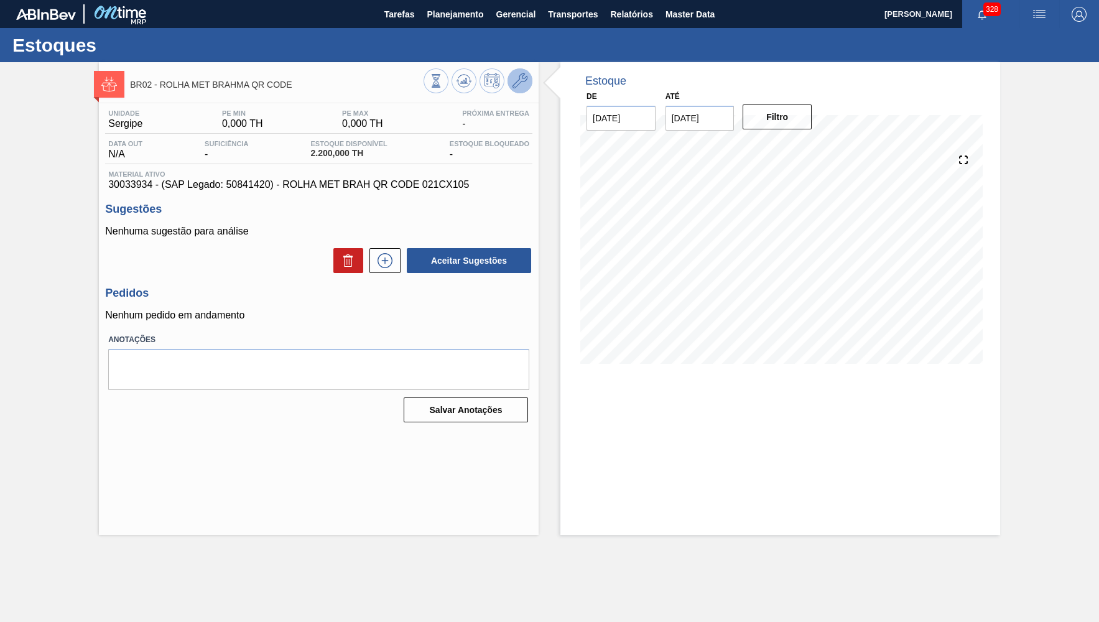
click at [515, 88] on button at bounding box center [520, 80] width 25 height 25
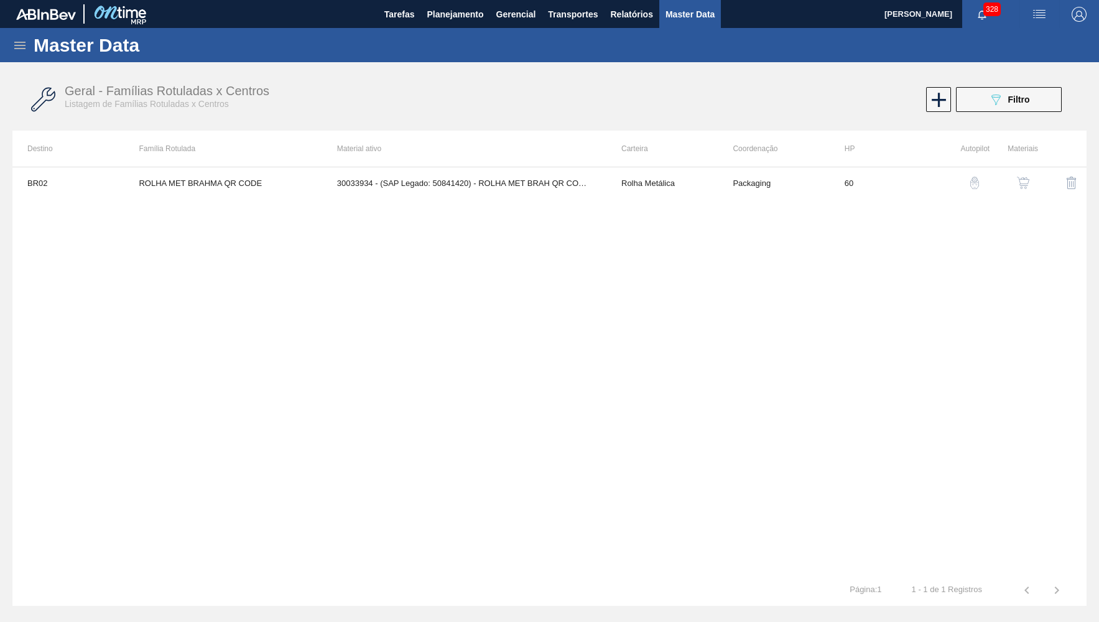
click at [1025, 187] on img "button" at bounding box center [1023, 183] width 12 height 12
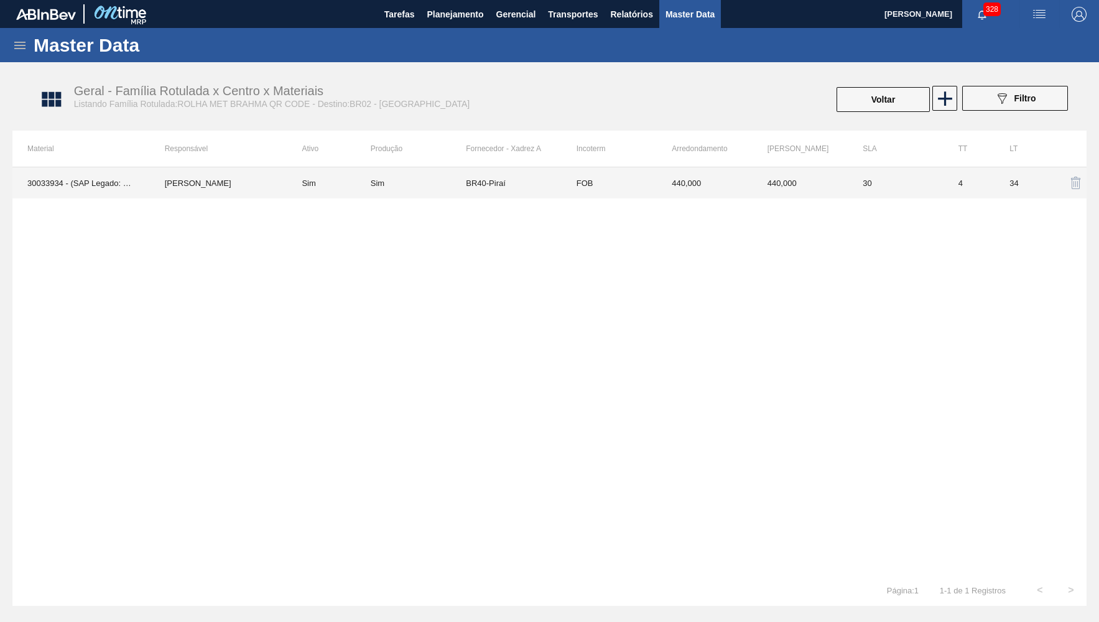
click at [309, 182] on td "Sim" at bounding box center [328, 182] width 83 height 31
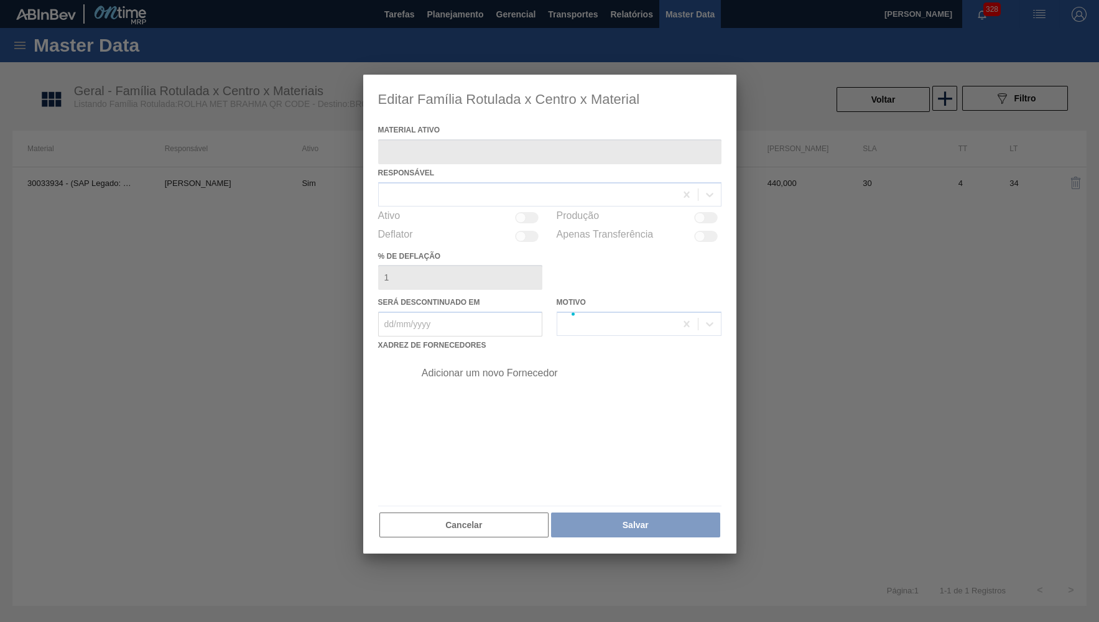
type ativo "30033934 - (SAP Legado: 50841420) - ROLHA MET BRAH QR CODE 021CX105"
checkbox input "true"
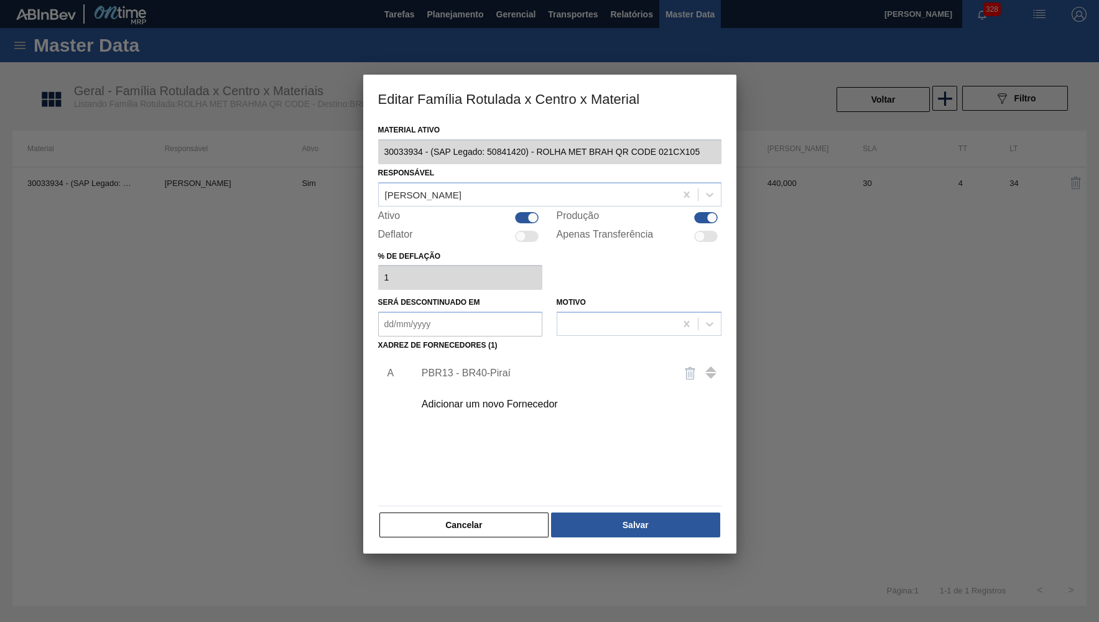
click at [466, 405] on div "Adicionar um novo Fornecedor" at bounding box center [565, 404] width 314 height 31
click at [470, 392] on div "Adicionar um novo Fornecedor" at bounding box center [565, 404] width 314 height 31
click at [506, 403] on div "Adicionar um novo Fornecedor" at bounding box center [544, 404] width 244 height 11
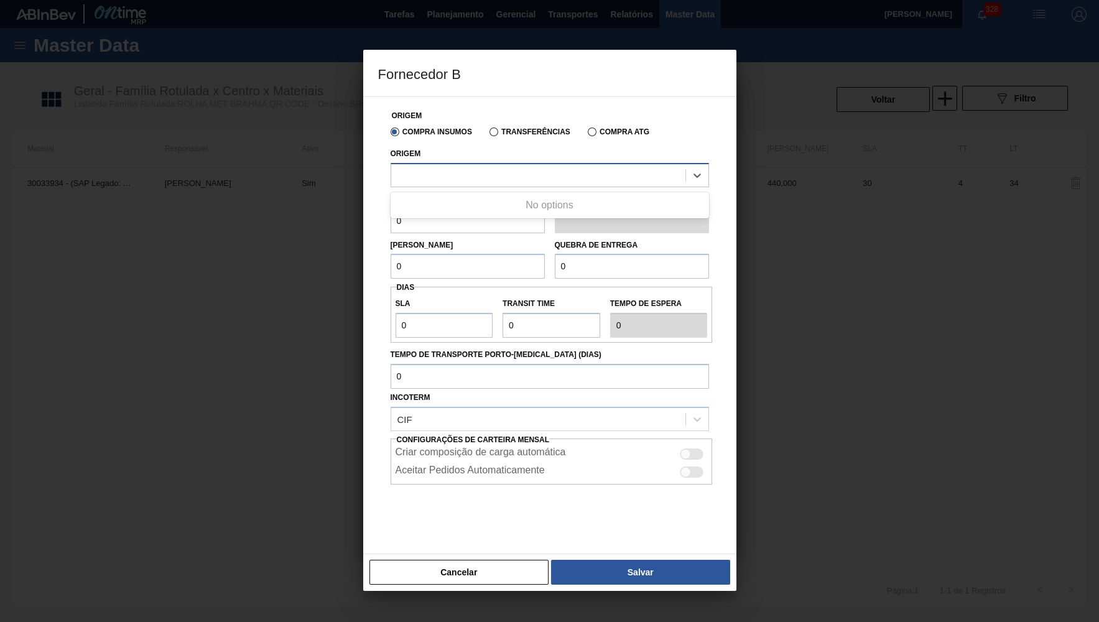
click at [466, 177] on div at bounding box center [538, 175] width 294 height 18
click at [467, 175] on div at bounding box center [538, 175] width 294 height 18
click at [455, 166] on div at bounding box center [538, 175] width 294 height 18
click at [432, 577] on button "Cancelar" at bounding box center [460, 572] width 180 height 25
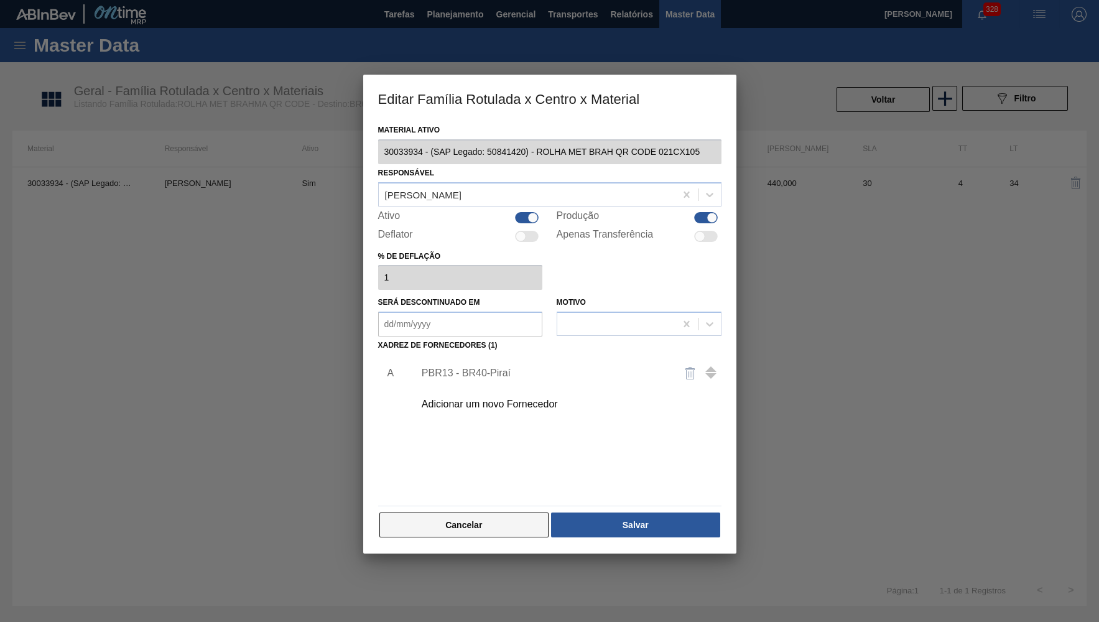
click at [454, 513] on button "Cancelar" at bounding box center [465, 525] width 170 height 25
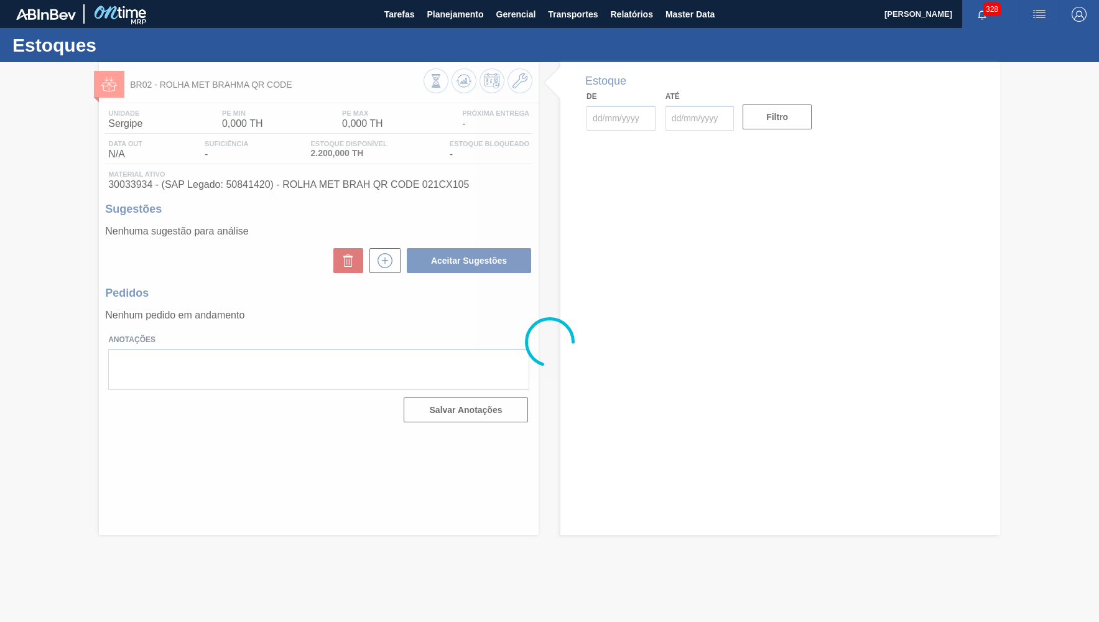
type input "[DATE]"
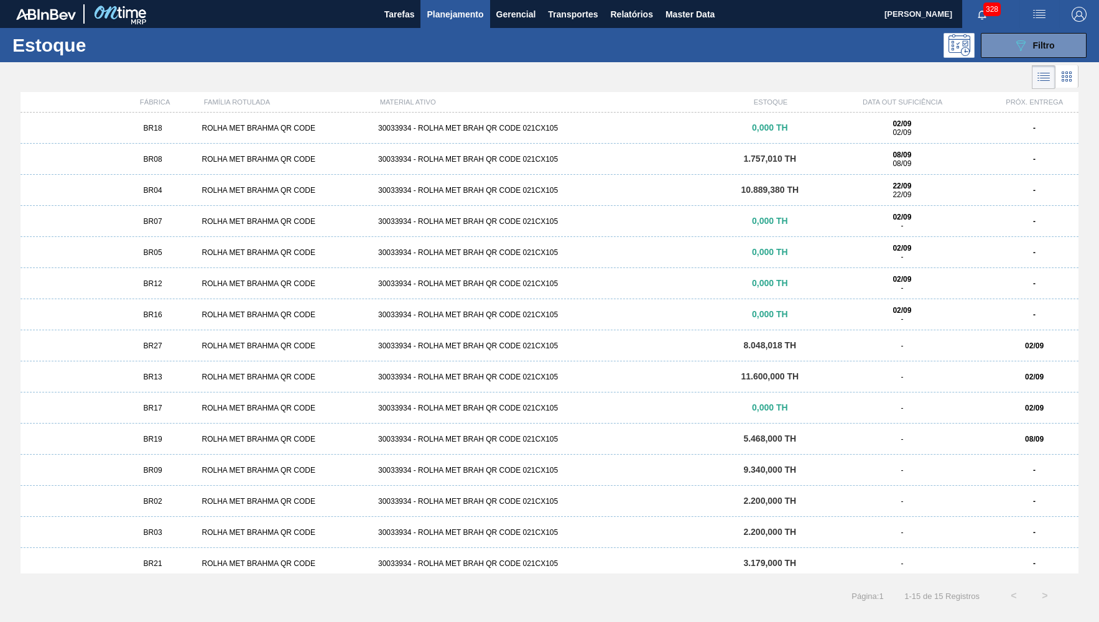
click at [288, 157] on div "ROLHA MET BRAHMA QR CODE" at bounding box center [285, 159] width 176 height 9
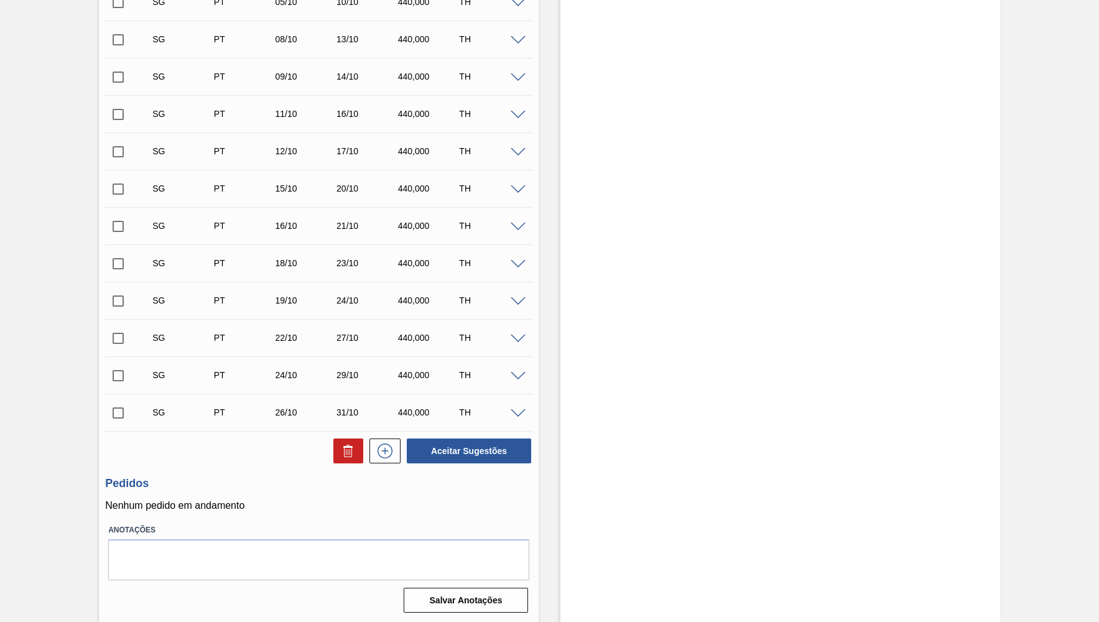
scroll to position [141, 0]
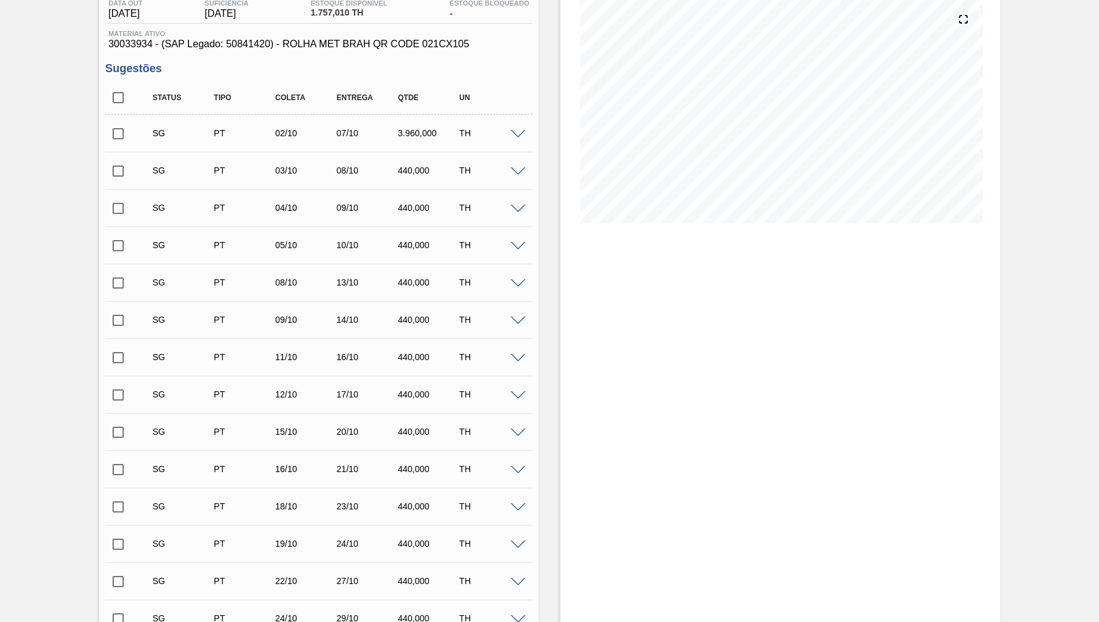
click at [522, 129] on div at bounding box center [520, 133] width 25 height 9
click at [518, 134] on span at bounding box center [518, 134] width 15 height 9
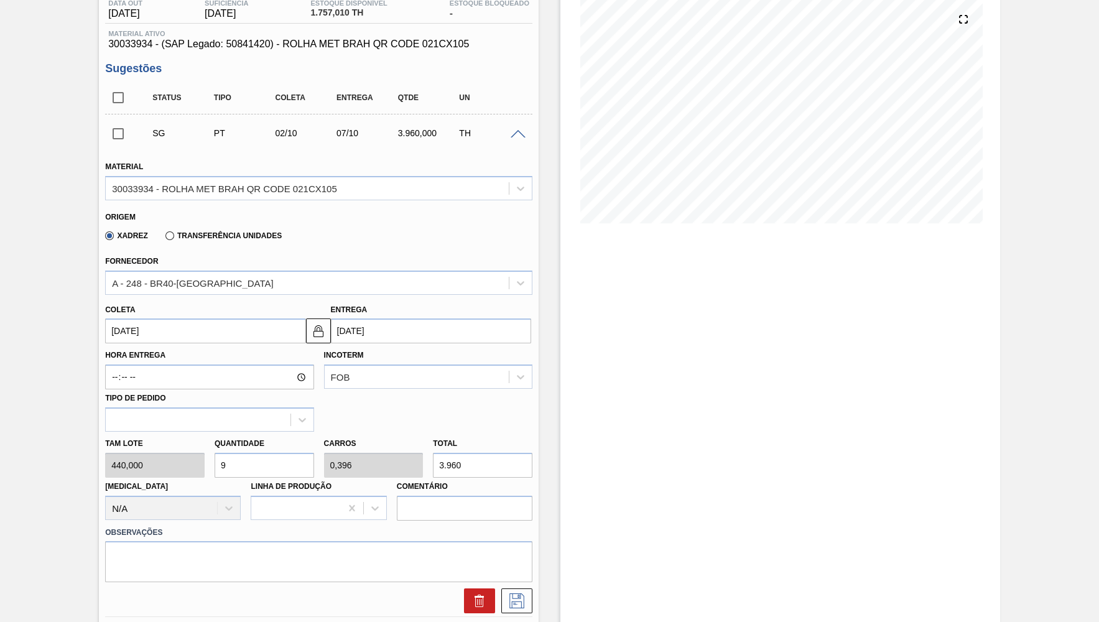
scroll to position [0, 0]
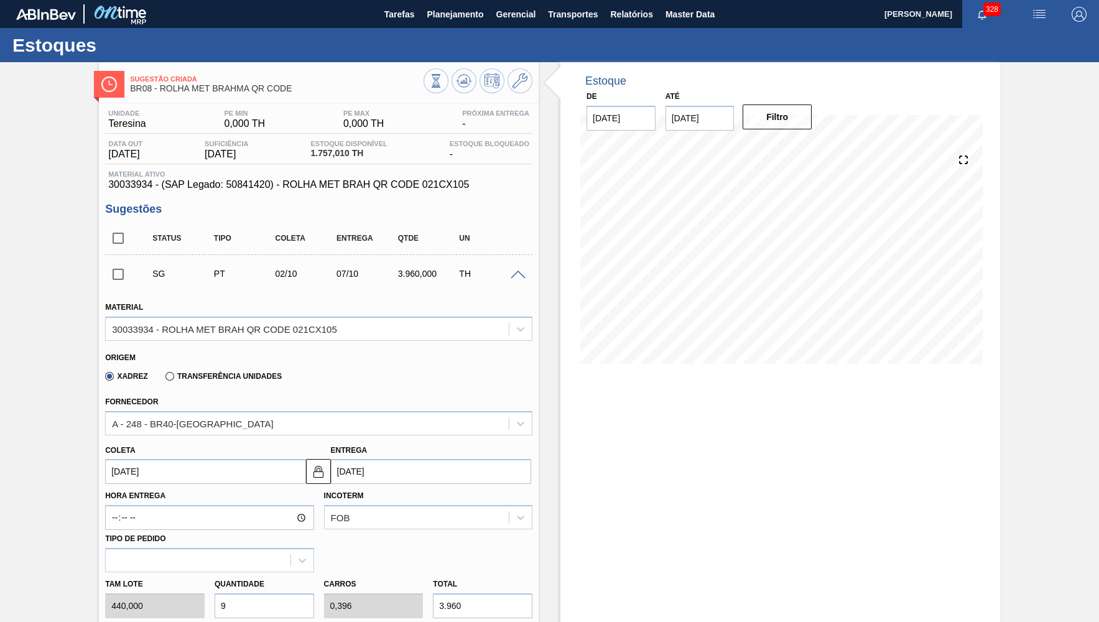
click at [521, 68] on div "Sugestão Criada BR08 - ROLHA MET BRAHMA QR CODE" at bounding box center [319, 79] width 440 height 34
click at [521, 78] on icon at bounding box center [520, 80] width 15 height 15
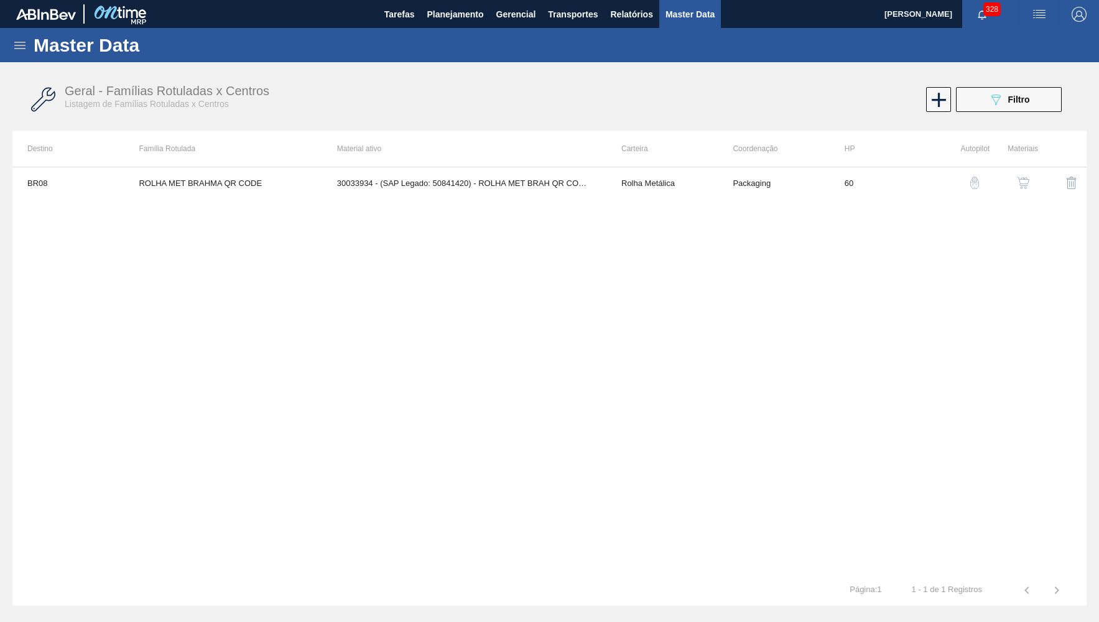
click at [1014, 169] on button "button" at bounding box center [1024, 183] width 30 height 30
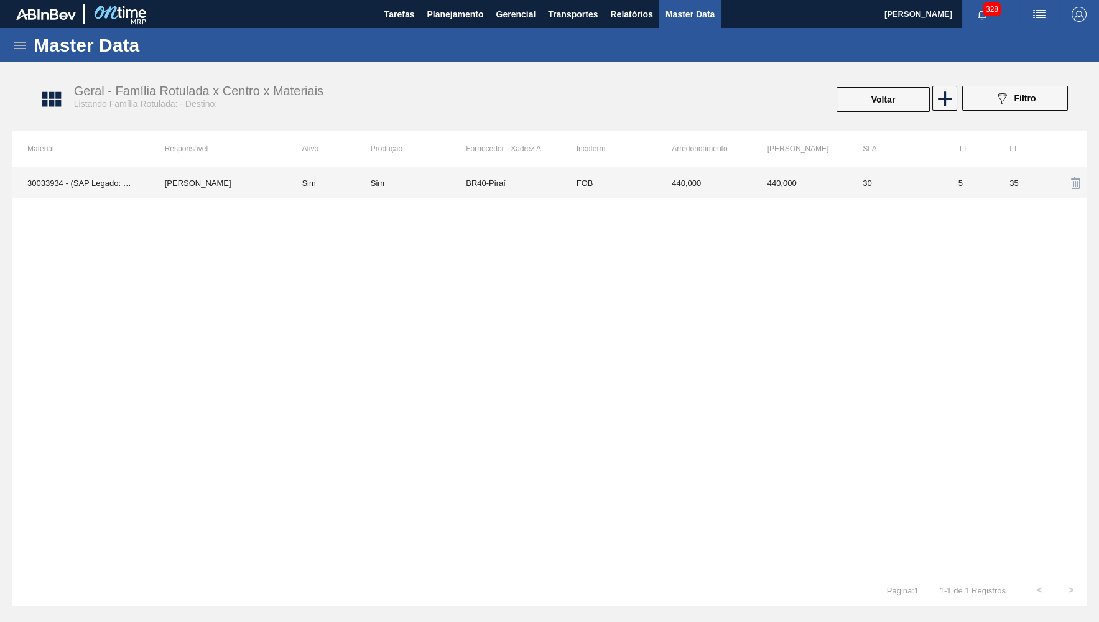
click at [402, 184] on div "Sim" at bounding box center [418, 183] width 95 height 9
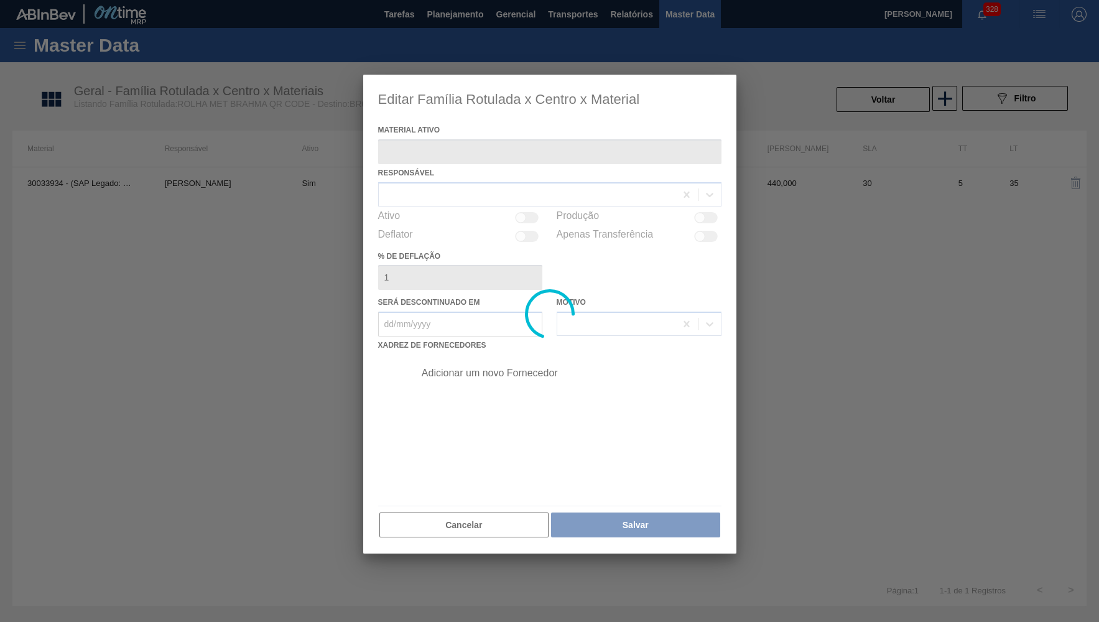
type ativo "30033934 - (SAP Legado: 50841420) - ROLHA MET BRAH QR CODE 021CX105"
checkbox input "true"
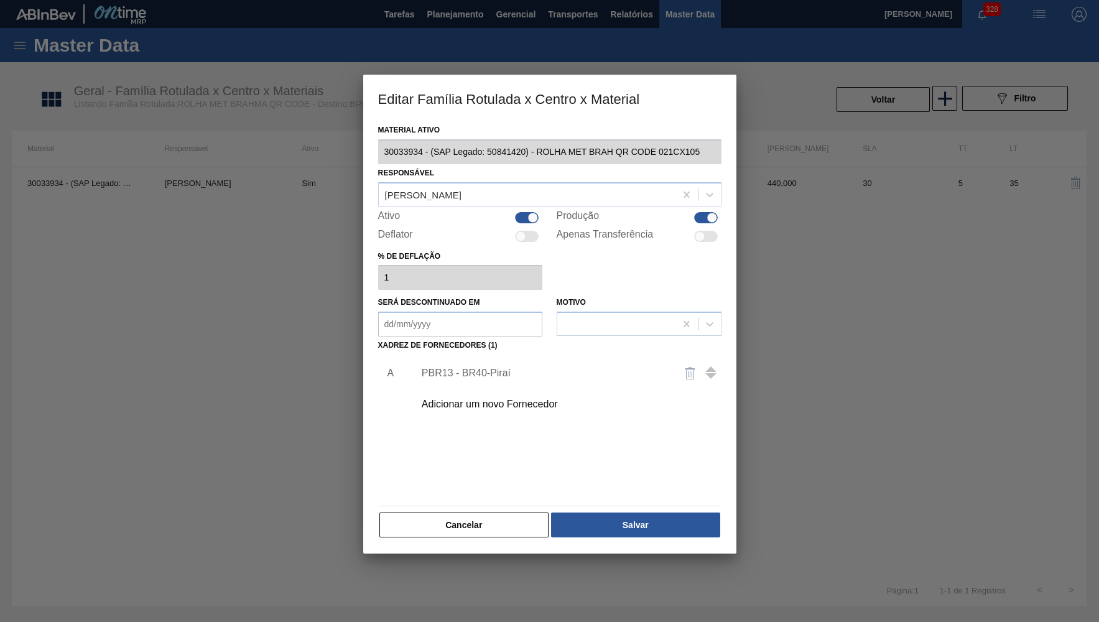
click at [496, 406] on div "Adicionar um novo Fornecedor" at bounding box center [565, 404] width 314 height 31
click at [496, 399] on div "Adicionar um novo Fornecedor" at bounding box center [544, 404] width 244 height 11
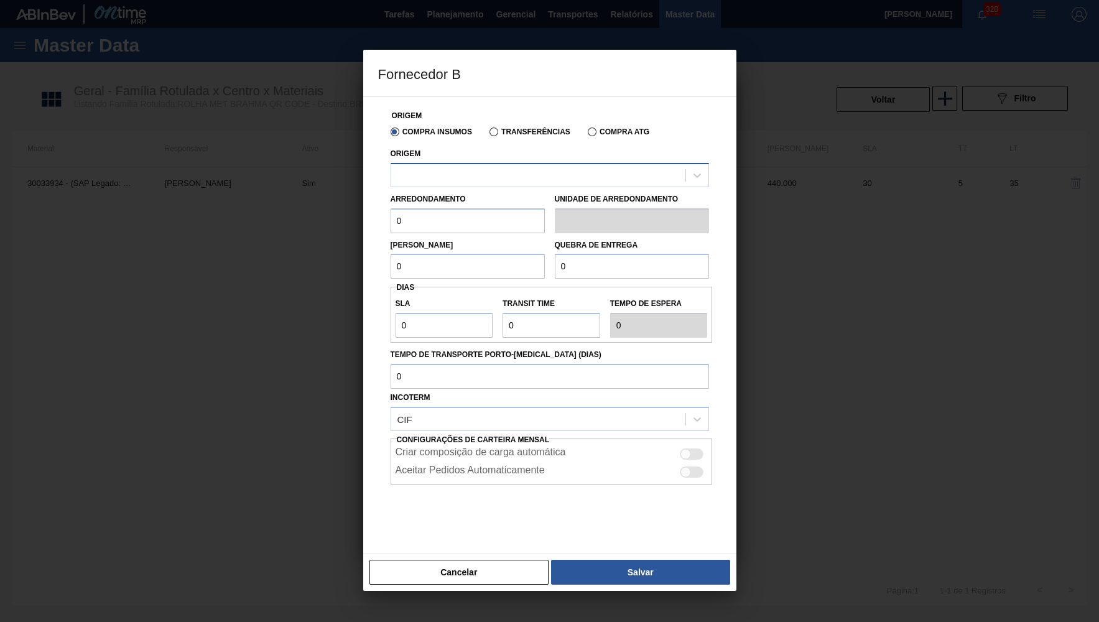
click at [464, 177] on div at bounding box center [538, 175] width 294 height 18
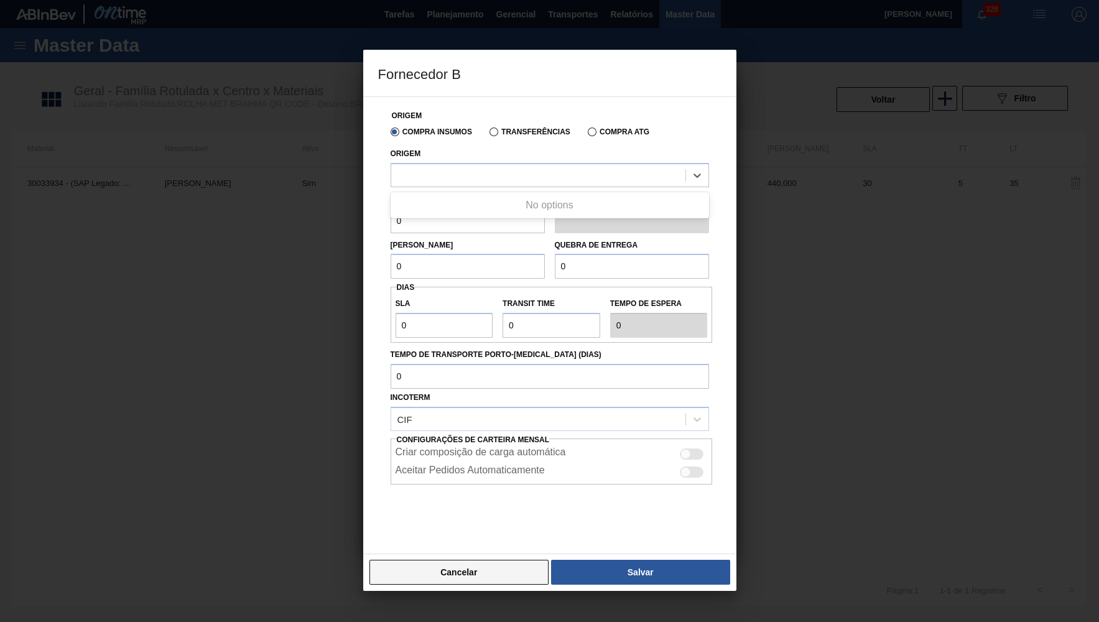
click at [482, 566] on button "Cancelar" at bounding box center [460, 572] width 180 height 25
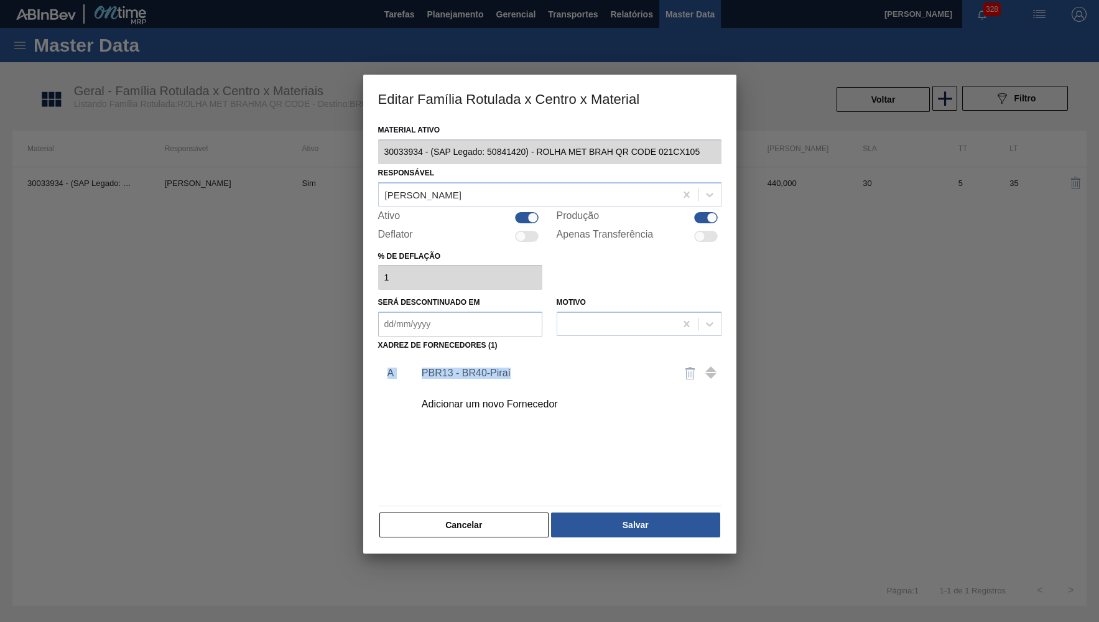
drag, startPoint x: 527, startPoint y: 502, endPoint x: 498, endPoint y: 346, distance: 158.8
click at [498, 346] on div "Material ativo 30033934 - (SAP Legado: 50841420) - ROLHA MET BRAH QR CODE 021CX…" at bounding box center [549, 329] width 343 height 417
click at [494, 392] on div "Adicionar um novo Fornecedor" at bounding box center [565, 404] width 314 height 31
click at [500, 399] on div "Adicionar um novo Fornecedor" at bounding box center [544, 404] width 244 height 11
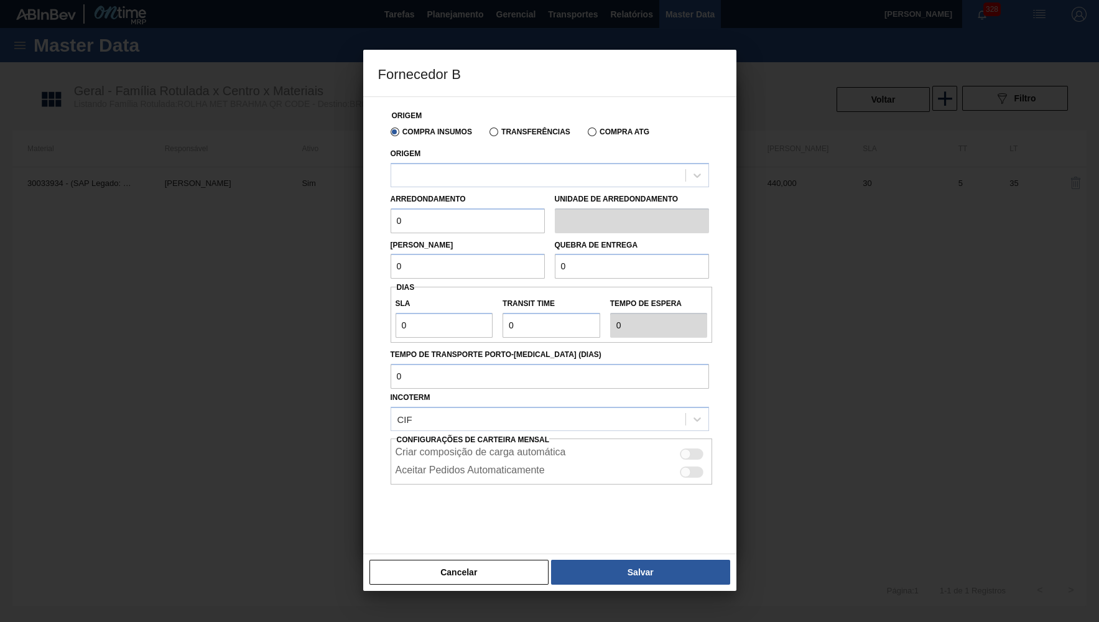
click at [442, 158] on div "Origem" at bounding box center [550, 166] width 319 height 42
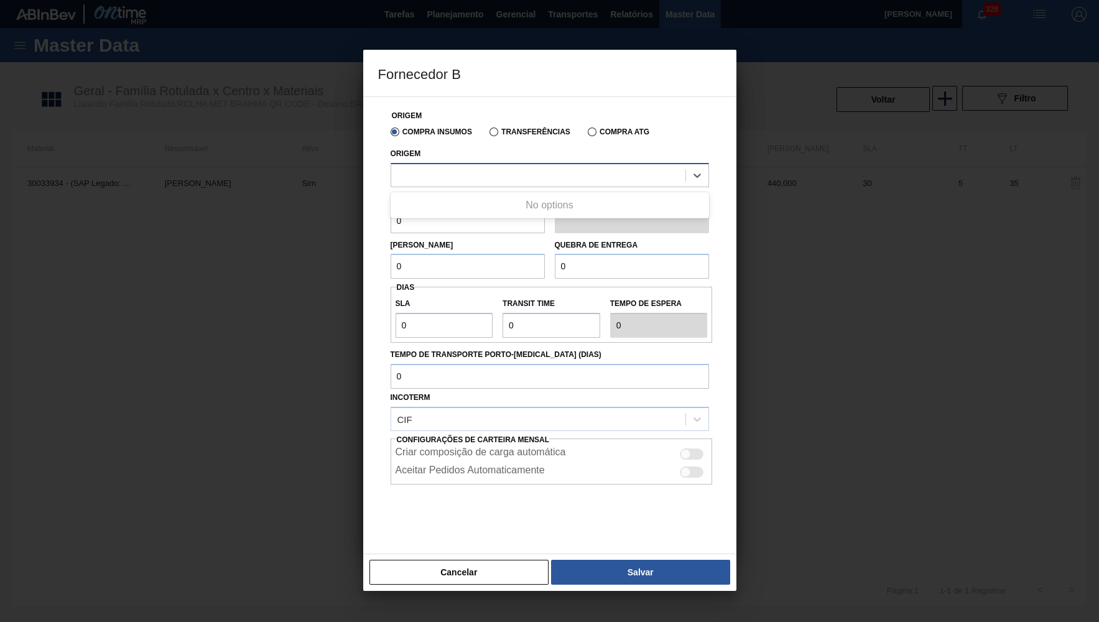
click at [443, 175] on div at bounding box center [538, 175] width 294 height 18
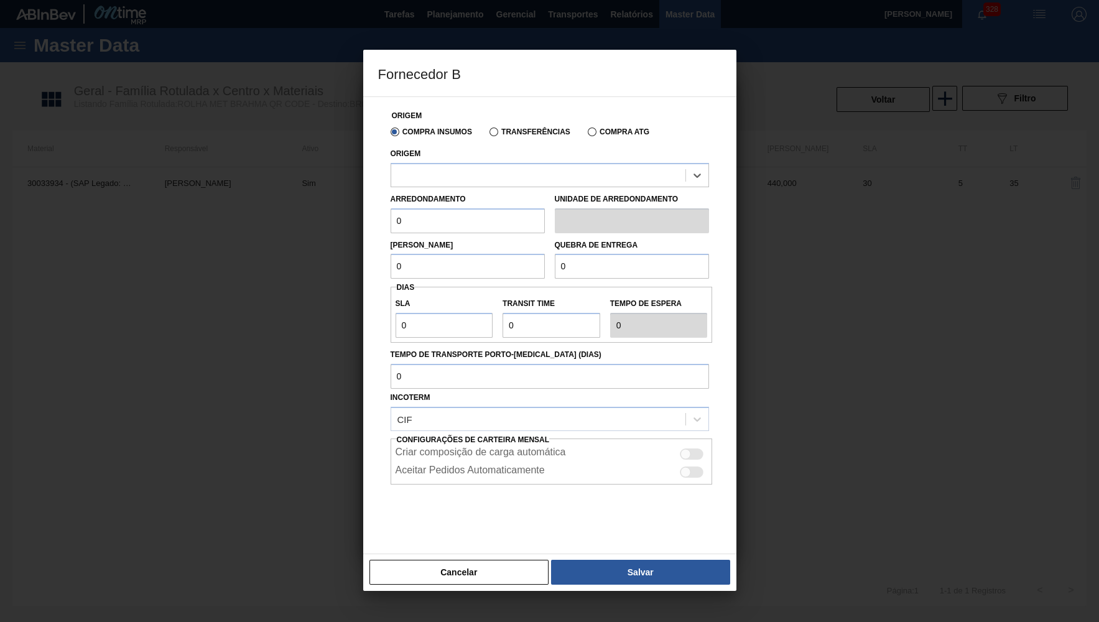
click at [376, 167] on div "Origem Compra Insumos Transferências Compra ATG Origem Select is focused ,type …" at bounding box center [549, 325] width 373 height 458
click at [566, 178] on div at bounding box center [538, 175] width 294 height 18
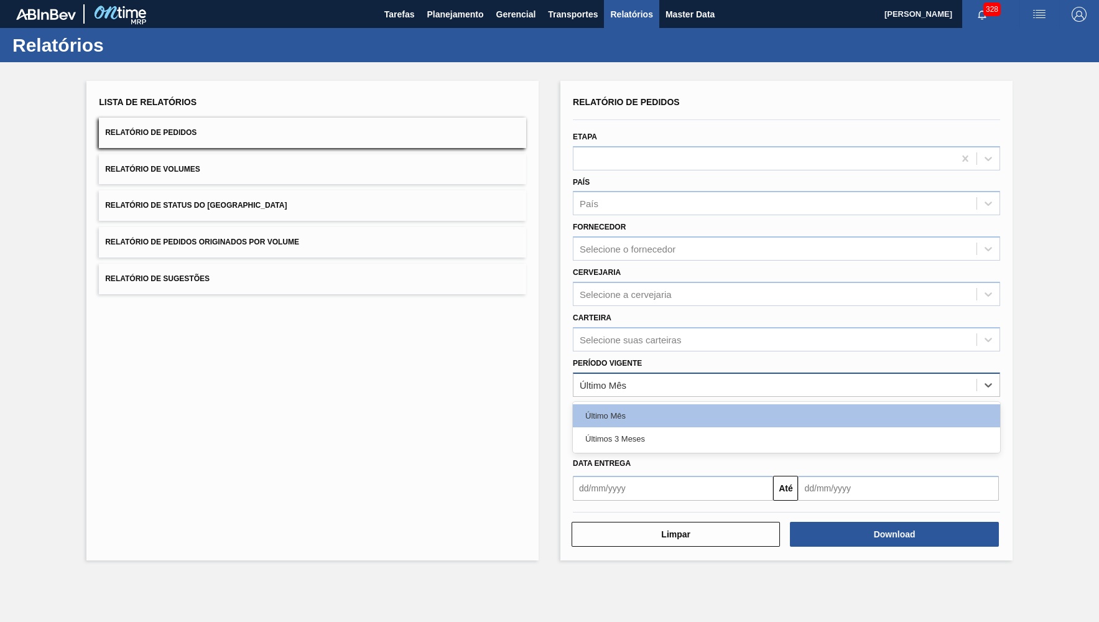
click at [612, 380] on div "Último Mês" at bounding box center [603, 385] width 47 height 11
click at [261, 211] on button "Relatório de Status do [GEOGRAPHIC_DATA]" at bounding box center [312, 205] width 427 height 30
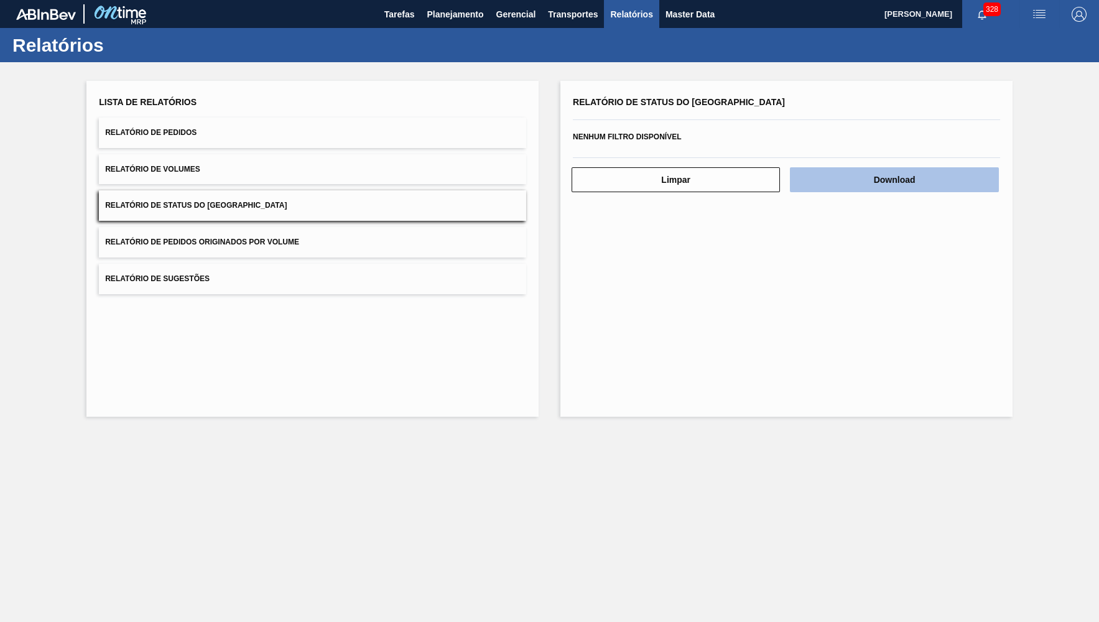
click at [976, 182] on button "Download" at bounding box center [894, 179] width 208 height 25
click at [883, 322] on div "Relatório de Status do Estoque Nenhum filtro disponível Limpar Download" at bounding box center [787, 249] width 452 height 336
click at [935, 301] on div "Relatório de Status do Estoque Nenhum filtro disponível Limpar Download" at bounding box center [787, 249] width 452 height 336
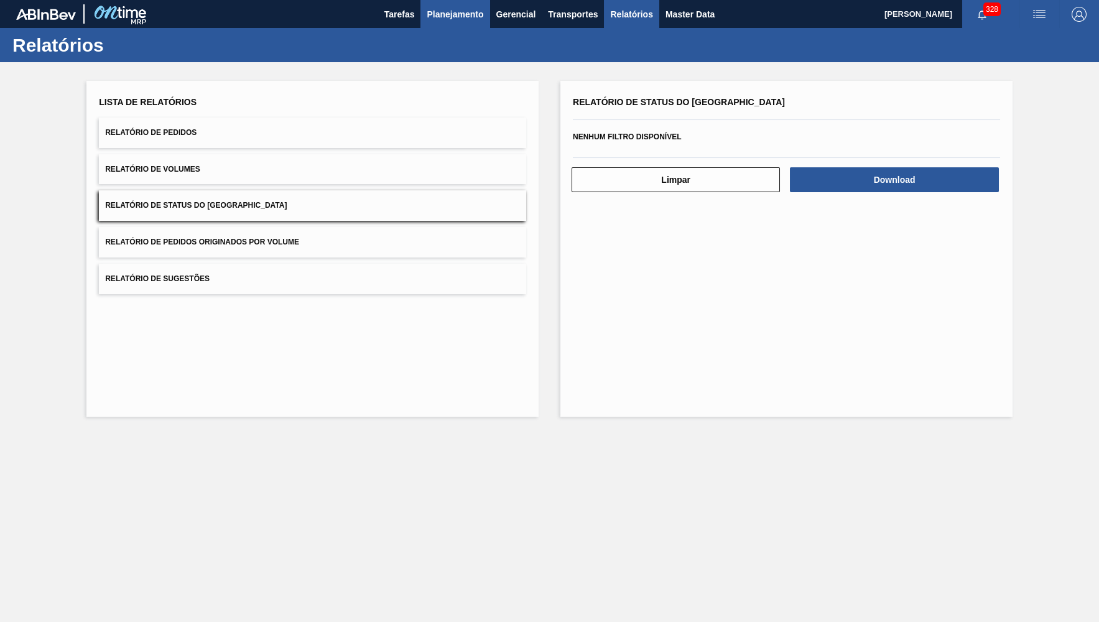
click at [456, 13] on span "Planejamento" at bounding box center [455, 14] width 57 height 15
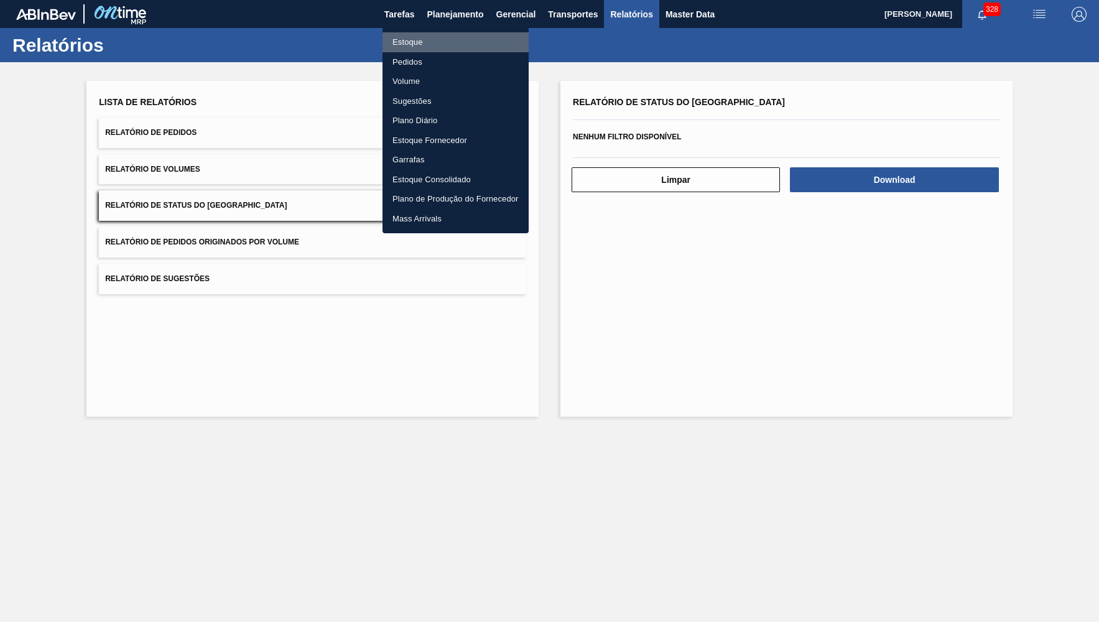
click at [440, 47] on li "Estoque" at bounding box center [456, 42] width 146 height 20
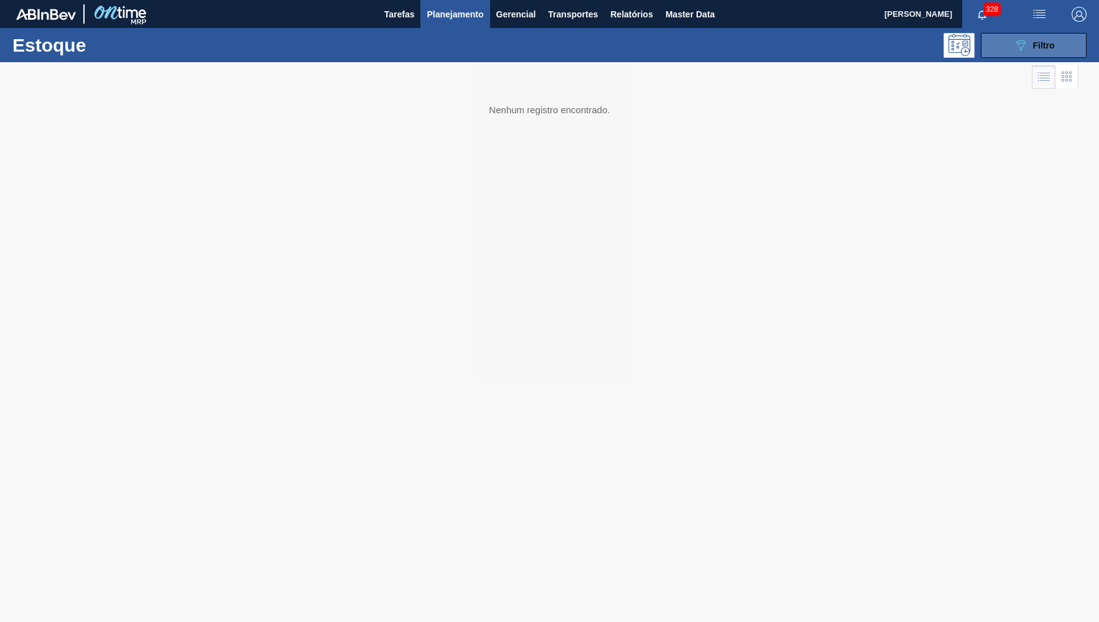
click at [1015, 51] on icon "089F7B8B-B2A5-4AFE-B5C0-19BA573D28AC" at bounding box center [1021, 45] width 15 height 15
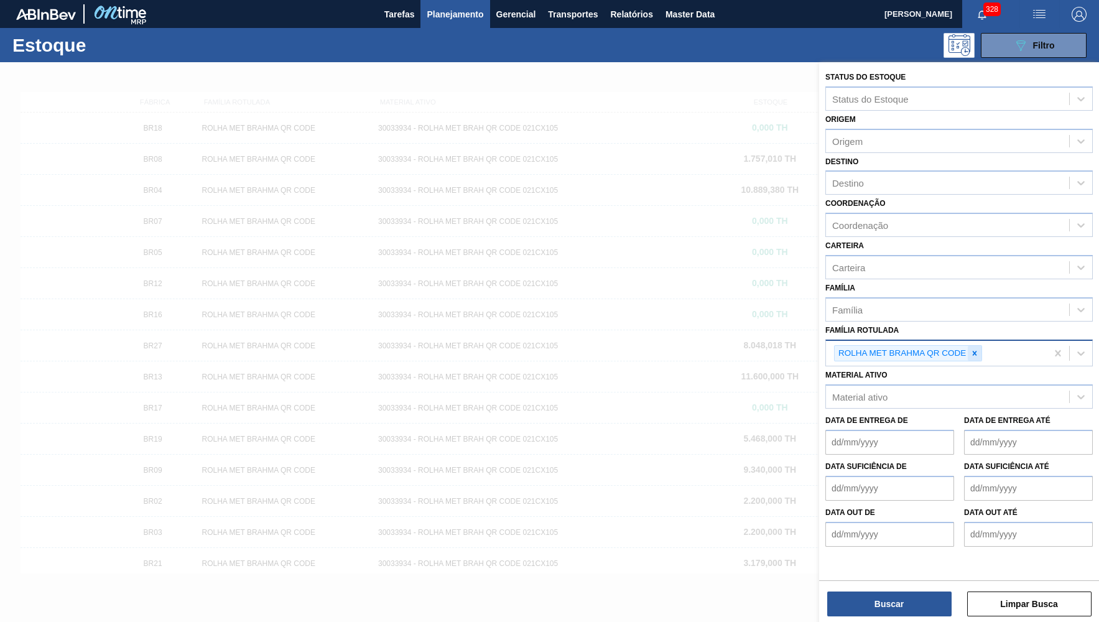
click at [976, 349] on icon at bounding box center [975, 353] width 9 height 9
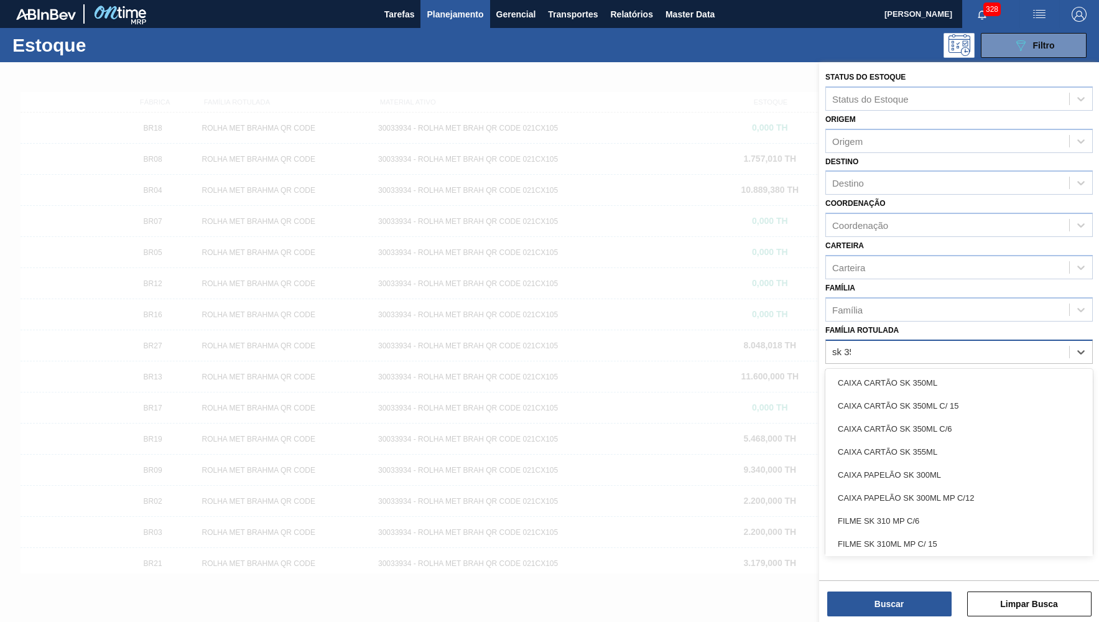
type Rotulada "sk 350"
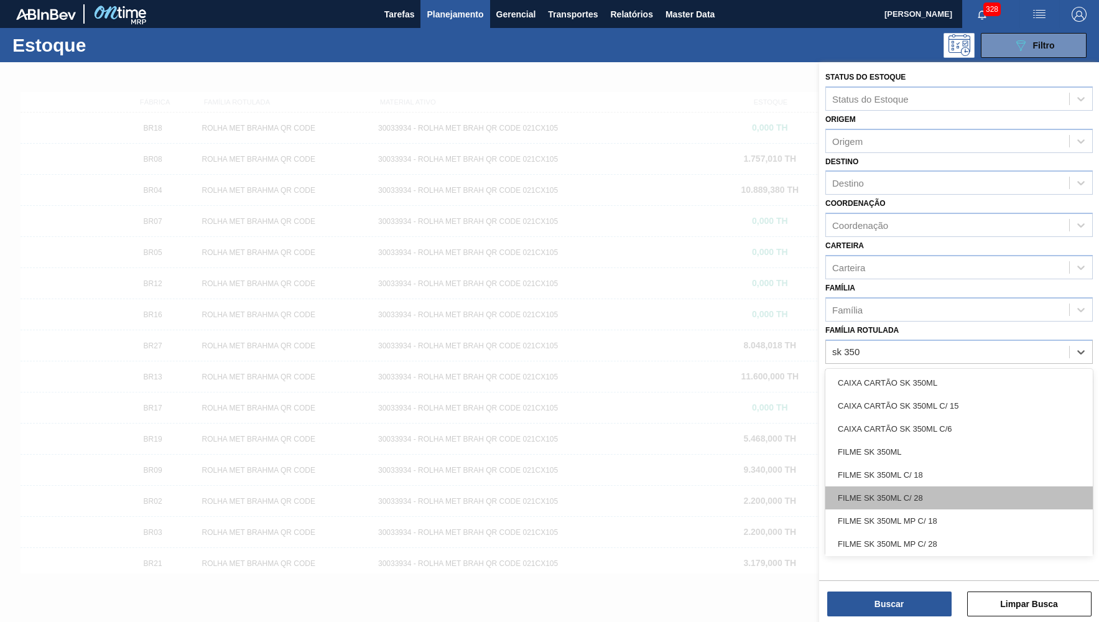
scroll to position [60, 0]
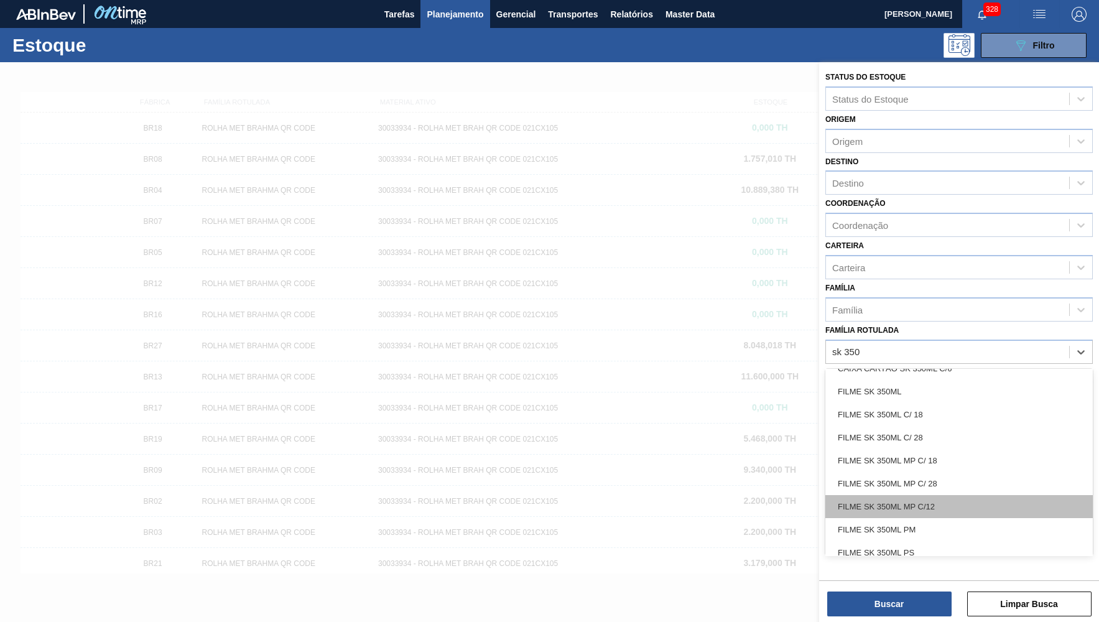
click at [921, 498] on div "FILME SK 350ML MP C/12" at bounding box center [960, 506] width 268 height 23
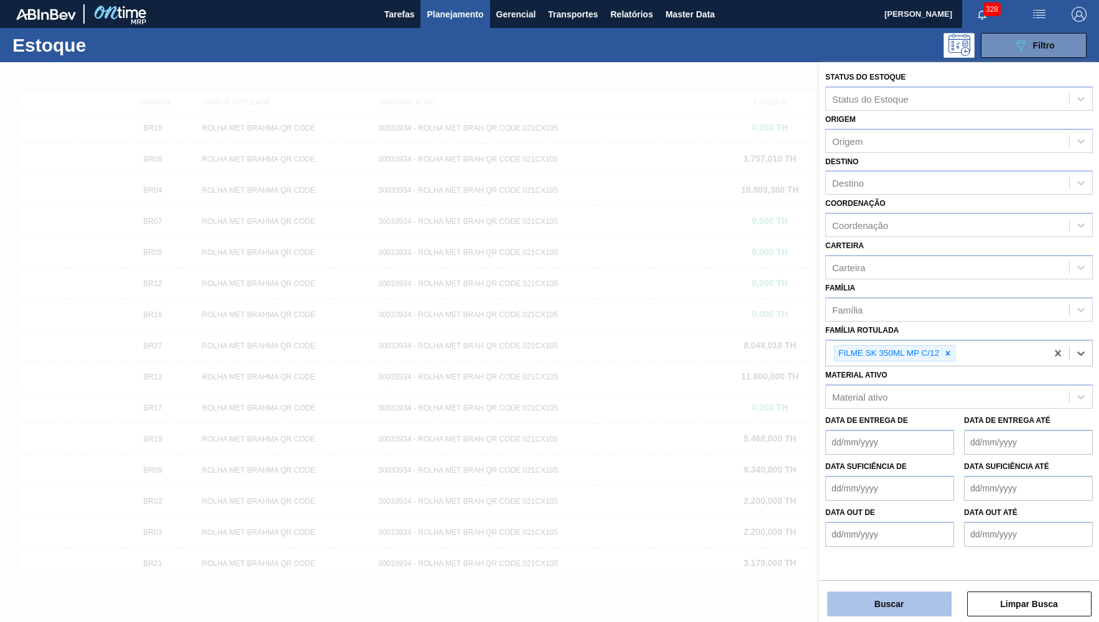
click at [904, 592] on button "Buscar" at bounding box center [889, 604] width 124 height 25
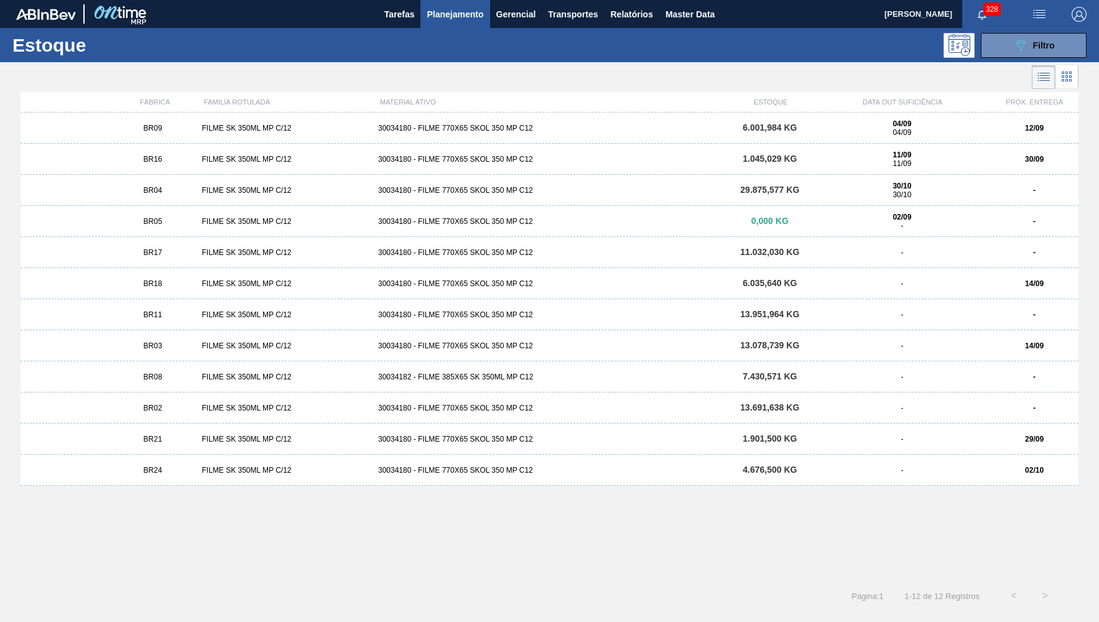
click at [195, 117] on div "BR09 FILME SK 350ML MP C/12 30034180 - FILME 770X65 SKOL 350 MP C12 6.001,984 K…" at bounding box center [550, 128] width 1058 height 31
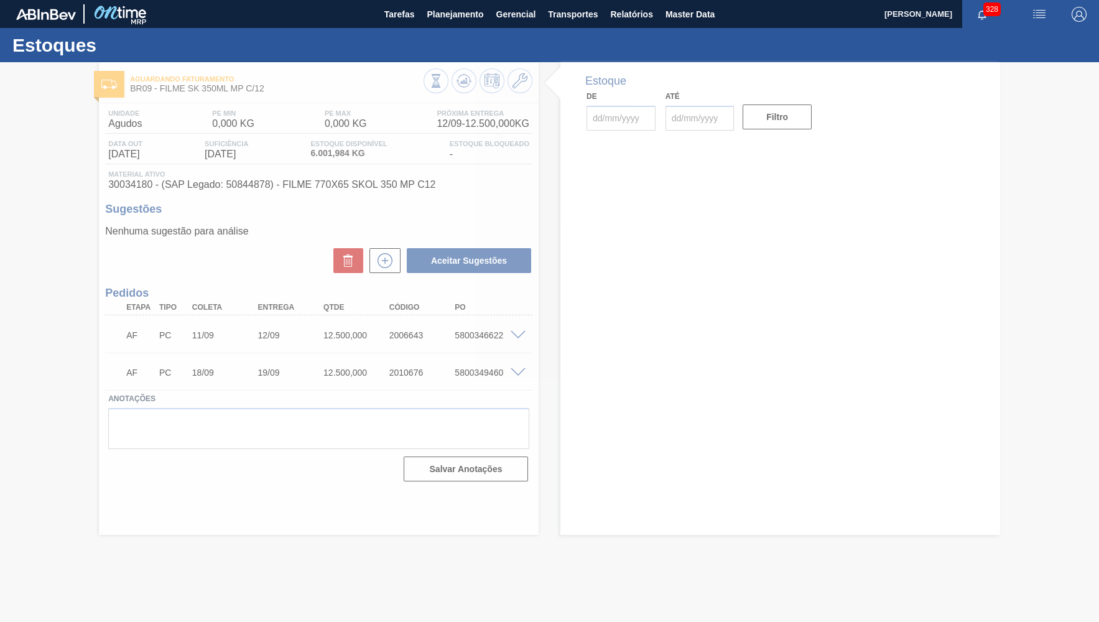
type input "[DATE]"
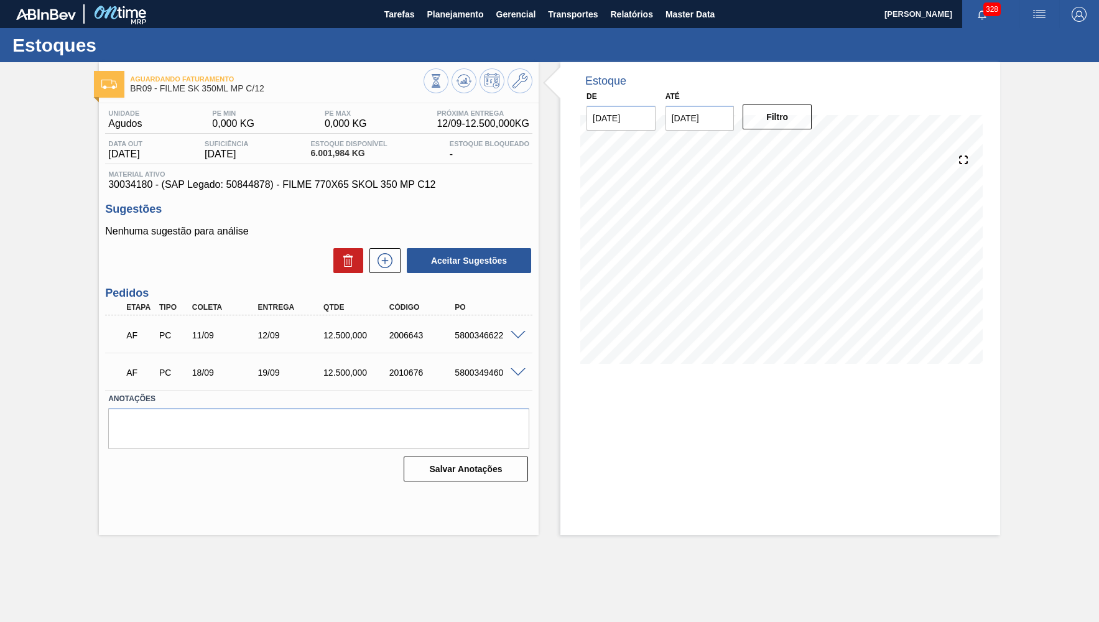
click at [468, 82] on icon at bounding box center [464, 80] width 15 height 15
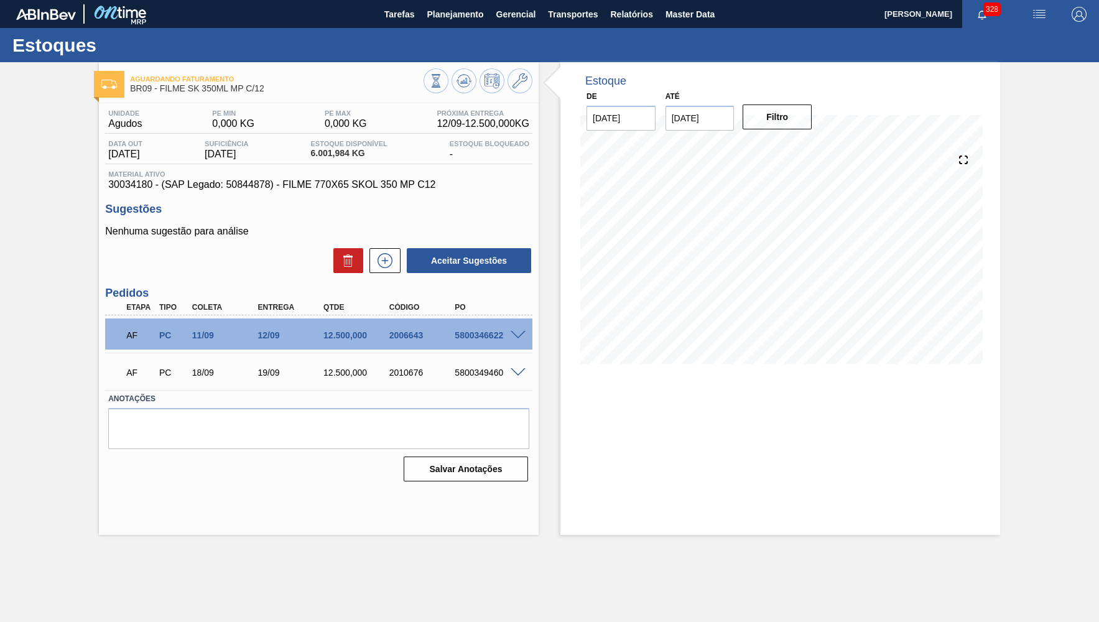
click at [714, 113] on input "[DATE]" at bounding box center [700, 118] width 69 height 25
click at [714, 260] on div "30" at bounding box center [720, 268] width 17 height 17
type input "[DATE]"
click at [774, 124] on button "Filtro" at bounding box center [777, 117] width 69 height 25
click at [69, 551] on main "Tarefas Planejamento Gerencial Transportes Relatórios Master Data [PERSON_NAME]…" at bounding box center [549, 311] width 1099 height 622
